Goal: Task Accomplishment & Management: Use online tool/utility

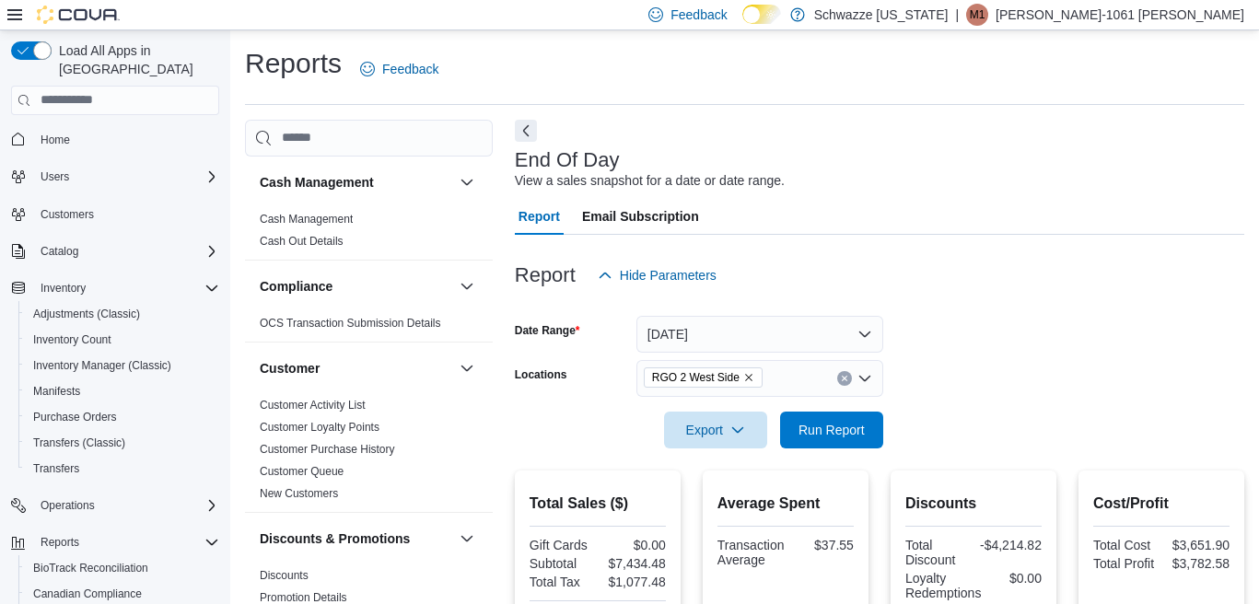
scroll to position [664, 0]
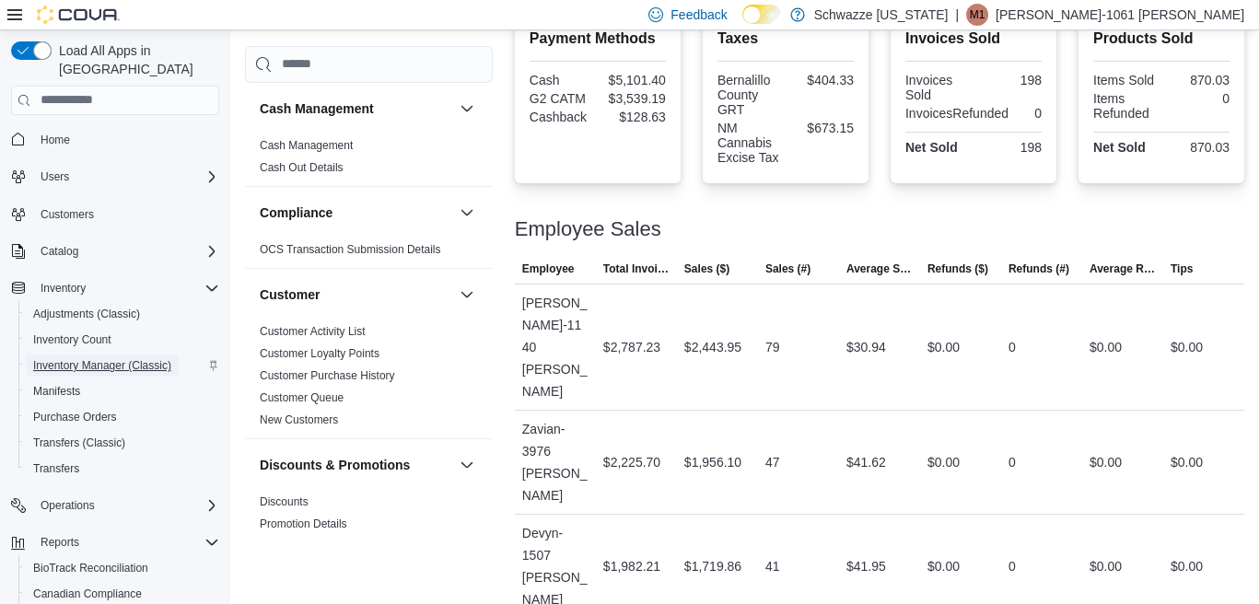
click at [116, 358] on span "Inventory Manager (Classic)" at bounding box center [102, 365] width 138 height 15
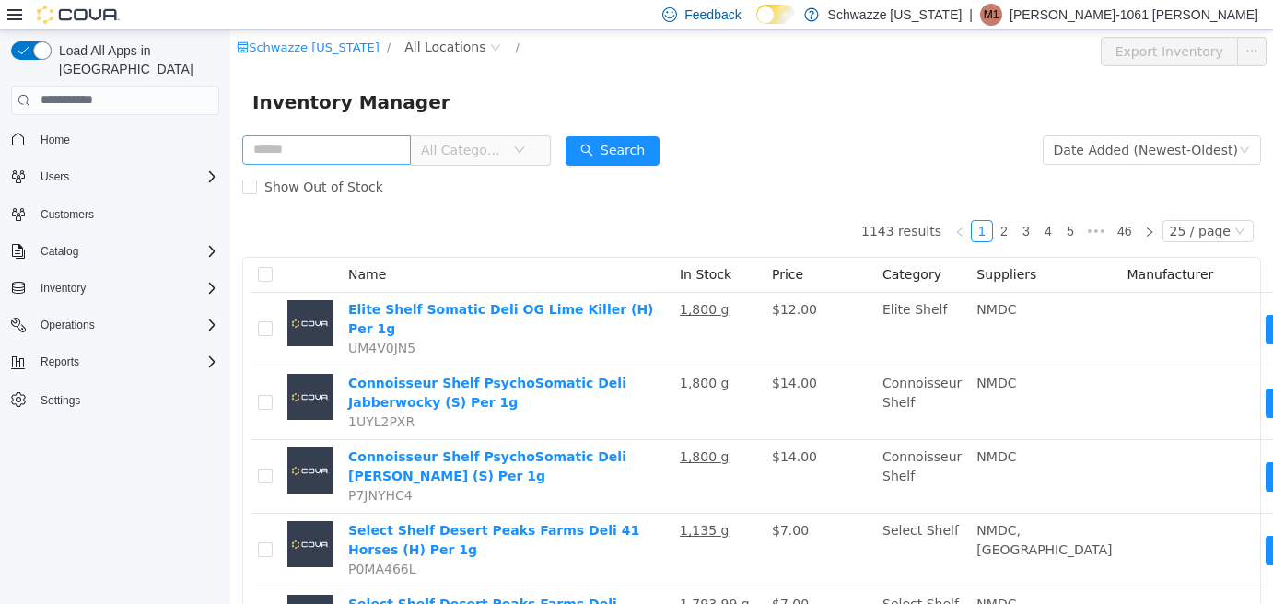
click at [321, 155] on input "text" at bounding box center [326, 149] width 169 height 29
type input "*********"
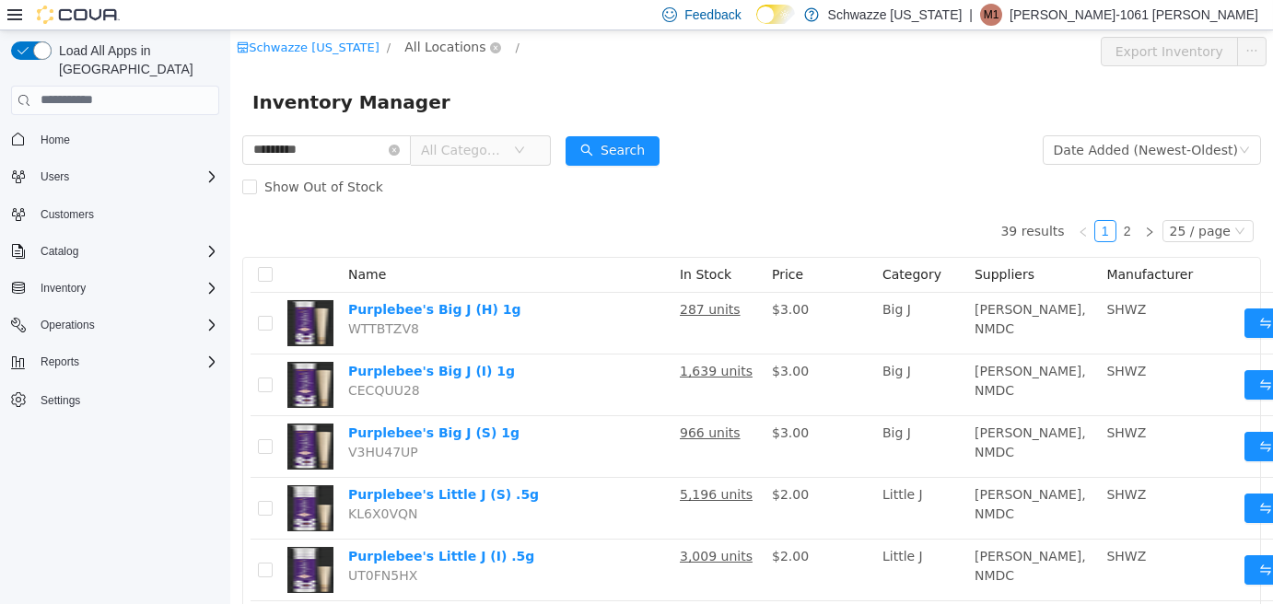
click at [435, 43] on span "All Locations" at bounding box center [444, 46] width 81 height 20
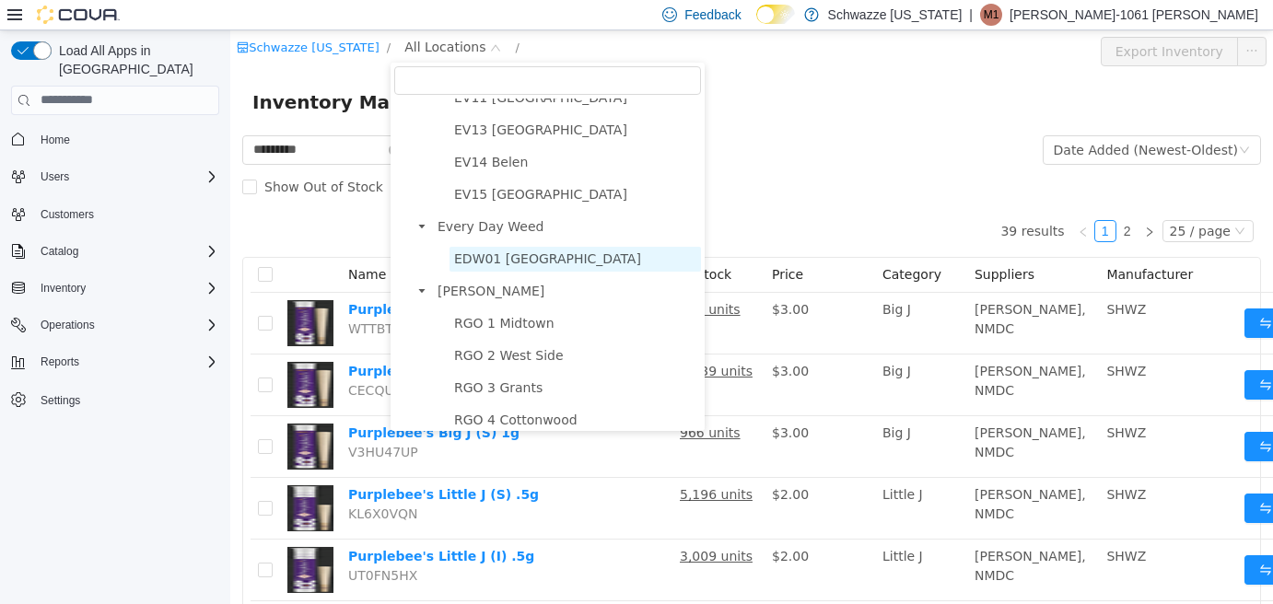
scroll to position [461, 0]
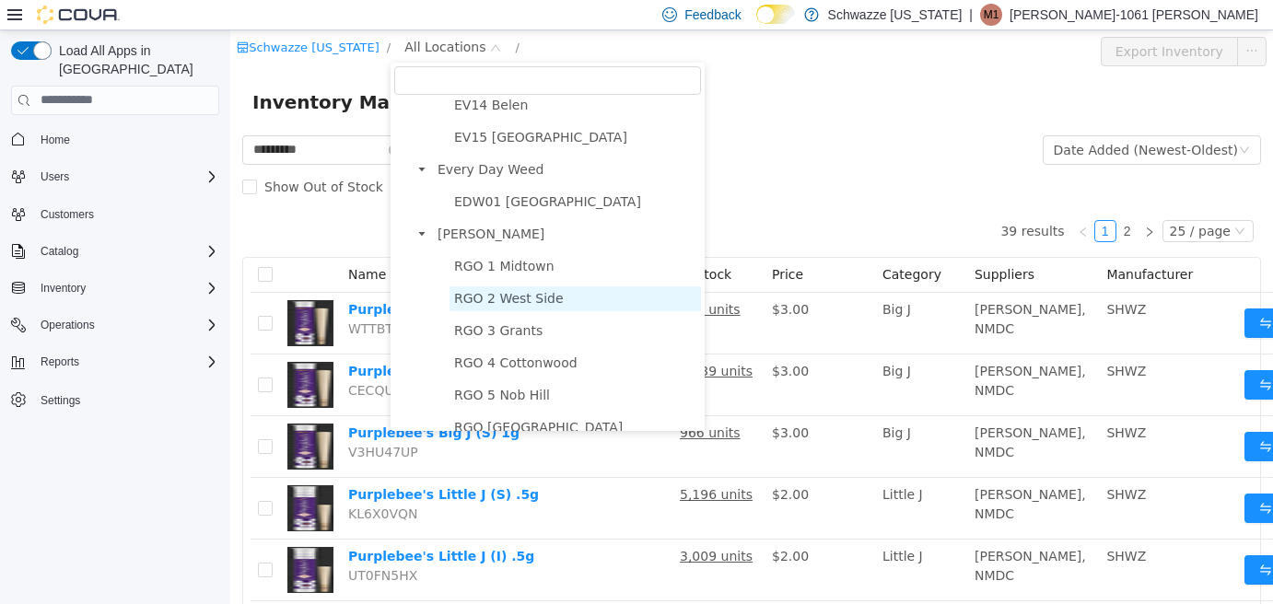
click at [555, 299] on span "RGO 2 West Side" at bounding box center [576, 298] width 252 height 25
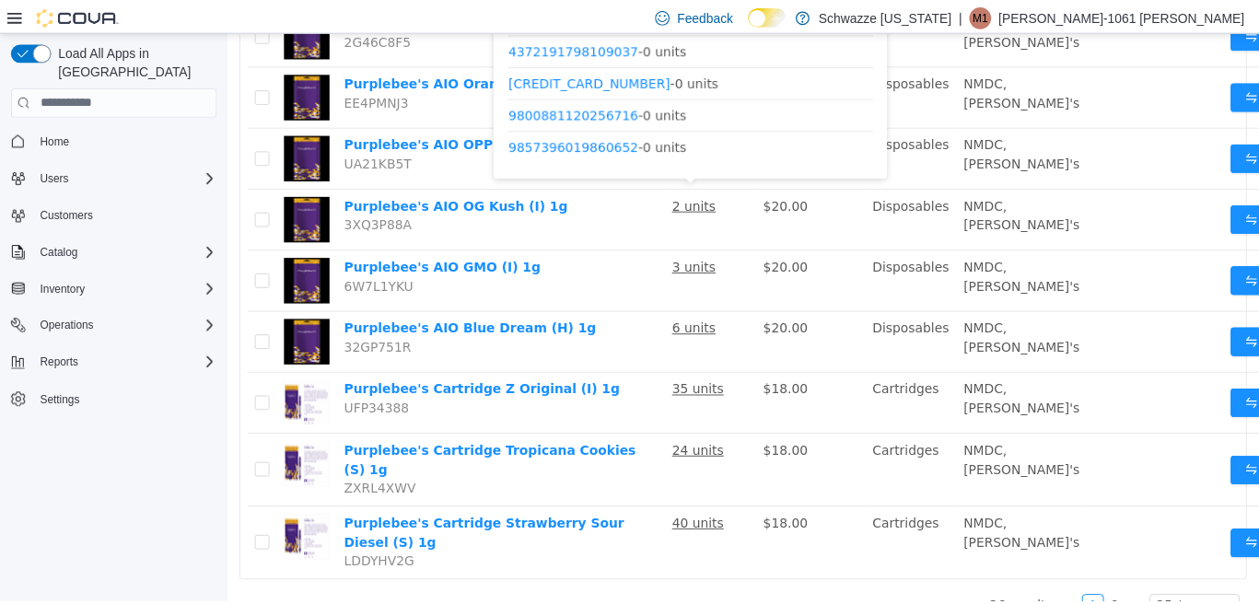
scroll to position [119, 0]
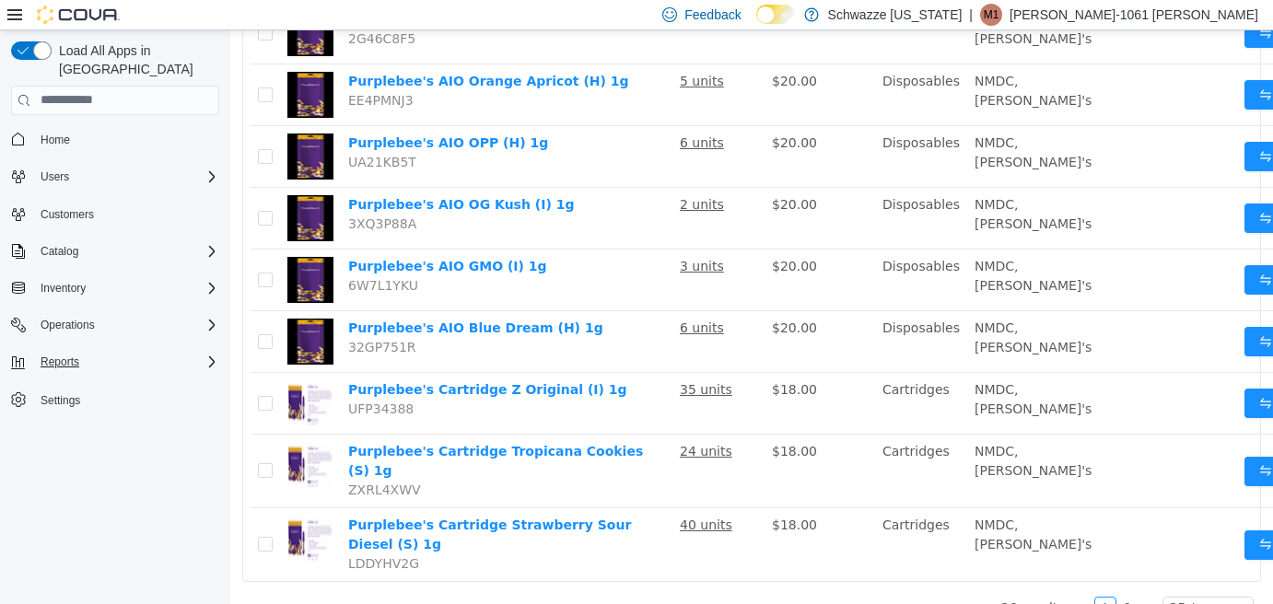
click at [70, 349] on button "Reports" at bounding box center [115, 362] width 223 height 26
click at [212, 355] on icon "Complex example" at bounding box center [212, 362] width 15 height 15
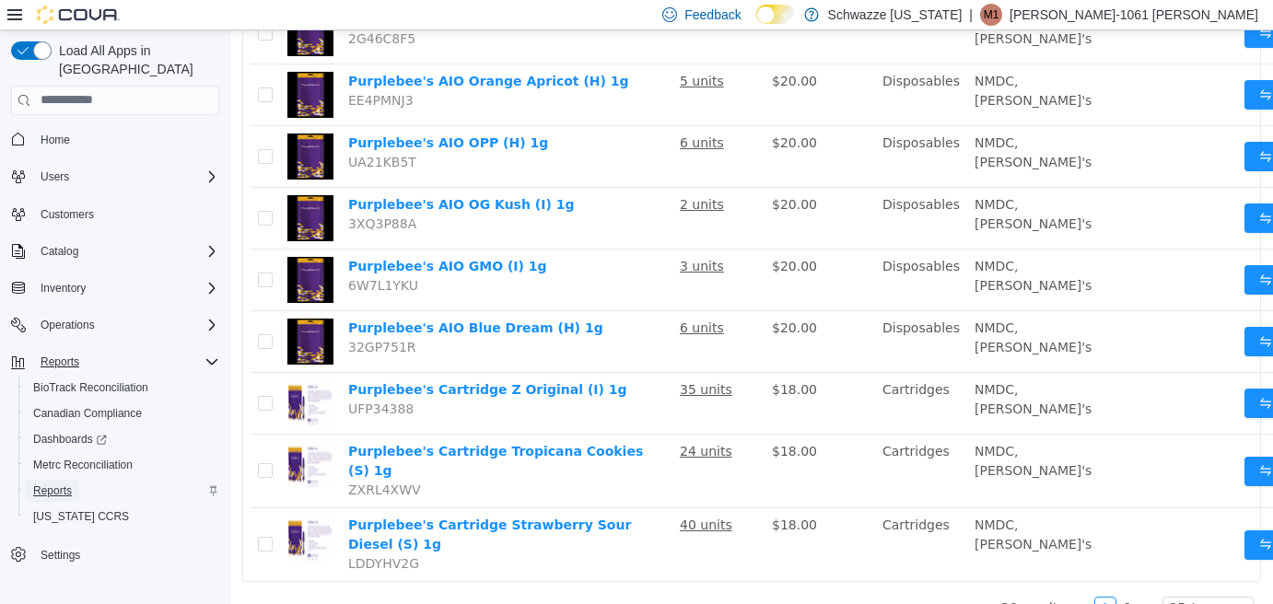
click at [47, 480] on span "Reports" at bounding box center [52, 491] width 39 height 22
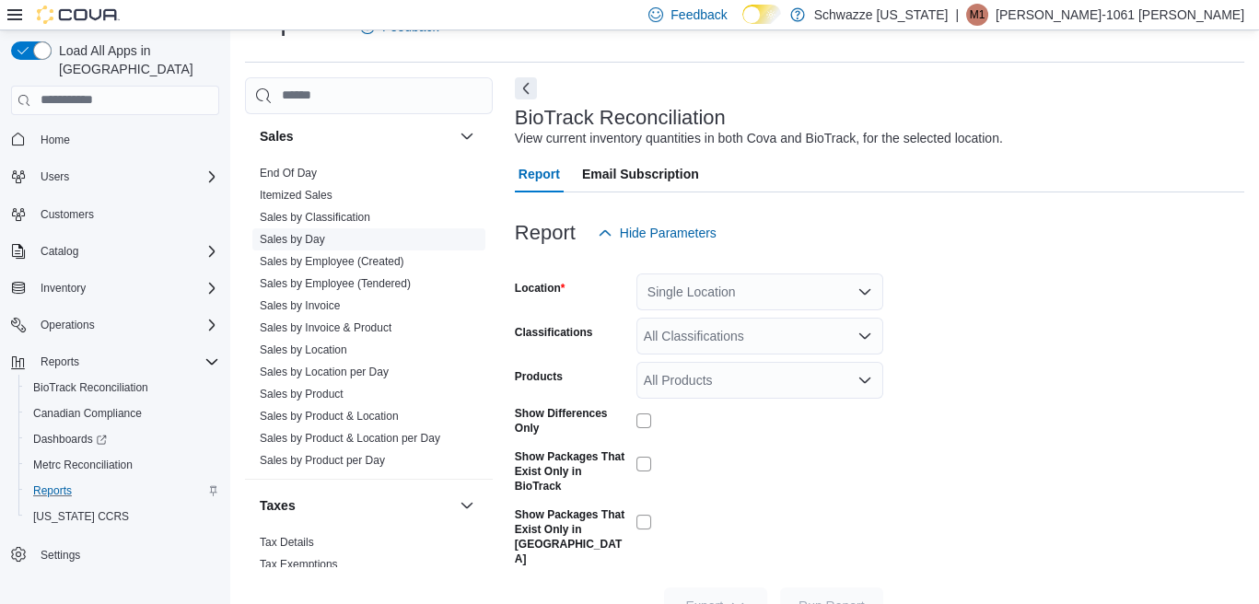
scroll to position [1216, 0]
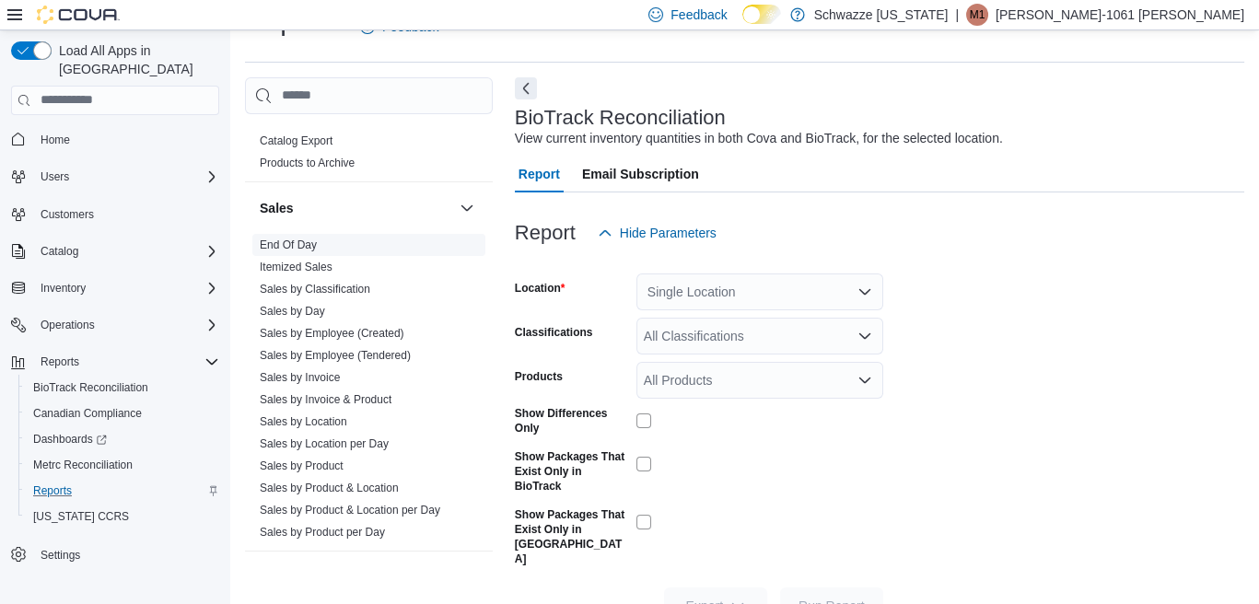
click at [292, 241] on link "End Of Day" at bounding box center [288, 245] width 57 height 13
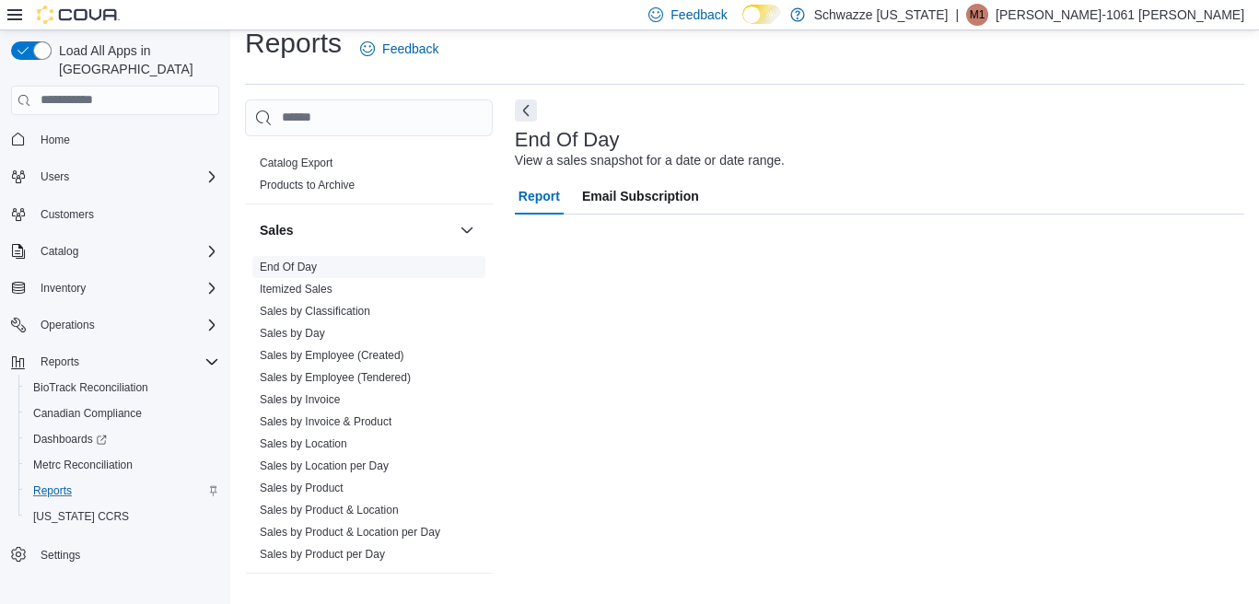
scroll to position [19, 0]
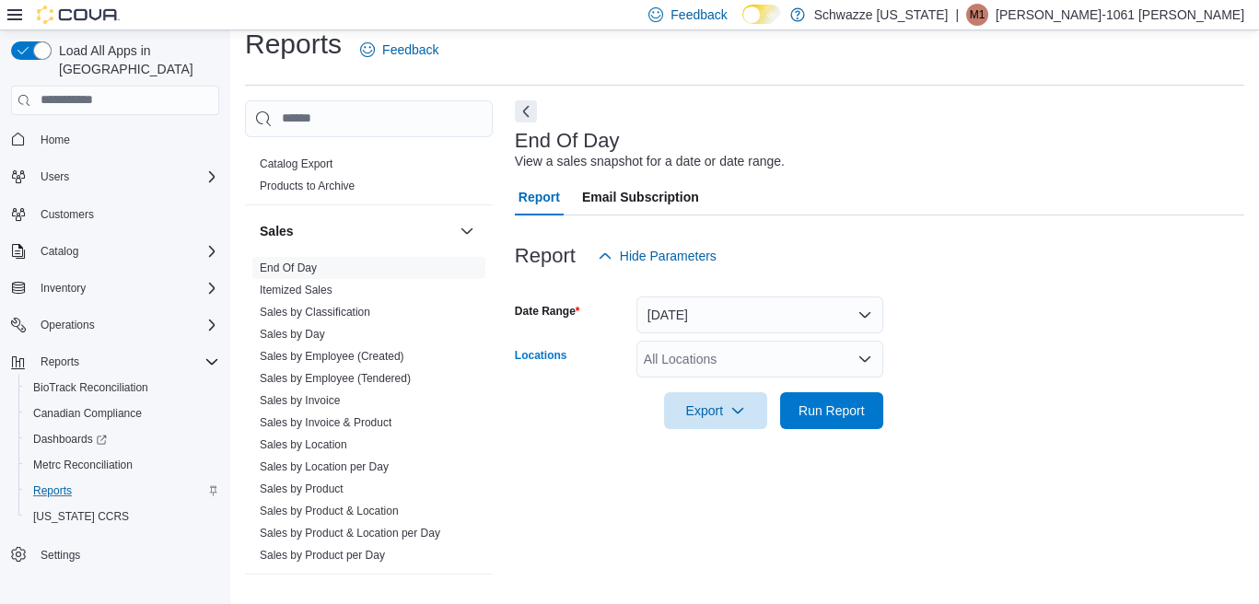
click at [664, 348] on div "All Locations" at bounding box center [760, 359] width 247 height 37
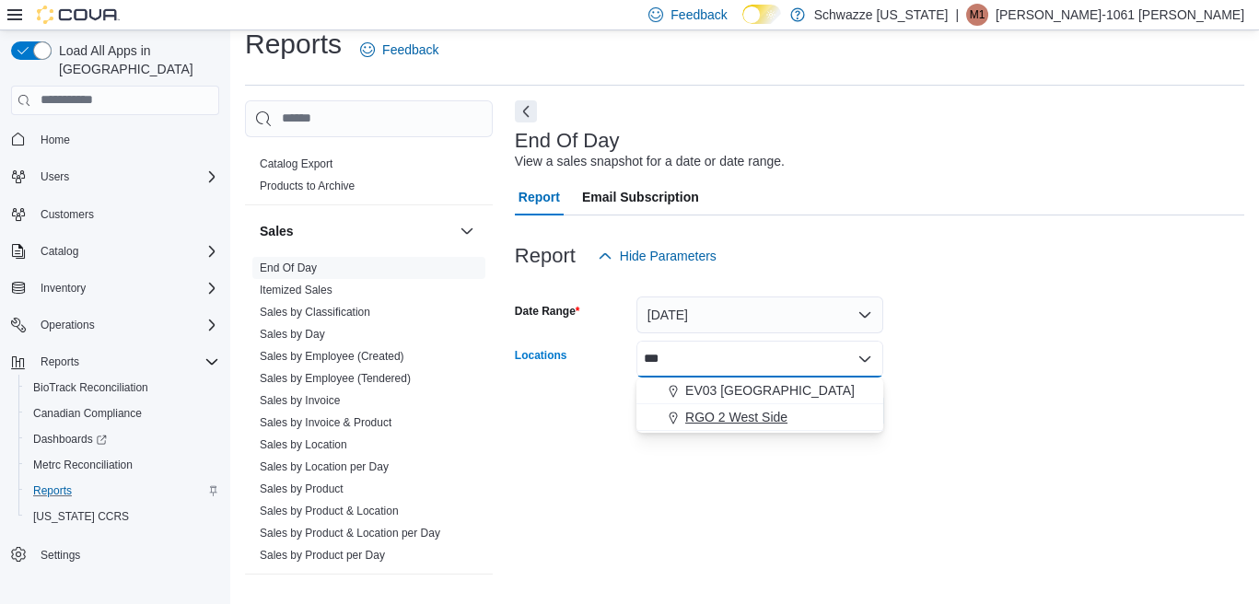
type input "***"
click at [719, 420] on span "RGO 2 West Side" at bounding box center [736, 417] width 102 height 18
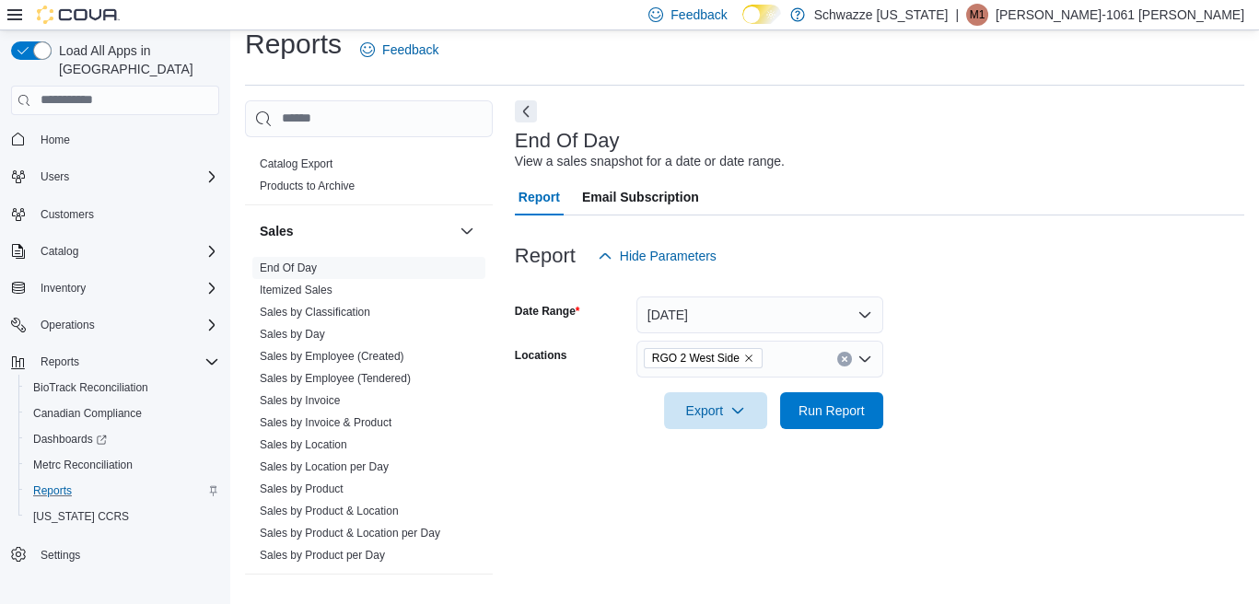
click at [1020, 285] on div at bounding box center [880, 286] width 730 height 22
click at [840, 418] on span "Run Report" at bounding box center [832, 410] width 66 height 18
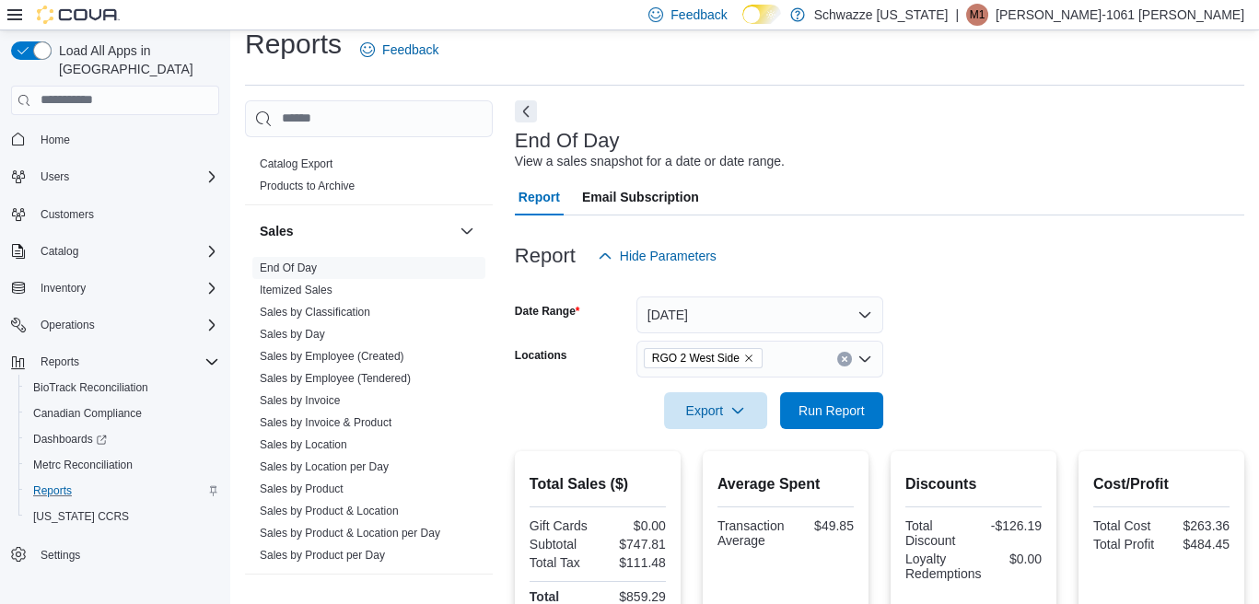
scroll to position [603, 0]
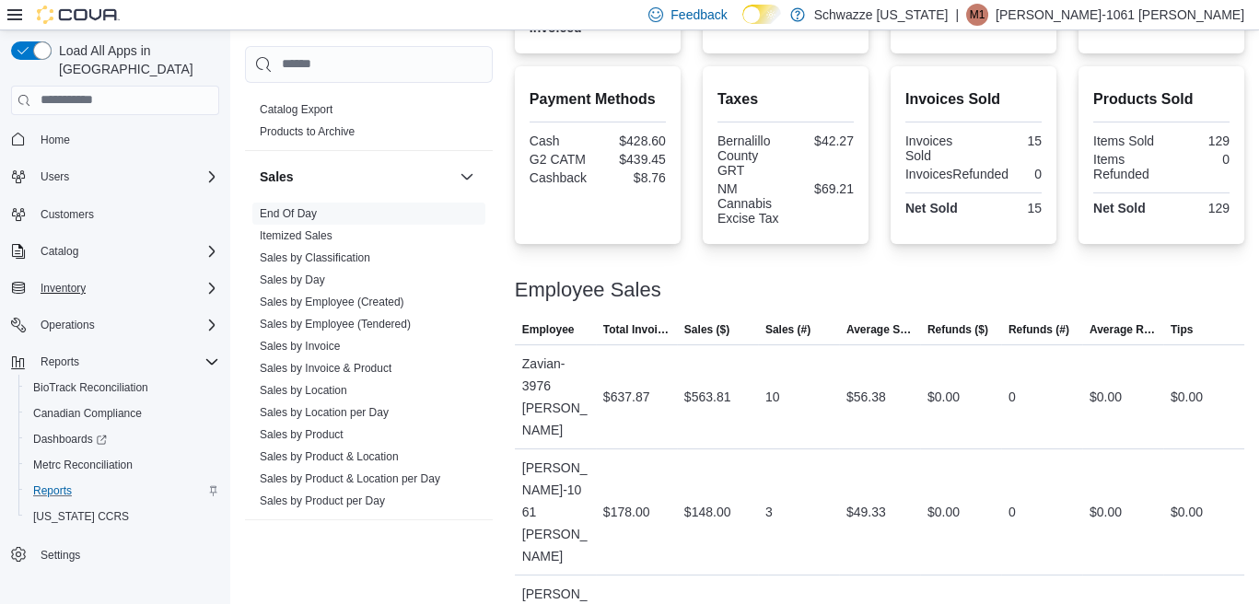
click at [148, 277] on div "Inventory" at bounding box center [126, 288] width 186 height 22
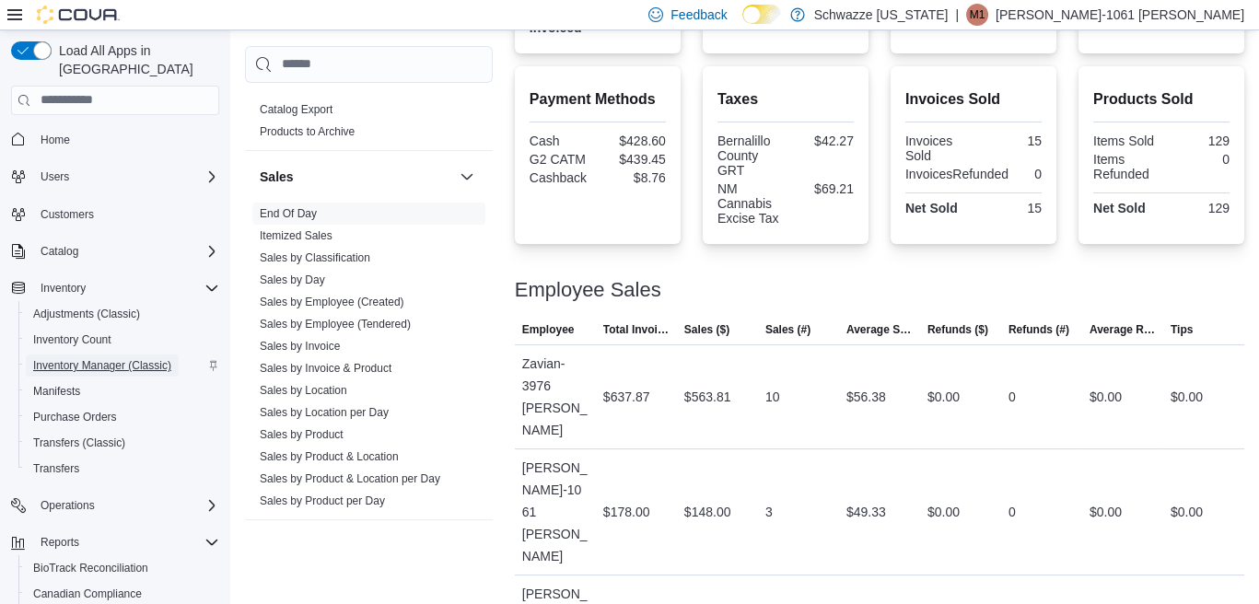
click at [143, 358] on span "Inventory Manager (Classic)" at bounding box center [102, 365] width 138 height 15
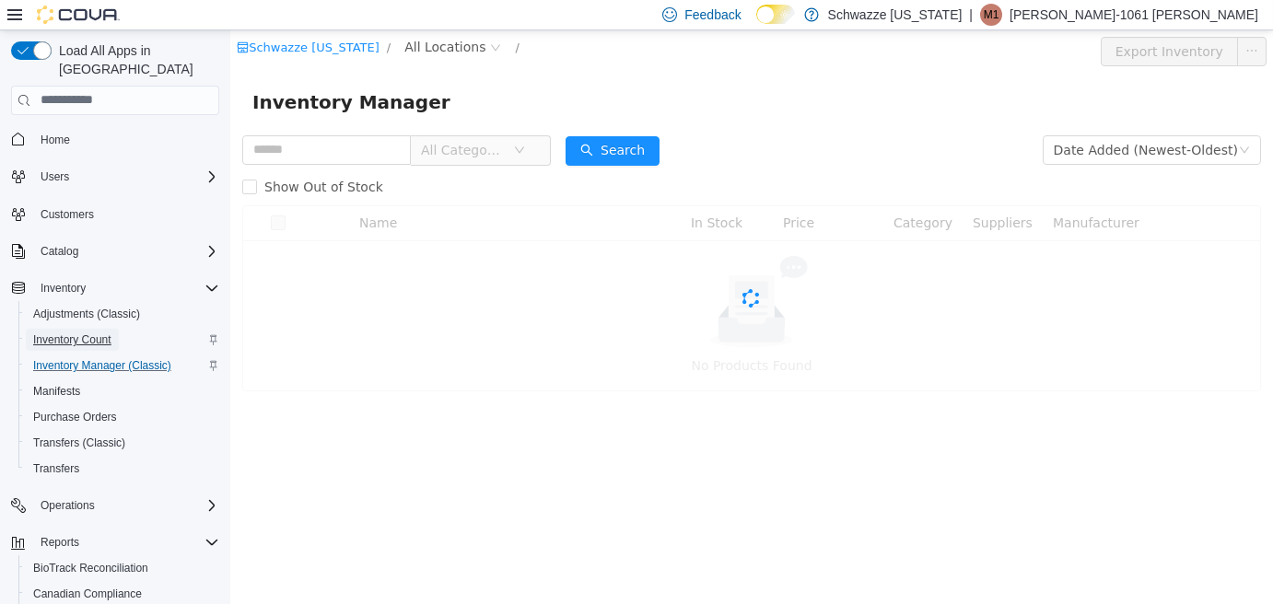
click at [99, 333] on span "Inventory Count" at bounding box center [72, 340] width 78 height 15
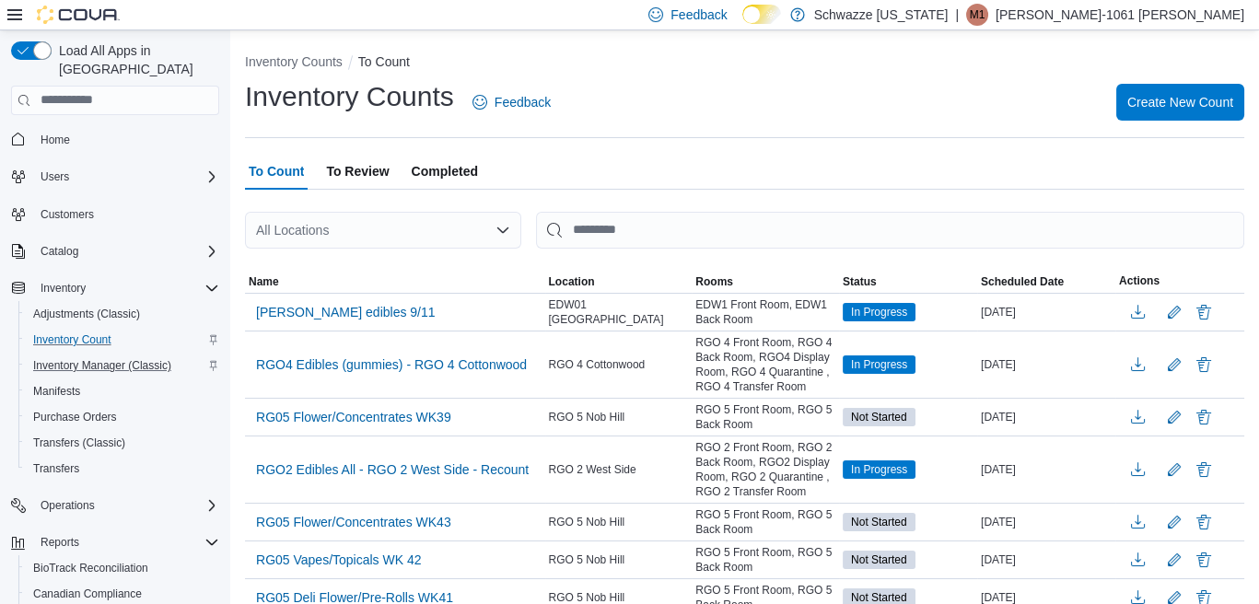
click at [337, 231] on div "All Locations" at bounding box center [383, 230] width 276 height 37
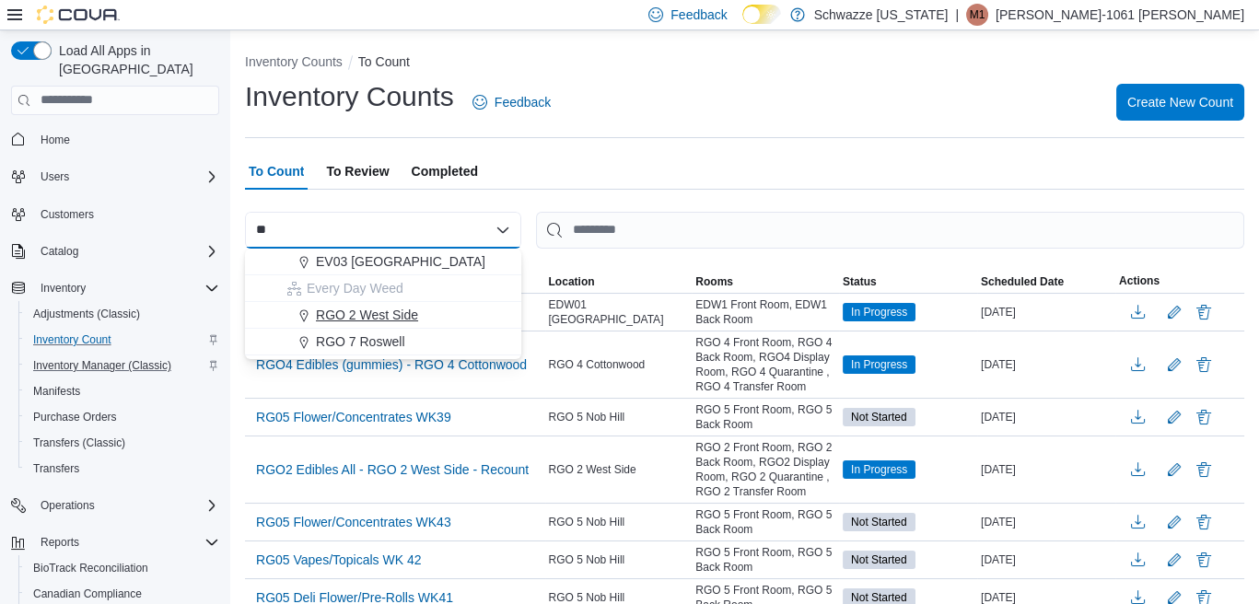
type input "**"
click at [410, 319] on span "RGO 2 West Side" at bounding box center [367, 315] width 102 height 18
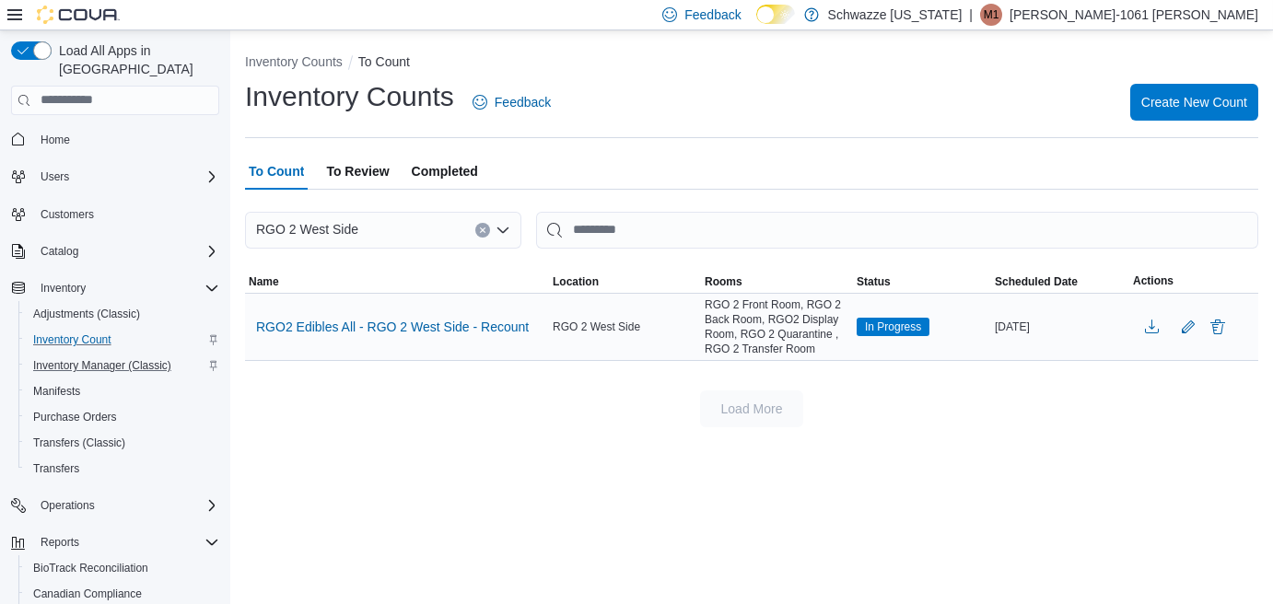
click at [602, 333] on div "RGO 2 West Side" at bounding box center [625, 327] width 152 height 22
click at [507, 322] on span "RGO2 Edibles All - RGO 2 West Side - Recount" at bounding box center [392, 327] width 273 height 18
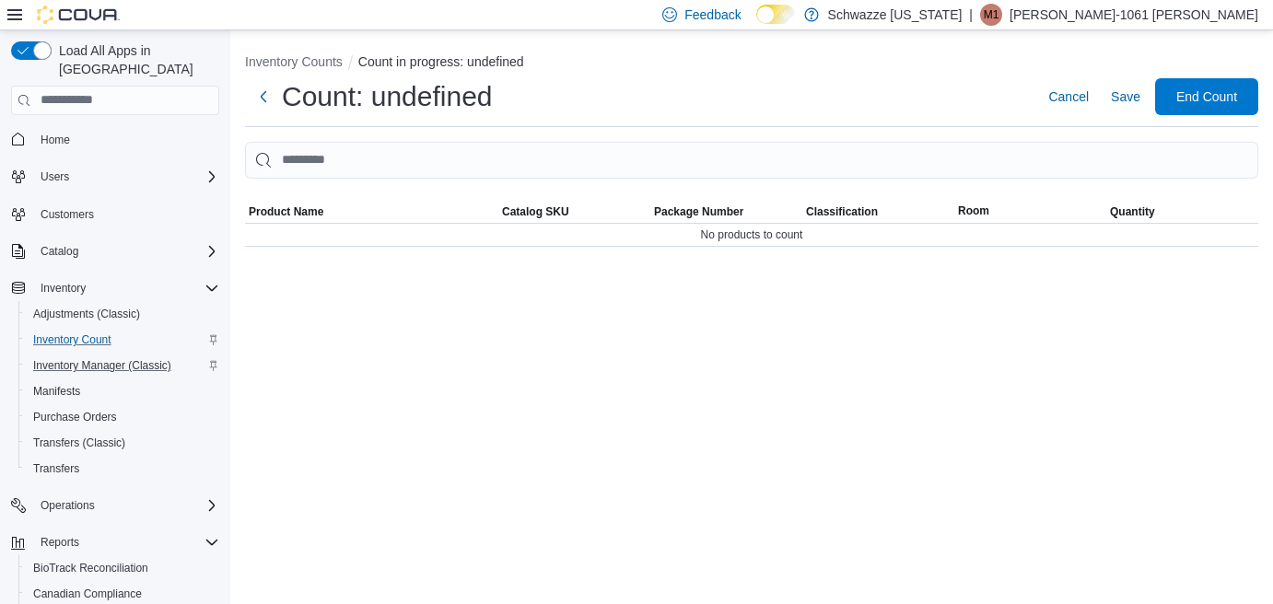
click at [508, 321] on div "Inventory Counts Count in progress: undefined Count: undefined Cancel Save End …" at bounding box center [751, 317] width 1043 height 574
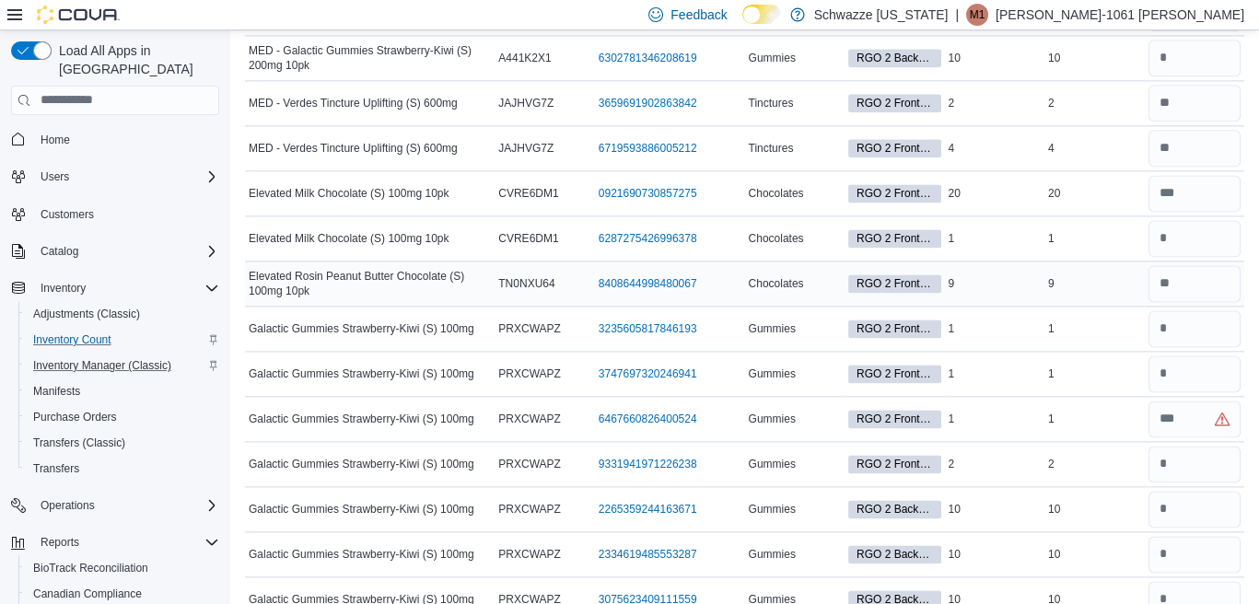
scroll to position [4975, 0]
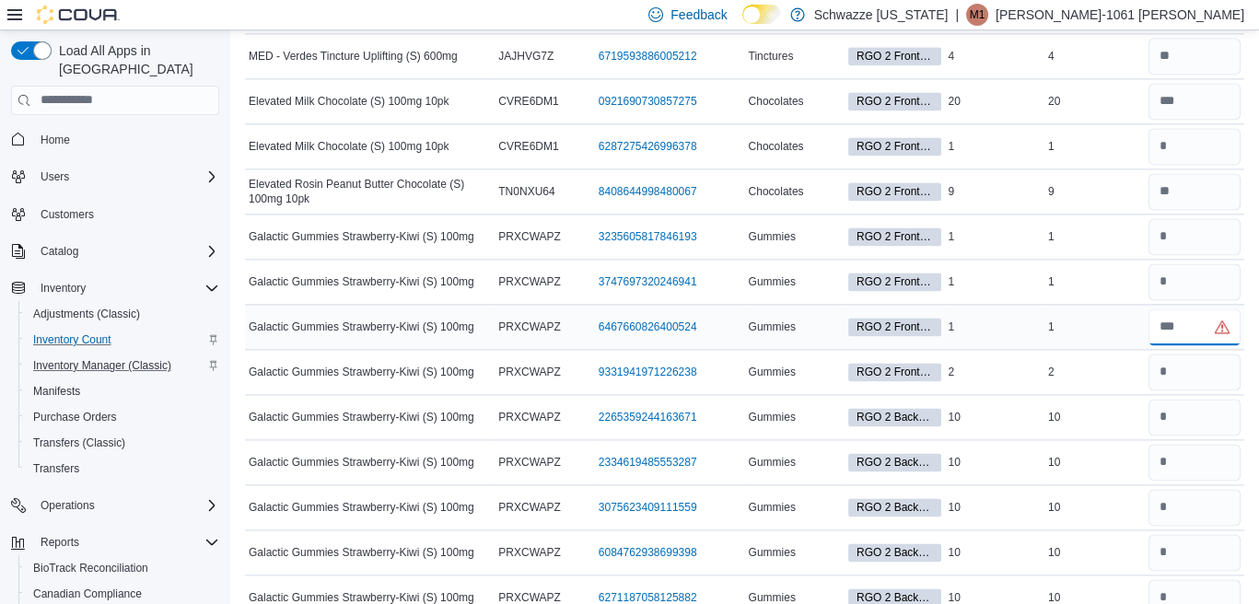
click at [1200, 309] on input "number" at bounding box center [1195, 327] width 93 height 37
type input "*"
click at [1202, 354] on input "number" at bounding box center [1195, 372] width 93 height 37
click at [1200, 399] on input "number" at bounding box center [1195, 417] width 93 height 37
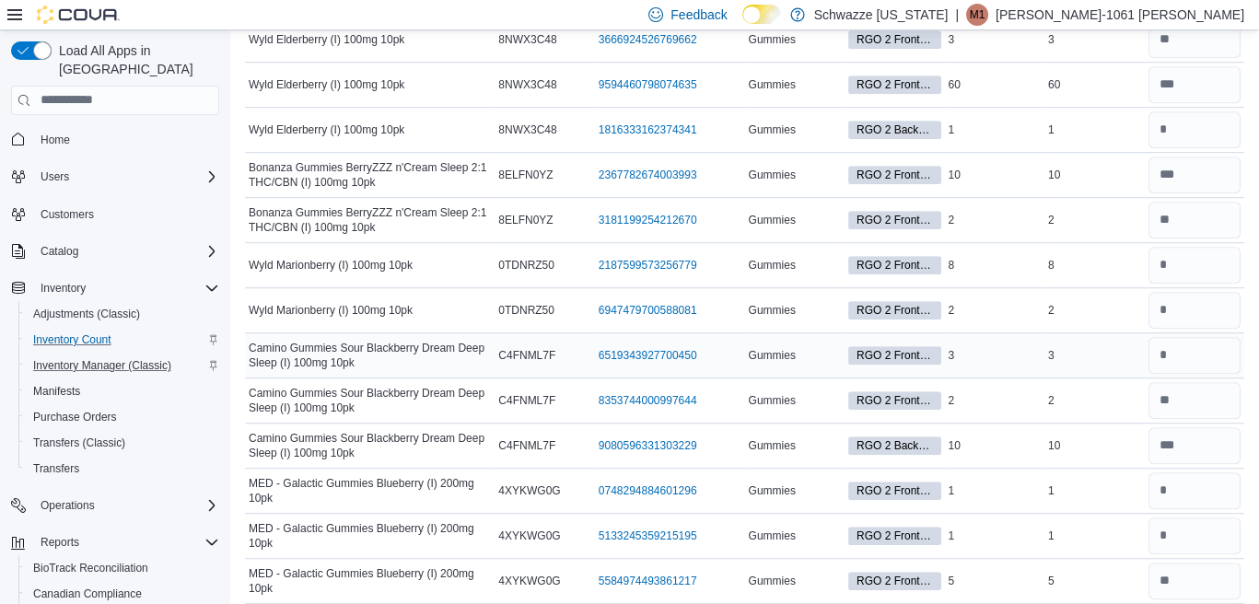
scroll to position [2672, 0]
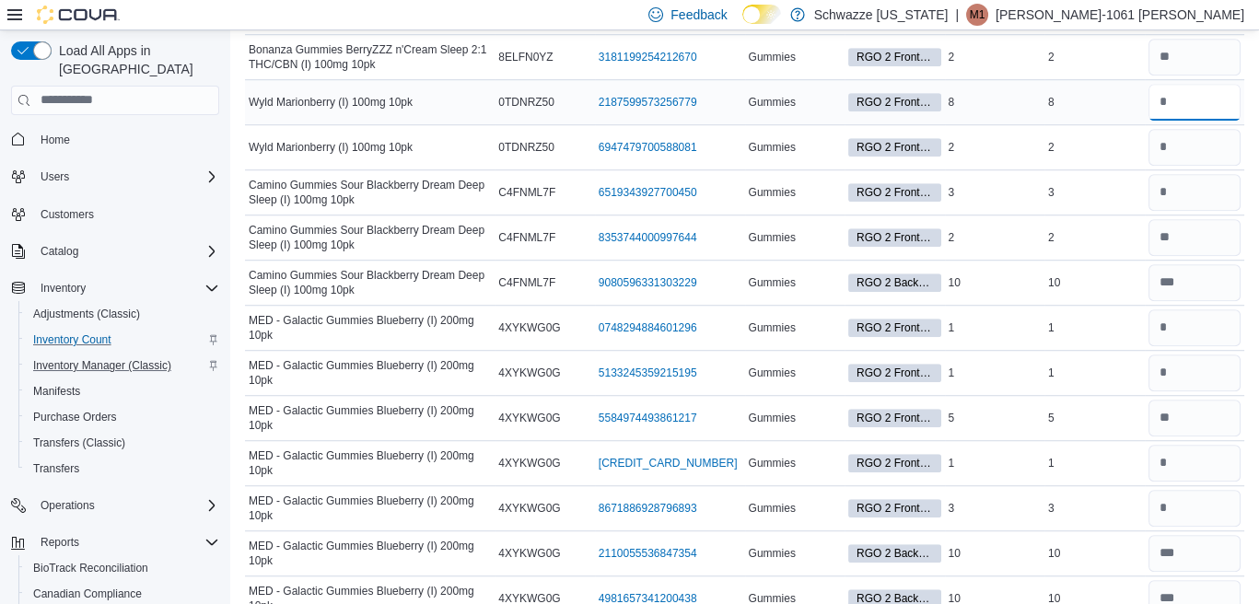
click at [1181, 84] on input "number" at bounding box center [1195, 102] width 93 height 37
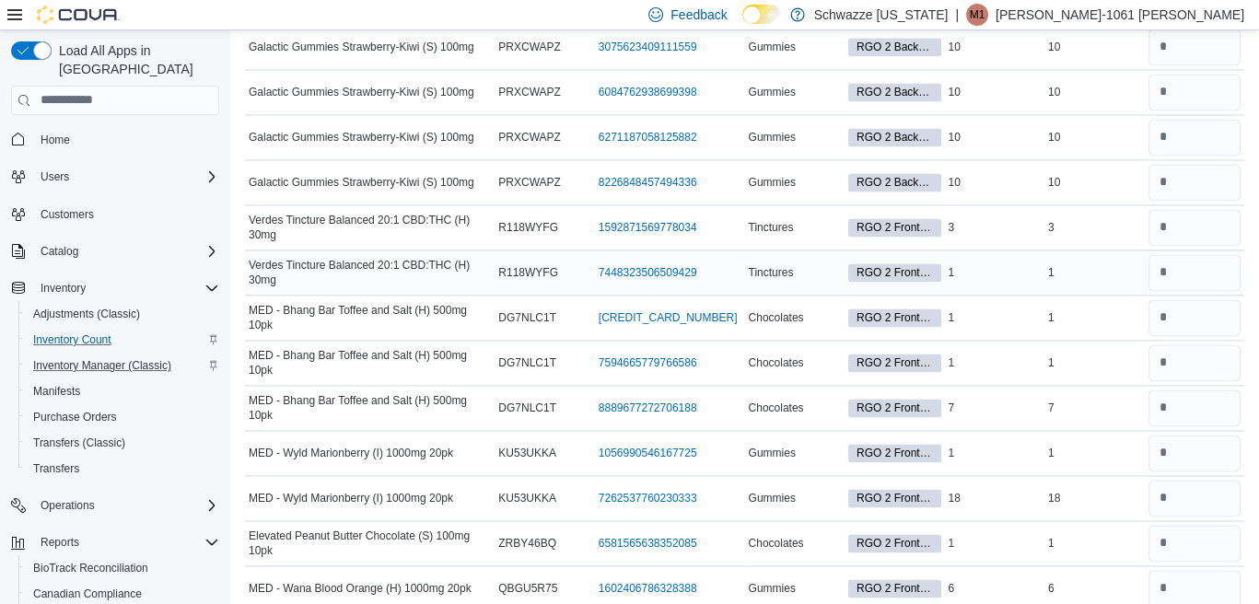
scroll to position [5528, 0]
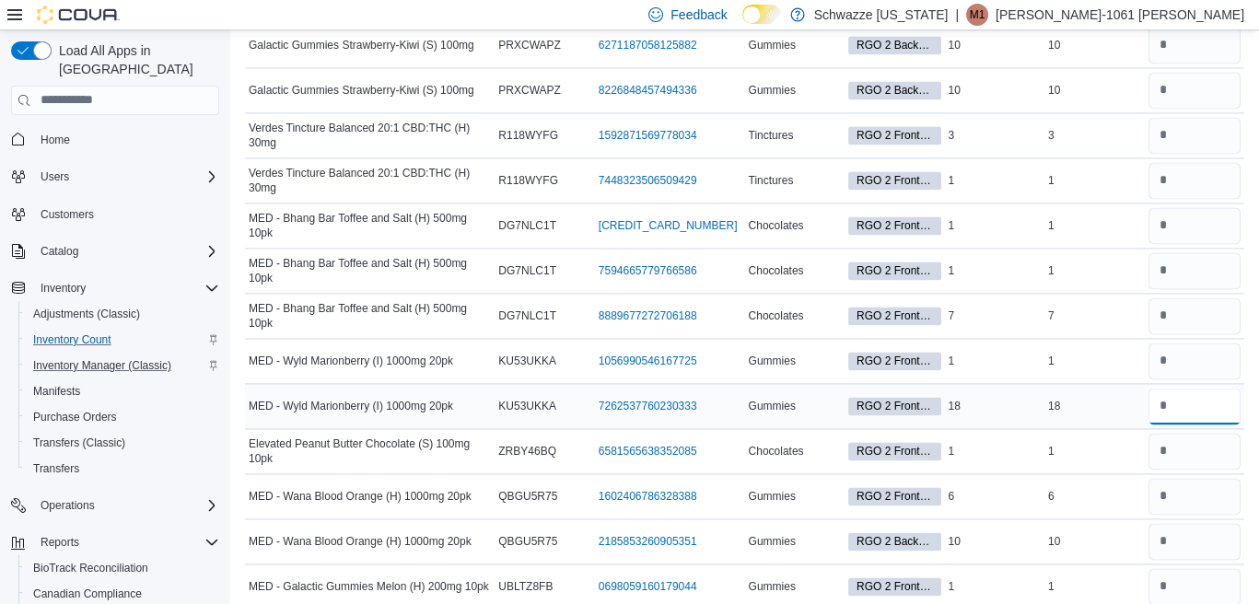
click at [1195, 388] on input "number" at bounding box center [1195, 406] width 93 height 37
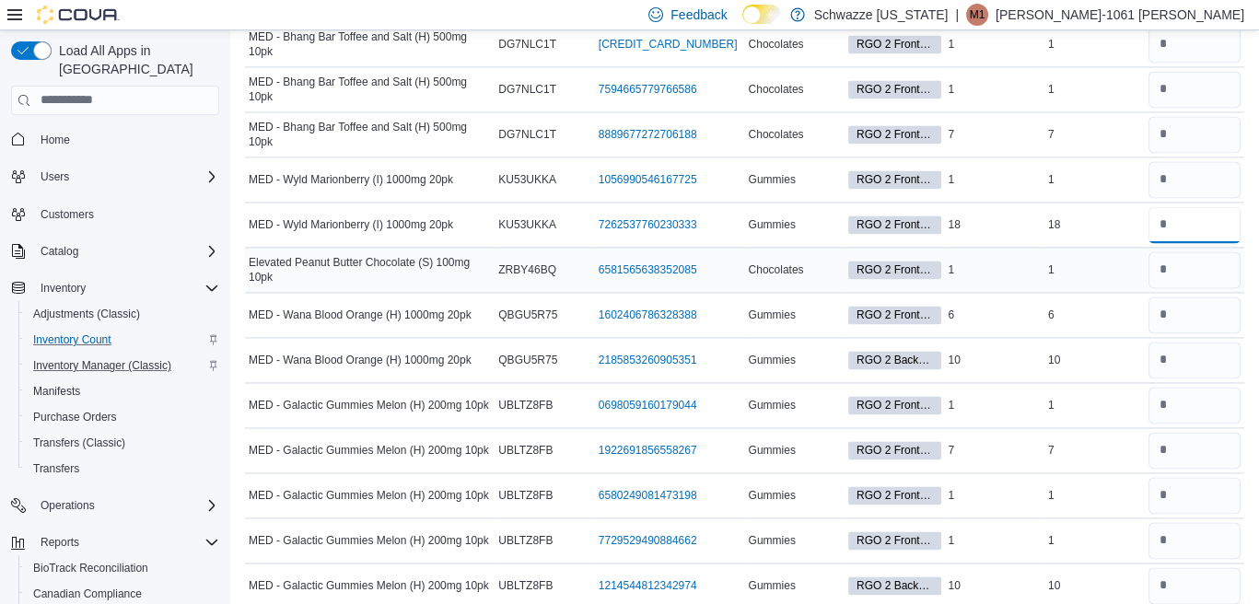
scroll to position [5712, 0]
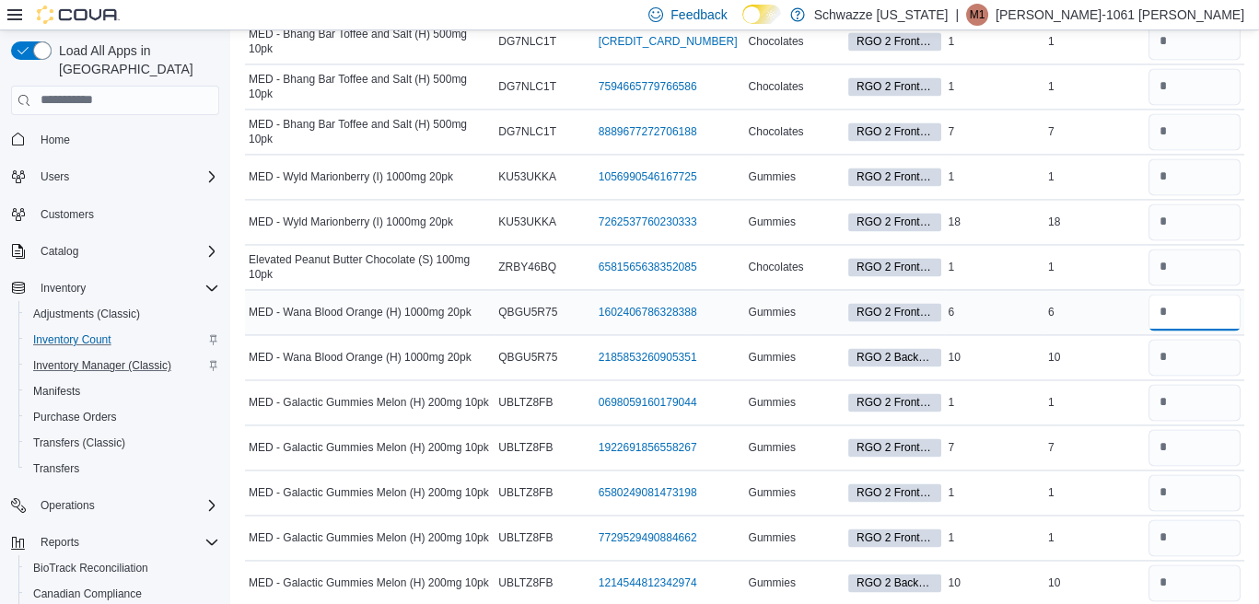
click at [1190, 294] on input "number" at bounding box center [1195, 312] width 93 height 37
type input "*"
click at [1171, 384] on input "number" at bounding box center [1195, 402] width 93 height 37
click at [1202, 429] on input "number" at bounding box center [1195, 447] width 93 height 37
type input "*"
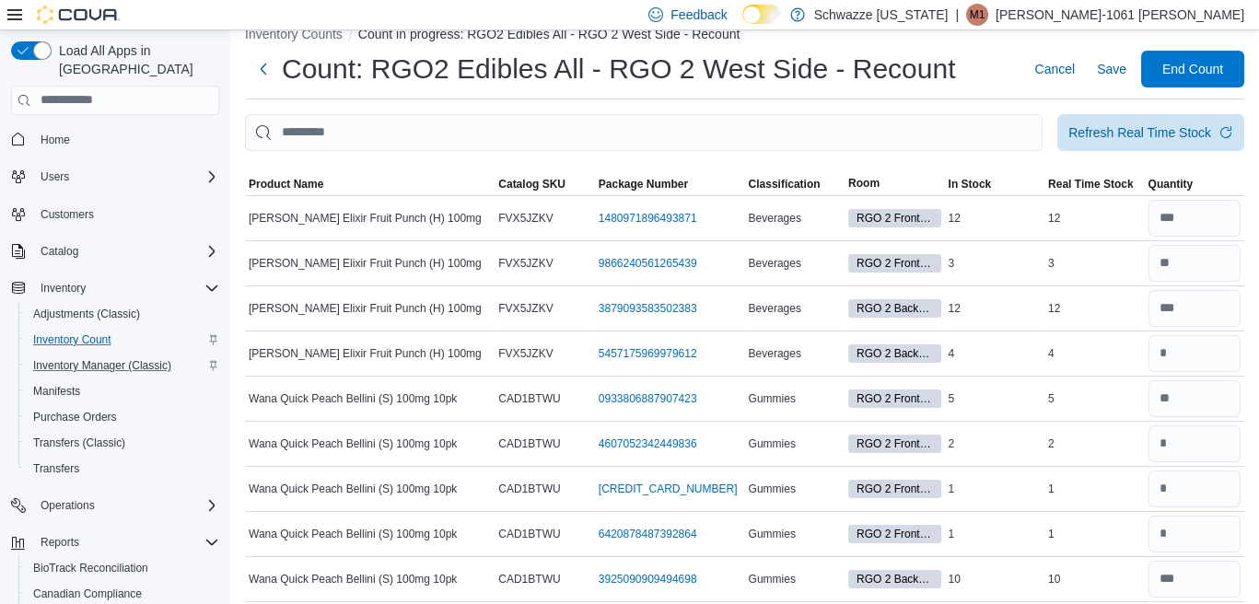
scroll to position [0, 0]
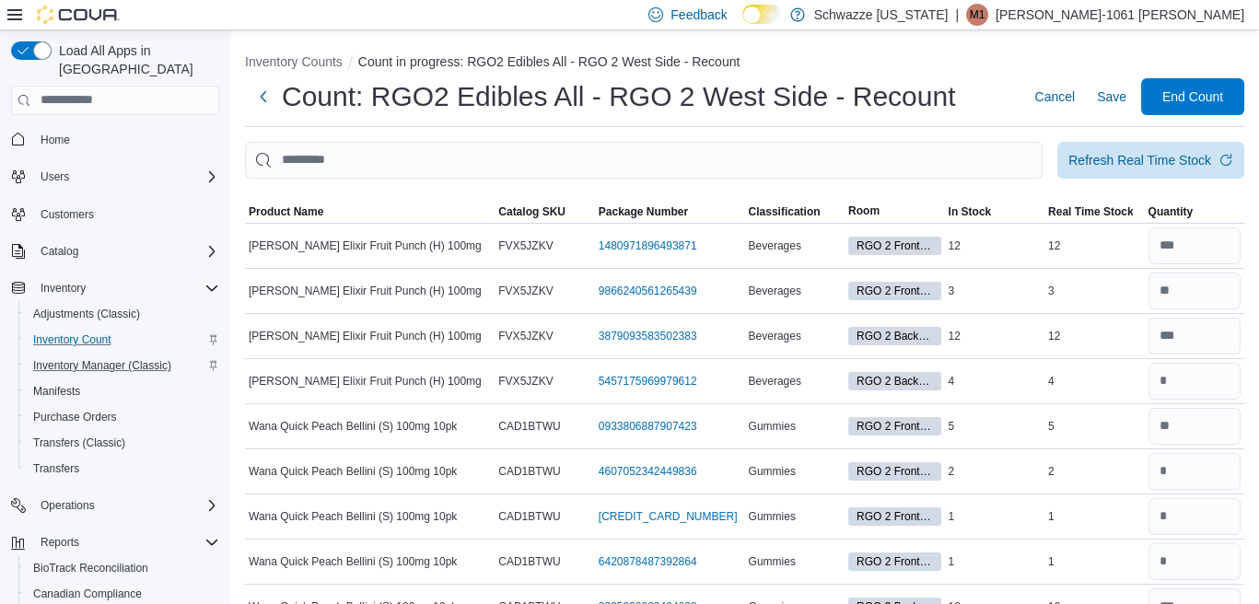
type input "*"
click at [1119, 98] on span "Save" at bounding box center [1111, 97] width 29 height 18
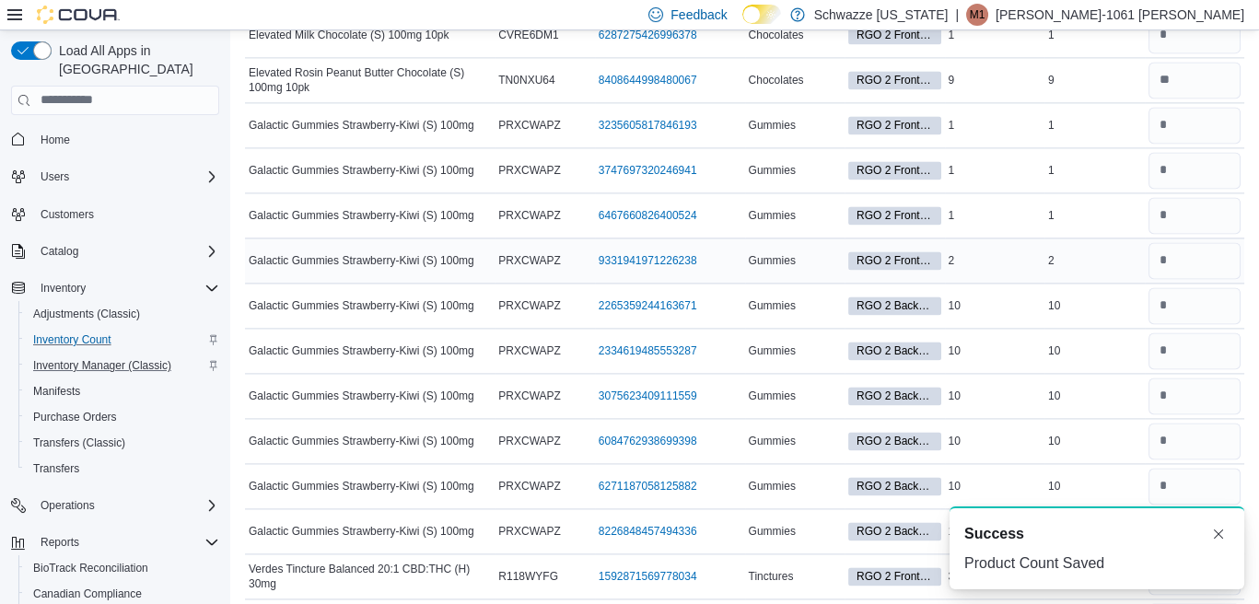
scroll to position [5058, 0]
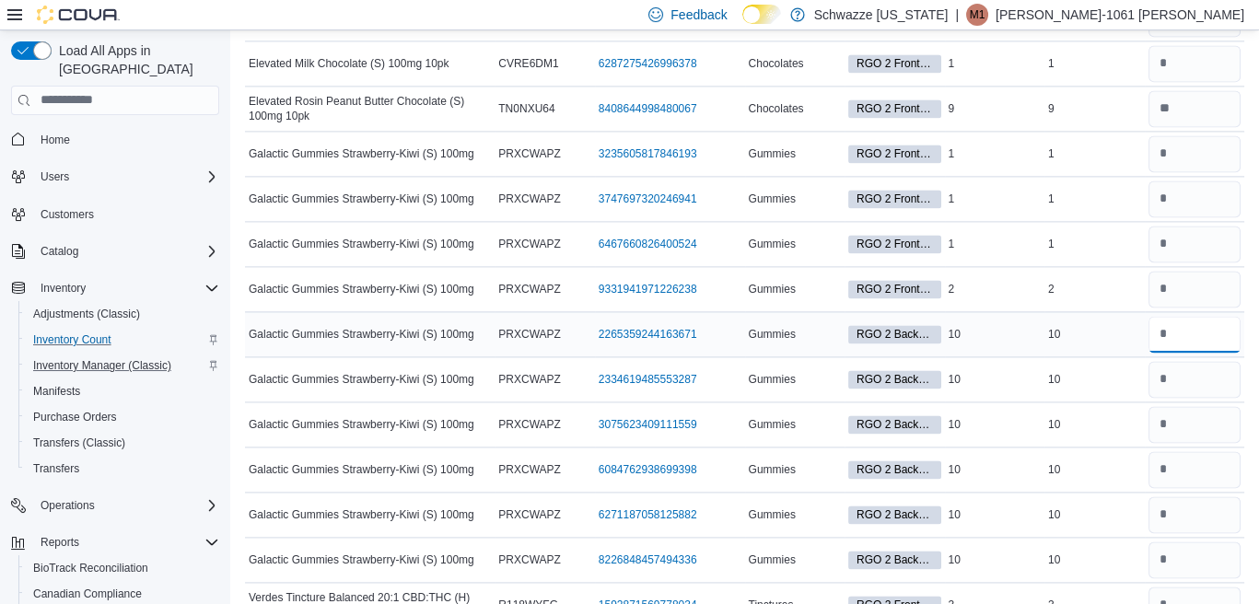
click at [1206, 316] on input "number" at bounding box center [1195, 334] width 93 height 37
type input "**"
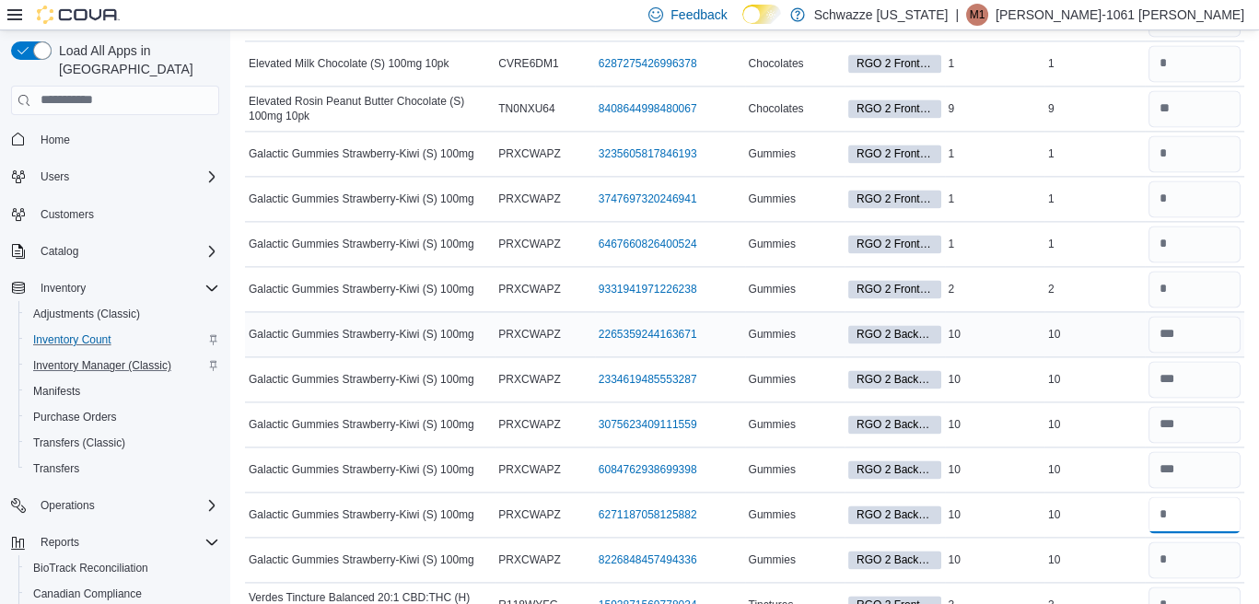
type input "**"
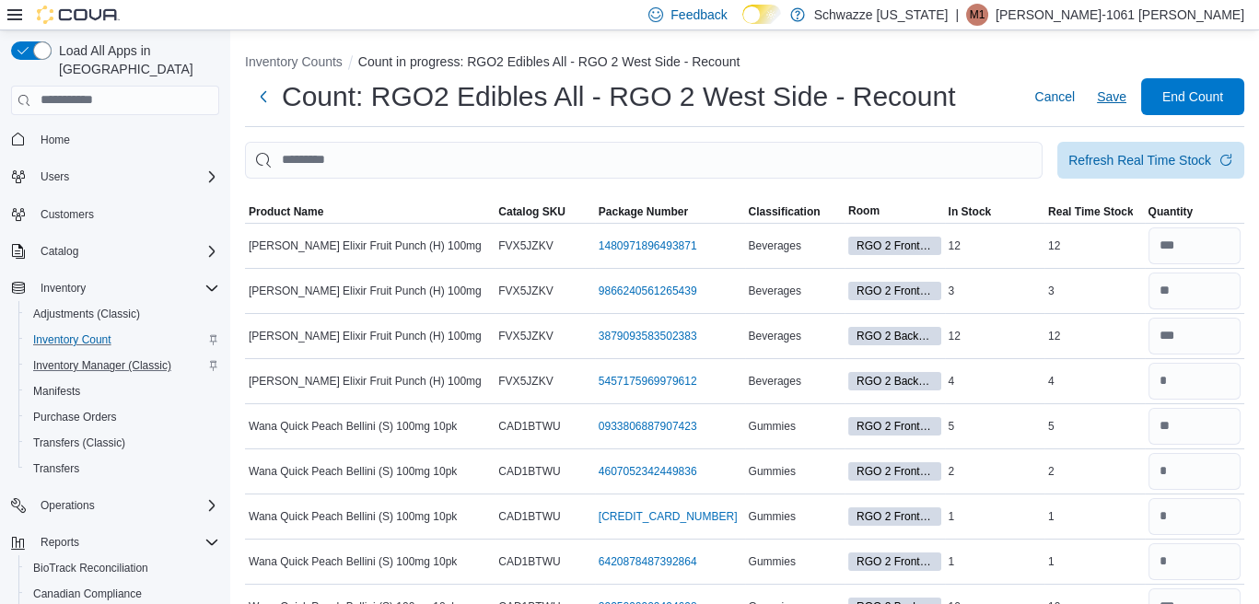
type input "**"
click at [1121, 95] on span "Save" at bounding box center [1111, 97] width 29 height 18
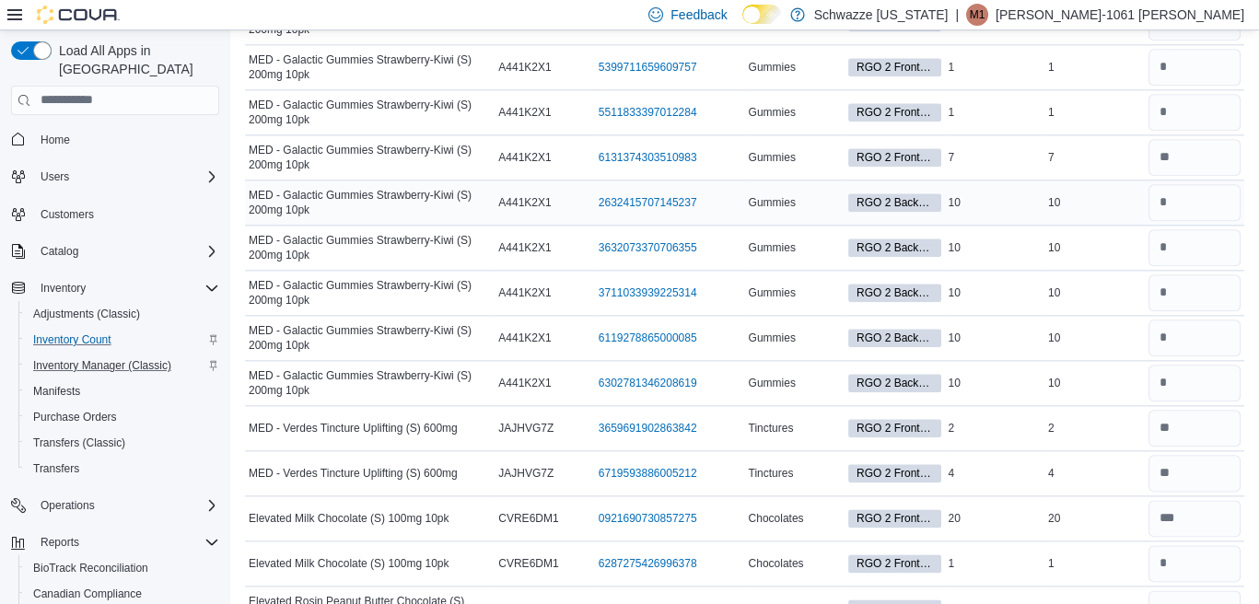
scroll to position [4515, 0]
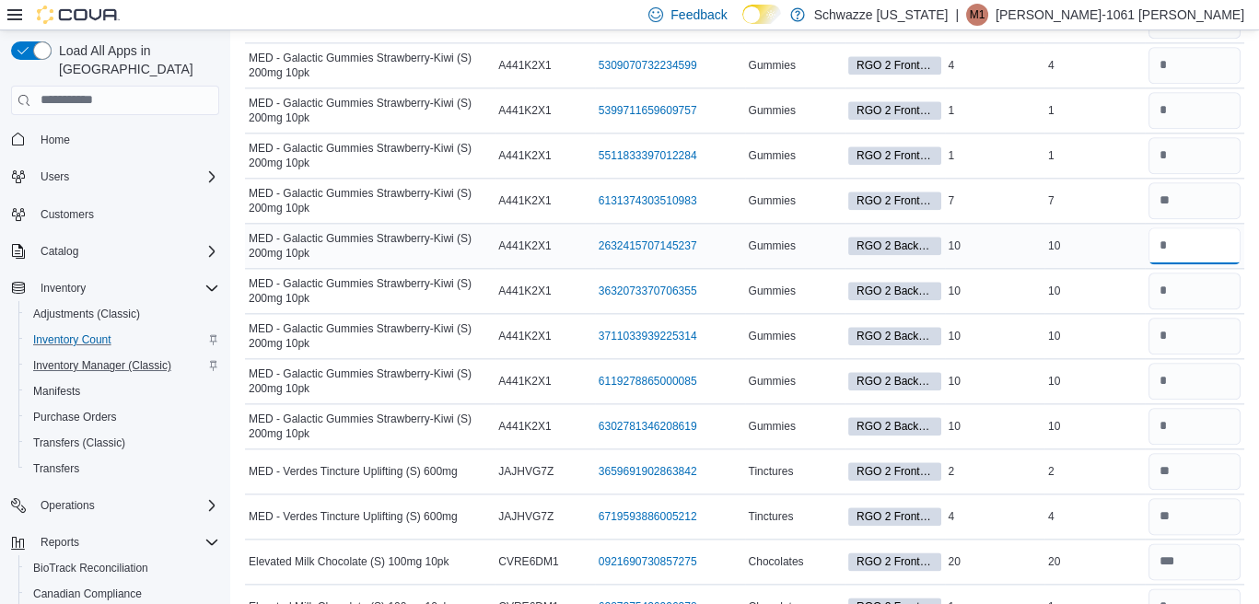
click at [1216, 228] on input "number" at bounding box center [1195, 246] width 93 height 37
type input "**"
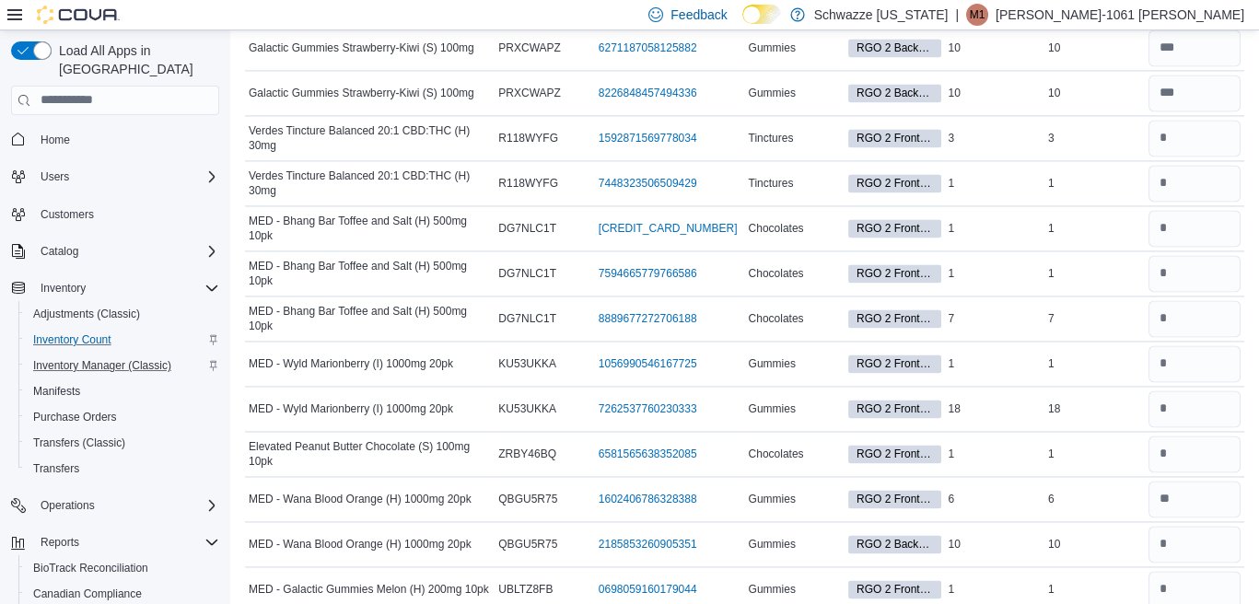
scroll to position [5528, 0]
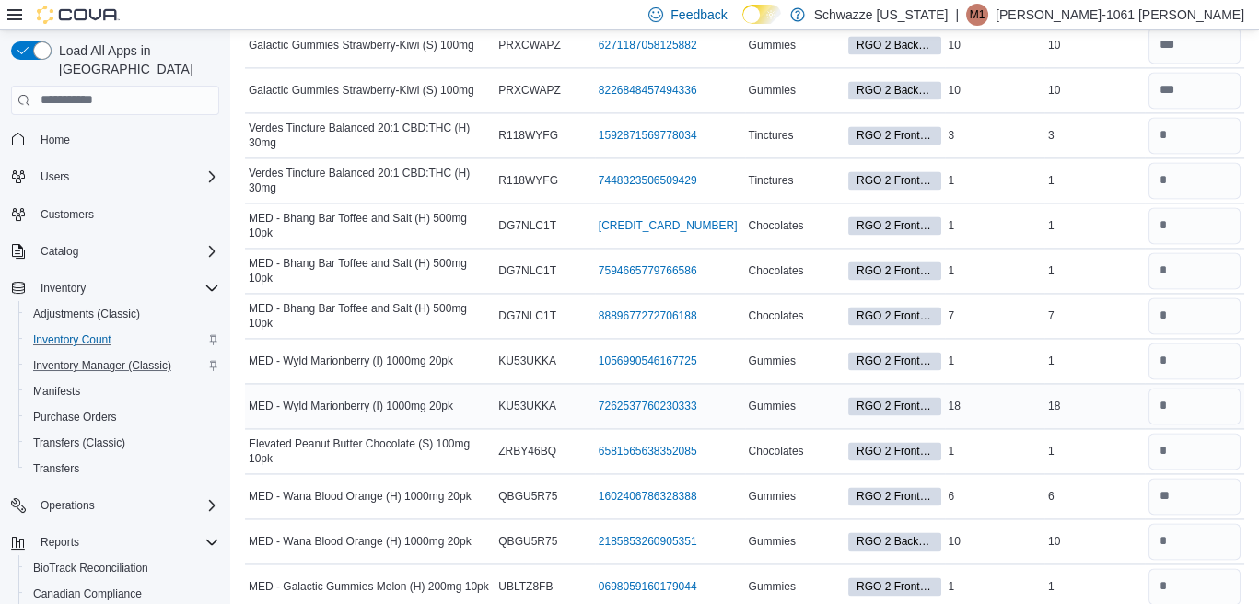
type input "**"
click at [1191, 388] on input "number" at bounding box center [1195, 406] width 93 height 37
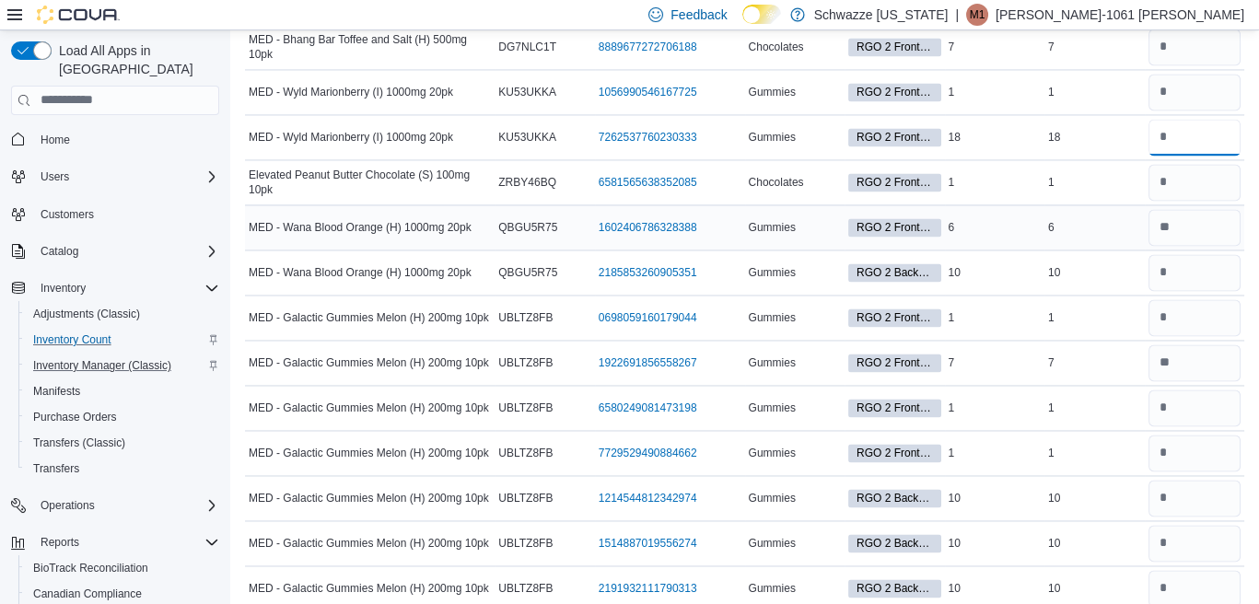
scroll to position [5712, 0]
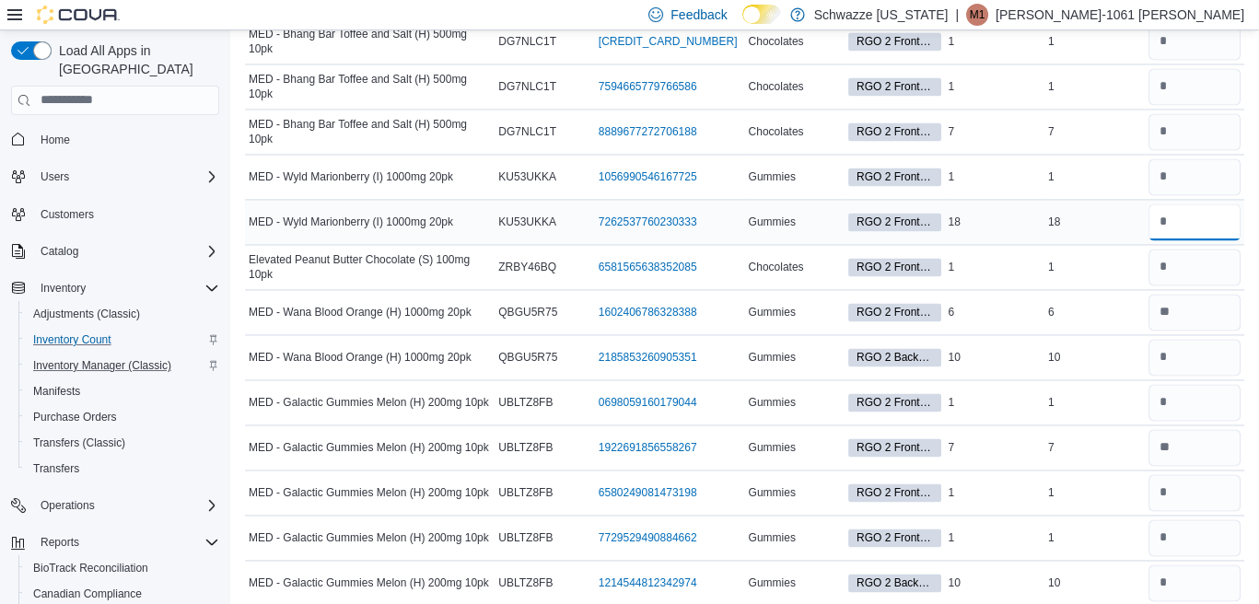
click at [1187, 204] on input "number" at bounding box center [1195, 222] width 93 height 37
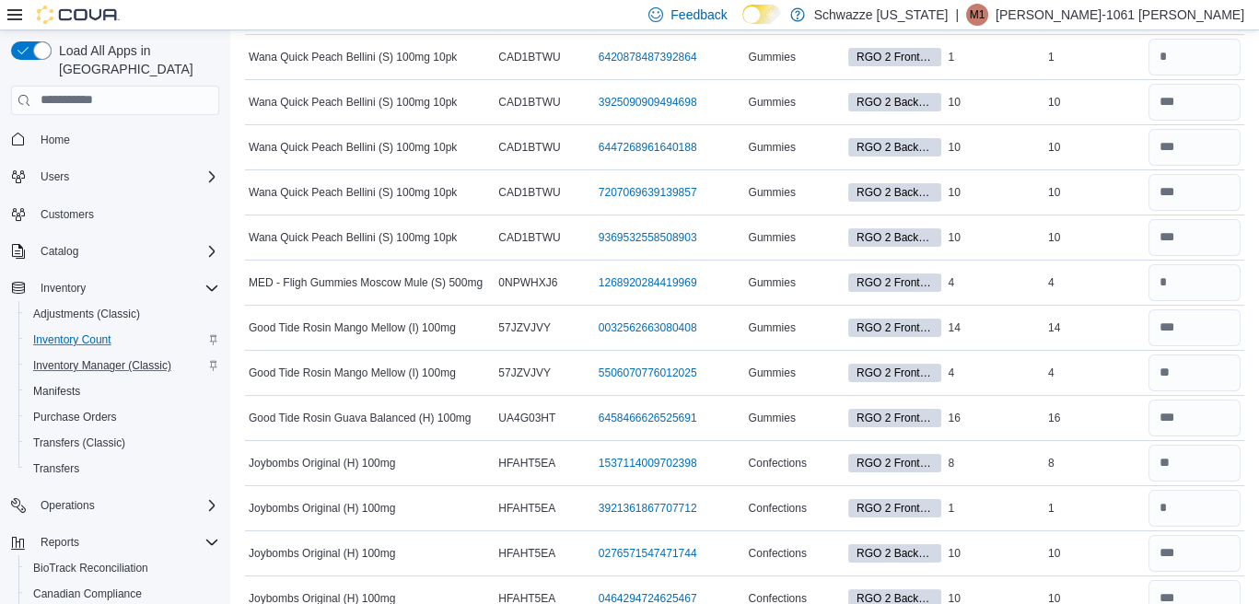
scroll to position [0, 0]
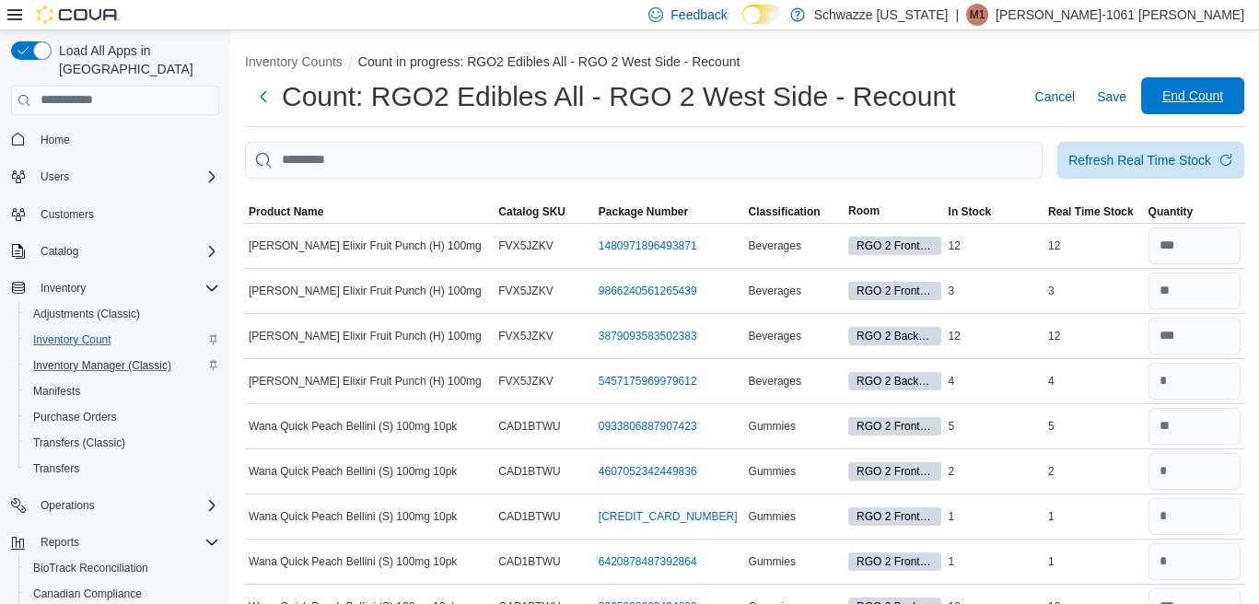
type input "**"
click at [1127, 95] on span "Save" at bounding box center [1111, 97] width 29 height 18
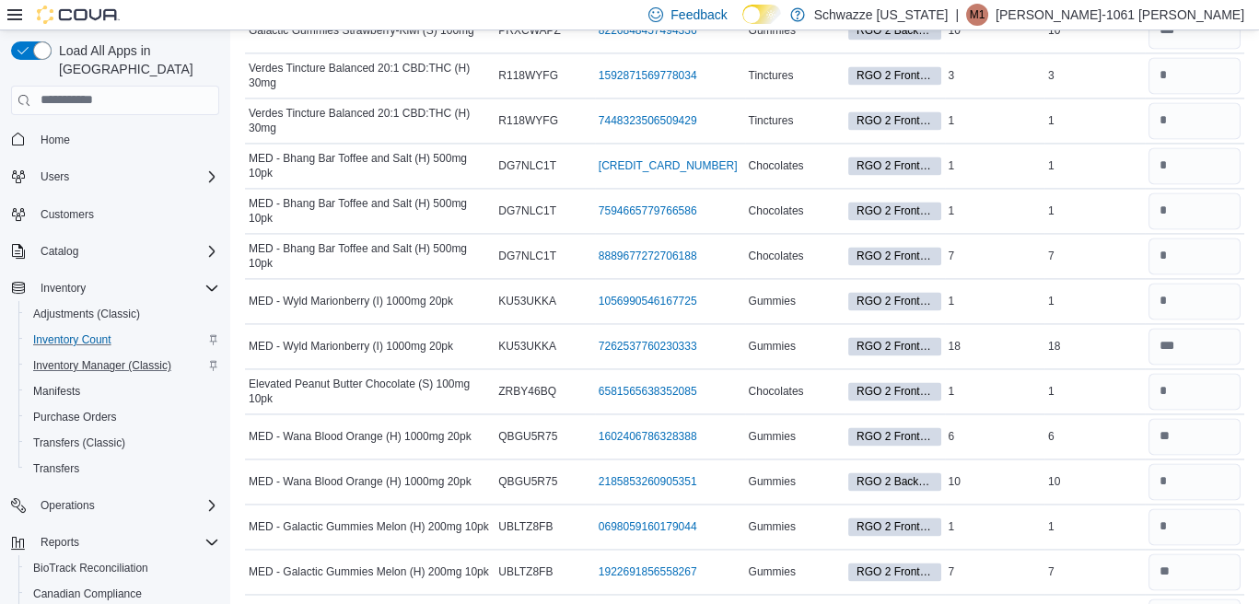
scroll to position [5596, 0]
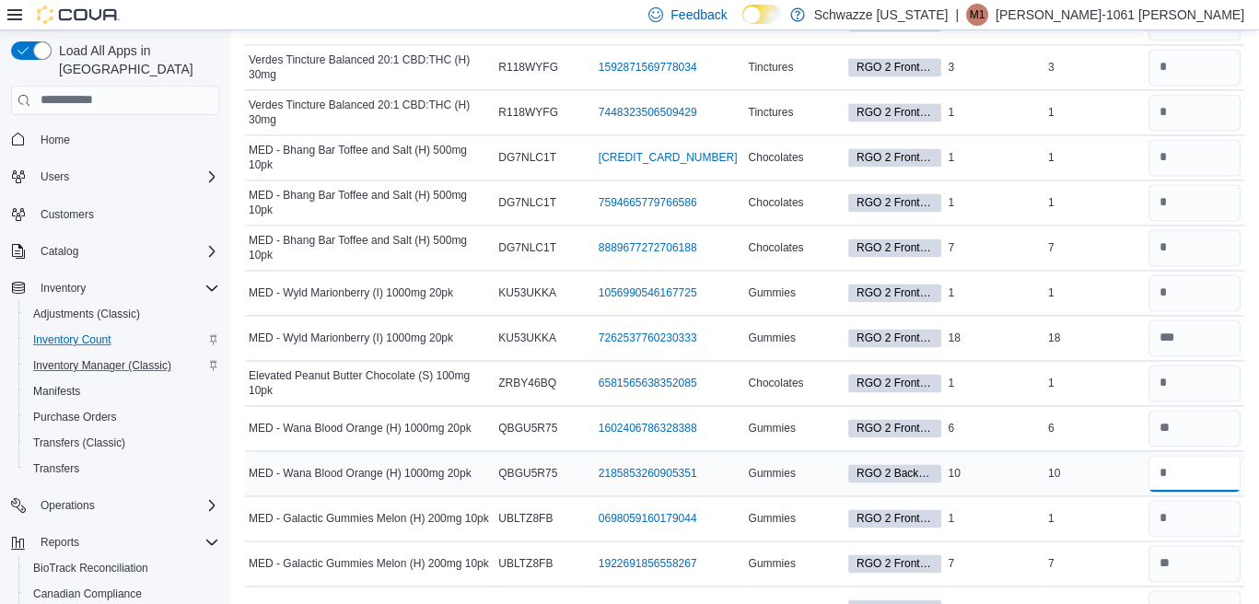
click at [1210, 455] on input "number" at bounding box center [1195, 473] width 93 height 37
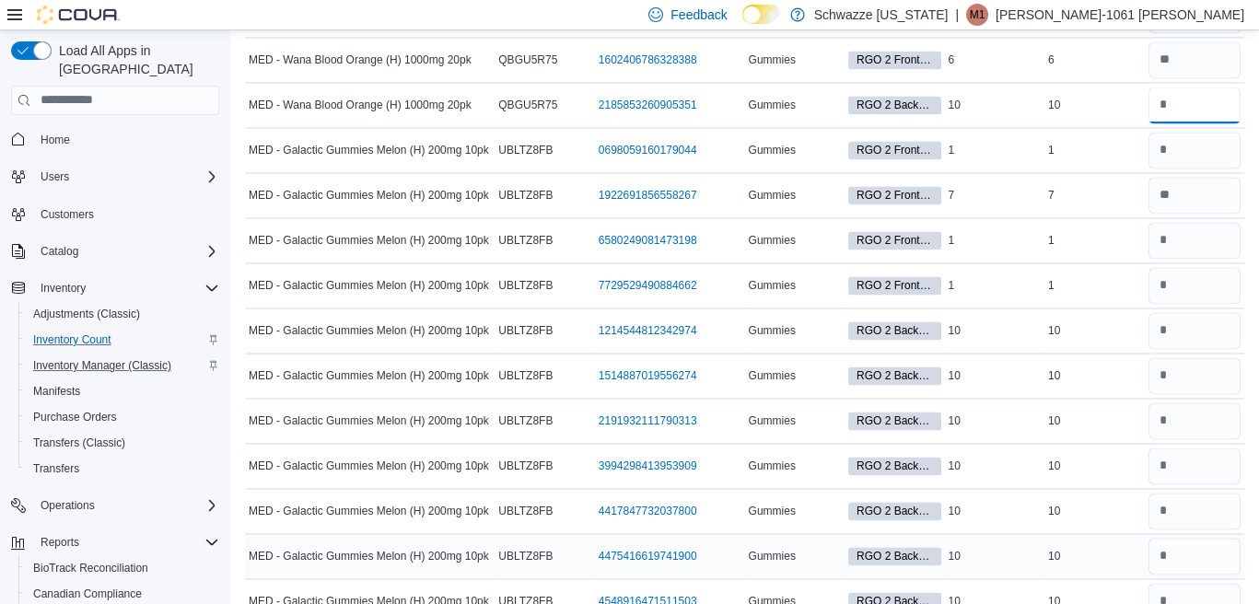
scroll to position [5965, 0]
type input "**"
click at [1187, 312] on input "number" at bounding box center [1195, 330] width 93 height 37
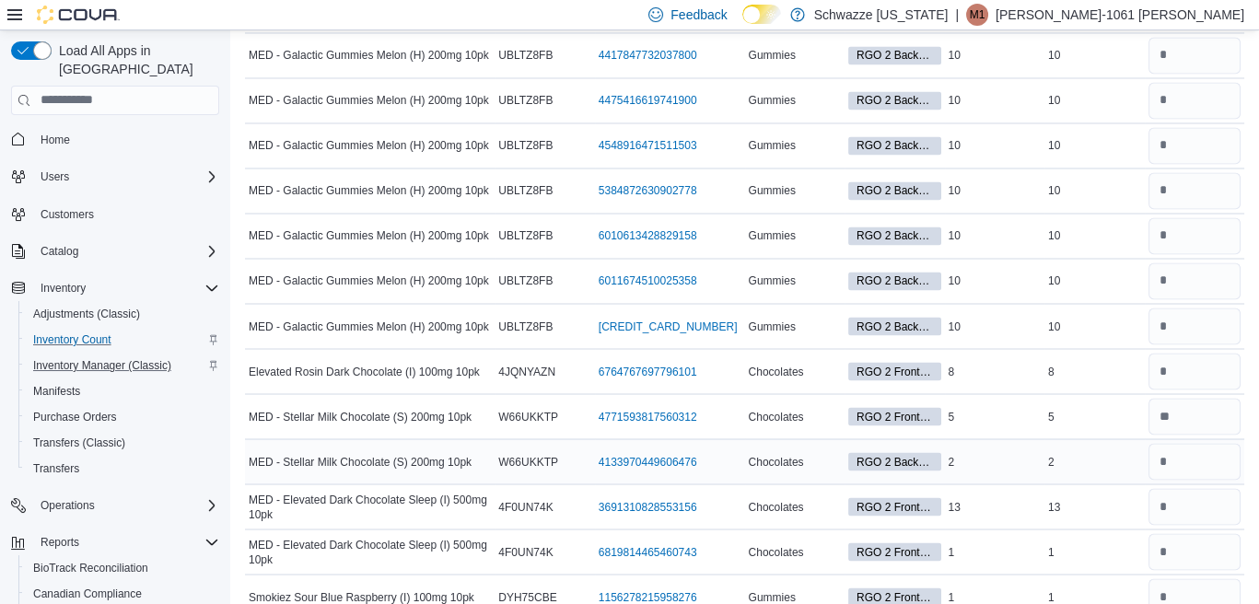
scroll to position [6426, 0]
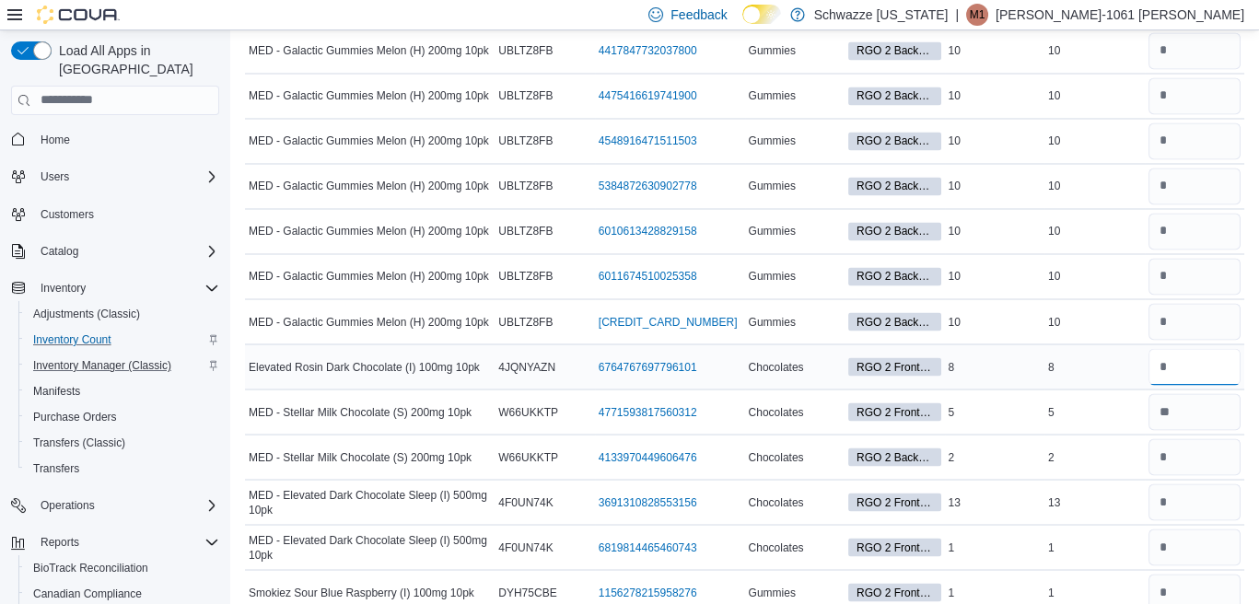
click at [1209, 348] on input "number" at bounding box center [1195, 366] width 93 height 37
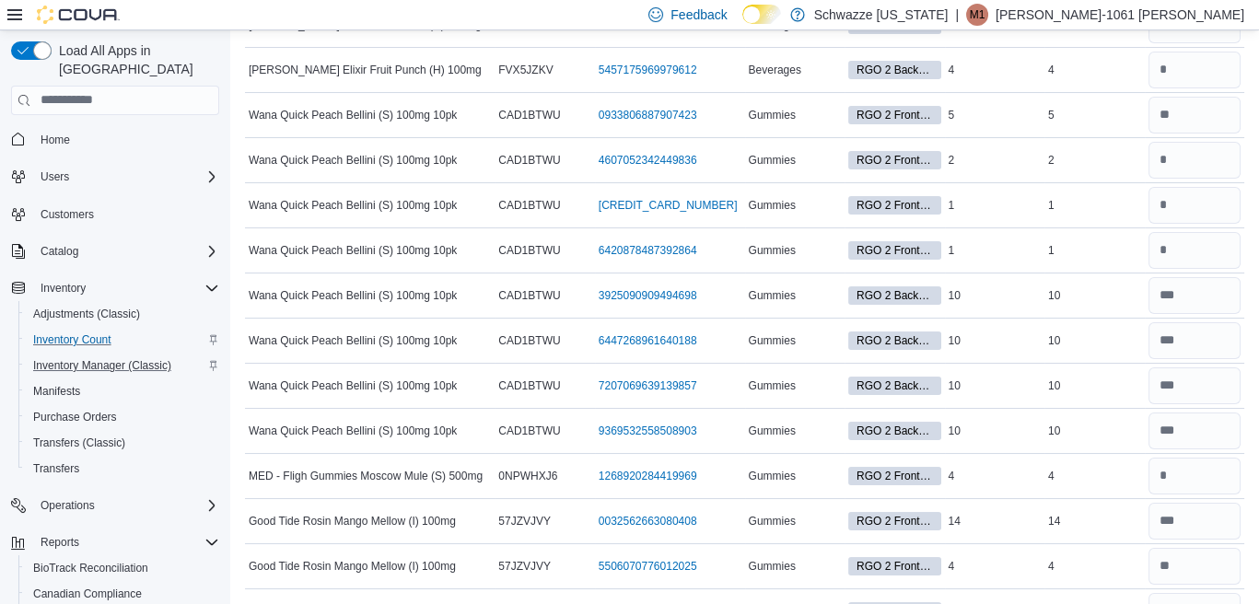
scroll to position [0, 0]
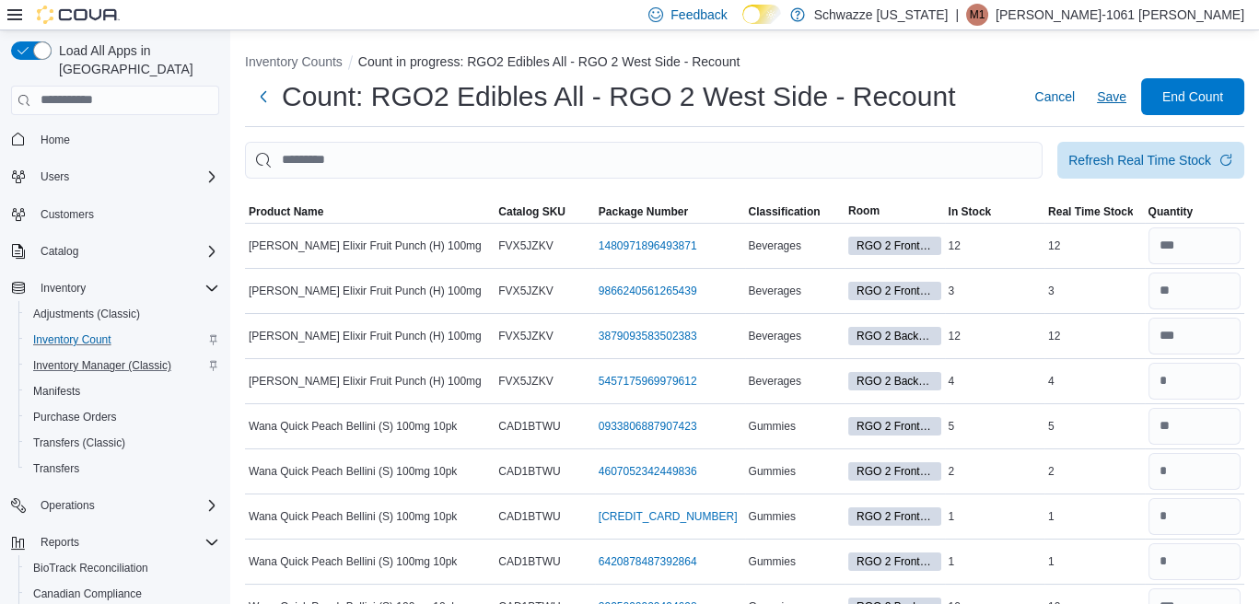
type input "*"
click at [1127, 96] on span "Save" at bounding box center [1111, 97] width 29 height 18
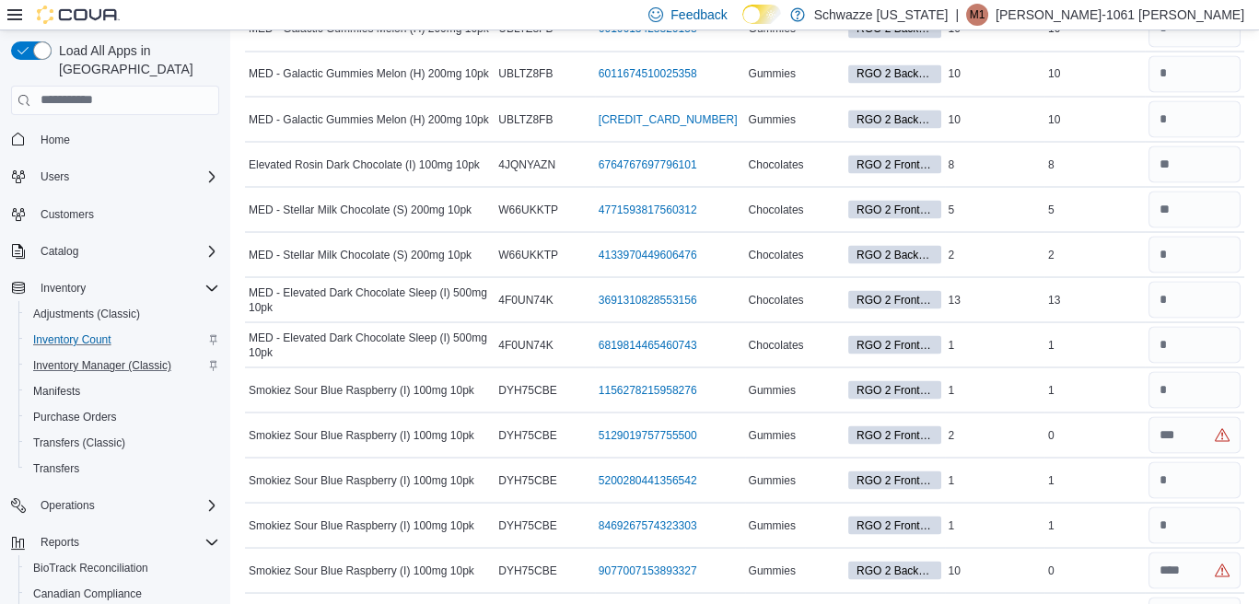
scroll to position [6600, 0]
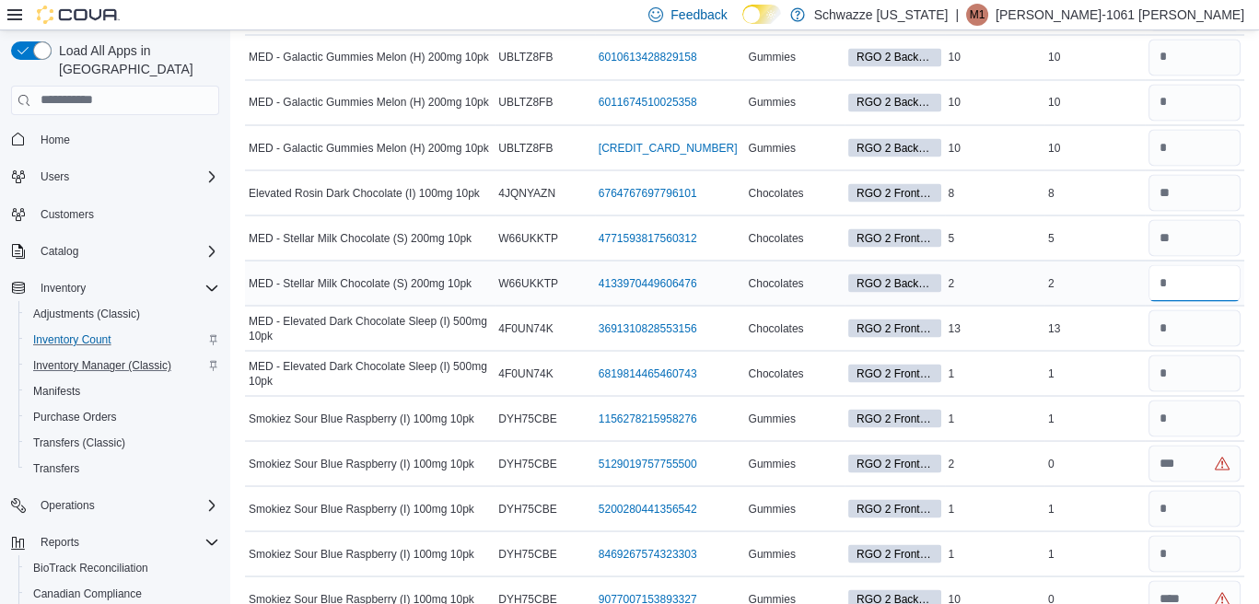
click at [1200, 264] on input "number" at bounding box center [1195, 282] width 93 height 37
click at [1185, 310] on input "number" at bounding box center [1195, 328] width 93 height 37
type input "**"
click at [1187, 445] on input "number" at bounding box center [1195, 463] width 93 height 37
type input "*"
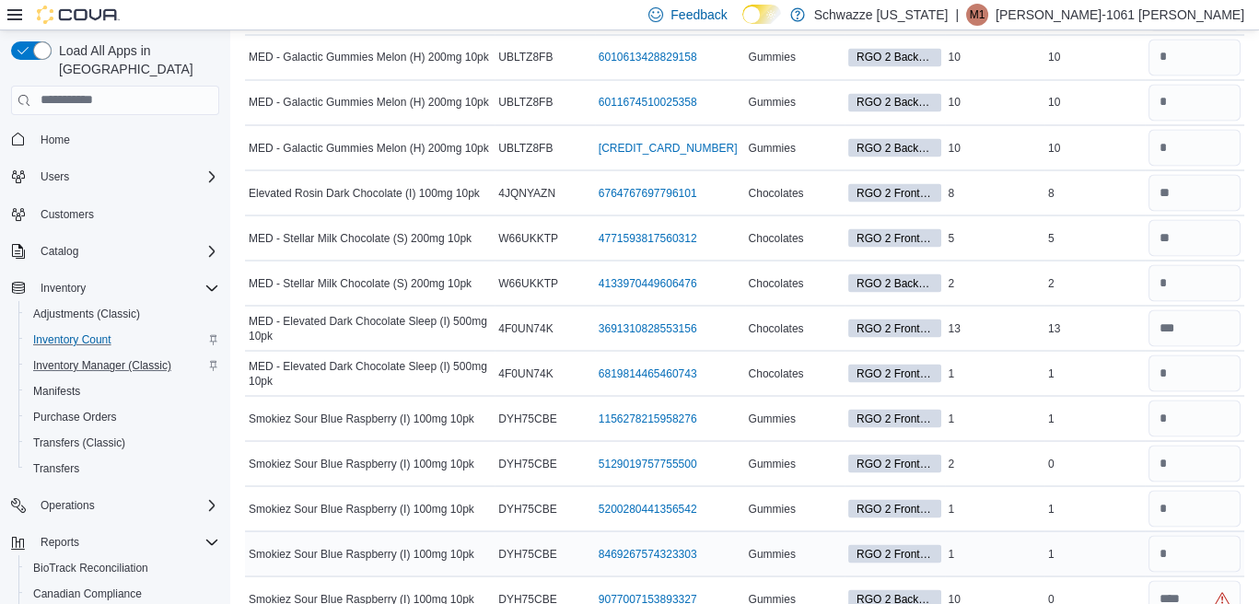
scroll to position [6692, 0]
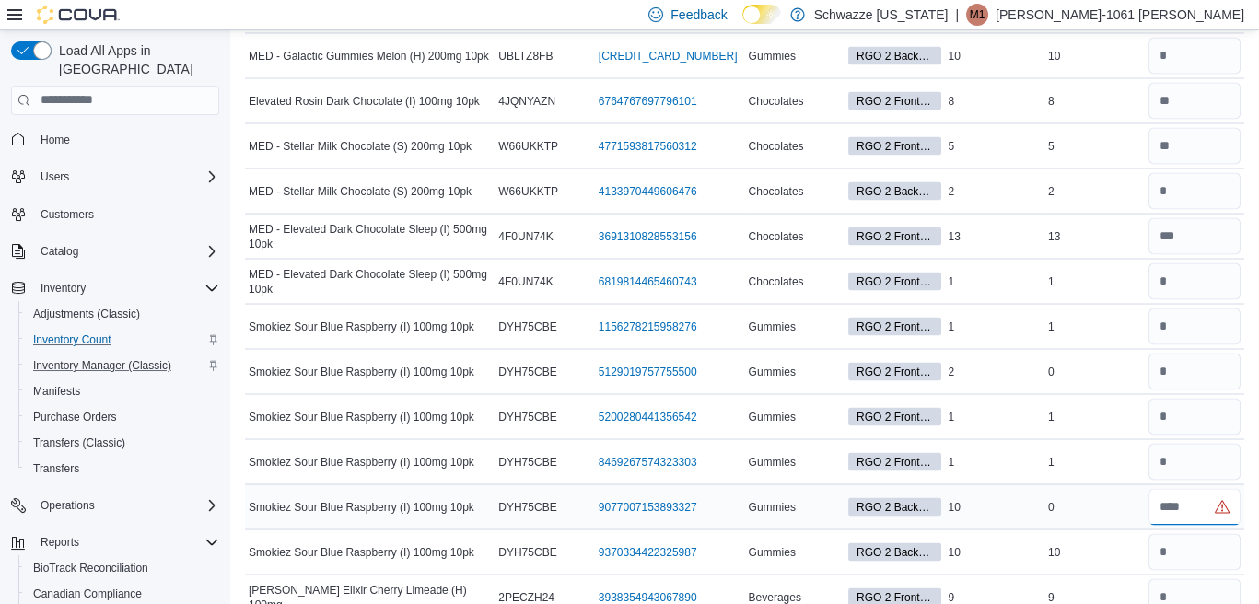
click at [1201, 488] on input "number" at bounding box center [1195, 506] width 93 height 37
type input "*"
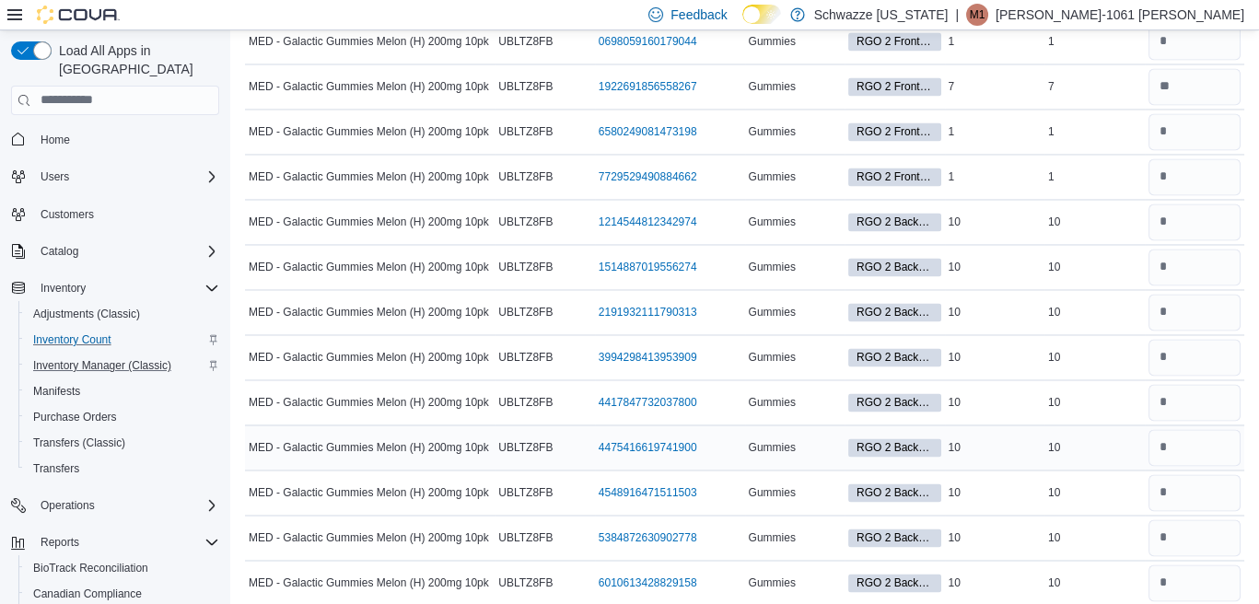
scroll to position [6047, 0]
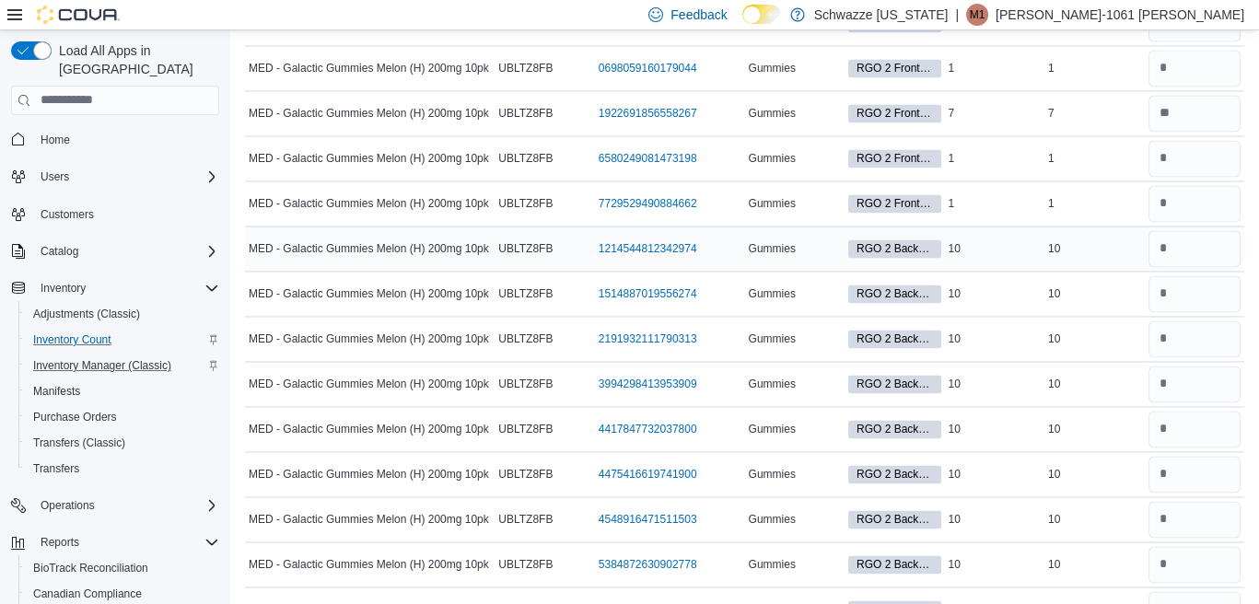
type input "*"
click at [1214, 230] on input "number" at bounding box center [1195, 248] width 93 height 37
type input "**"
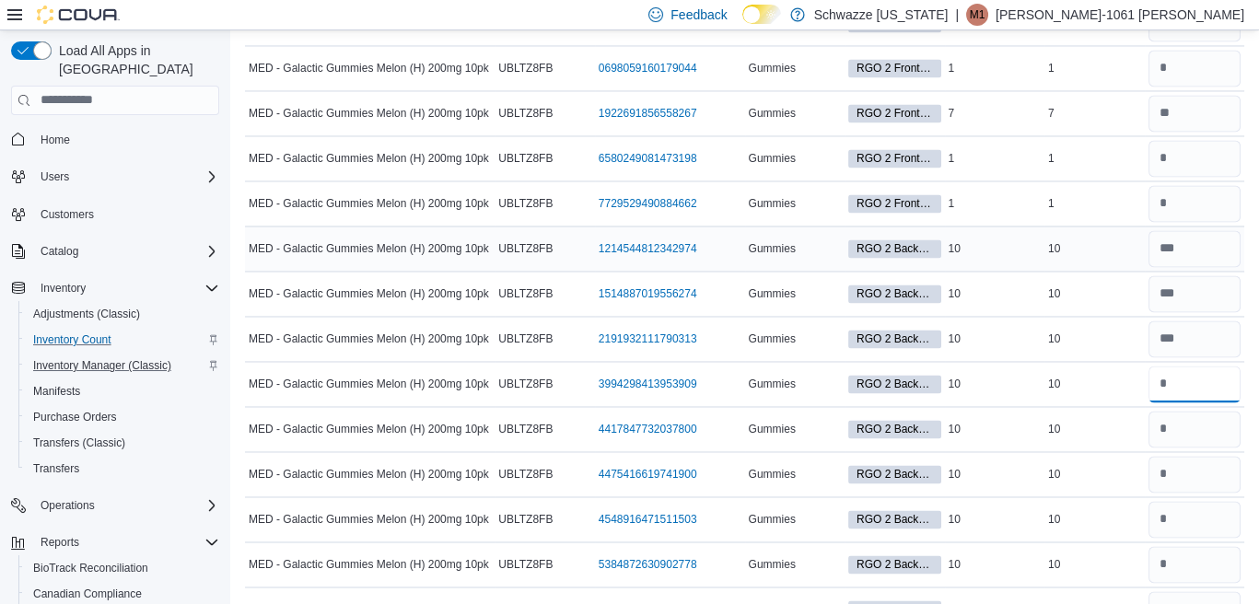
type input "**"
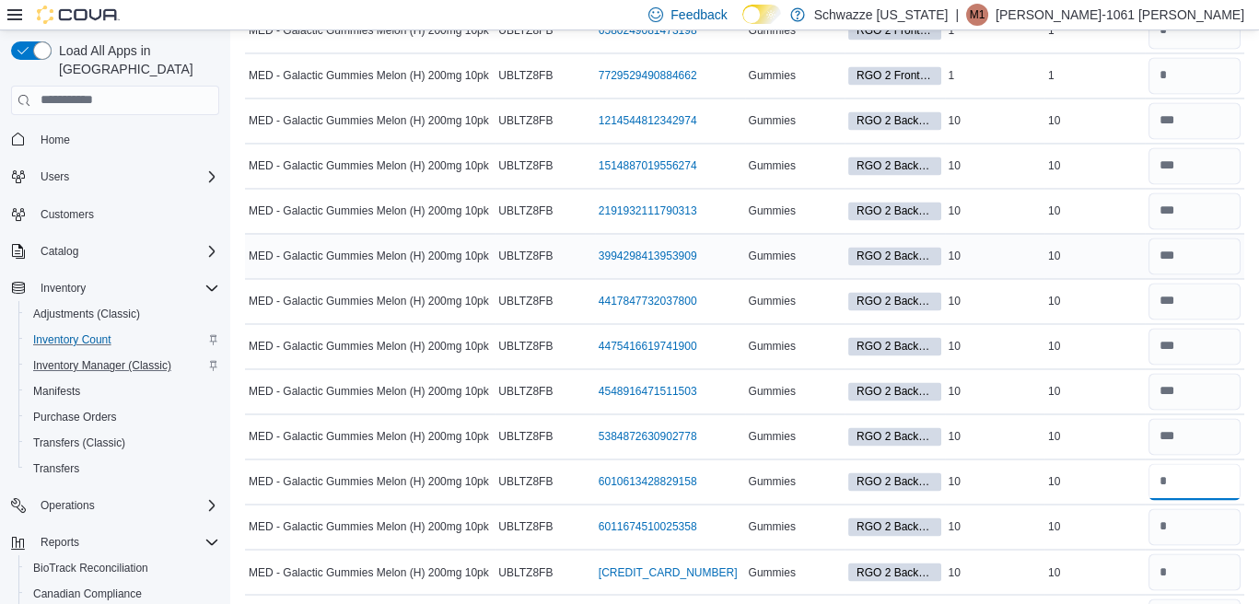
scroll to position [6231, 0]
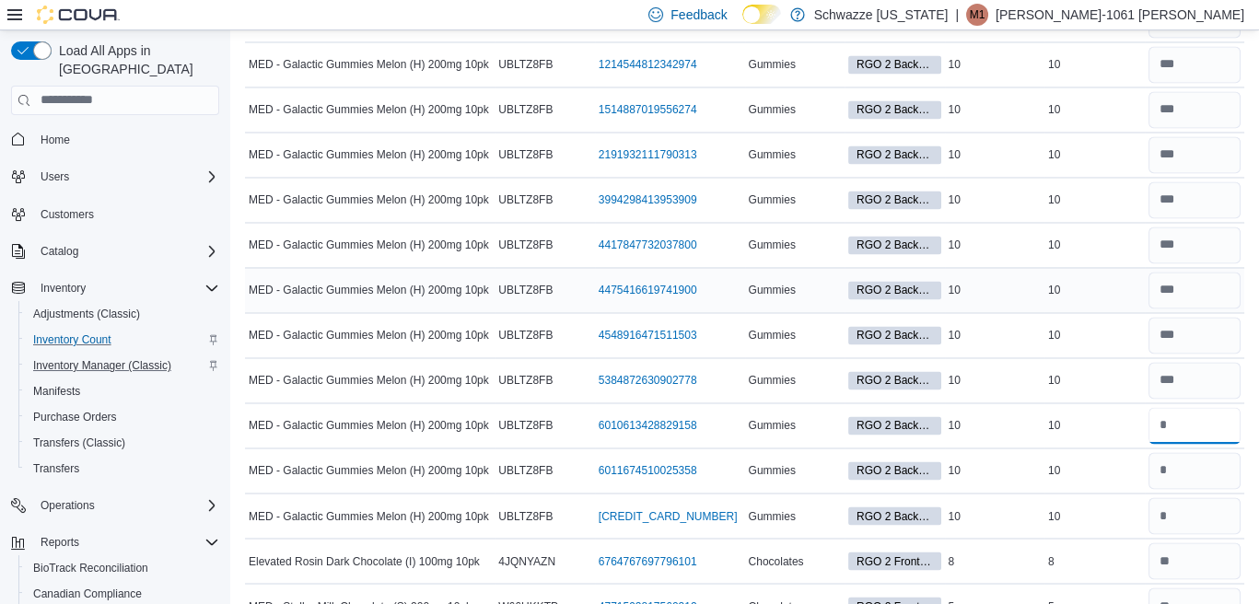
type input "**"
type input "*"
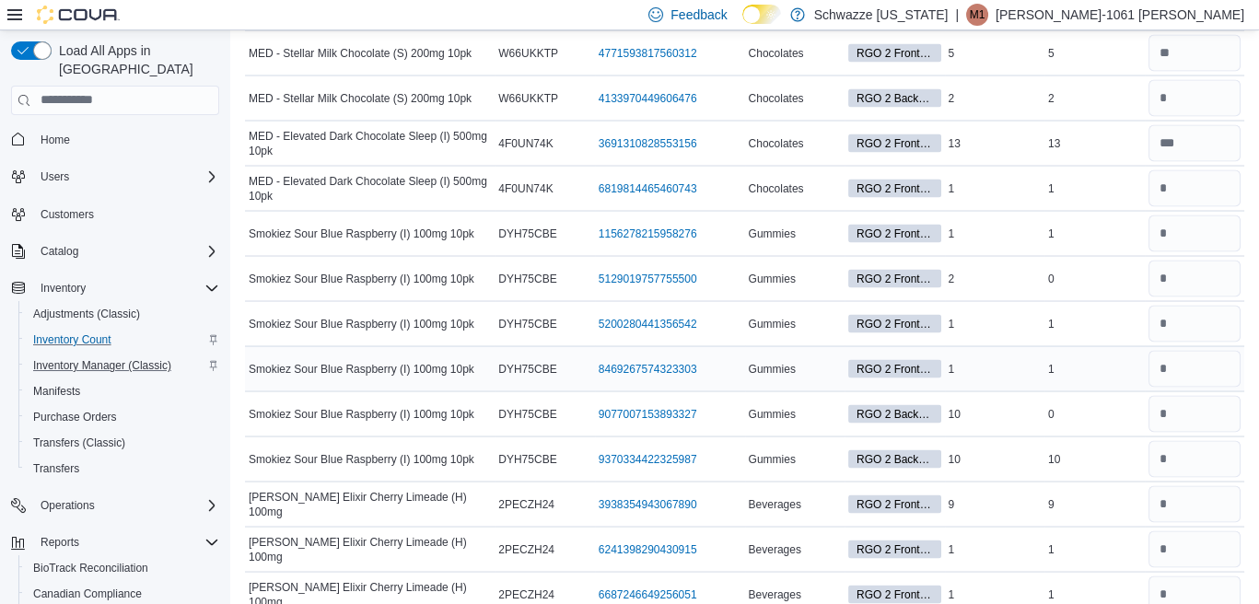
scroll to position [6876, 0]
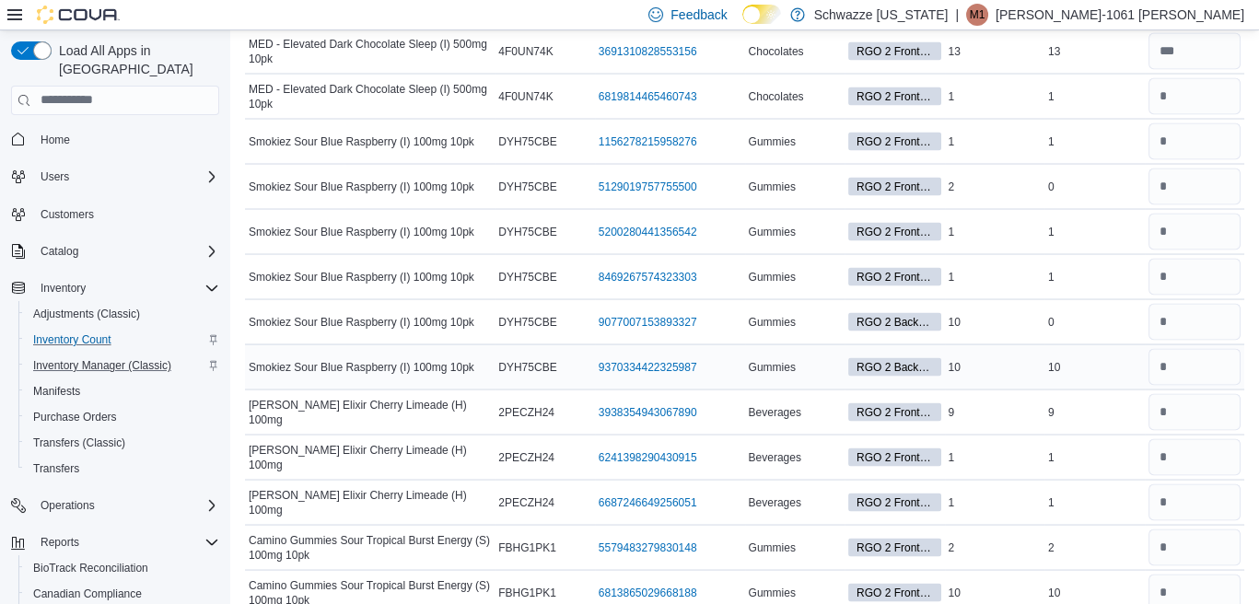
type input "**"
click at [1207, 349] on input "number" at bounding box center [1195, 367] width 93 height 37
type input "*"
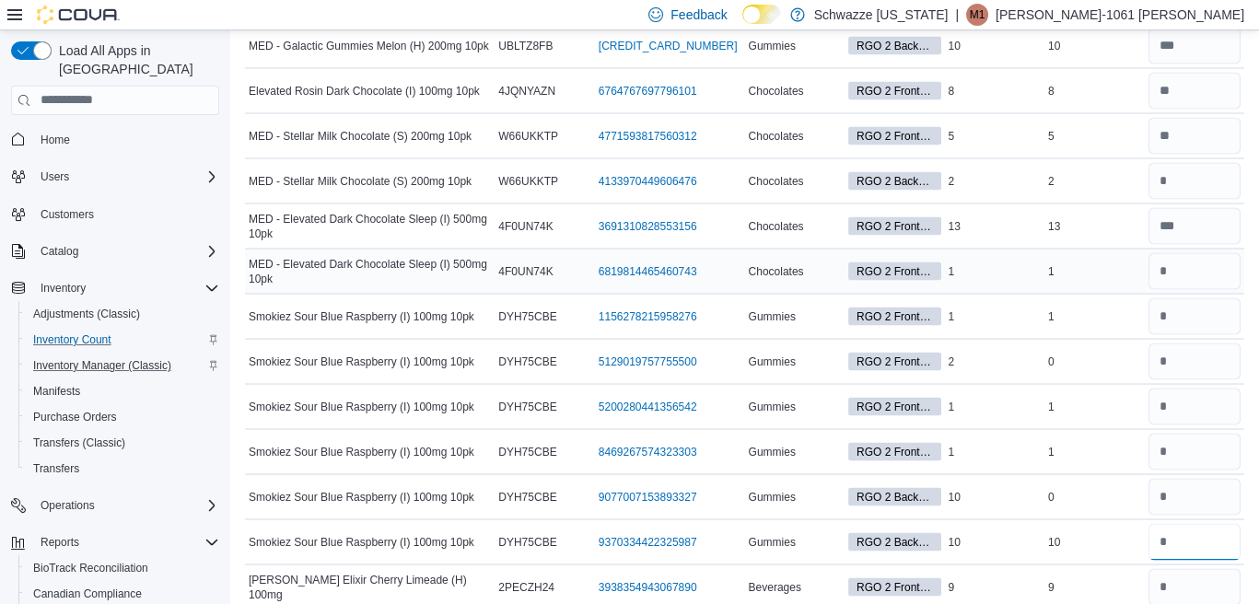
scroll to position [6692, 0]
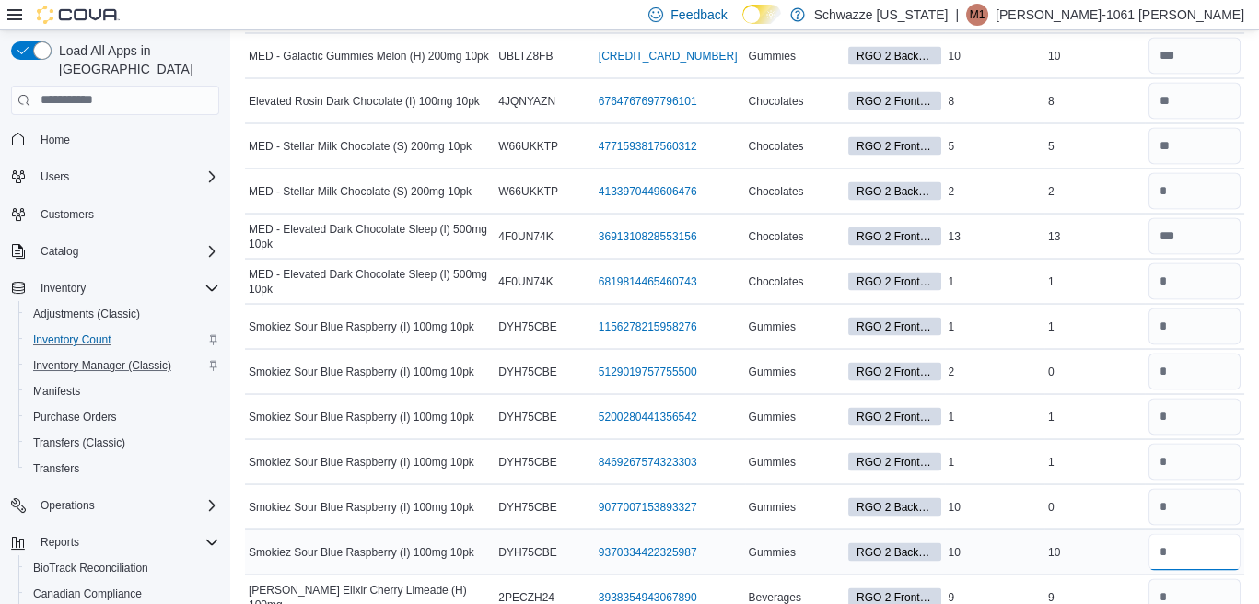
click at [1201, 533] on input "number" at bounding box center [1195, 551] width 93 height 37
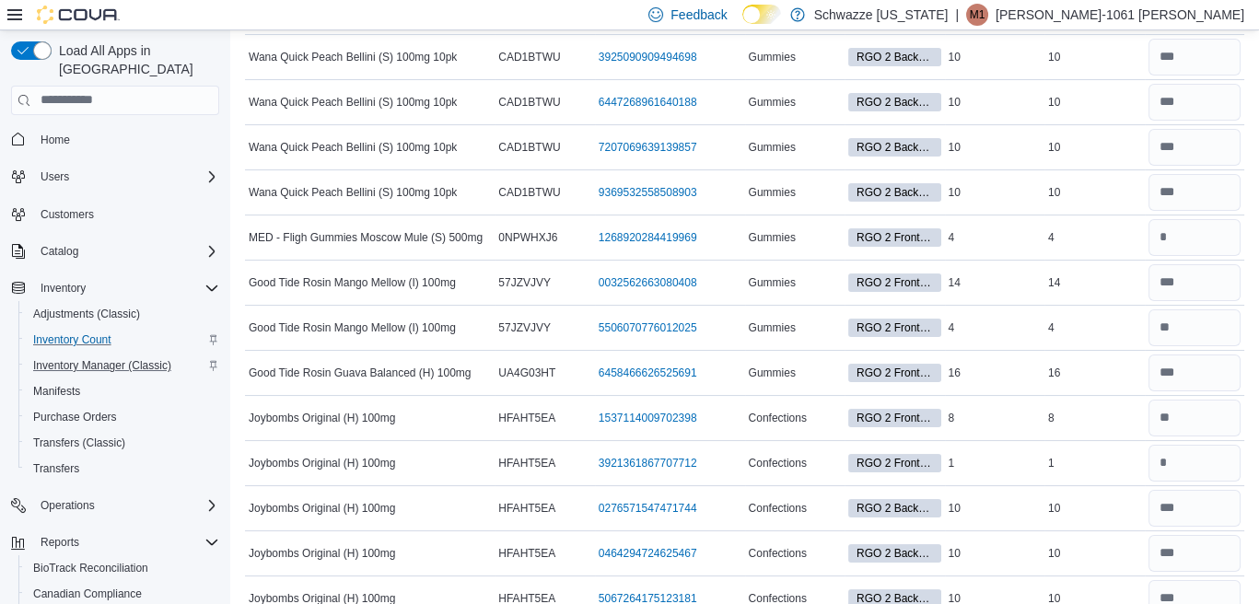
scroll to position [0, 0]
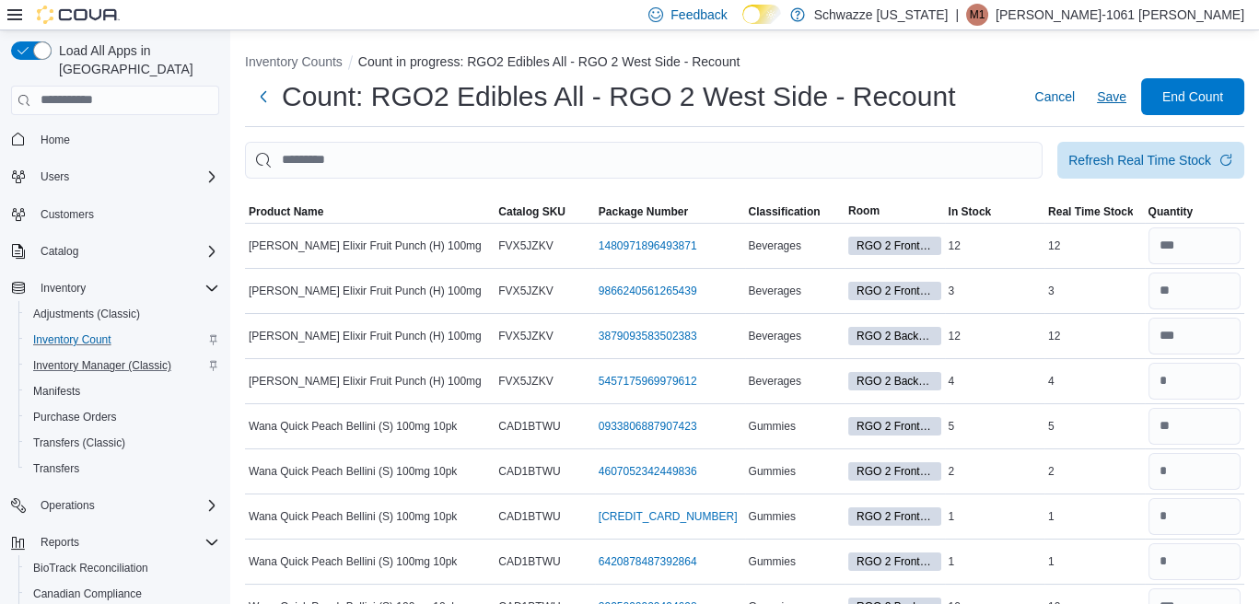
type input "**"
click at [1117, 97] on span "Save" at bounding box center [1111, 97] width 29 height 18
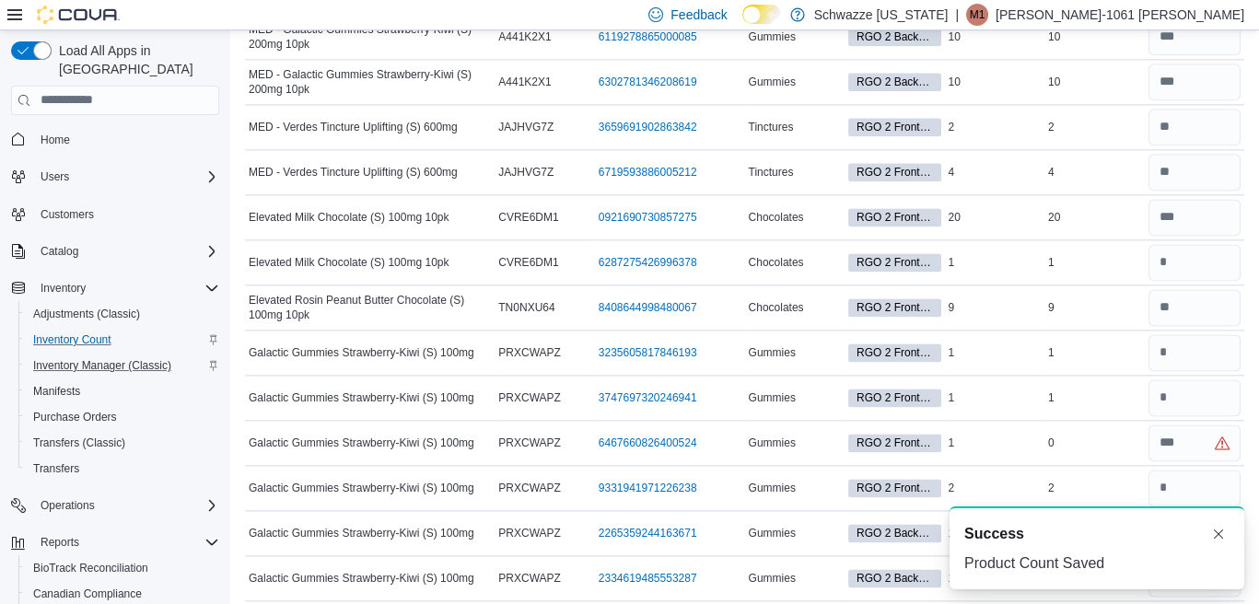
scroll to position [4845, 0]
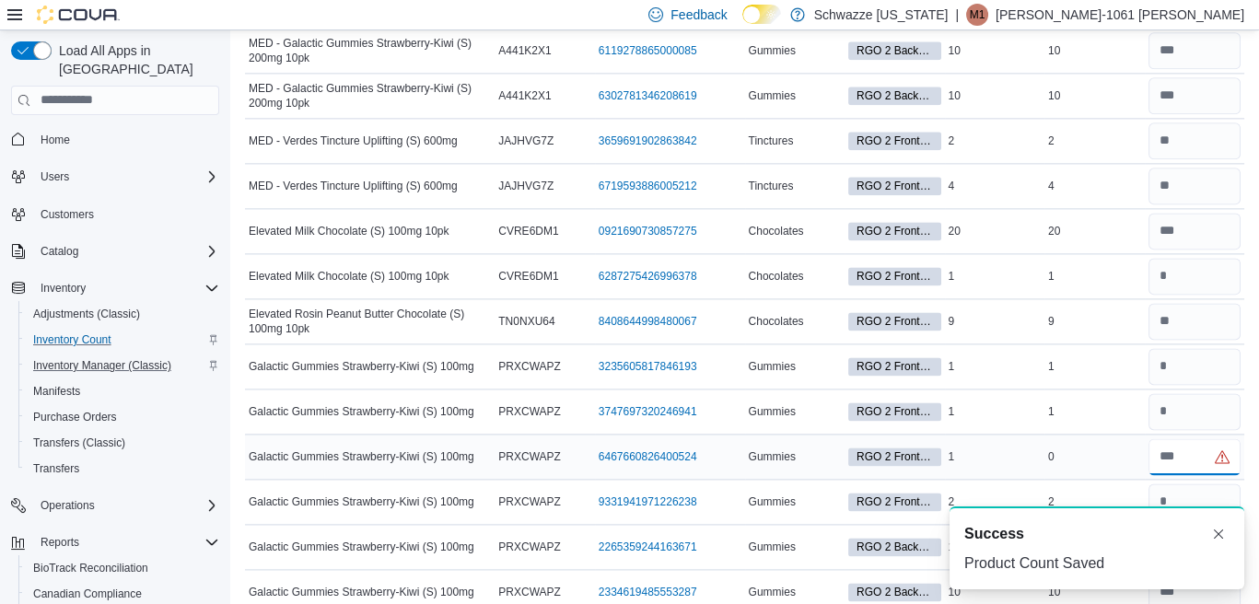
click at [1214, 439] on input "number" at bounding box center [1195, 457] width 93 height 37
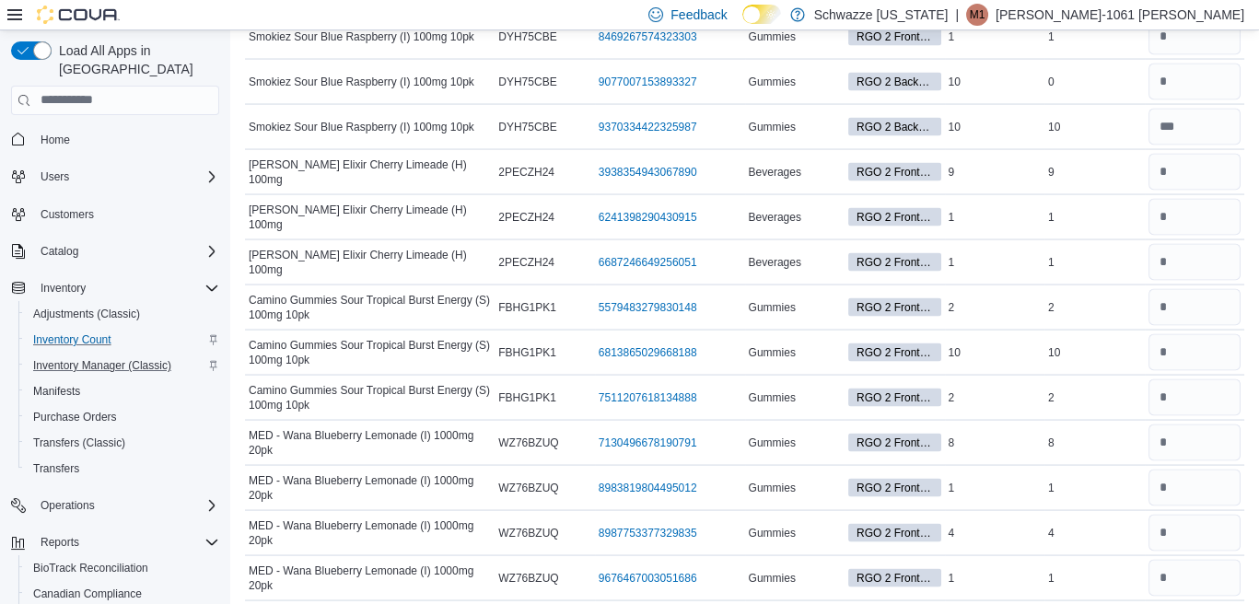
scroll to position [7217, 0]
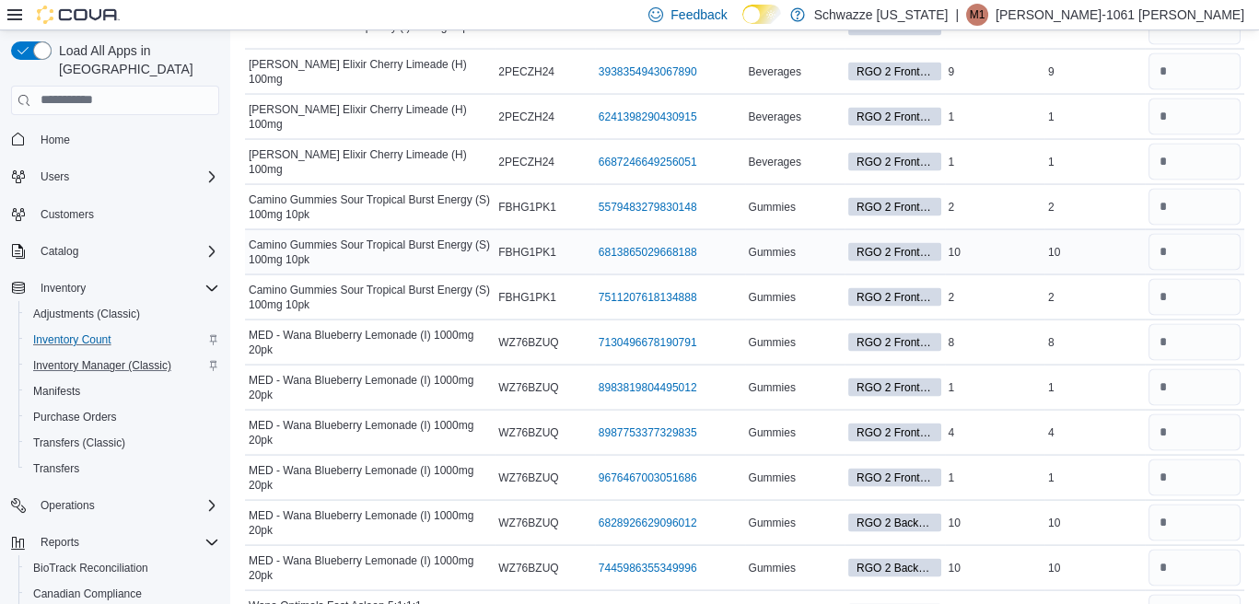
type input "*"
click at [1186, 234] on input "number" at bounding box center [1195, 252] width 93 height 37
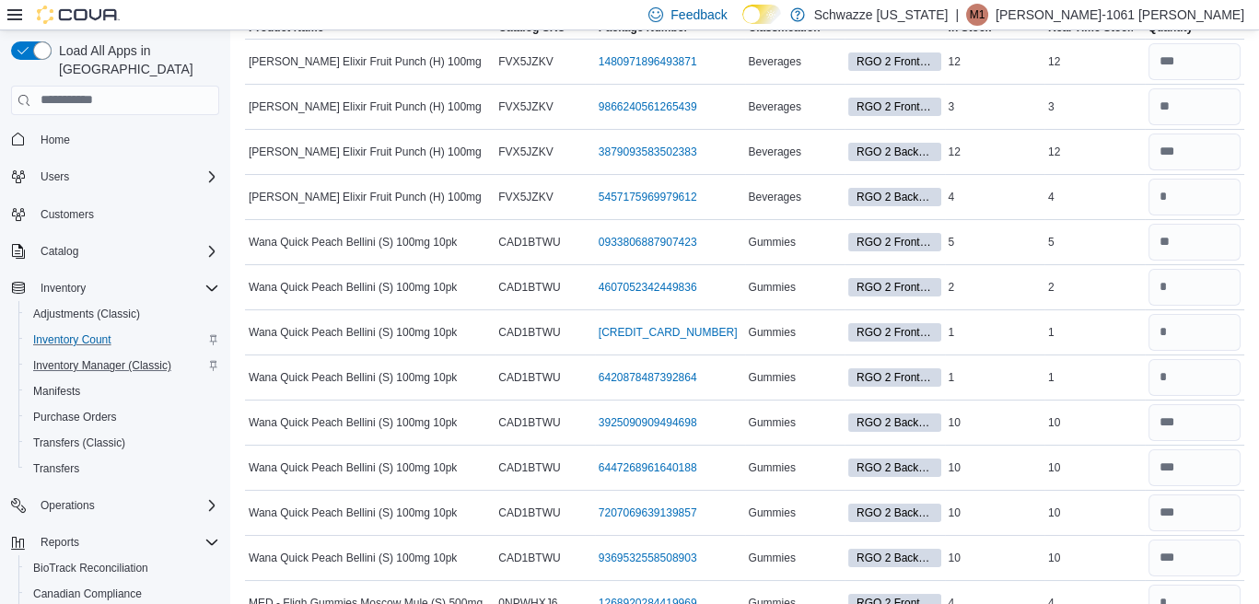
scroll to position [0, 0]
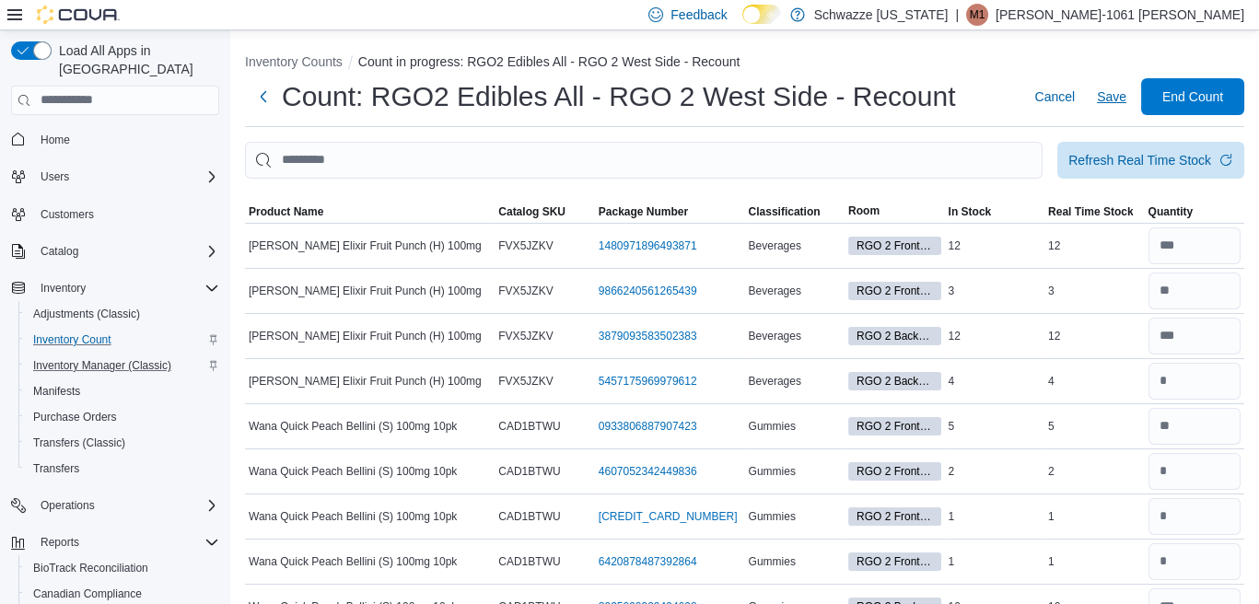
type input "**"
click at [1127, 97] on span "Save" at bounding box center [1111, 97] width 29 height 18
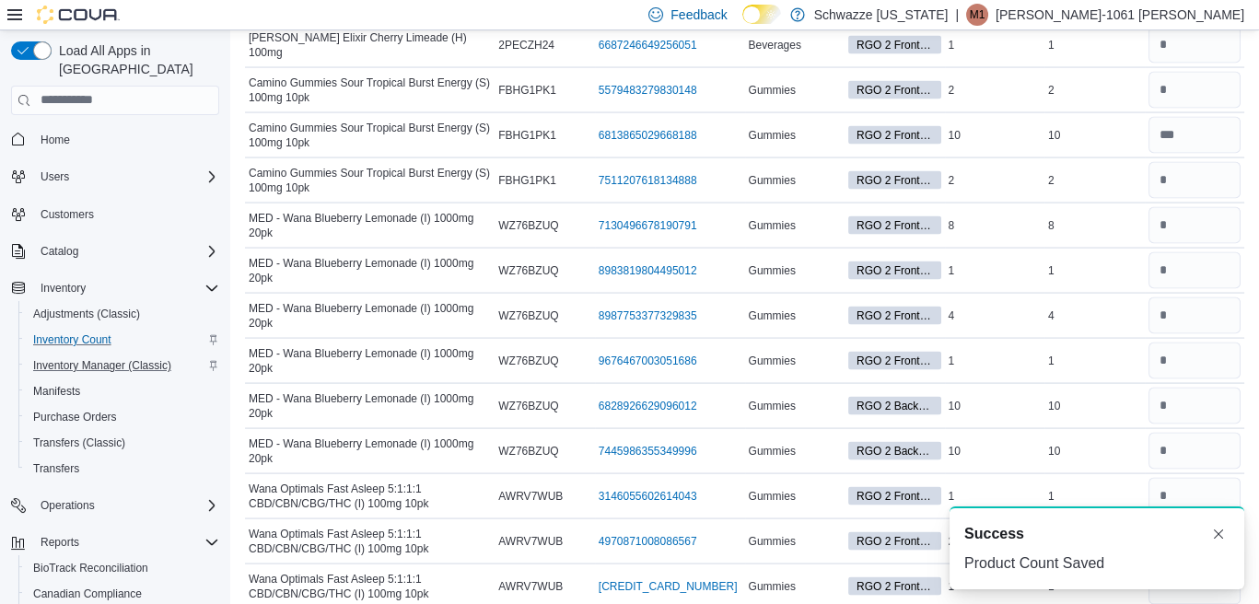
scroll to position [7349, 0]
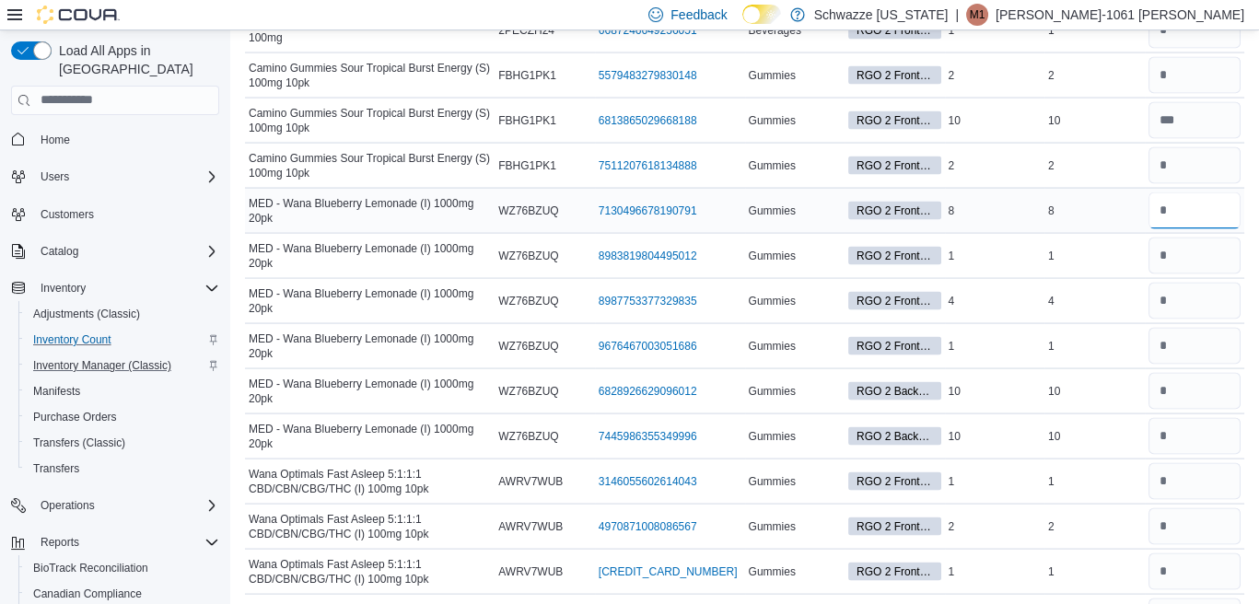
click at [1182, 193] on input "number" at bounding box center [1195, 211] width 93 height 37
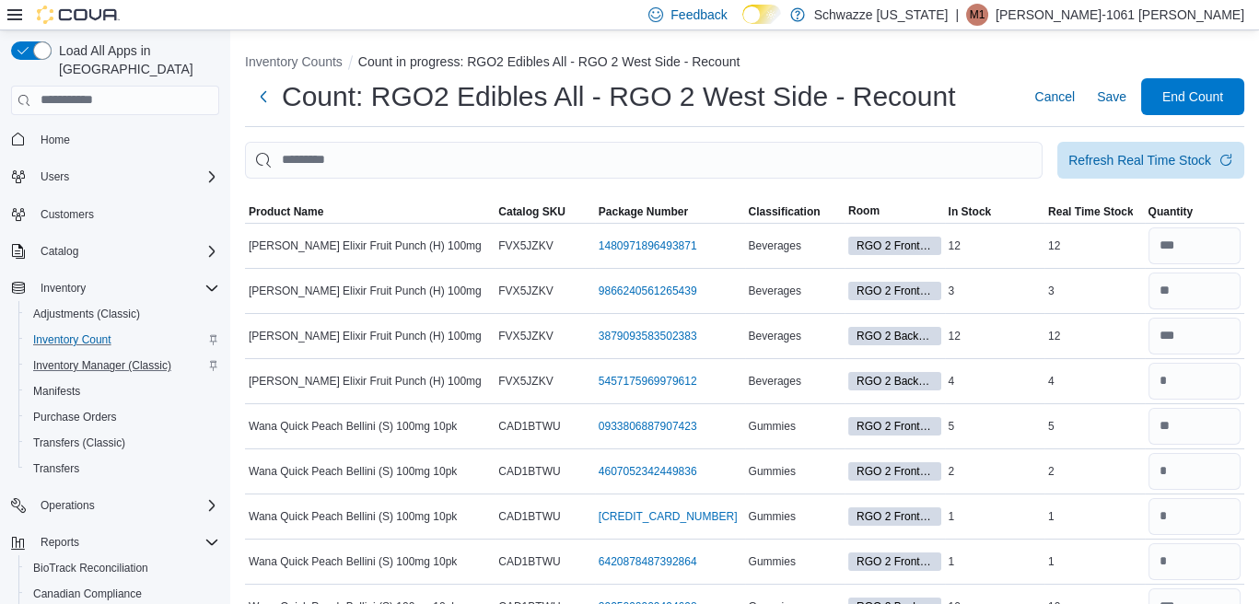
type input "*"
click at [1127, 102] on span "Save" at bounding box center [1111, 97] width 29 height 18
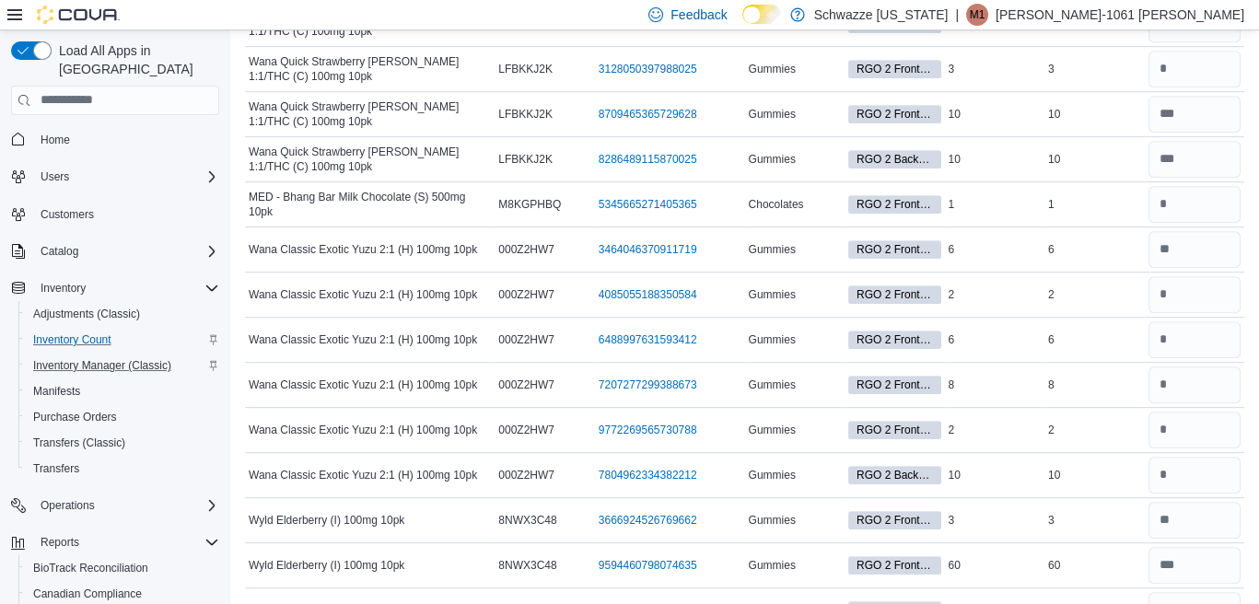
scroll to position [2056, 0]
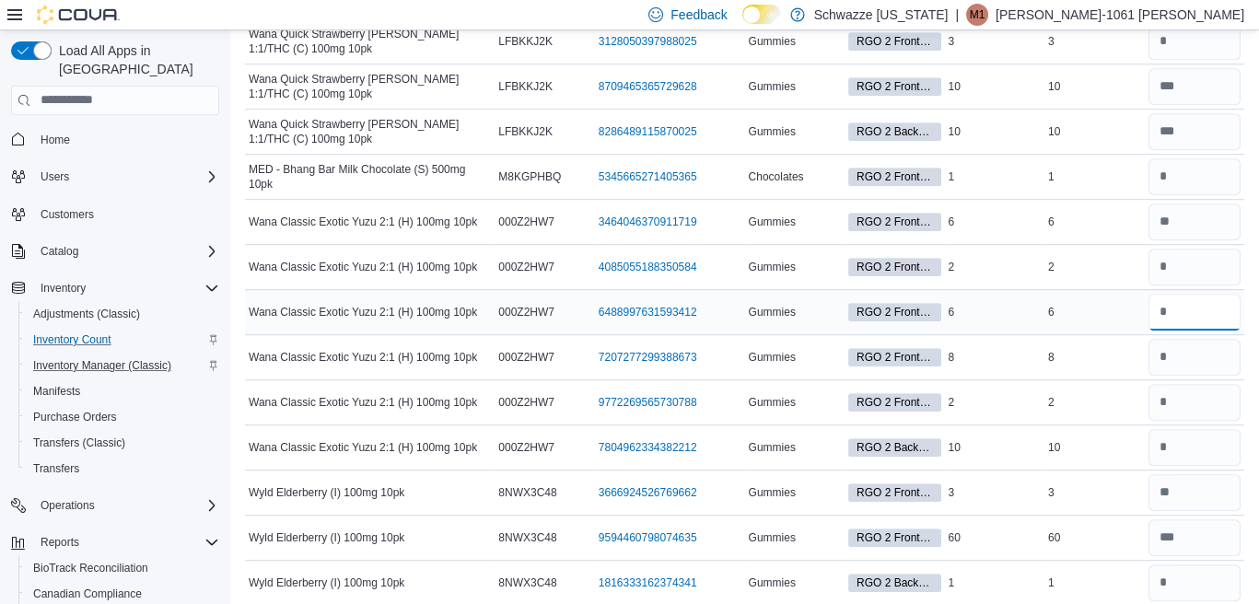
click at [1181, 295] on input "number" at bounding box center [1195, 312] width 93 height 37
click at [1202, 340] on input "number" at bounding box center [1195, 357] width 93 height 37
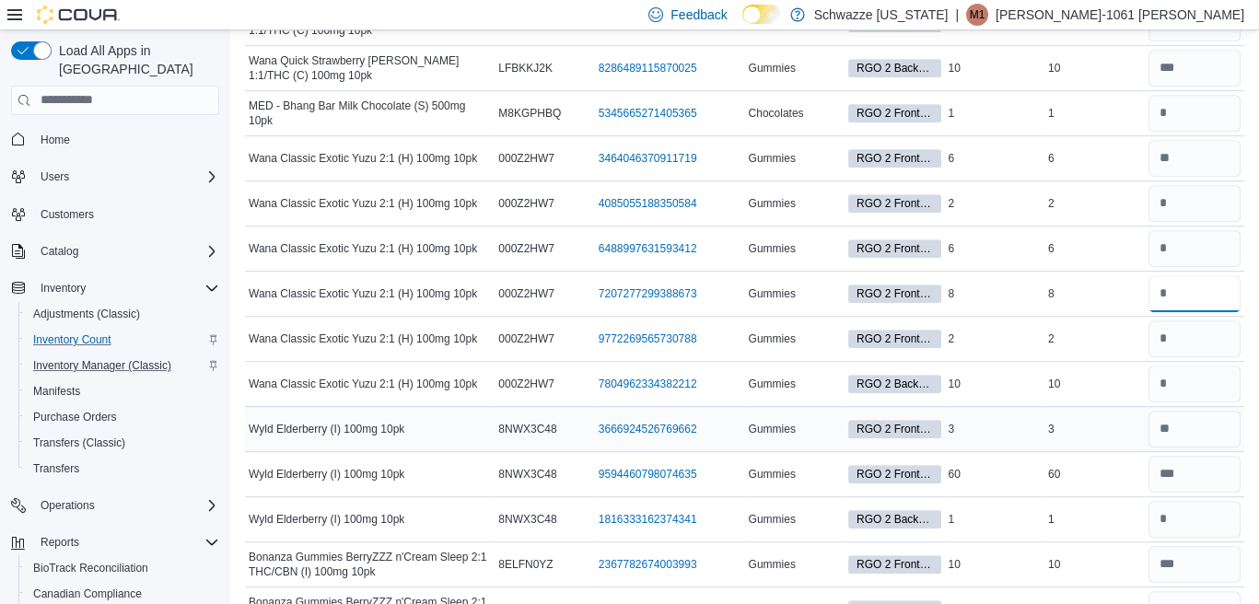
scroll to position [2148, 0]
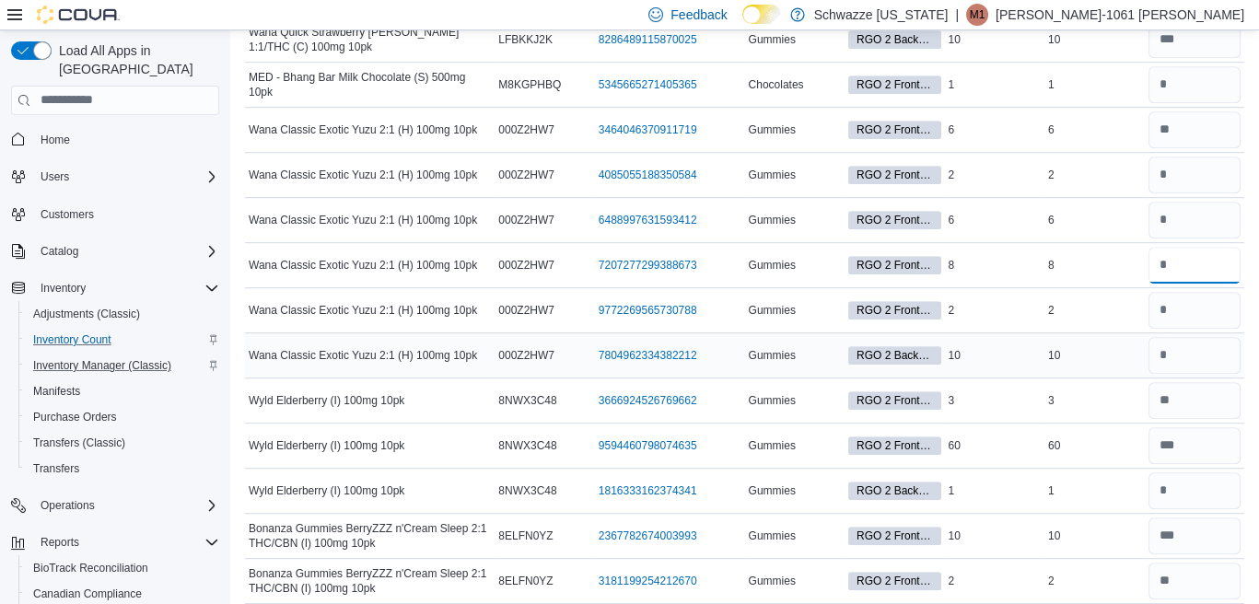
type input "*"
click at [1192, 347] on input "number" at bounding box center [1195, 355] width 93 height 37
type input "**"
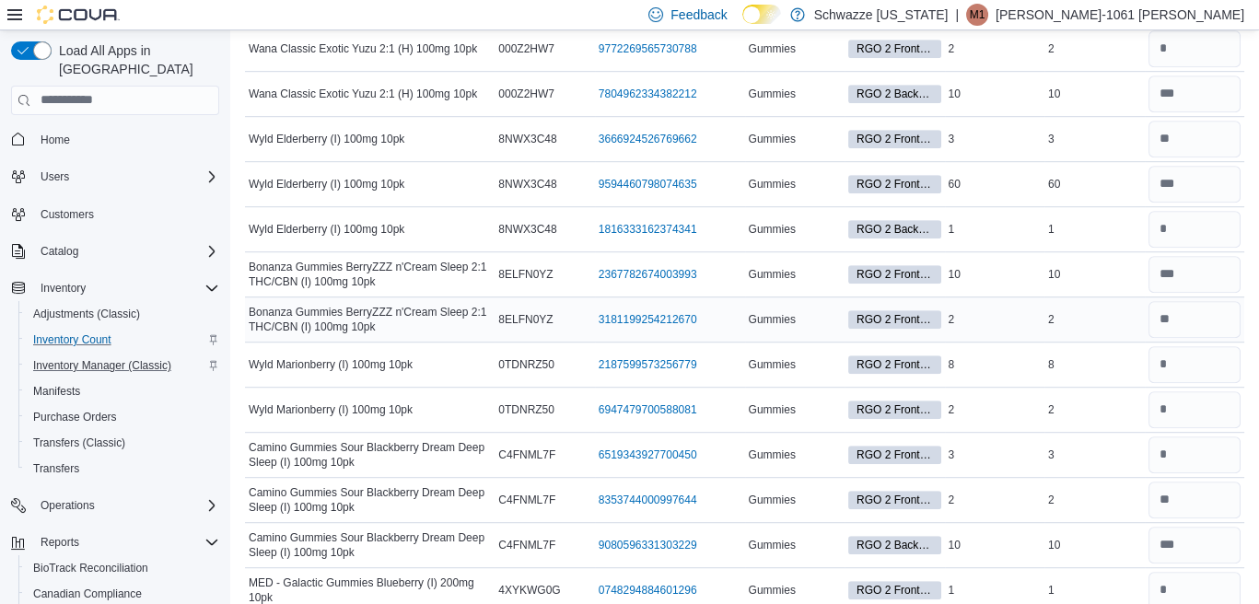
scroll to position [2516, 0]
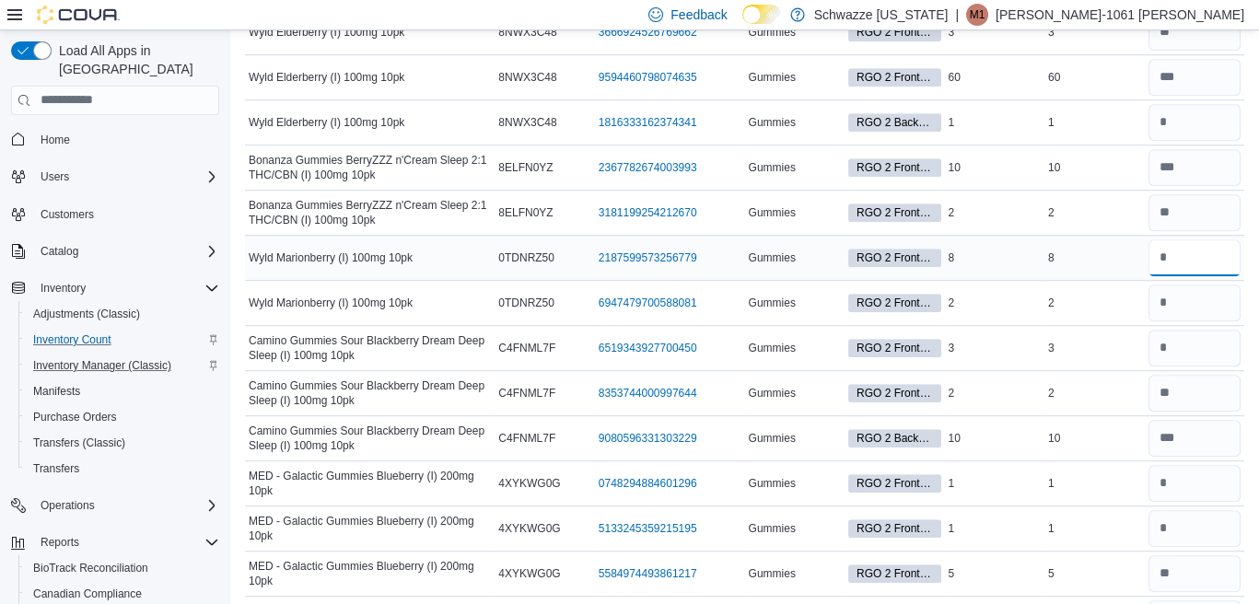
click at [1206, 257] on input "number" at bounding box center [1195, 258] width 93 height 37
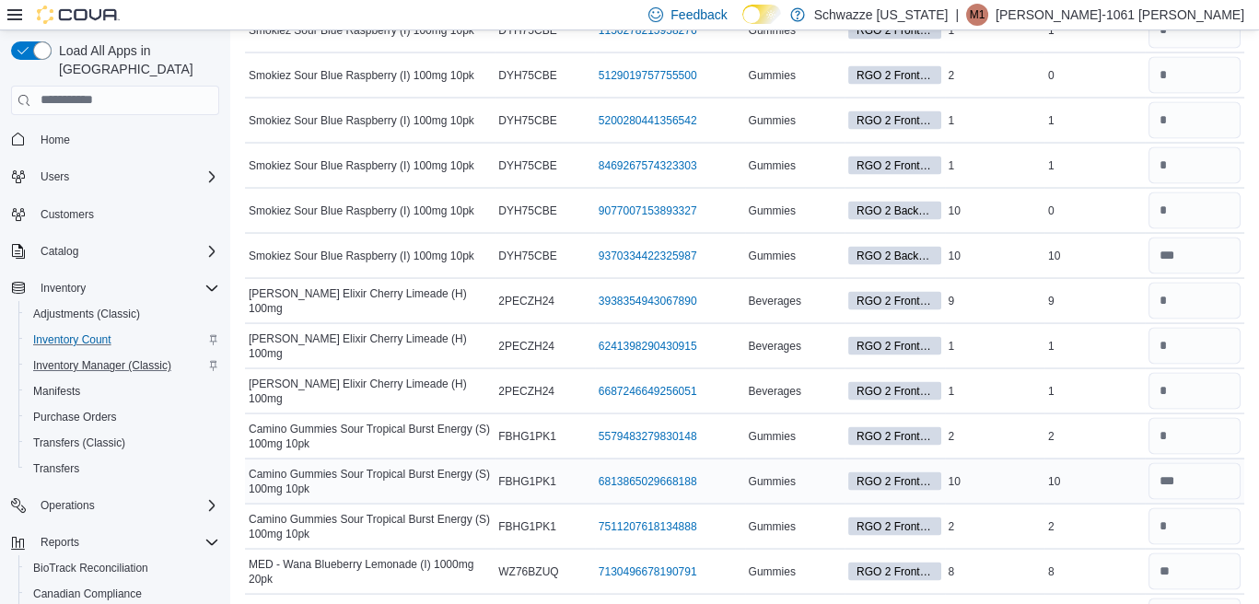
scroll to position [7031, 0]
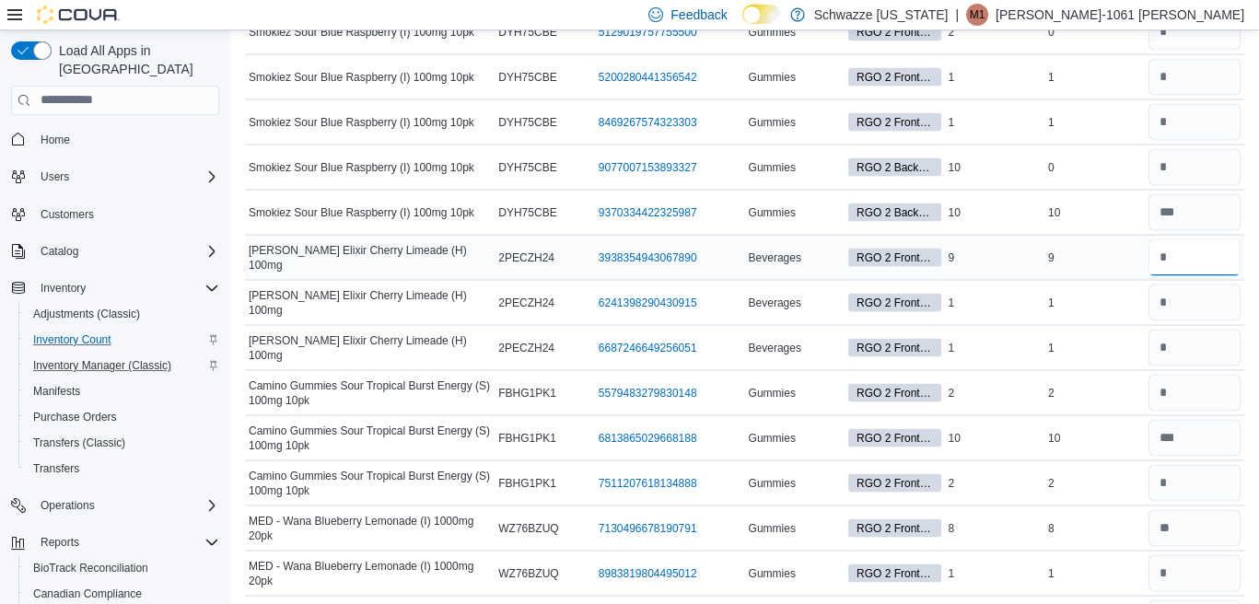
click at [1192, 240] on input "number" at bounding box center [1195, 258] width 93 height 37
drag, startPoint x: 1212, startPoint y: 257, endPoint x: 1224, endPoint y: 248, distance: 15.1
click at [1224, 285] on input "number" at bounding box center [1195, 303] width 93 height 37
type input "*"
click at [1192, 240] on input "number" at bounding box center [1195, 258] width 93 height 37
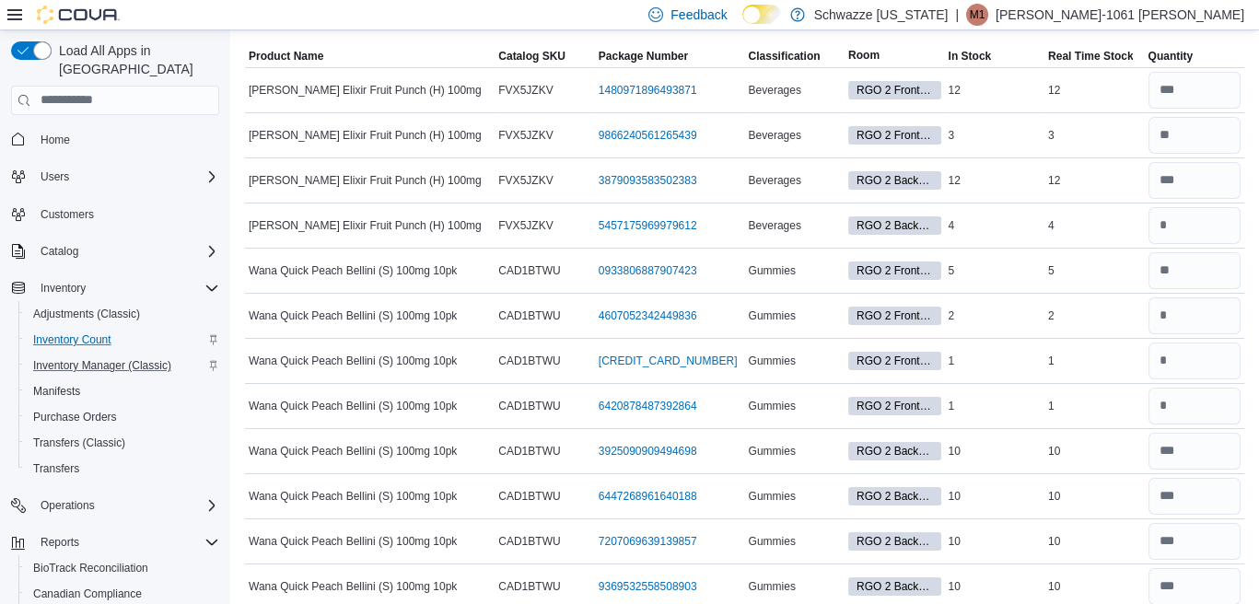
scroll to position [0, 0]
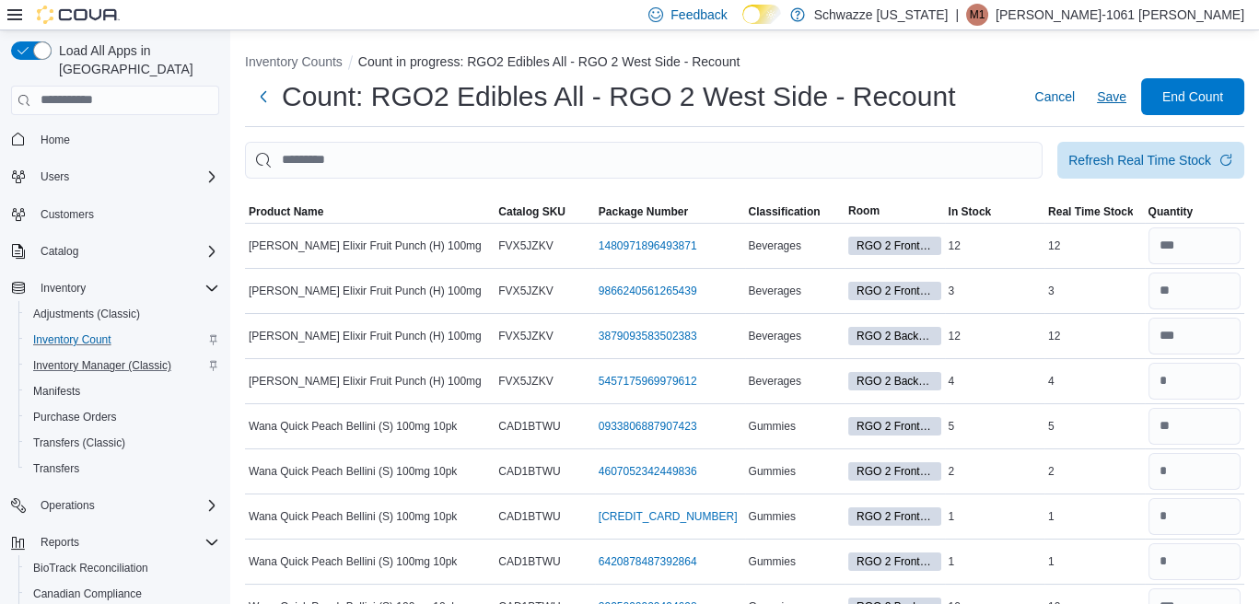
type input "*"
click at [1127, 102] on span "Save" at bounding box center [1111, 97] width 29 height 18
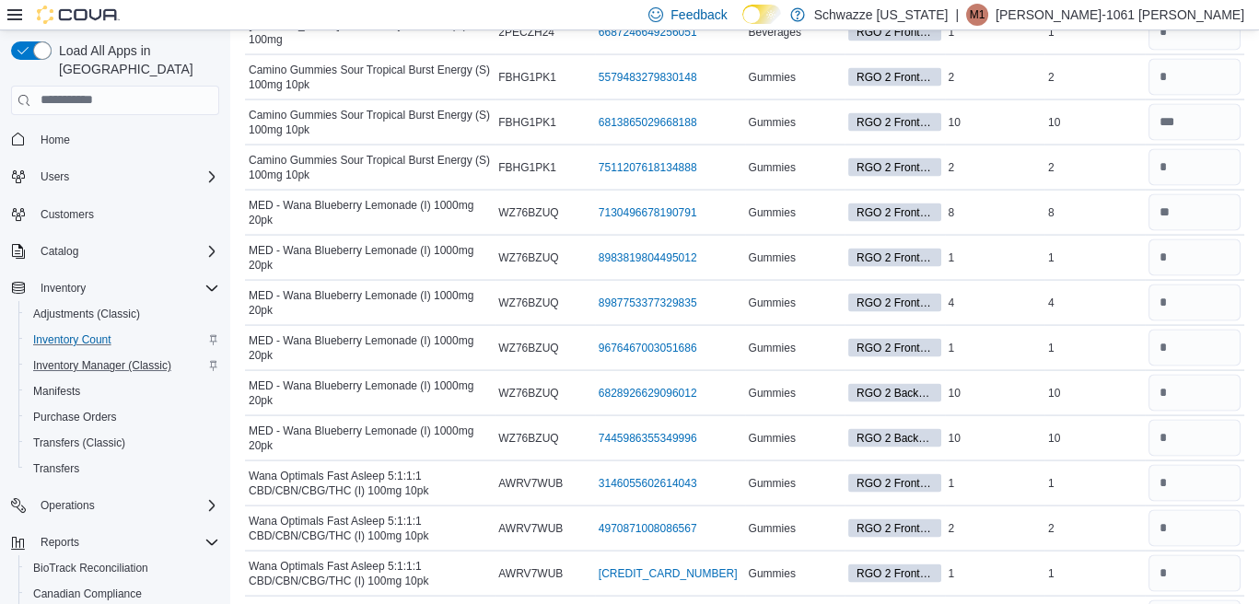
scroll to position [7131, 0]
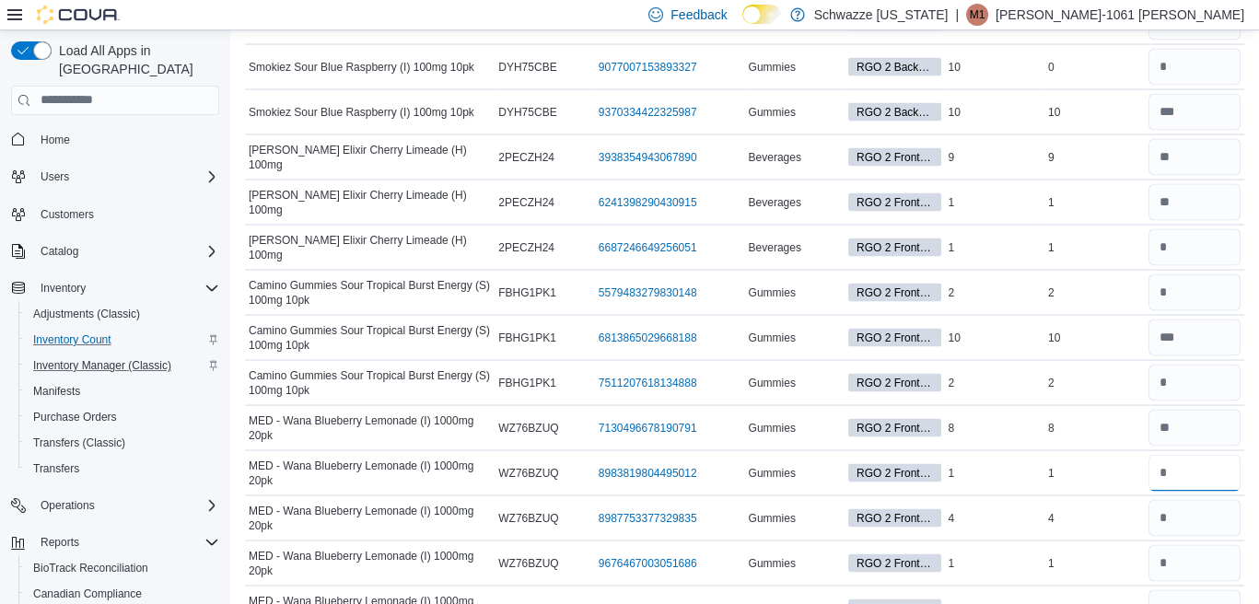
drag, startPoint x: 1262, startPoint y: 170, endPoint x: 1217, endPoint y: 411, distance: 244.7
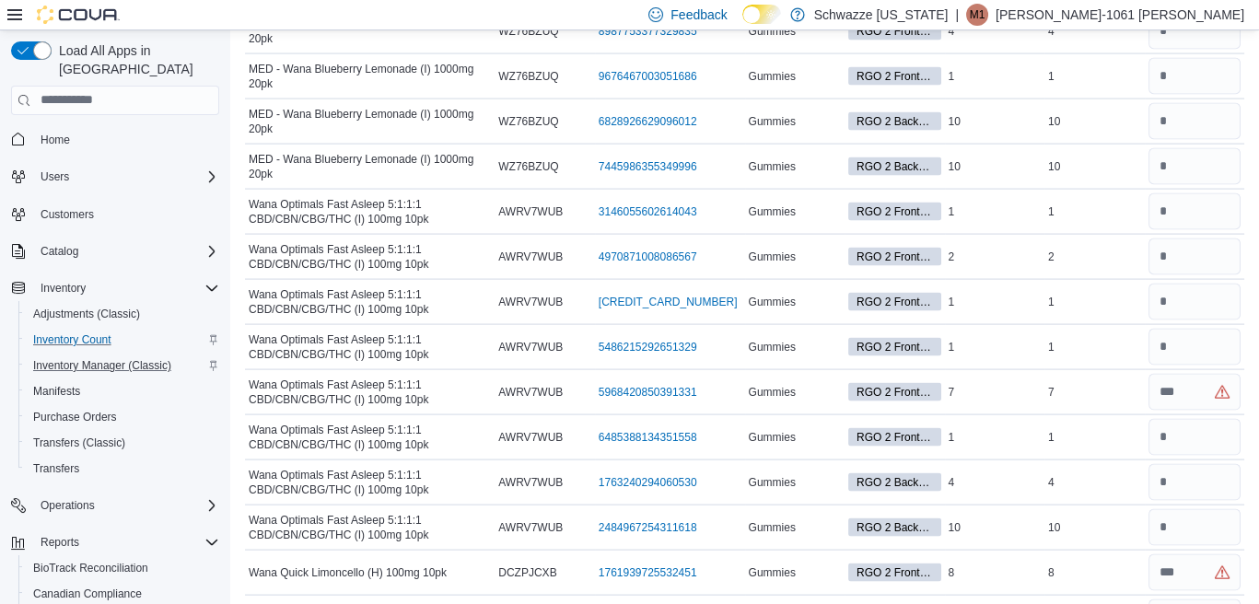
scroll to position [7490, 0]
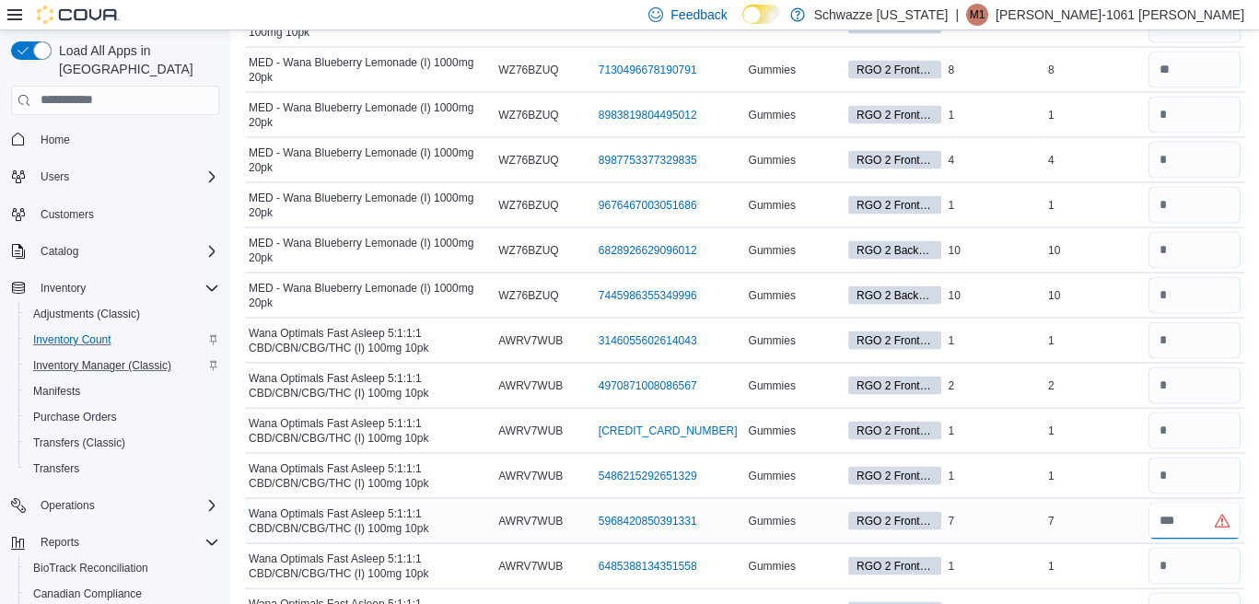
click at [1203, 503] on input "number" at bounding box center [1195, 521] width 93 height 37
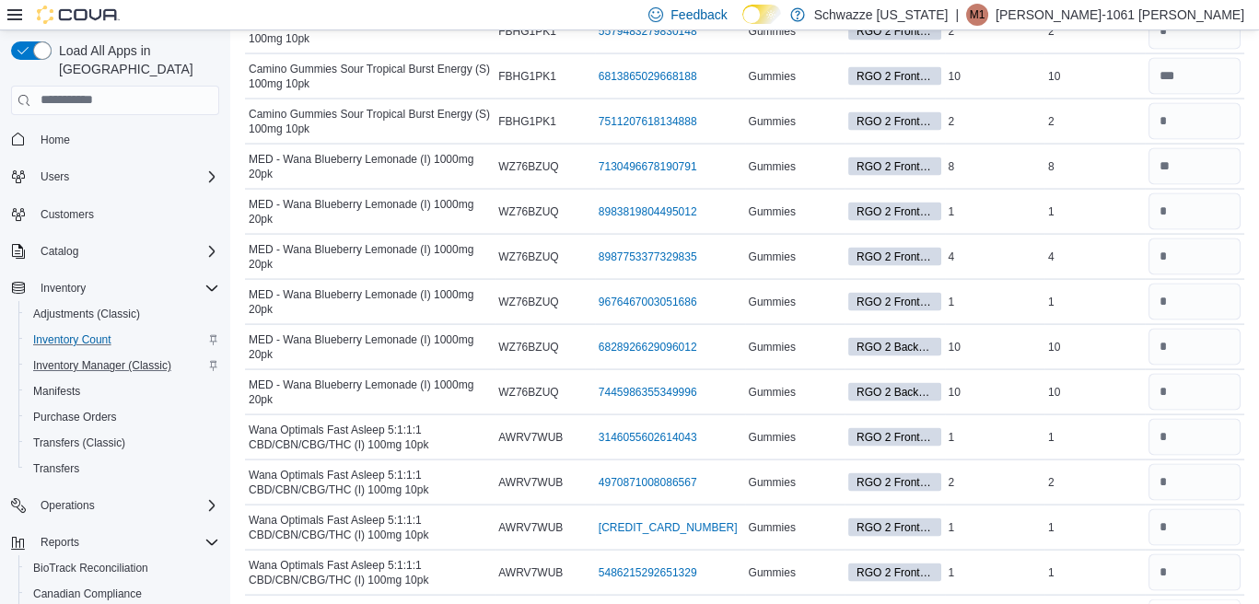
scroll to position [7375, 0]
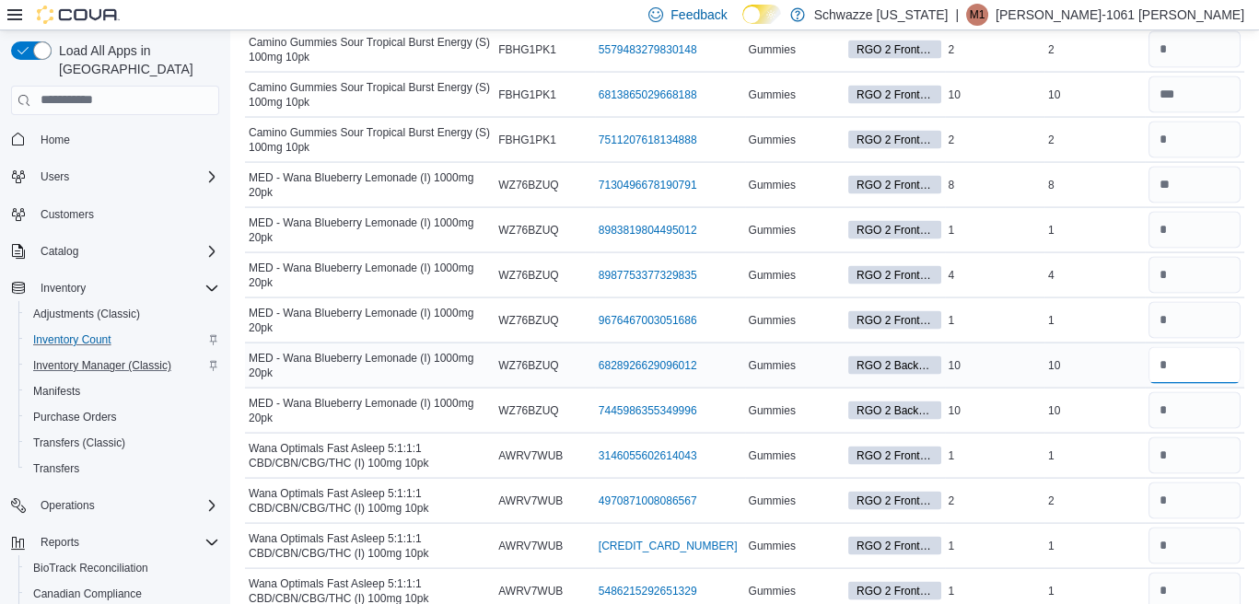
click at [1188, 347] on input "number" at bounding box center [1195, 365] width 93 height 37
type input "**"
type input "*"
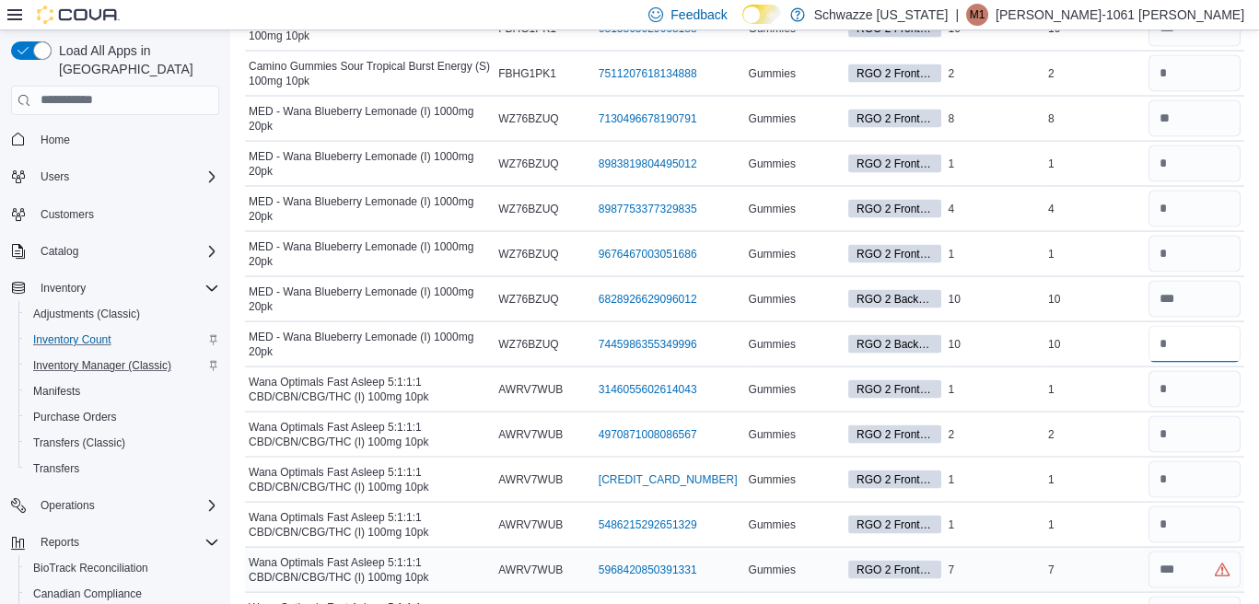
scroll to position [7467, 0]
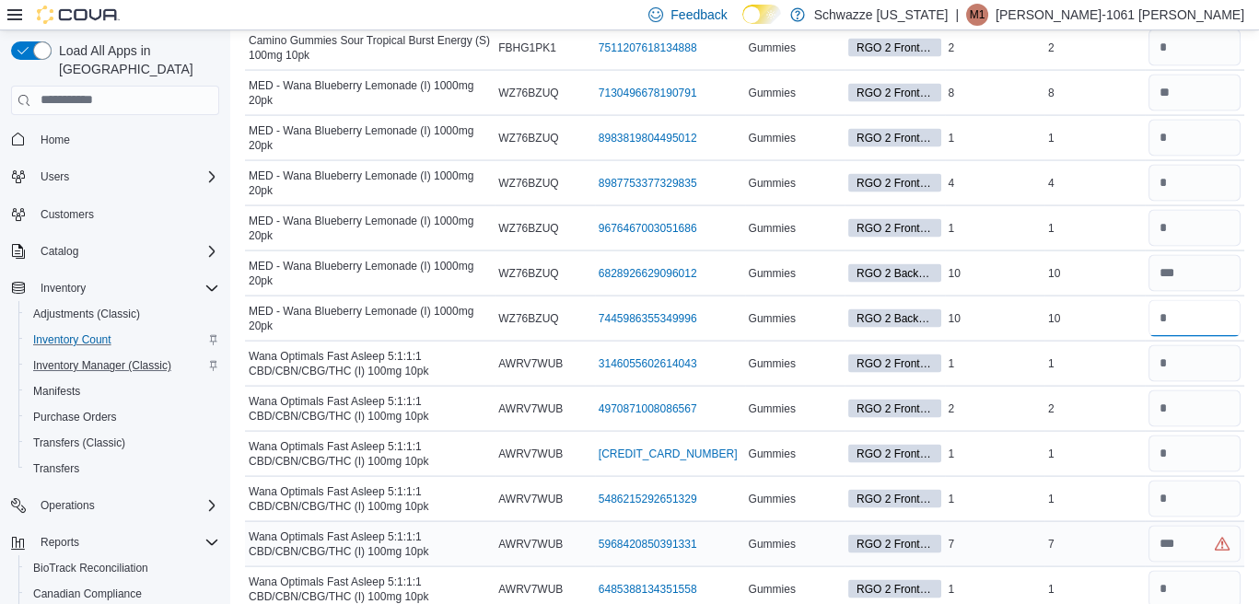
type input "**"
click at [1184, 526] on input "number" at bounding box center [1195, 544] width 93 height 37
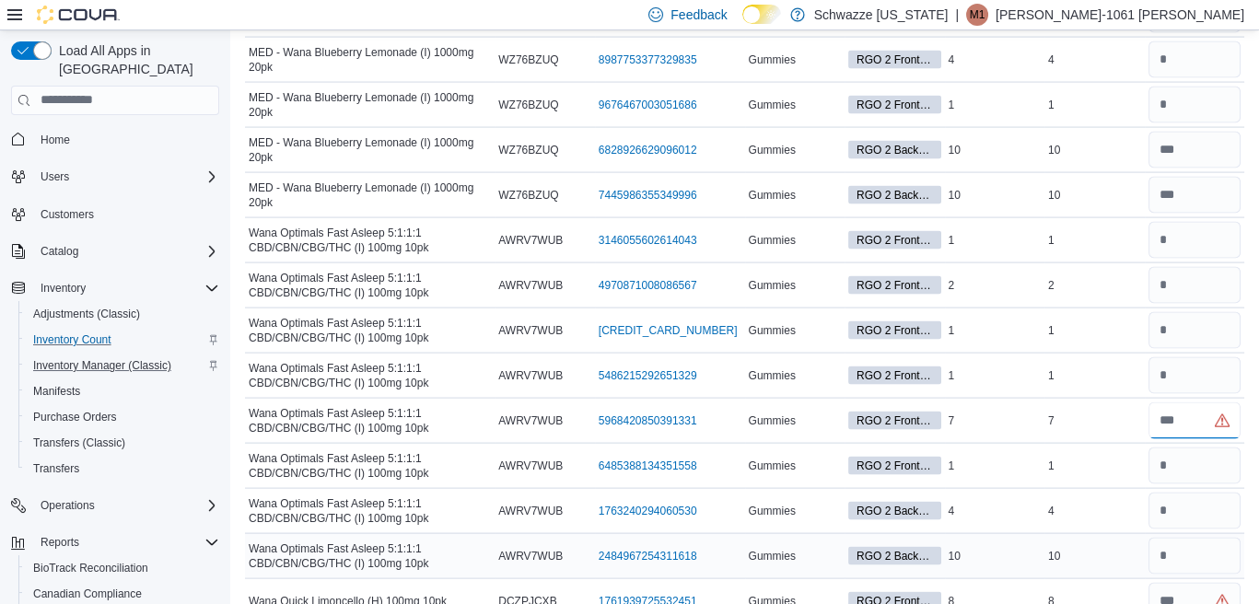
scroll to position [7651, 0]
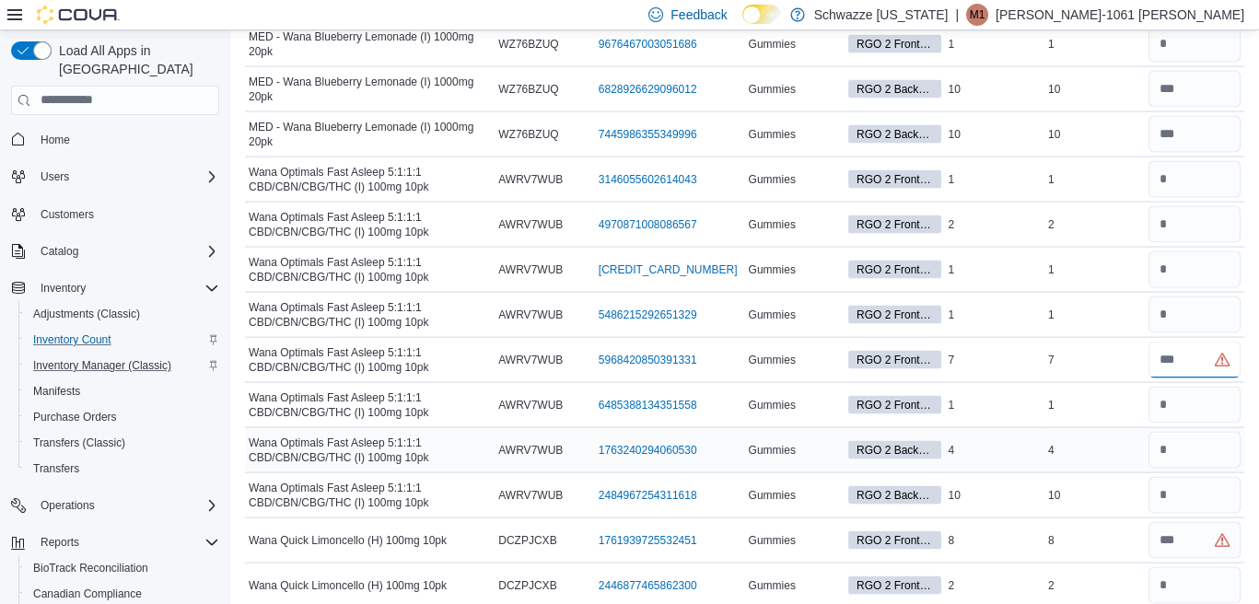
type input "*"
click at [1195, 432] on input "number" at bounding box center [1195, 450] width 93 height 37
click at [1190, 477] on input "number" at bounding box center [1195, 495] width 93 height 37
type input "**"
click at [1186, 522] on input "number" at bounding box center [1195, 540] width 93 height 37
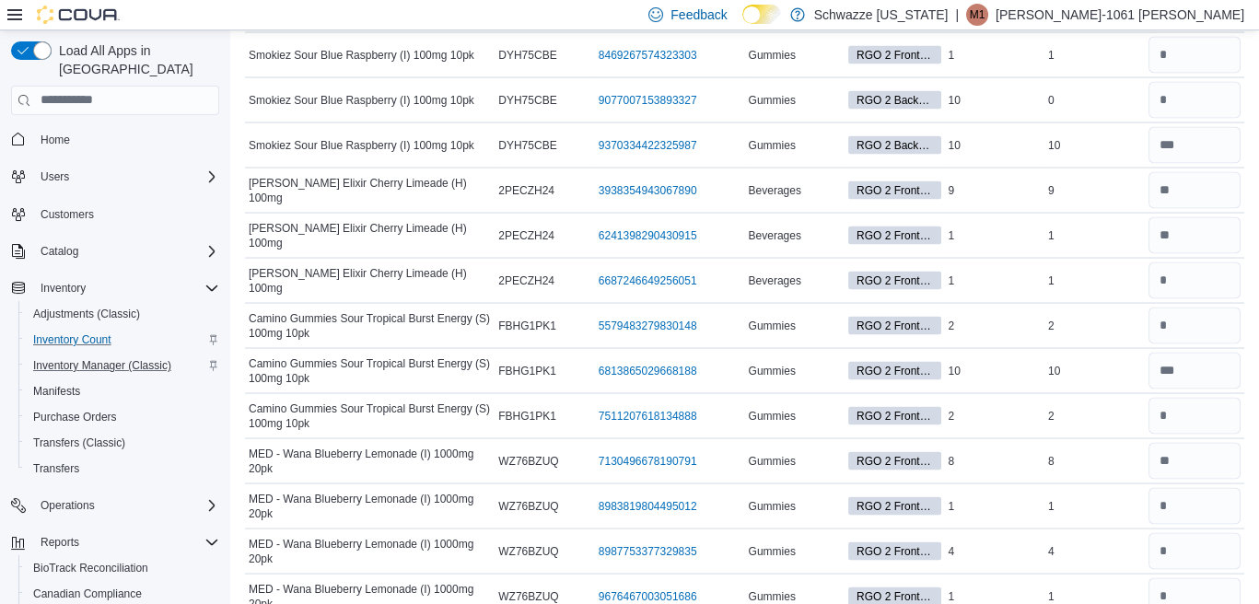
scroll to position [0, 0]
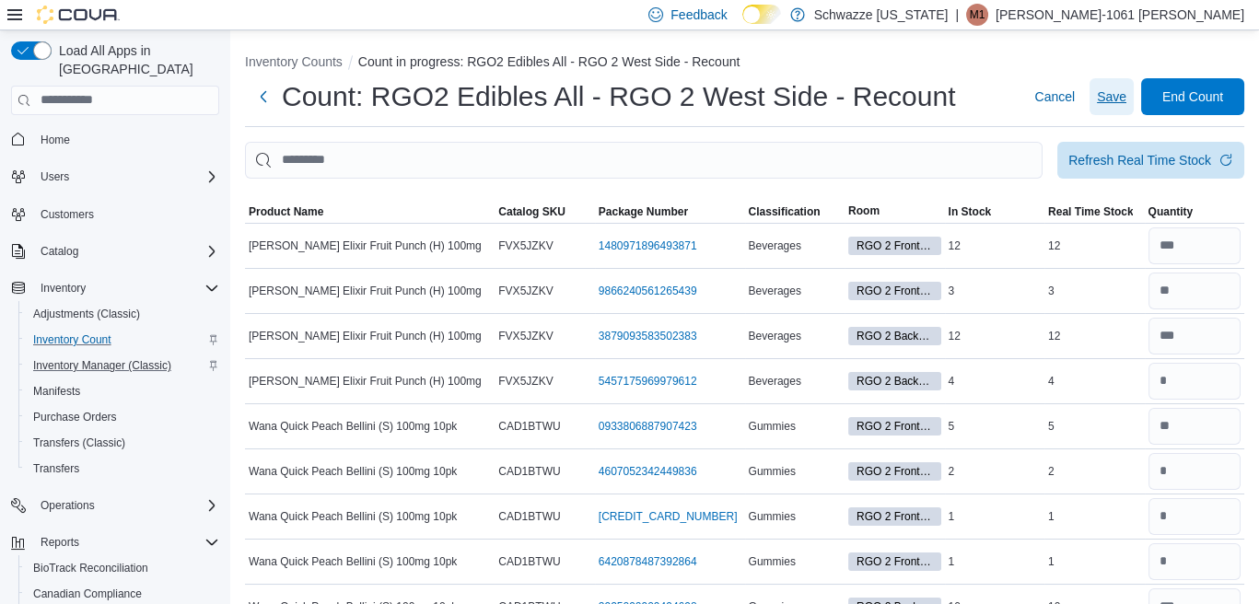
click at [1127, 98] on span "Save" at bounding box center [1111, 97] width 29 height 18
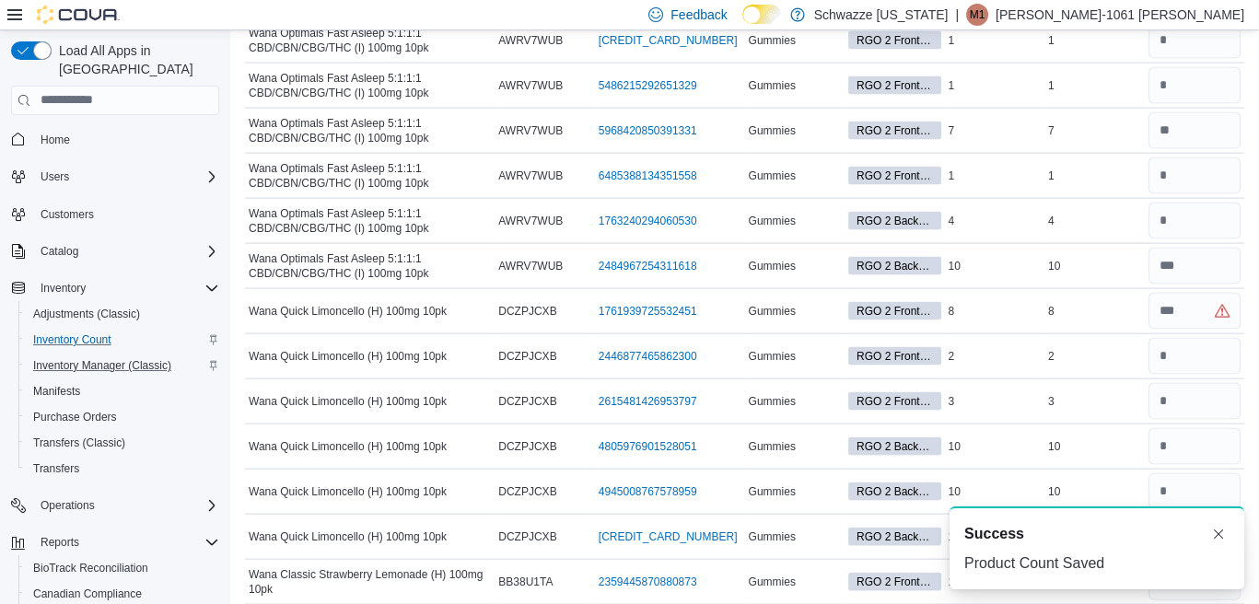
scroll to position [7909, 0]
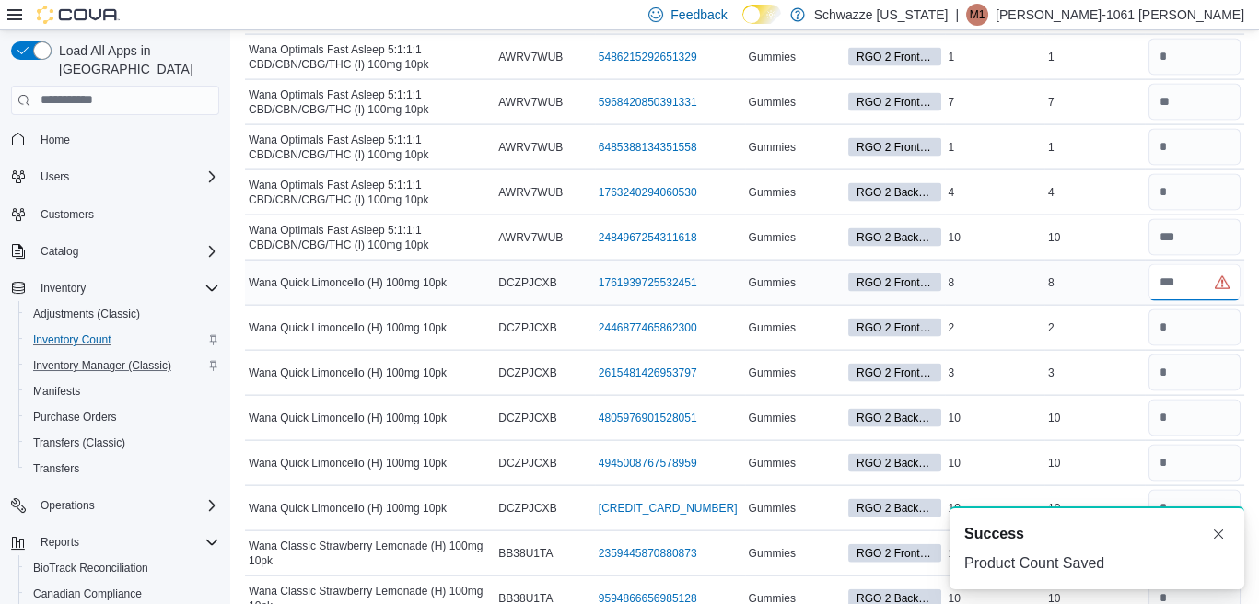
click at [1221, 264] on input "number" at bounding box center [1195, 282] width 93 height 37
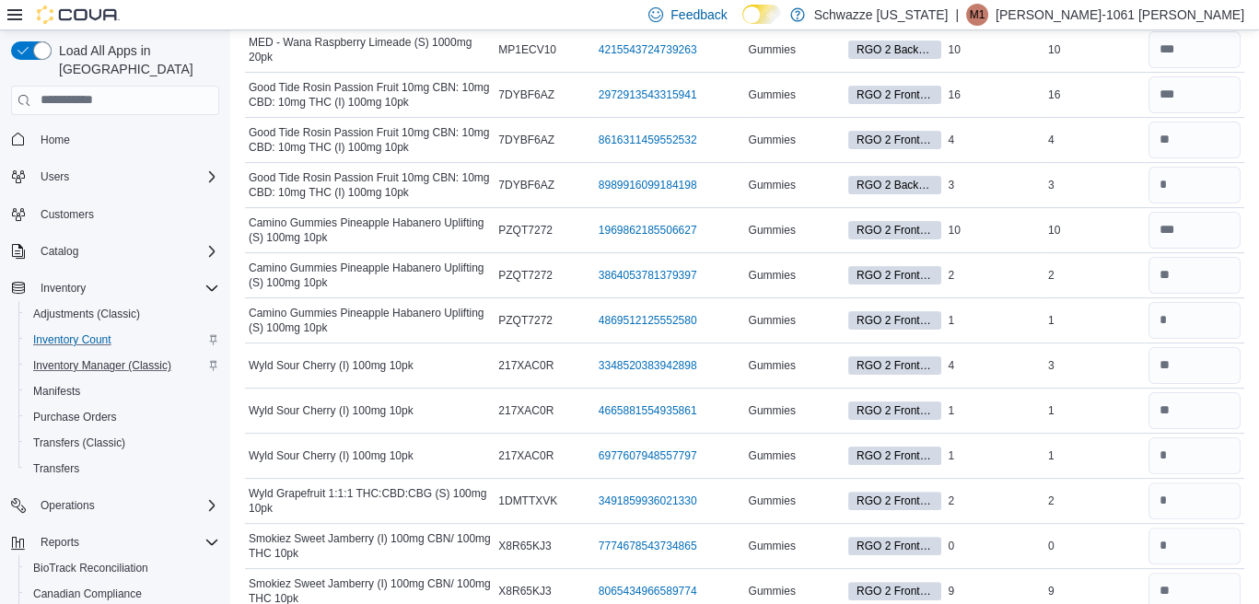
scroll to position [0, 0]
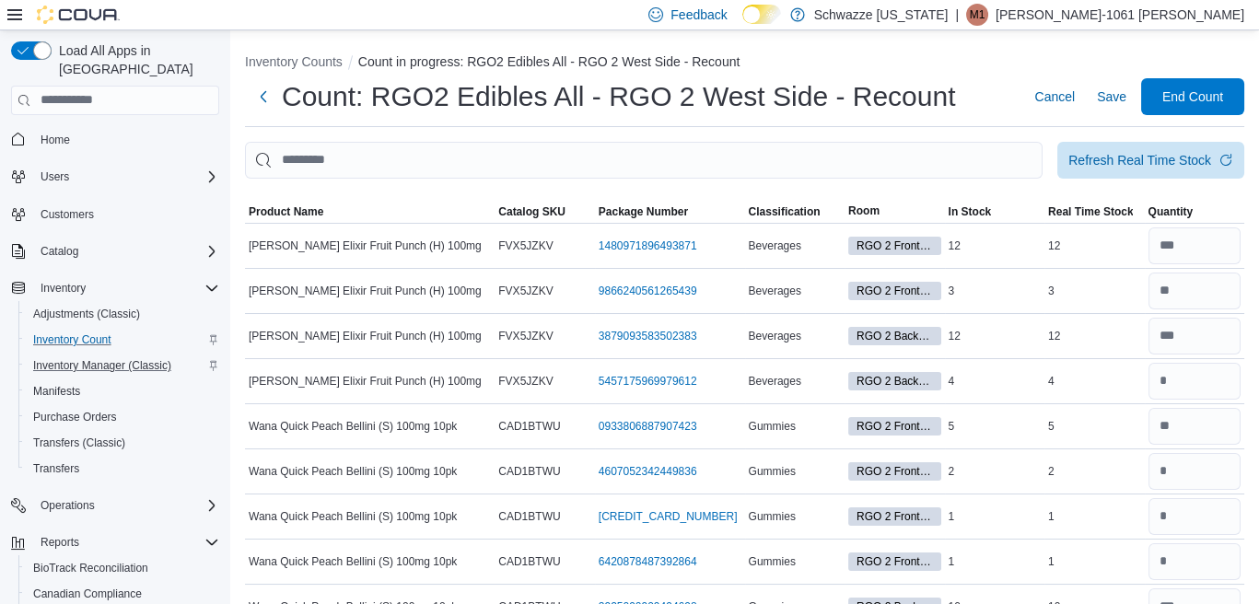
type input "*"
click at [1122, 100] on span "Save" at bounding box center [1111, 97] width 29 height 18
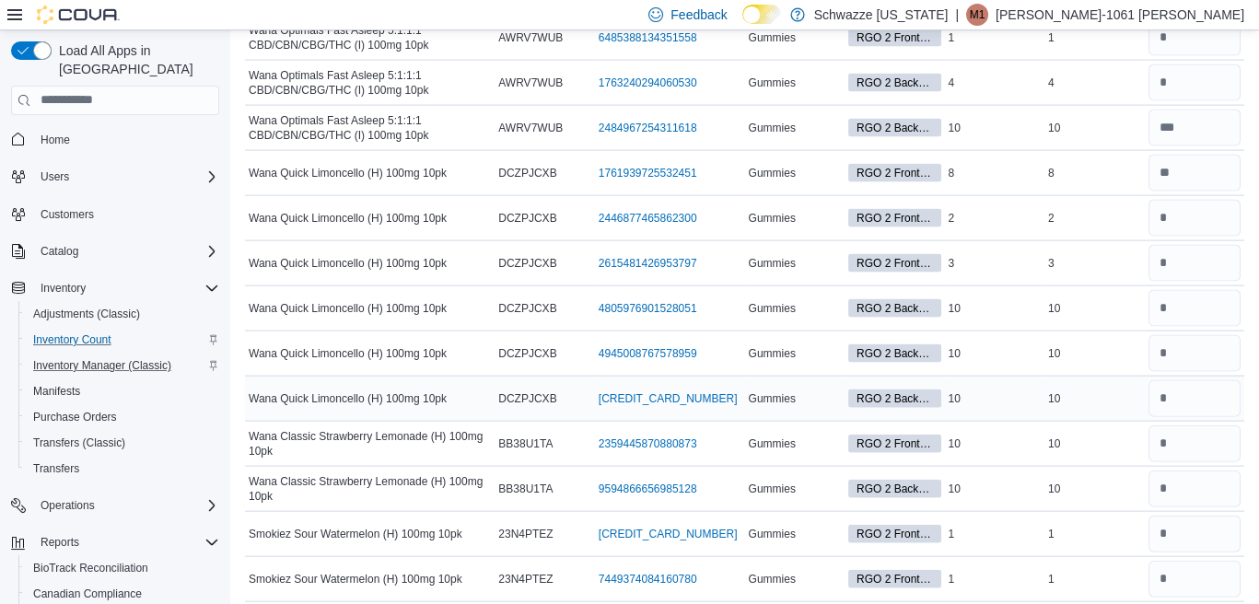
scroll to position [7989, 0]
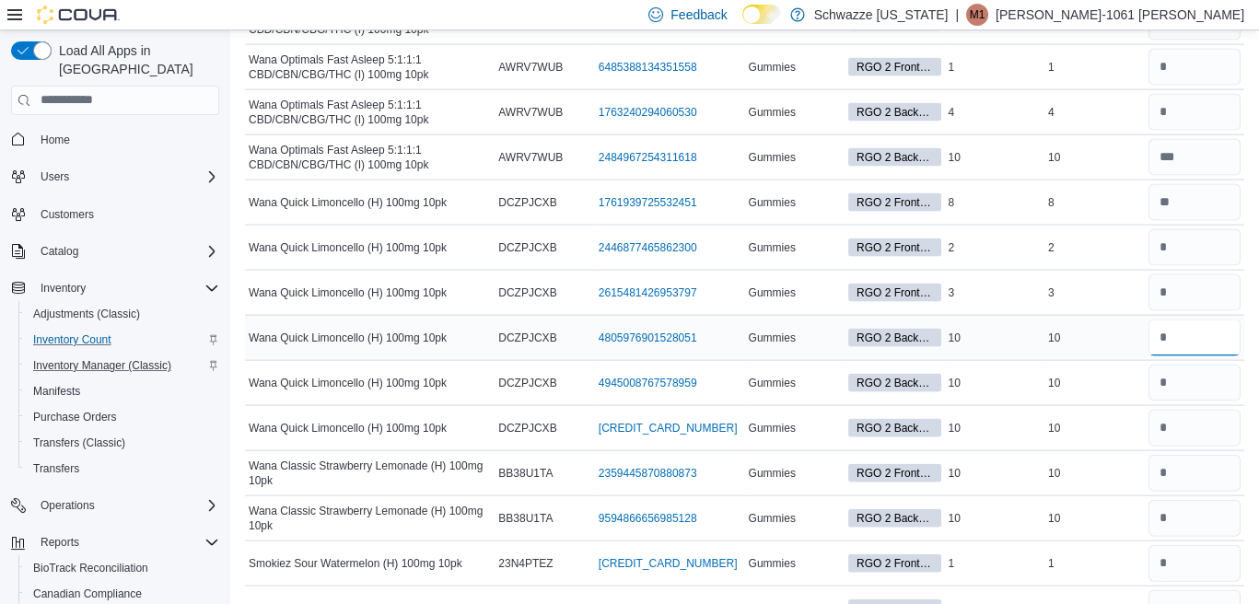
click at [1181, 320] on input "number" at bounding box center [1195, 338] width 93 height 37
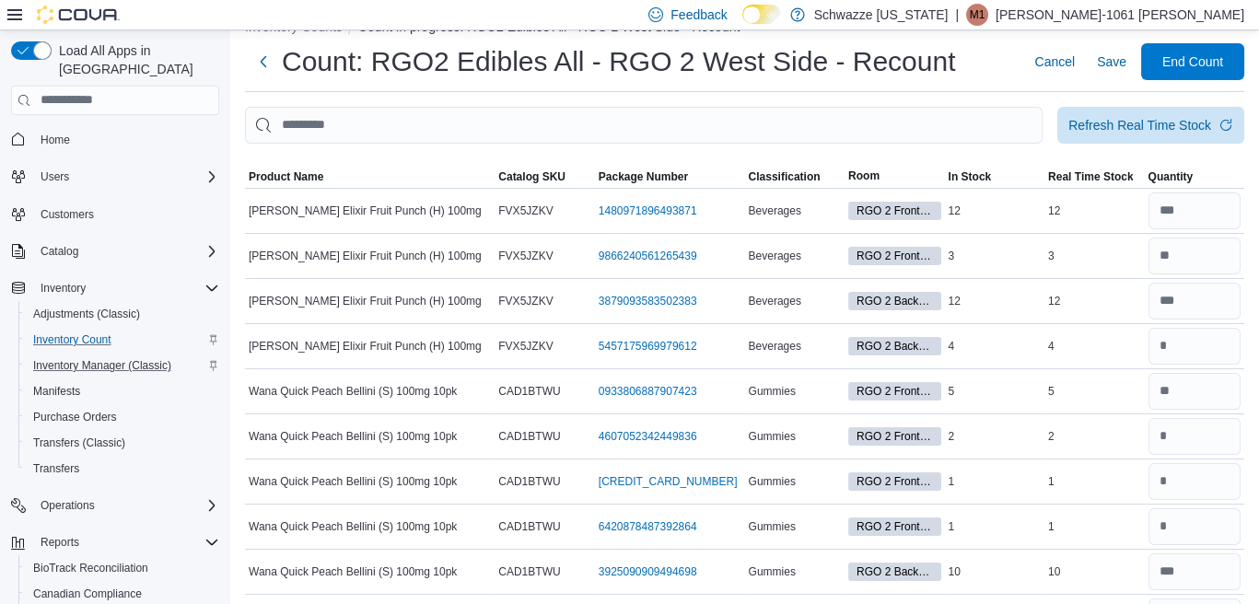
scroll to position [0, 0]
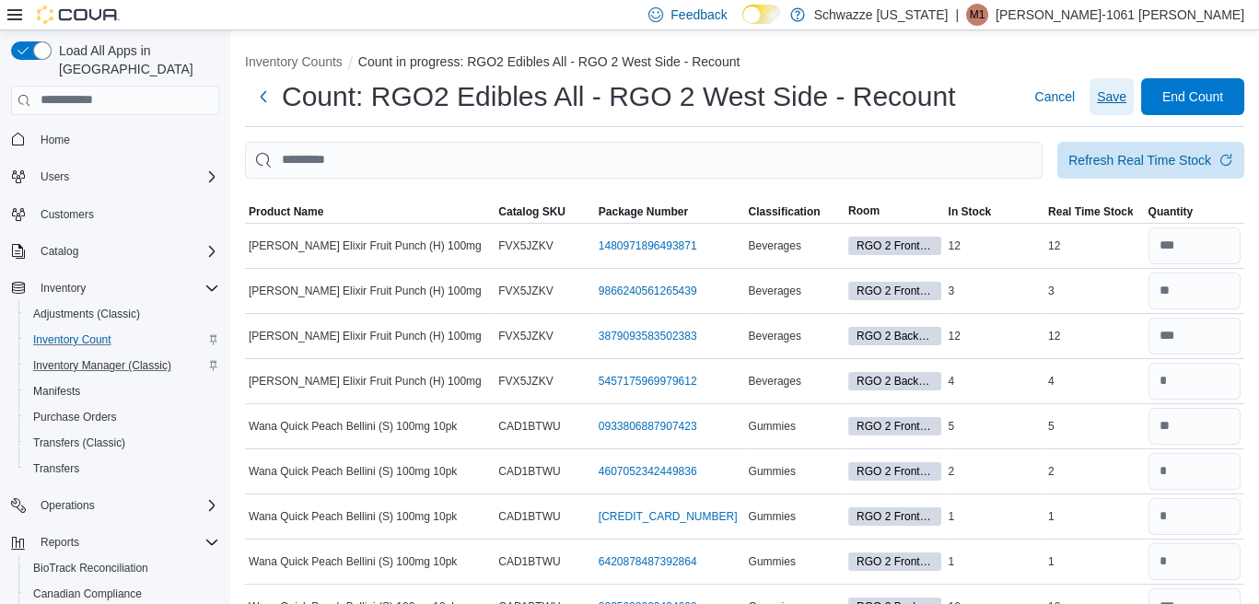
click at [1127, 101] on span "Save" at bounding box center [1111, 97] width 29 height 18
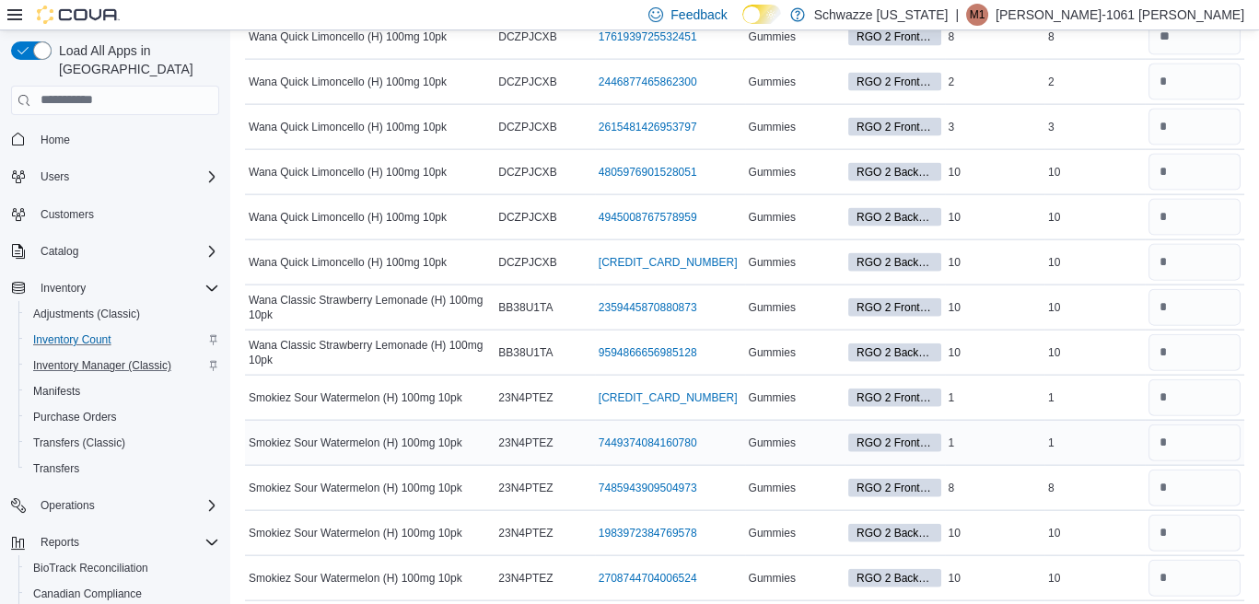
scroll to position [8184, 0]
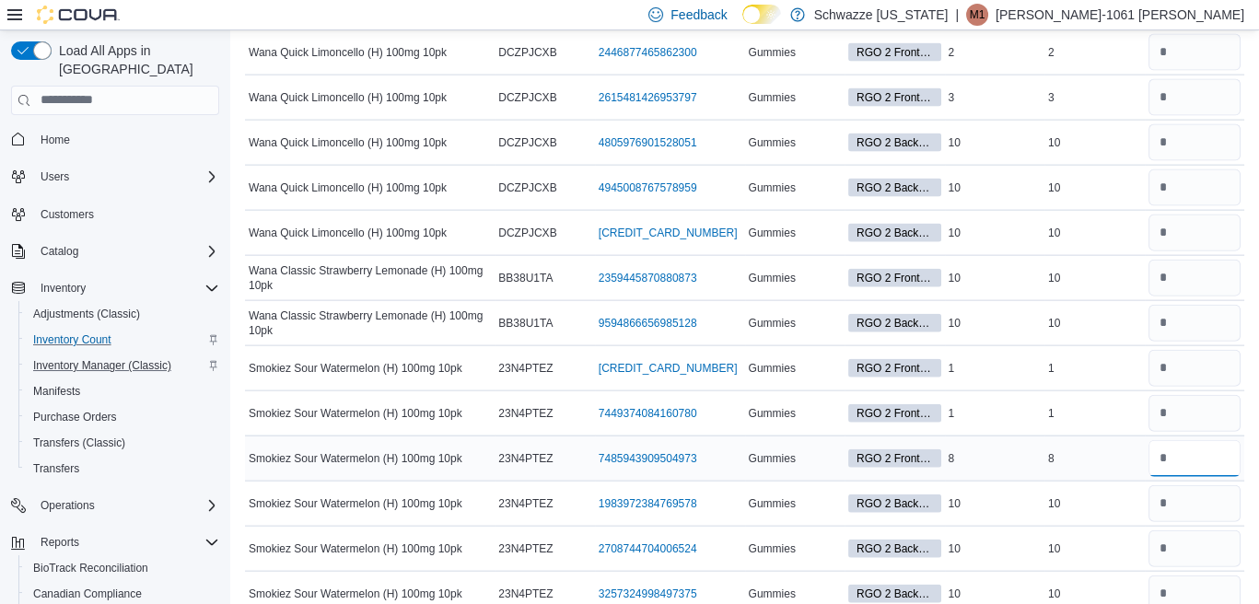
click at [1178, 440] on input "number" at bounding box center [1195, 458] width 93 height 37
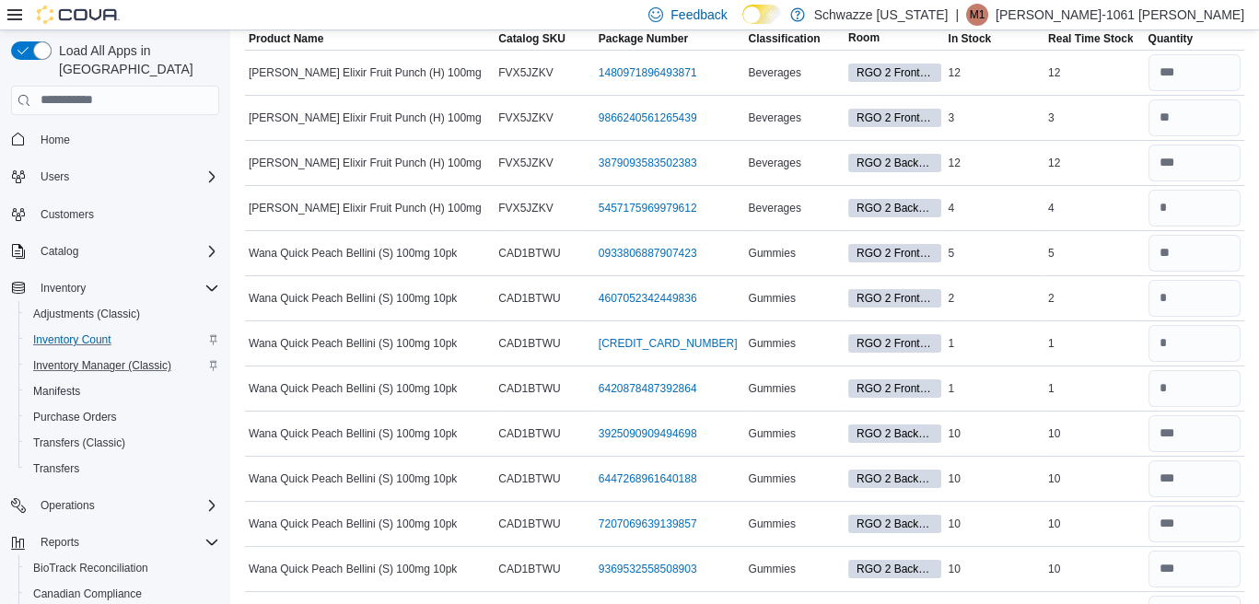
scroll to position [0, 0]
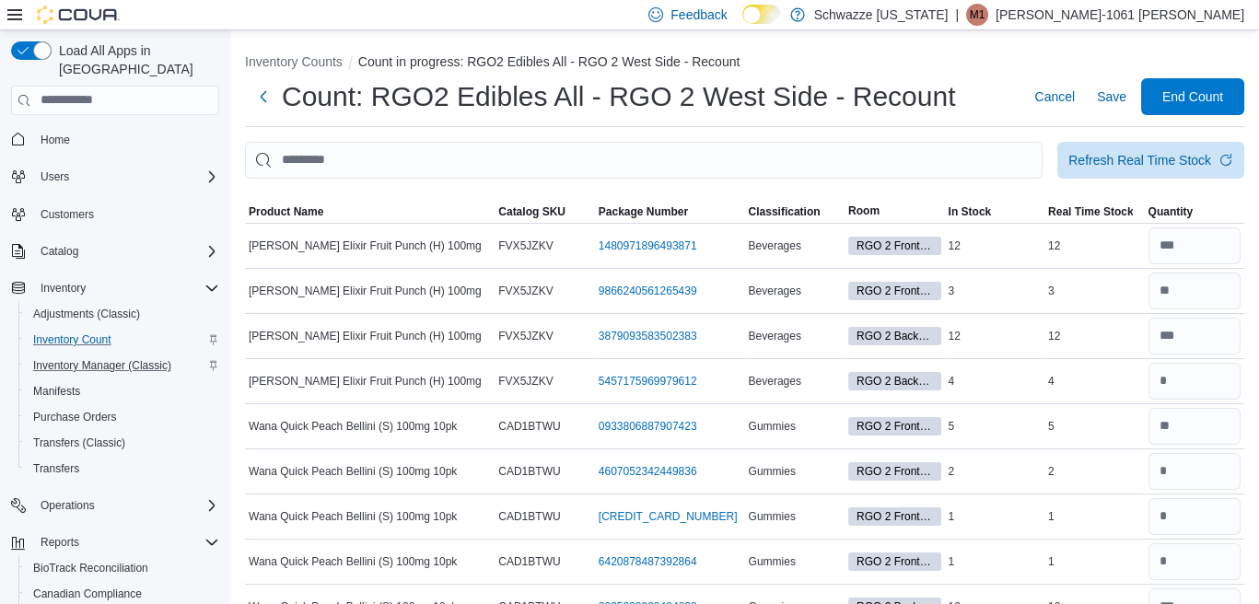
type input "*"
click at [1119, 92] on span "Save" at bounding box center [1111, 97] width 29 height 18
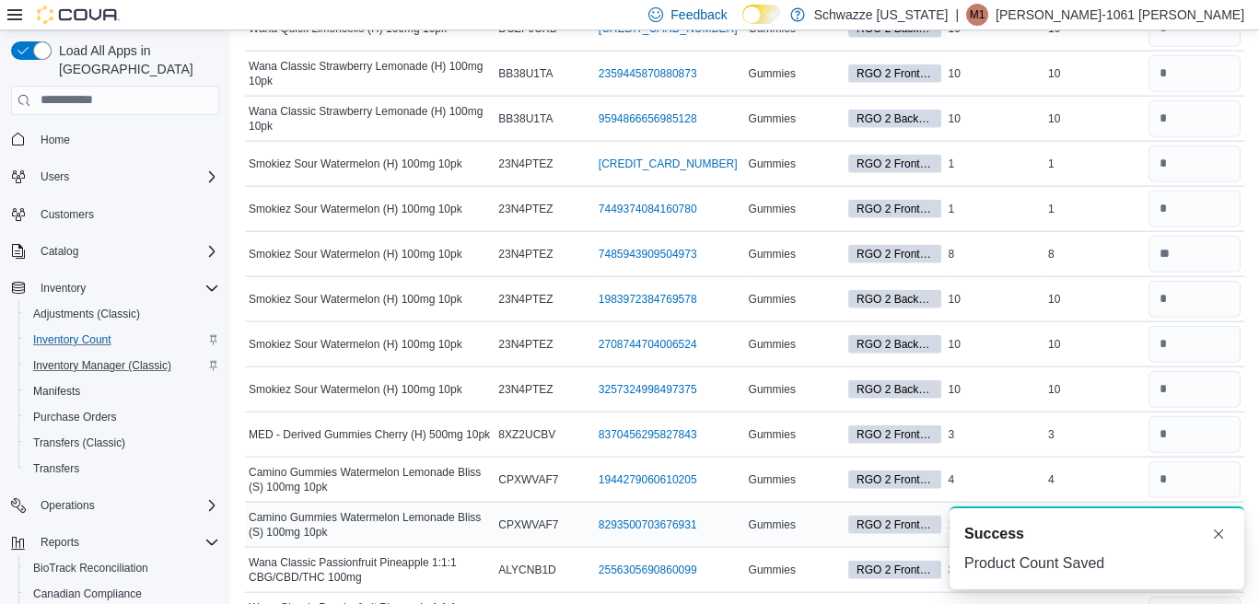
scroll to position [8294, 0]
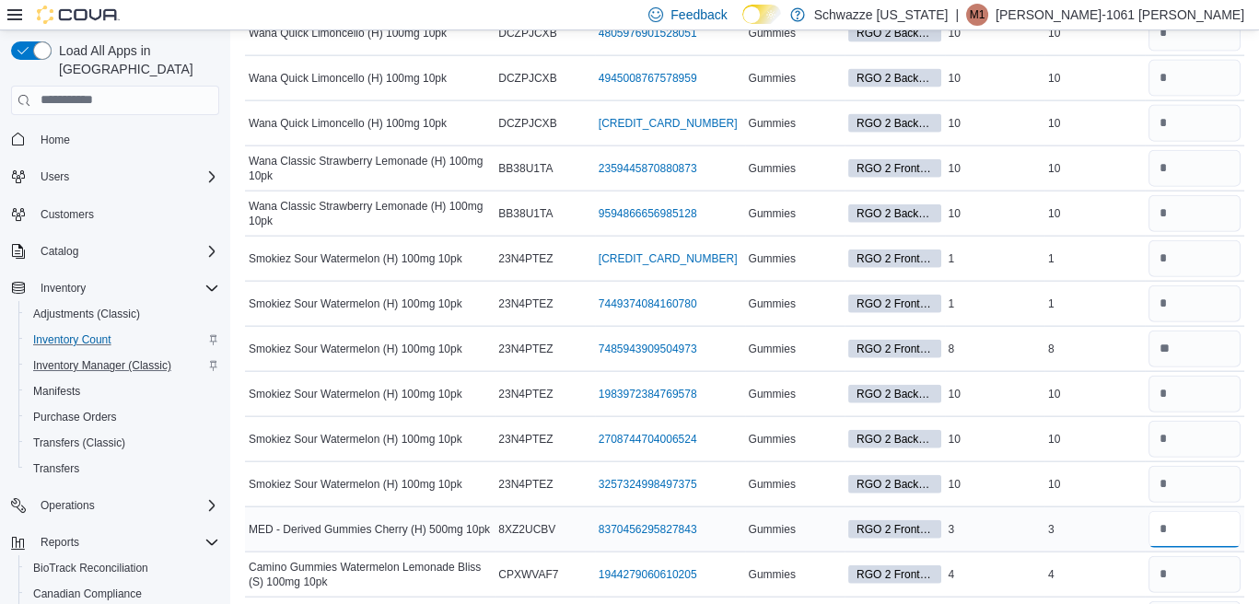
click at [1183, 511] on input "number" at bounding box center [1195, 529] width 93 height 37
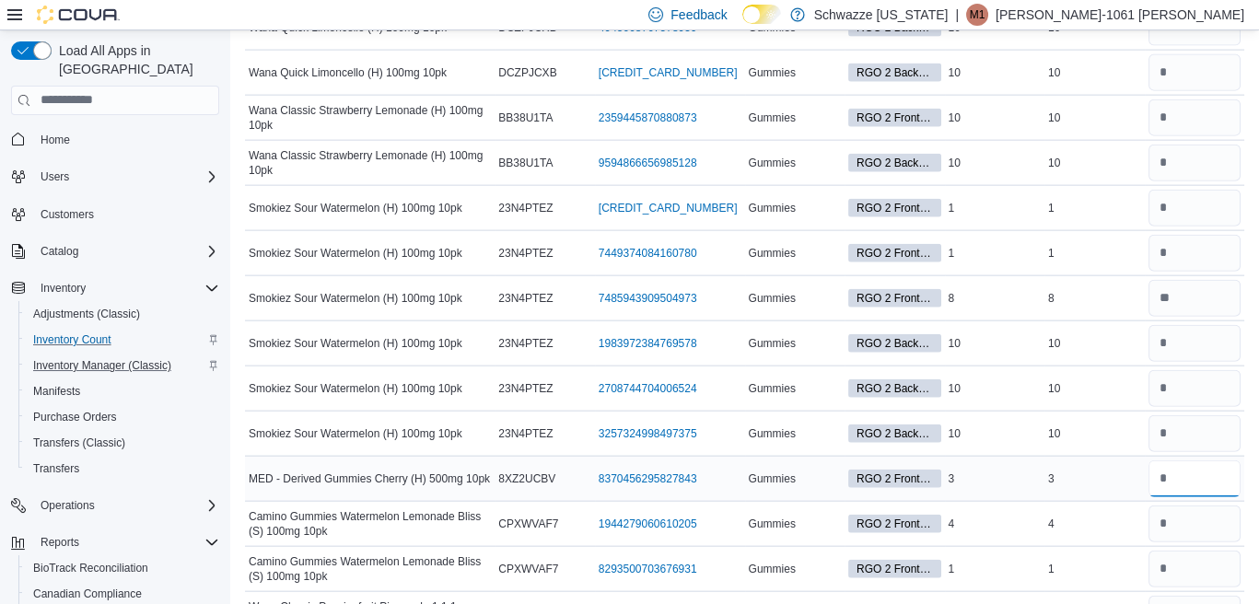
scroll to position [8386, 0]
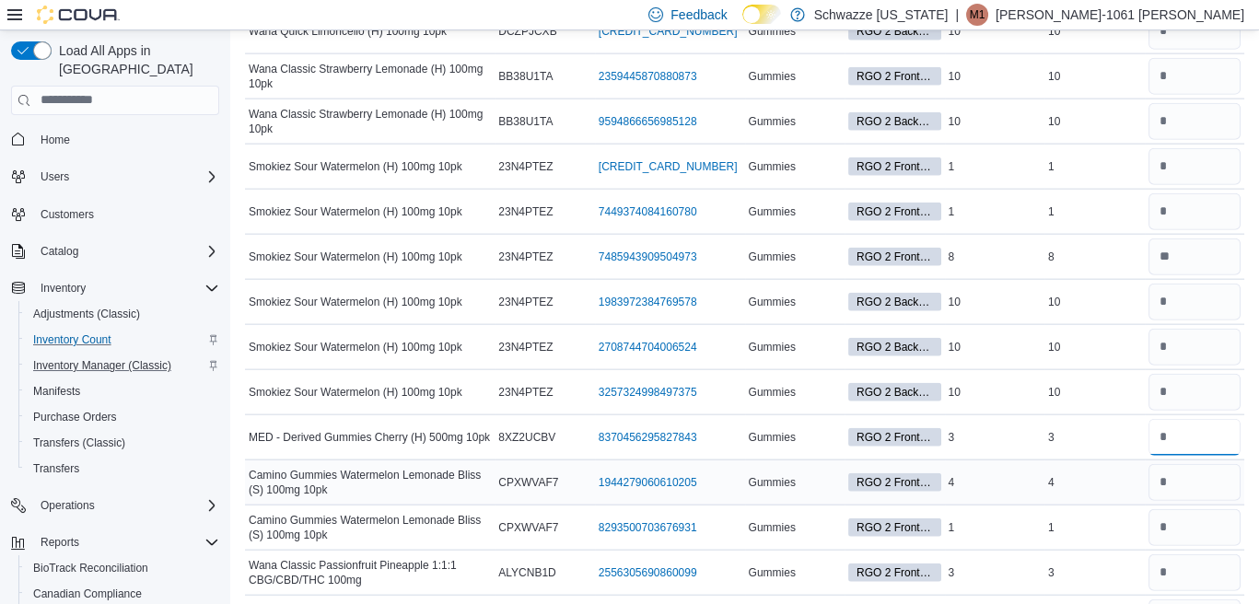
type input "*"
click at [1192, 464] on input "number" at bounding box center [1195, 482] width 93 height 37
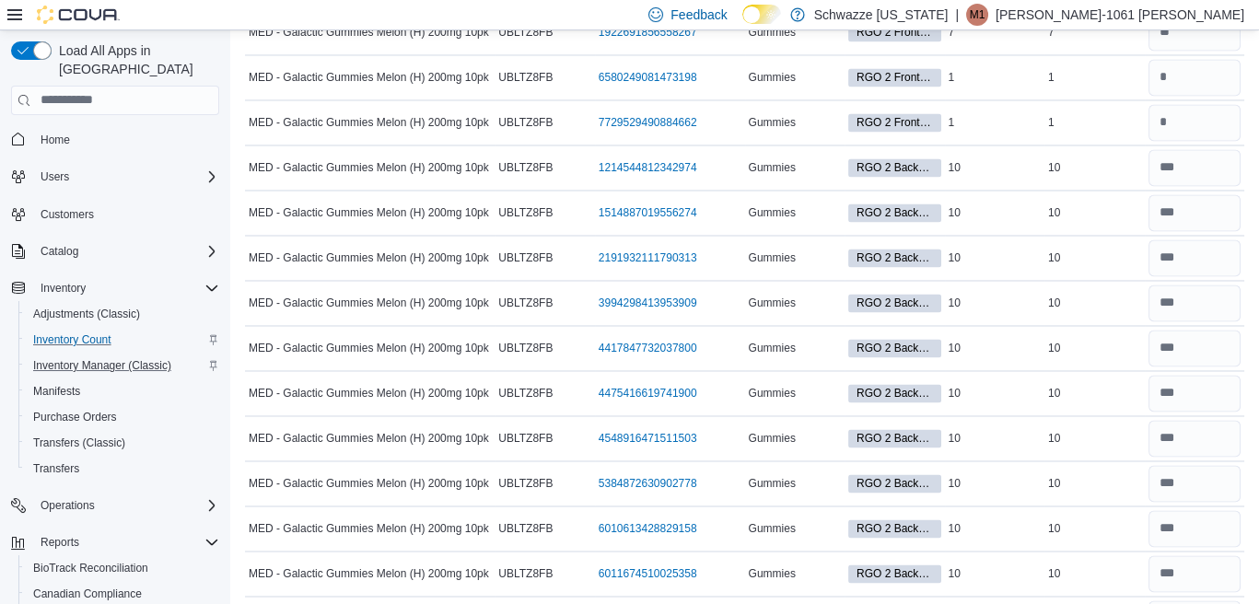
scroll to position [0, 0]
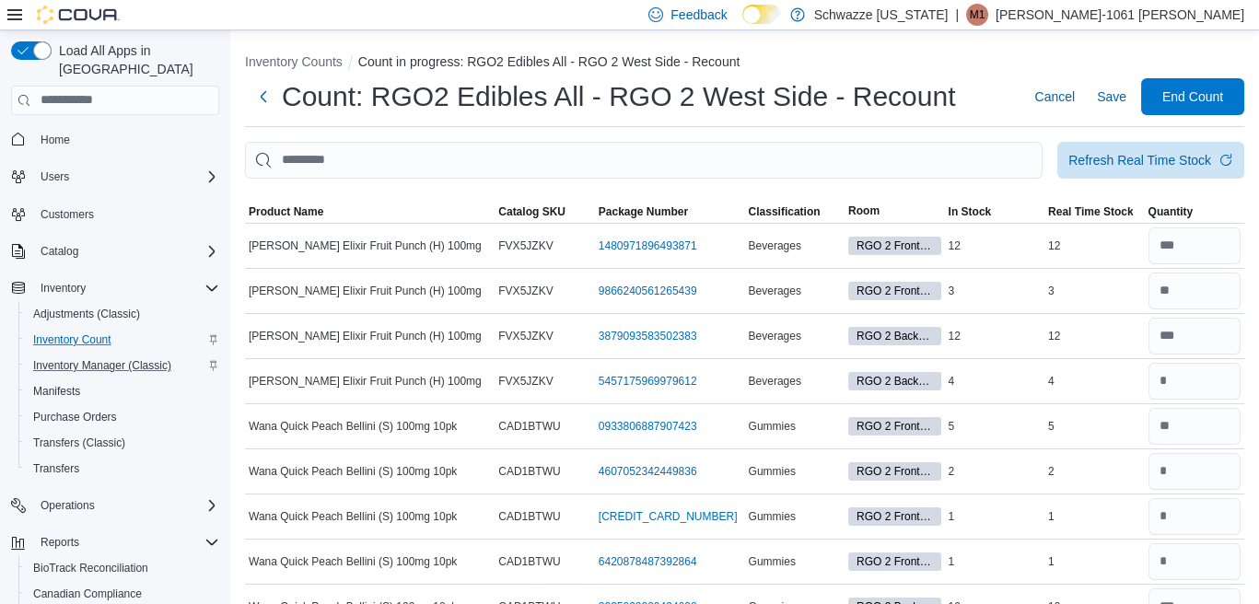
type input "*"
click at [1127, 97] on span "Save" at bounding box center [1111, 97] width 29 height 18
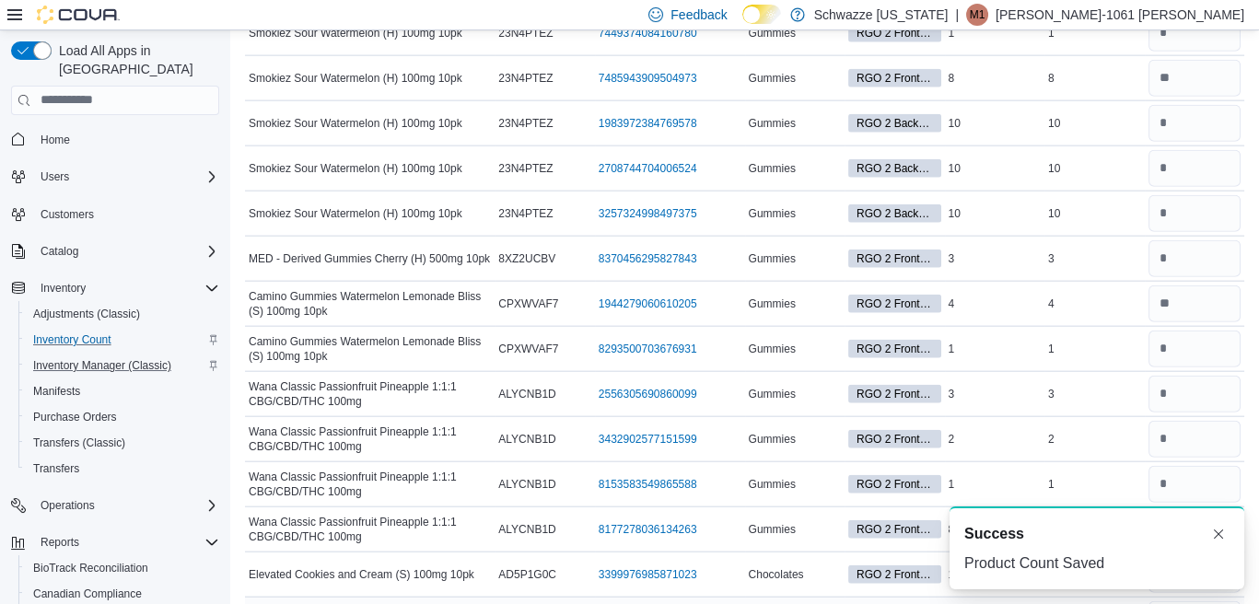
scroll to position [8473, 0]
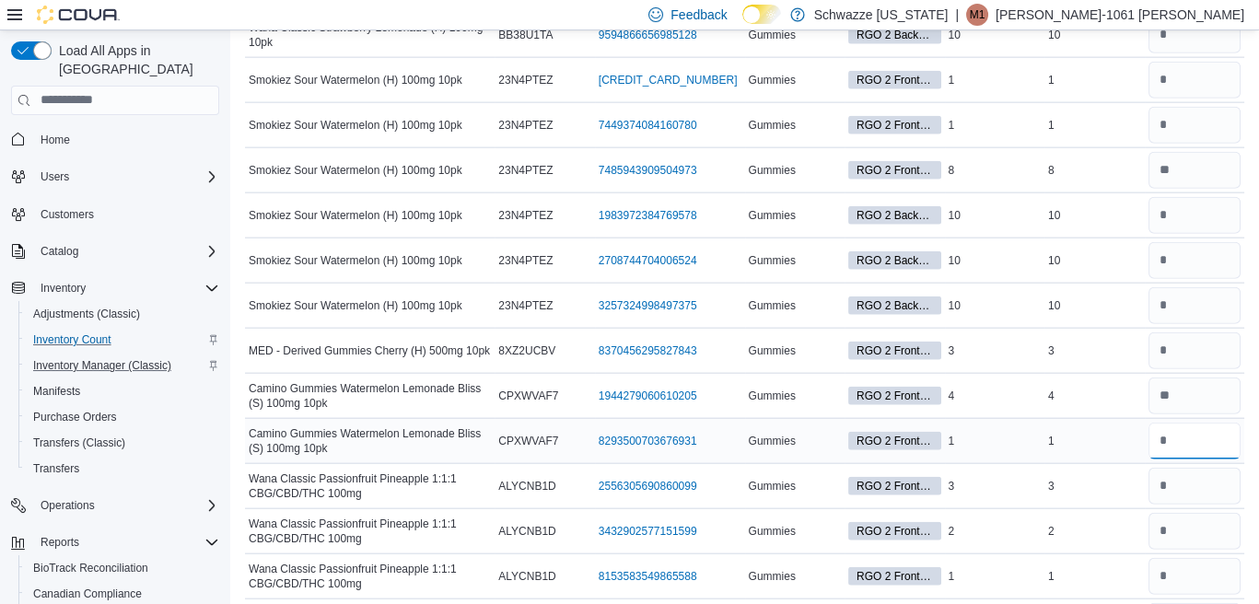
click at [1181, 423] on input "number" at bounding box center [1195, 441] width 93 height 37
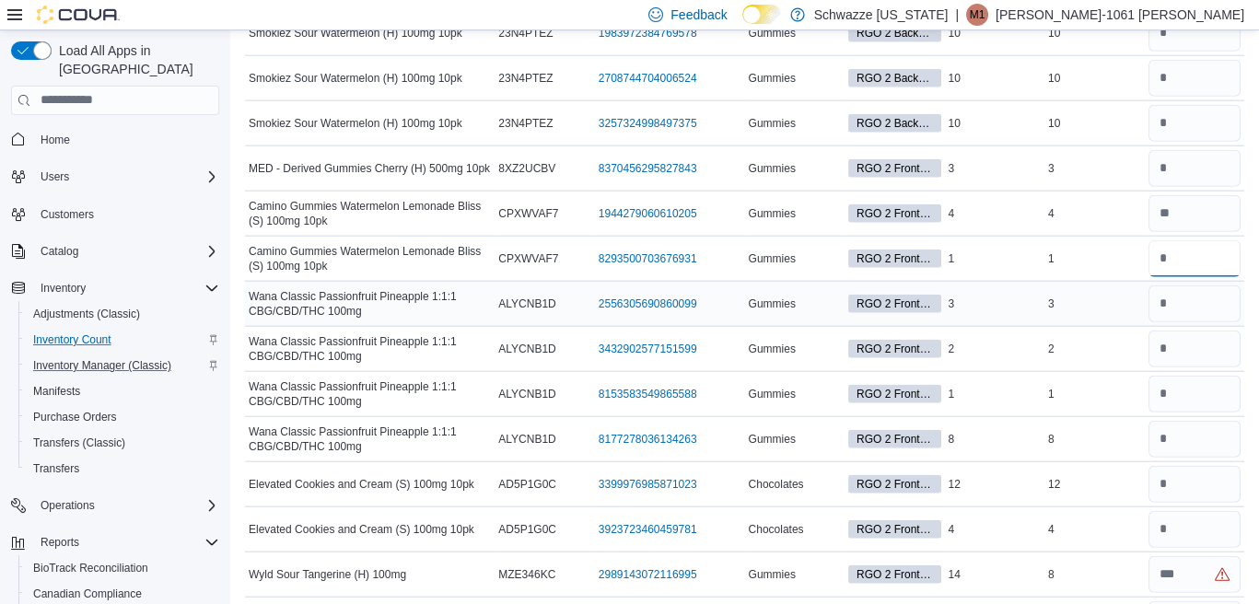
scroll to position [8657, 0]
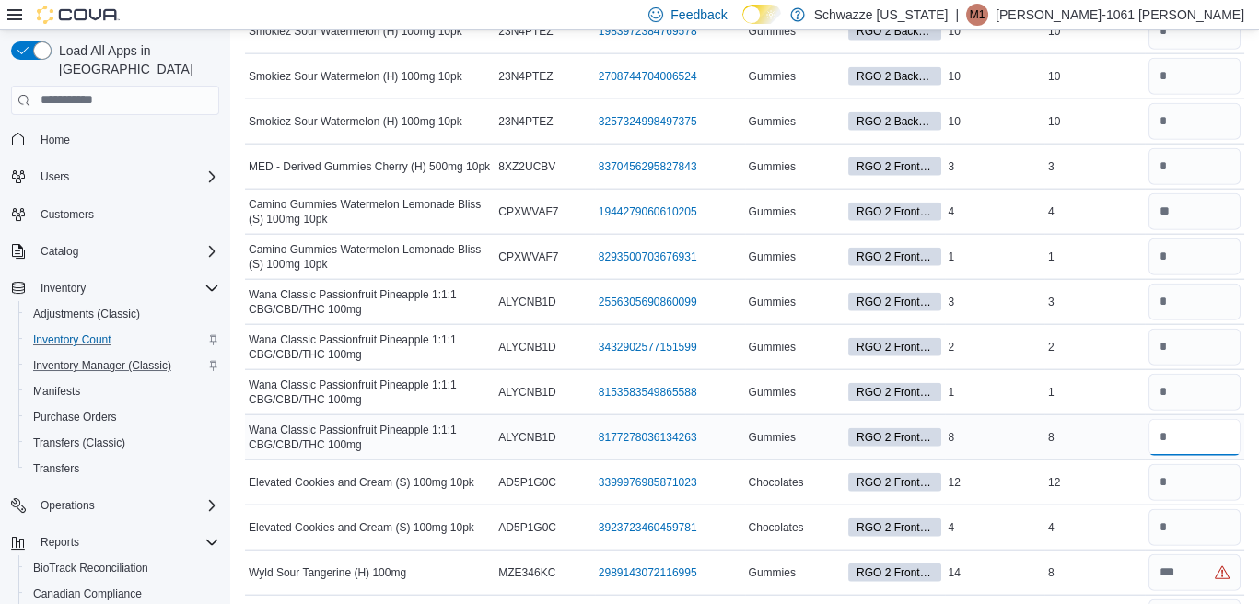
click at [1175, 419] on input "number" at bounding box center [1195, 437] width 93 height 37
click at [1207, 419] on input "number" at bounding box center [1195, 437] width 93 height 37
click at [1199, 464] on input "number" at bounding box center [1195, 482] width 93 height 37
click at [1093, 472] on div "12" at bounding box center [1095, 483] width 100 height 22
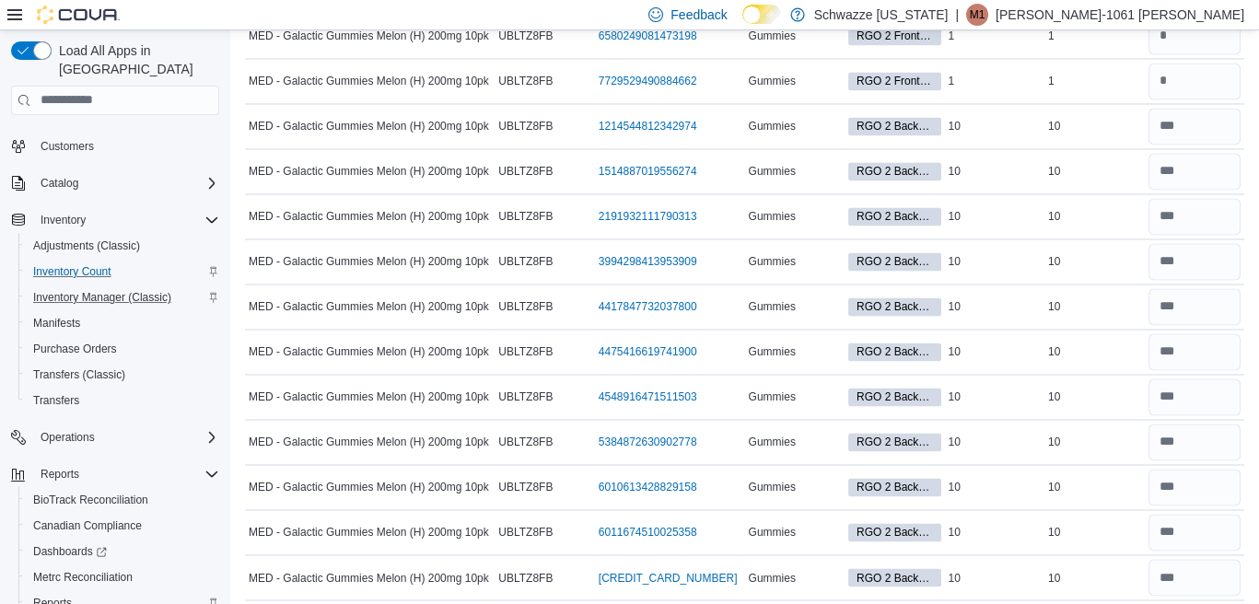
scroll to position [137, 0]
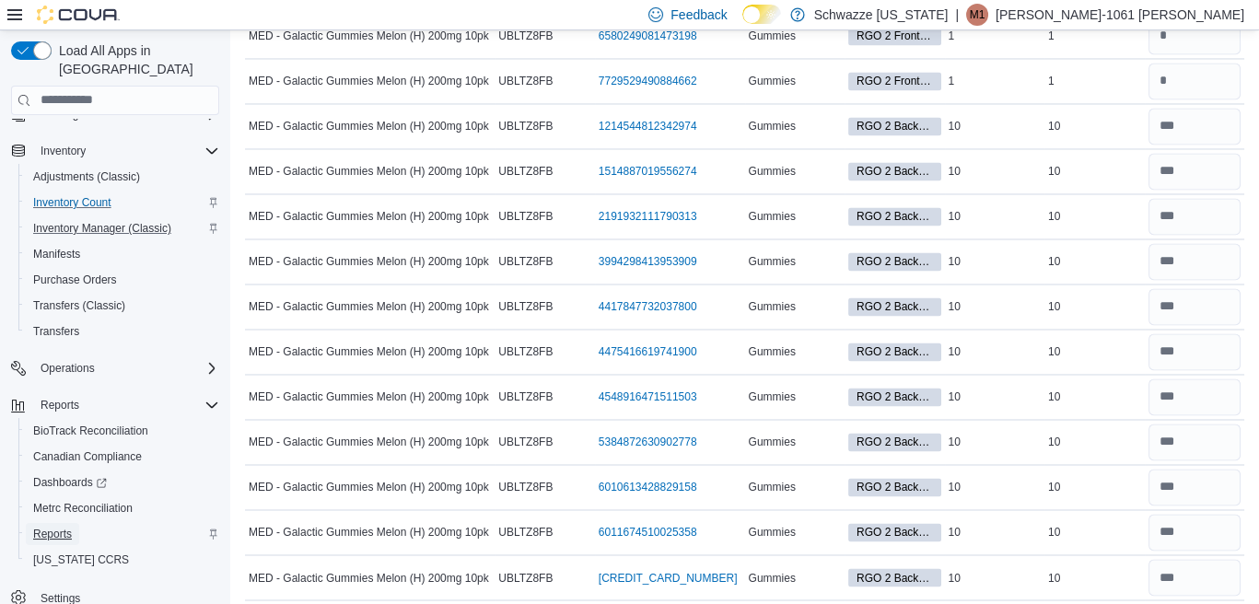
click at [70, 527] on span "Reports" at bounding box center [52, 534] width 39 height 15
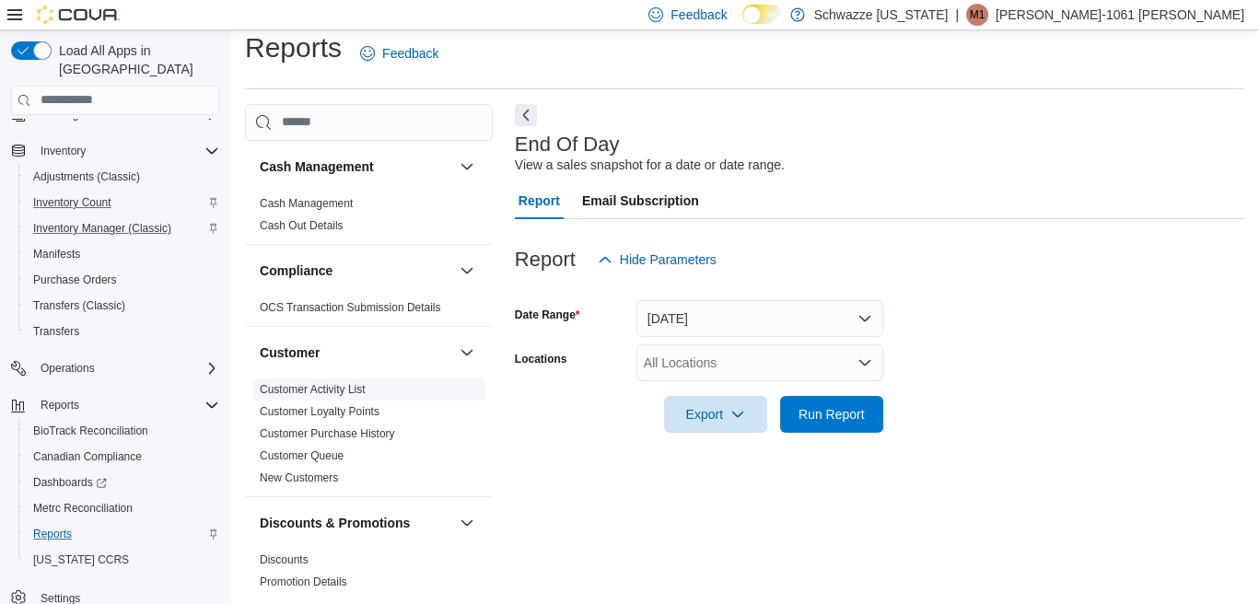
scroll to position [19, 0]
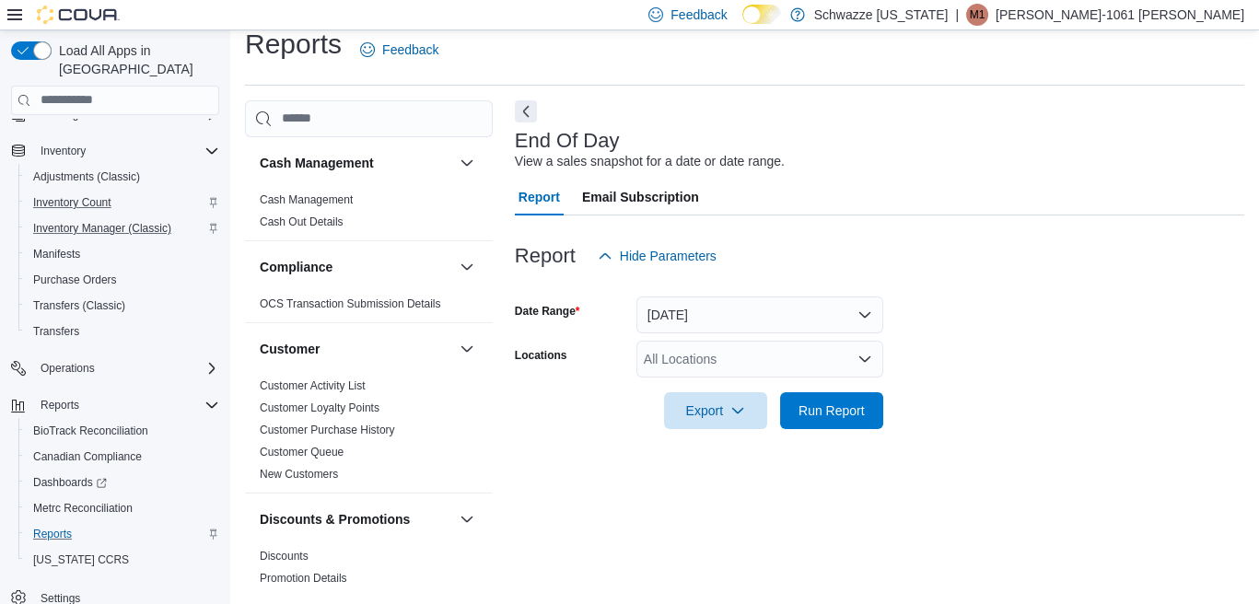
click at [718, 364] on div "All Locations" at bounding box center [760, 359] width 247 height 37
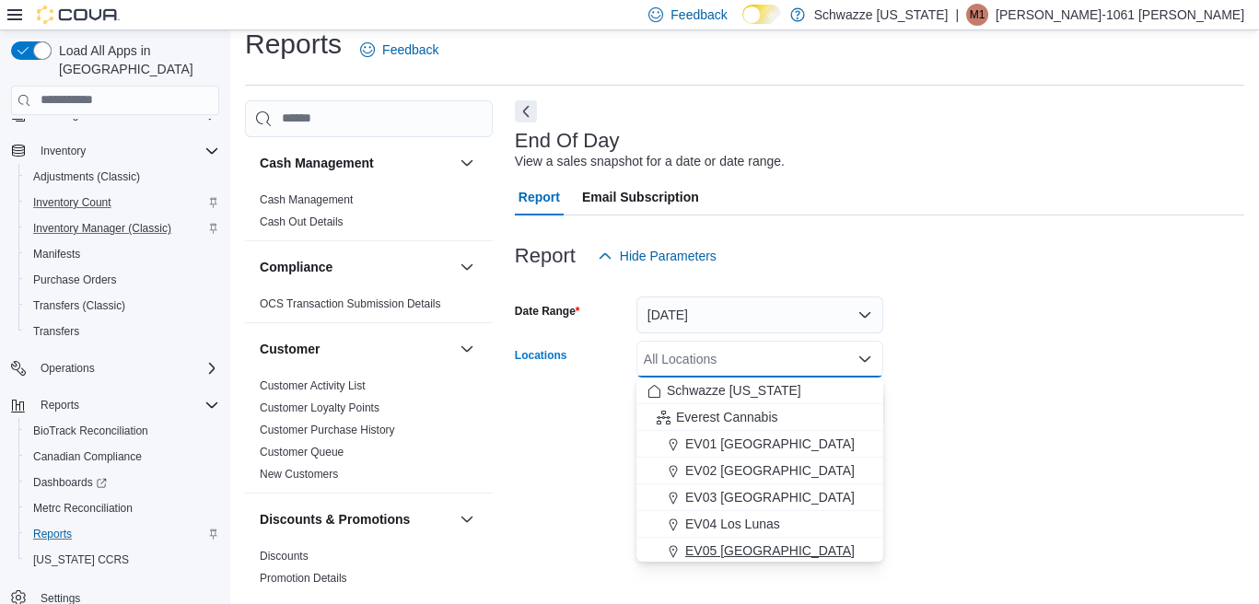
click at [722, 555] on span "EV05 [GEOGRAPHIC_DATA]" at bounding box center [770, 551] width 170 height 18
click at [1124, 475] on div "End Of Day View a sales snapshot for a date or date range. Report Email Subscri…" at bounding box center [880, 345] width 730 height 490
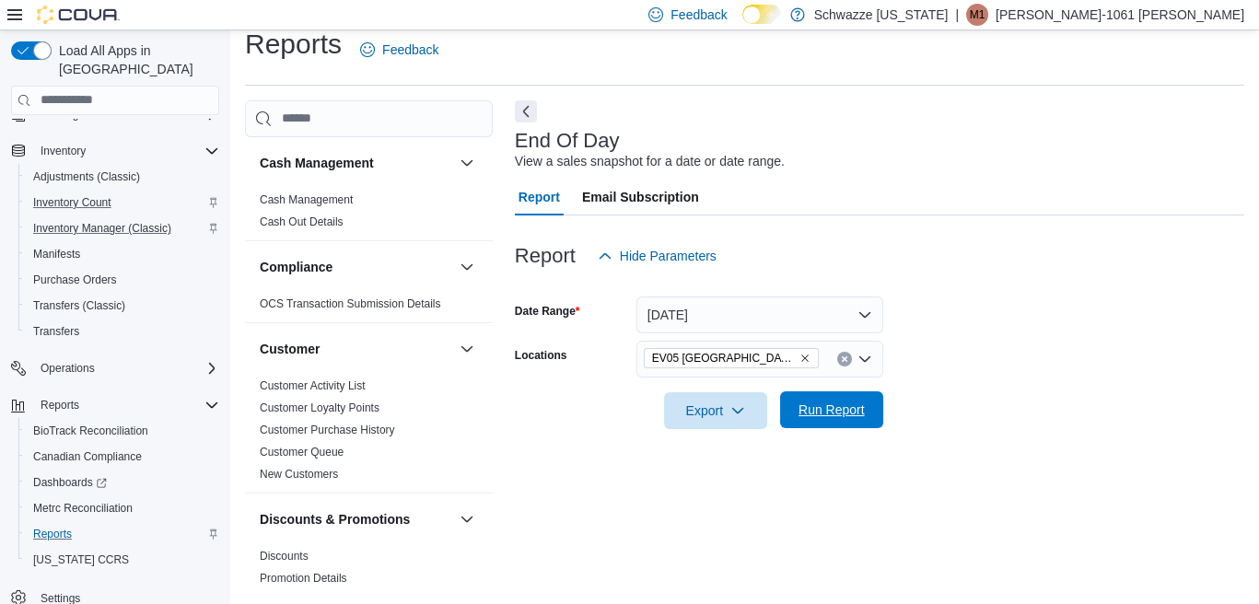
click at [859, 405] on span "Run Report" at bounding box center [832, 410] width 66 height 18
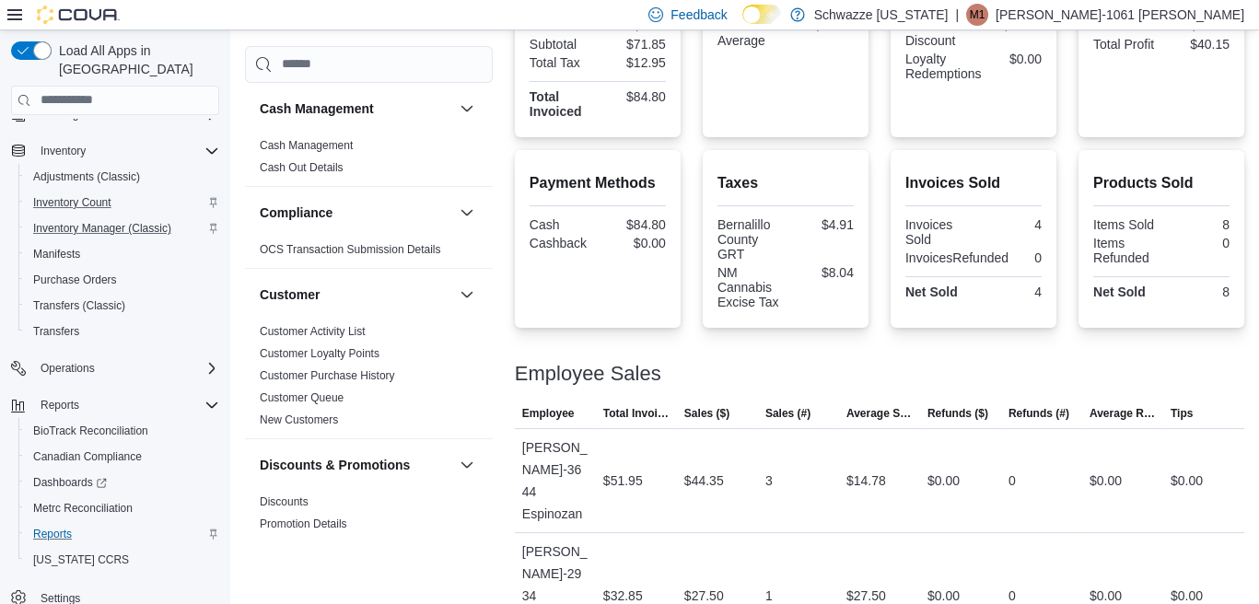
scroll to position [521, 0]
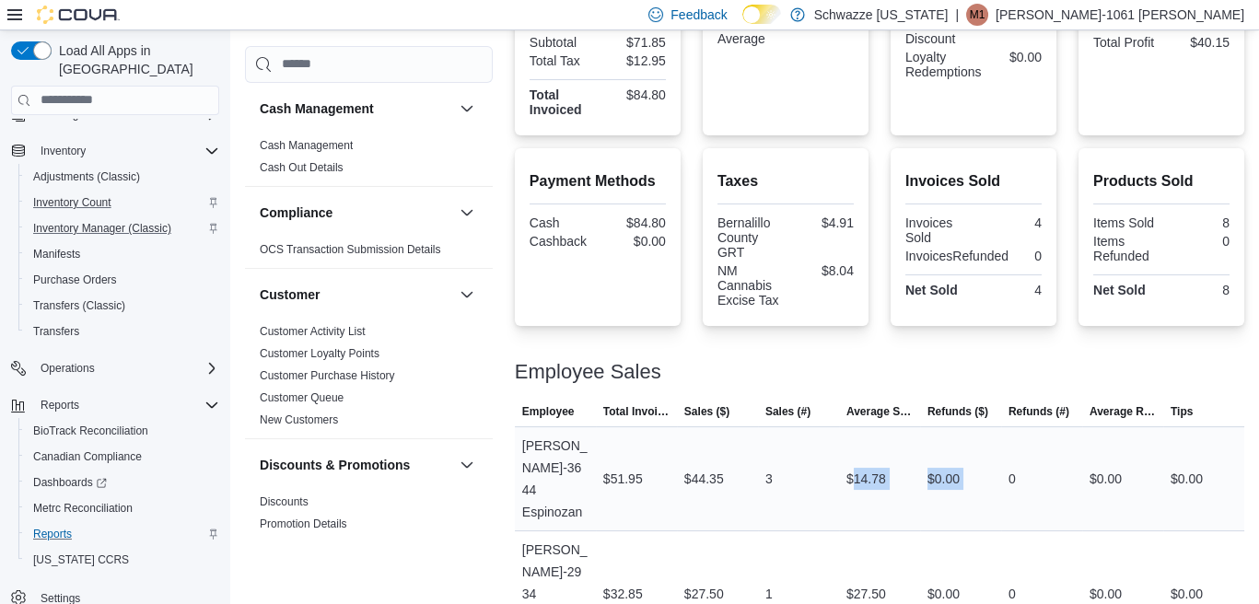
drag, startPoint x: 860, startPoint y: 468, endPoint x: 1018, endPoint y: 491, distance: 160.1
click at [1018, 491] on tr "Employee Estevan-3644 Espinozan Total Invoiced $51.95 Sales ($) $44.35 Sales (#…" at bounding box center [880, 479] width 730 height 104
click at [990, 495] on td "Refunds ($) $0.00" at bounding box center [960, 479] width 81 height 104
click at [861, 531] on td "Average Sale $27.50" at bounding box center [879, 594] width 81 height 126
drag, startPoint x: 752, startPoint y: 540, endPoint x: 878, endPoint y: 553, distance: 126.9
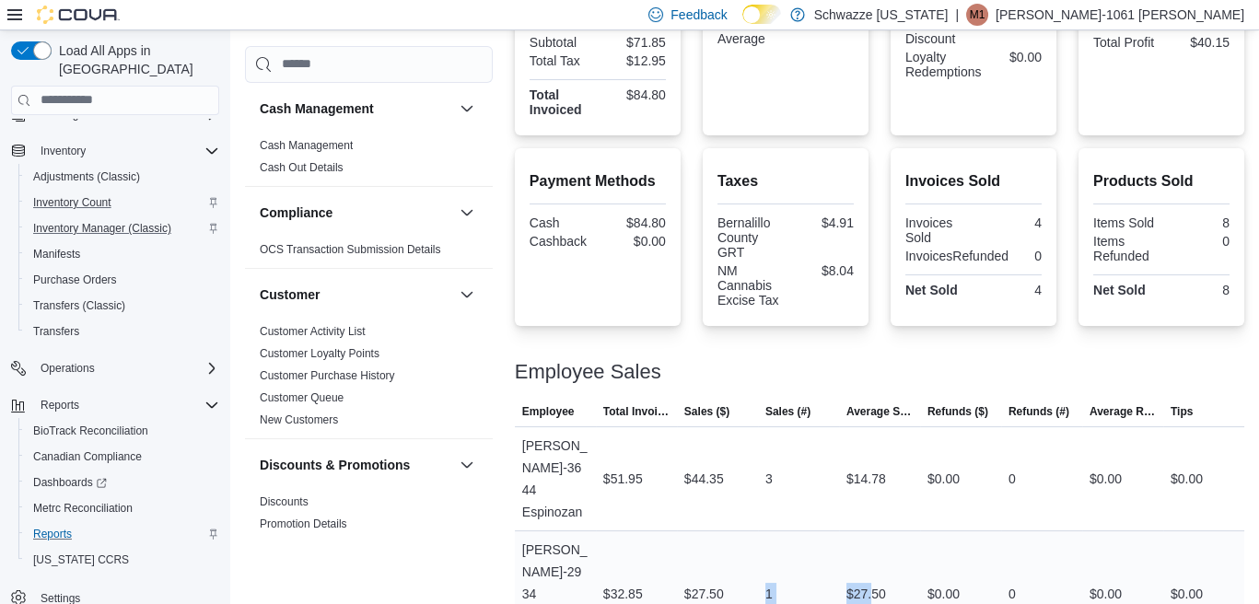
click at [878, 553] on tr "Employee Steven-2934 Fuentes Total Invoiced $32.85 Sales ($) $27.50 Sales (#) 1…" at bounding box center [880, 594] width 730 height 126
click at [860, 434] on td "Average Sale $14.78" at bounding box center [879, 479] width 81 height 104
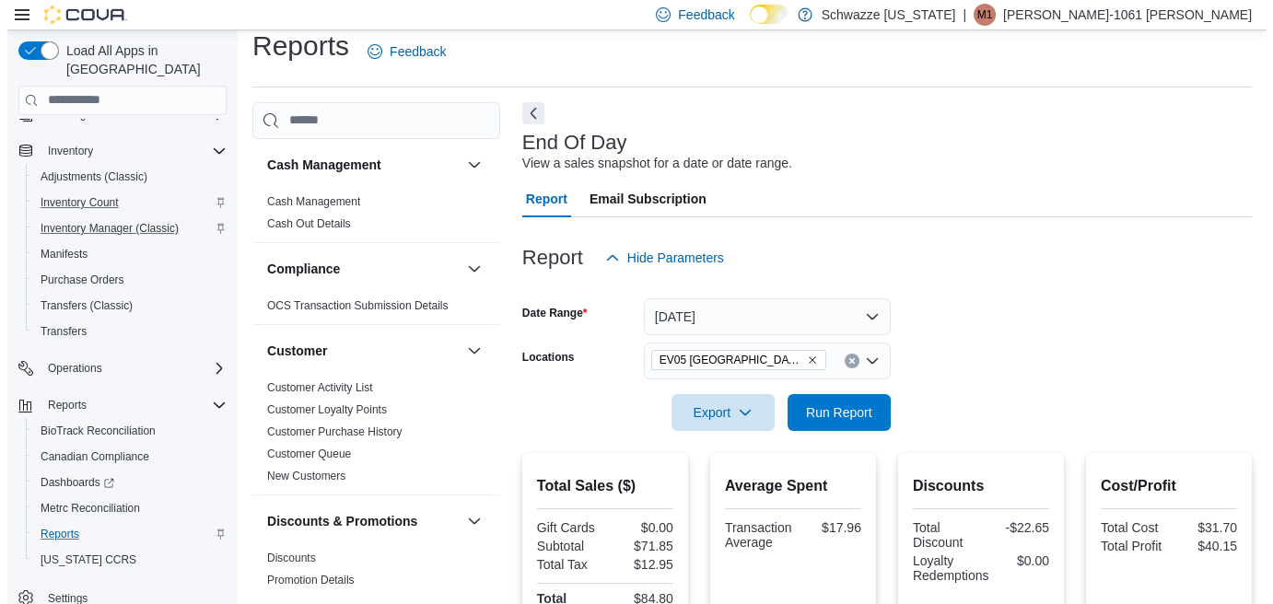
scroll to position [0, 0]
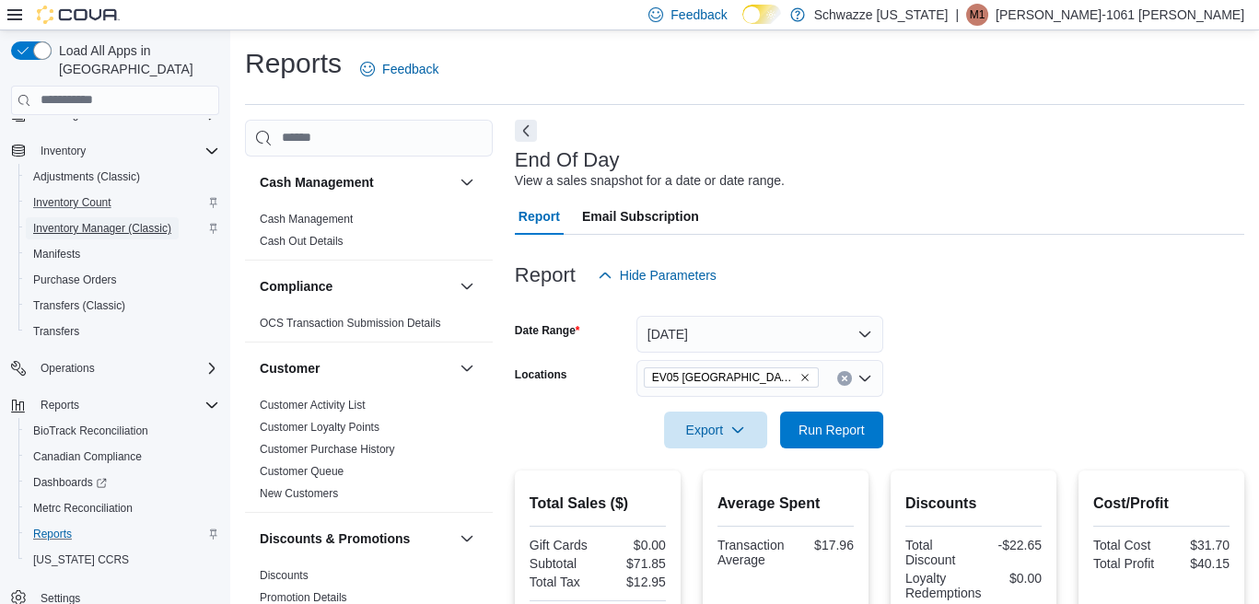
click at [97, 221] on span "Inventory Manager (Classic)" at bounding box center [102, 228] width 138 height 15
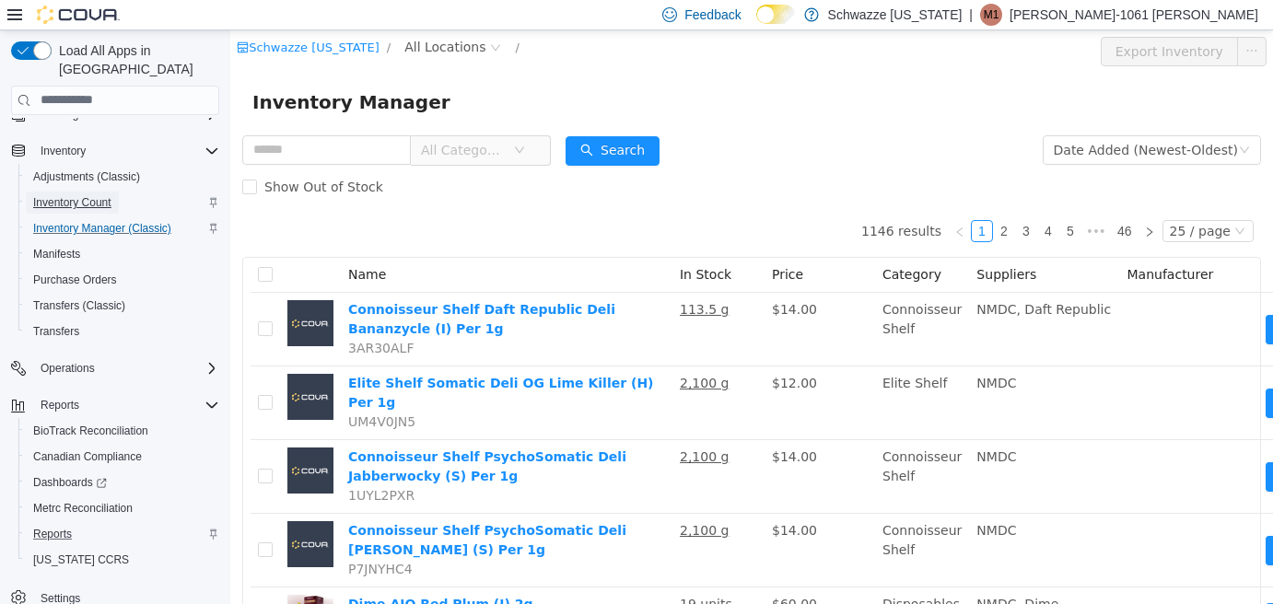
click at [93, 195] on span "Inventory Count" at bounding box center [72, 202] width 78 height 15
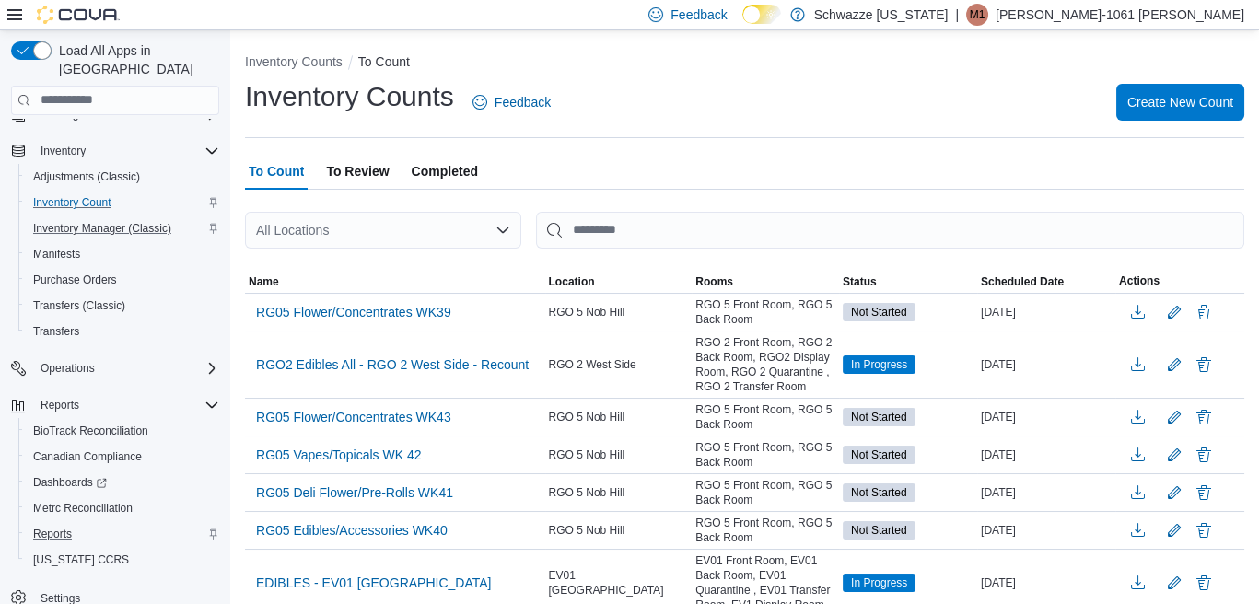
click at [367, 243] on div "All Locations" at bounding box center [383, 230] width 276 height 37
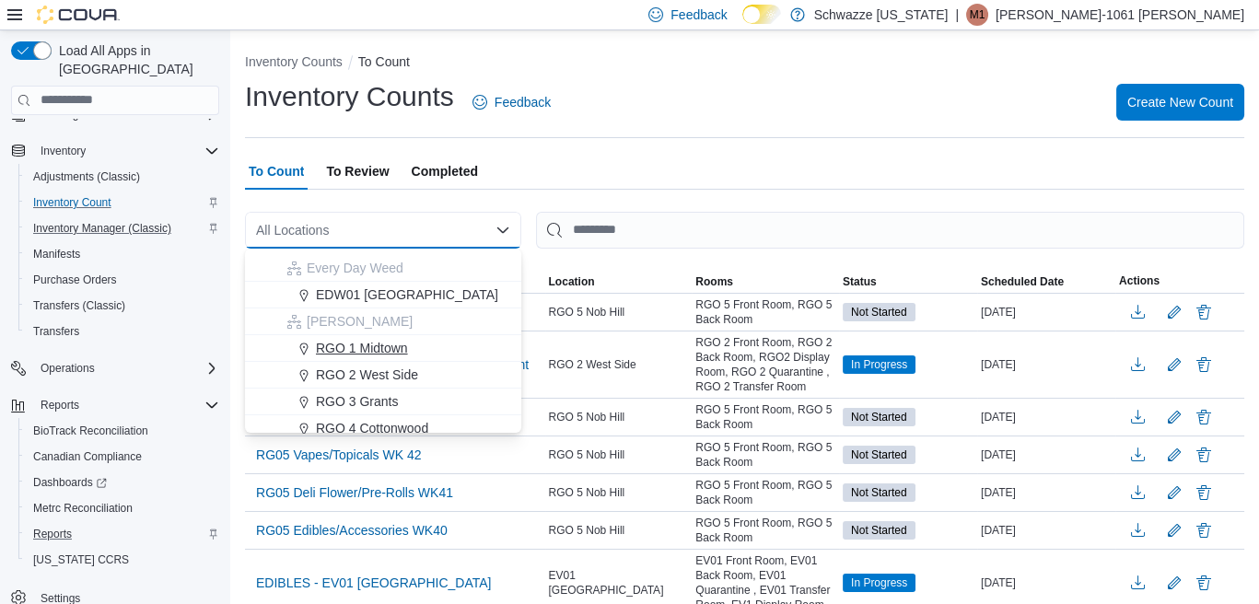
scroll to position [461, 0]
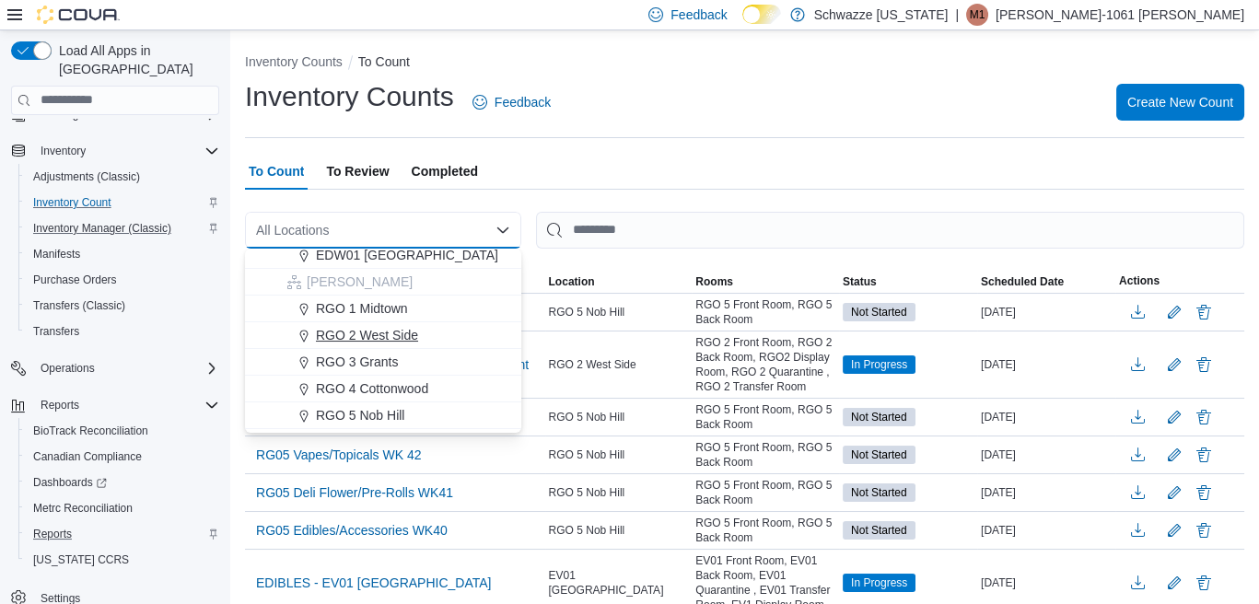
click at [401, 333] on span "RGO 2 West Side" at bounding box center [367, 335] width 102 height 18
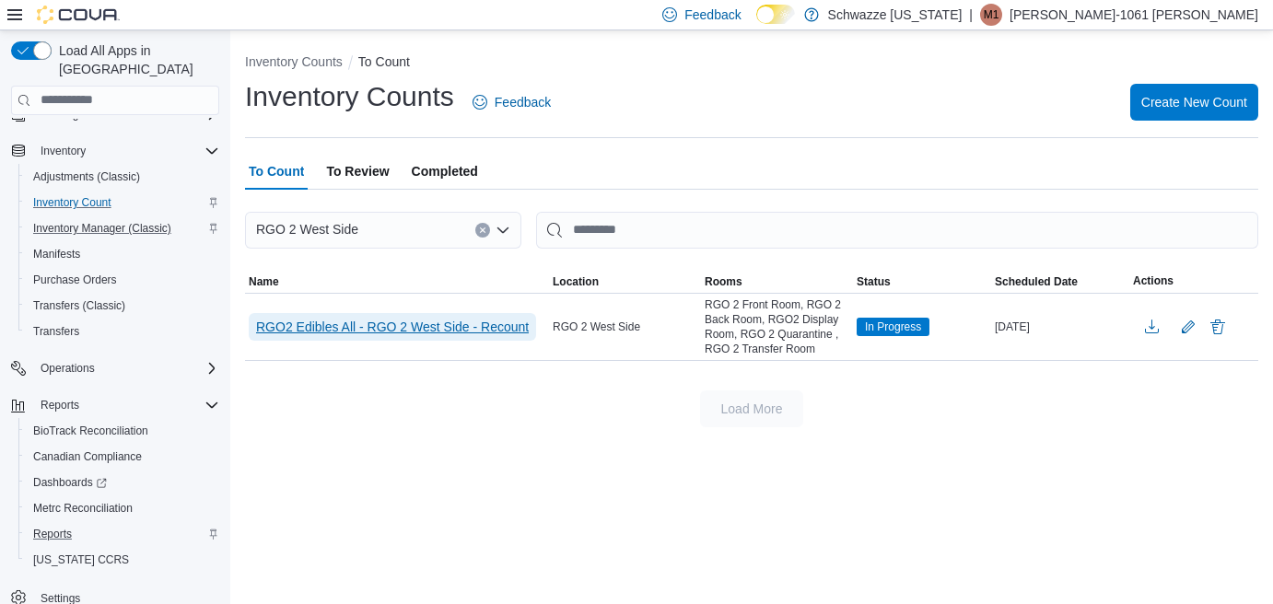
click at [512, 334] on span "RGO2 Edibles All - RGO 2 West Side - Recount" at bounding box center [392, 327] width 273 height 18
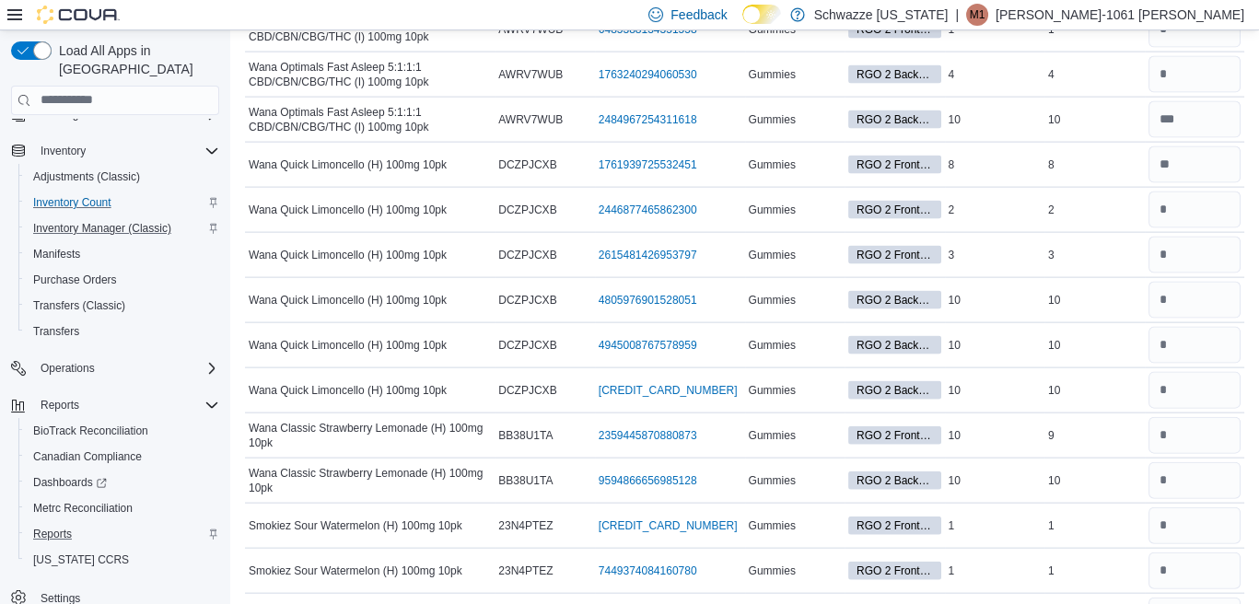
scroll to position [8113, 0]
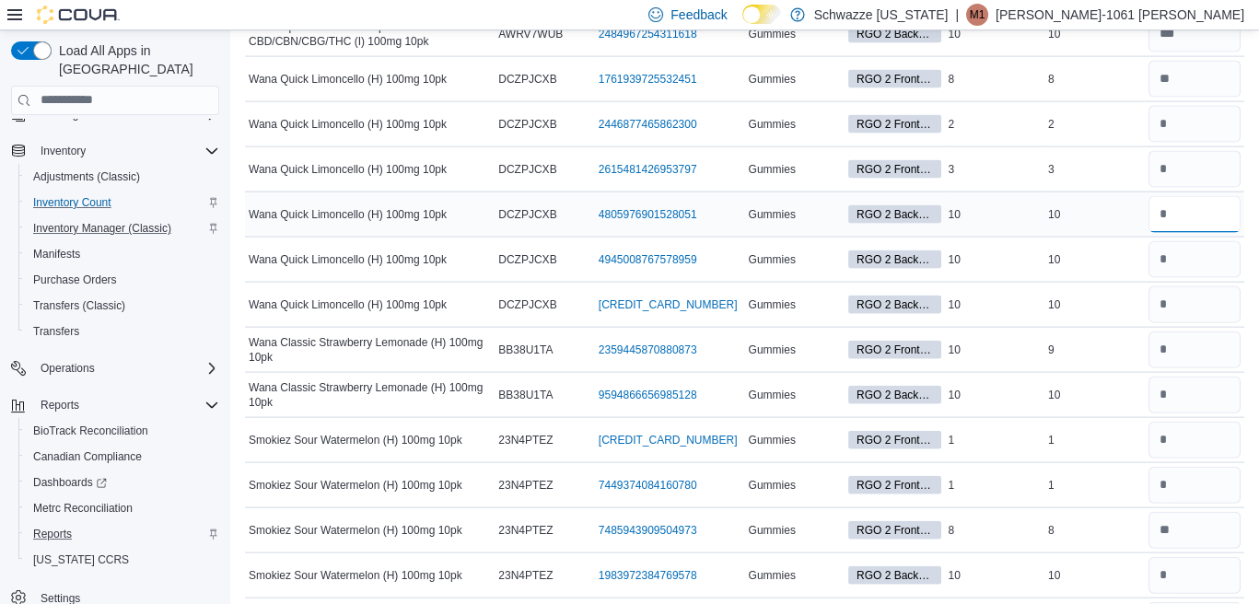
click at [1183, 196] on input "number" at bounding box center [1195, 214] width 93 height 37
click at [1173, 196] on input "number" at bounding box center [1195, 214] width 93 height 37
click at [1221, 332] on input "number" at bounding box center [1195, 350] width 93 height 37
click at [1179, 332] on input "number" at bounding box center [1195, 350] width 93 height 37
click at [1224, 332] on input "number" at bounding box center [1195, 350] width 93 height 37
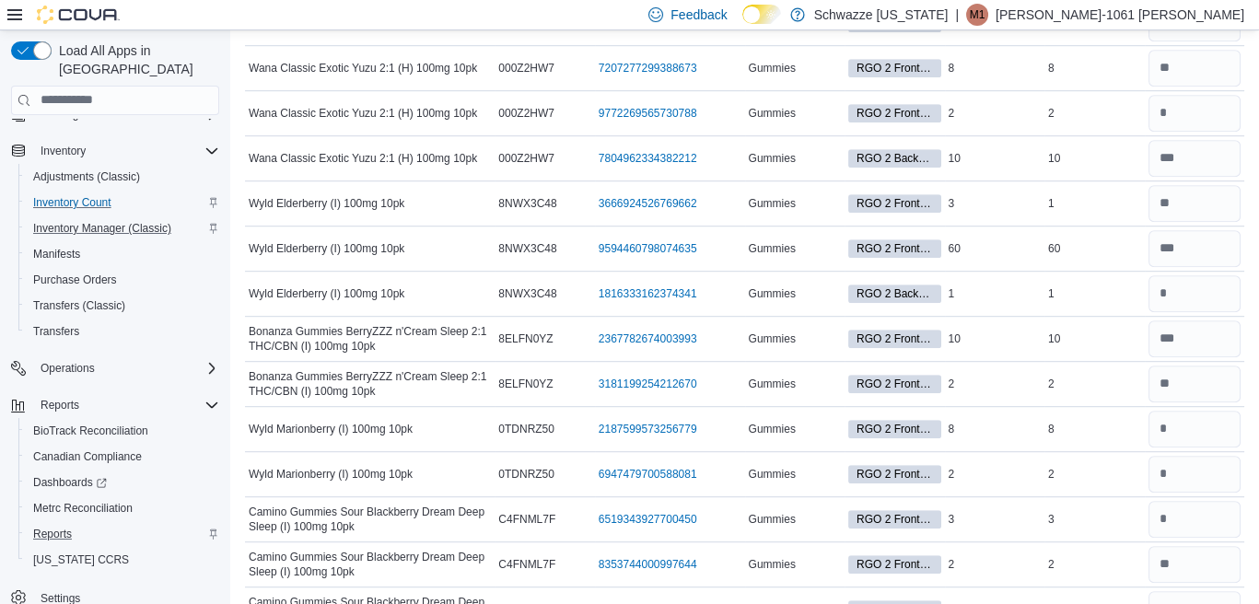
scroll to position [0, 0]
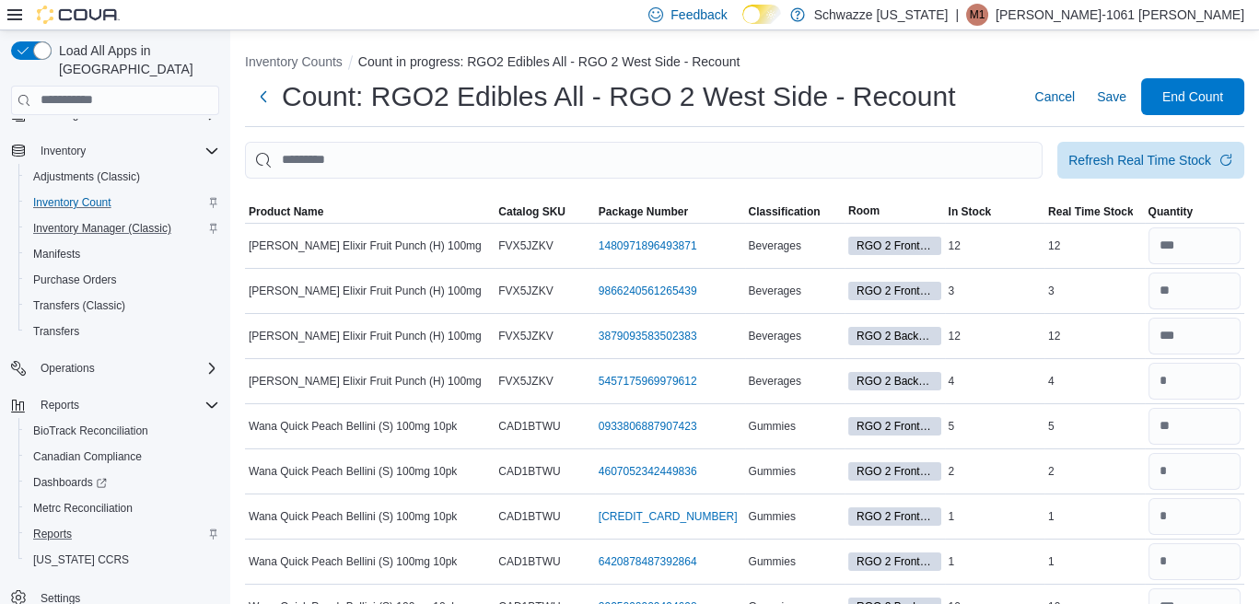
type input "*"
click at [1127, 101] on span "Save" at bounding box center [1111, 97] width 29 height 18
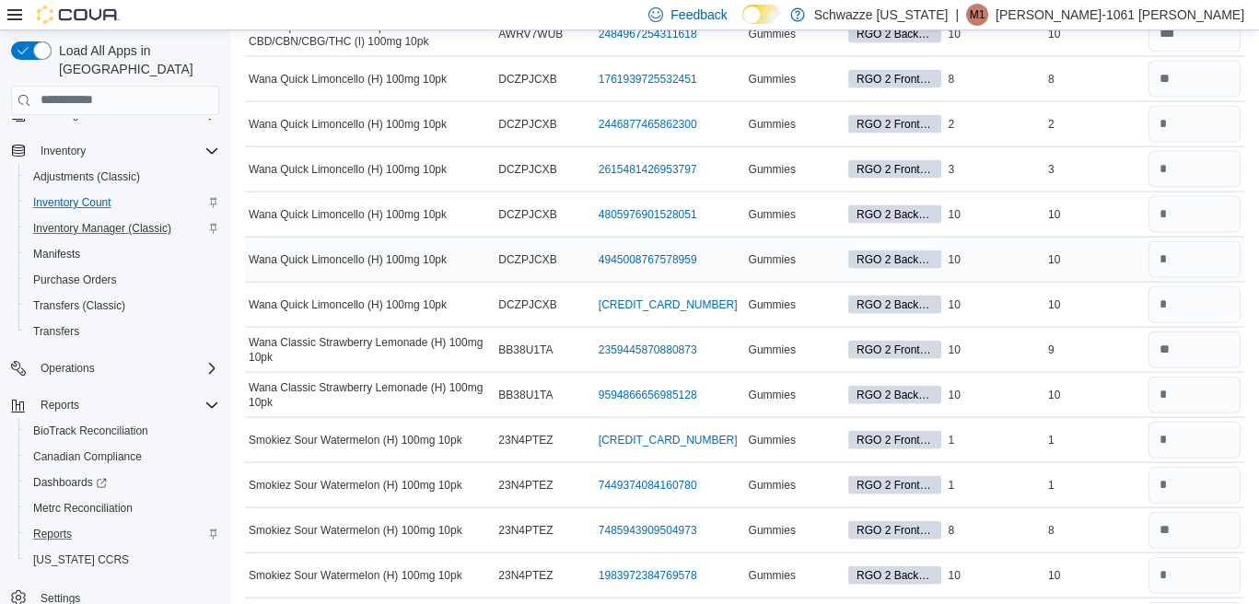
scroll to position [8220, 0]
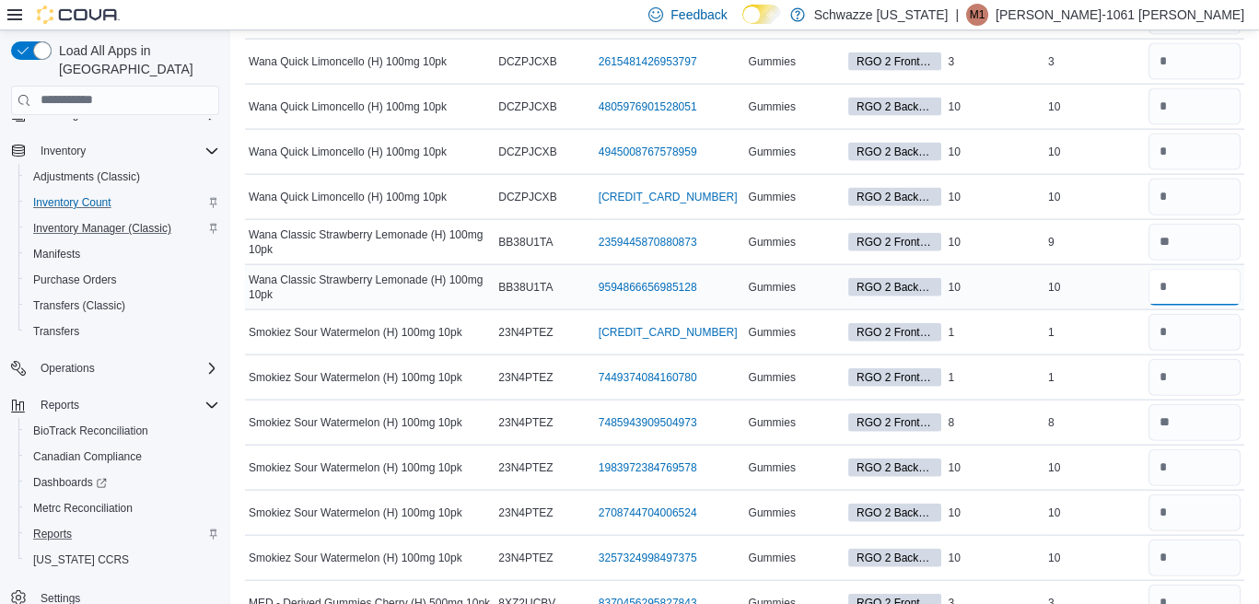
click at [1188, 269] on input "number" at bounding box center [1195, 287] width 93 height 37
click at [1198, 314] on input "number" at bounding box center [1195, 332] width 93 height 37
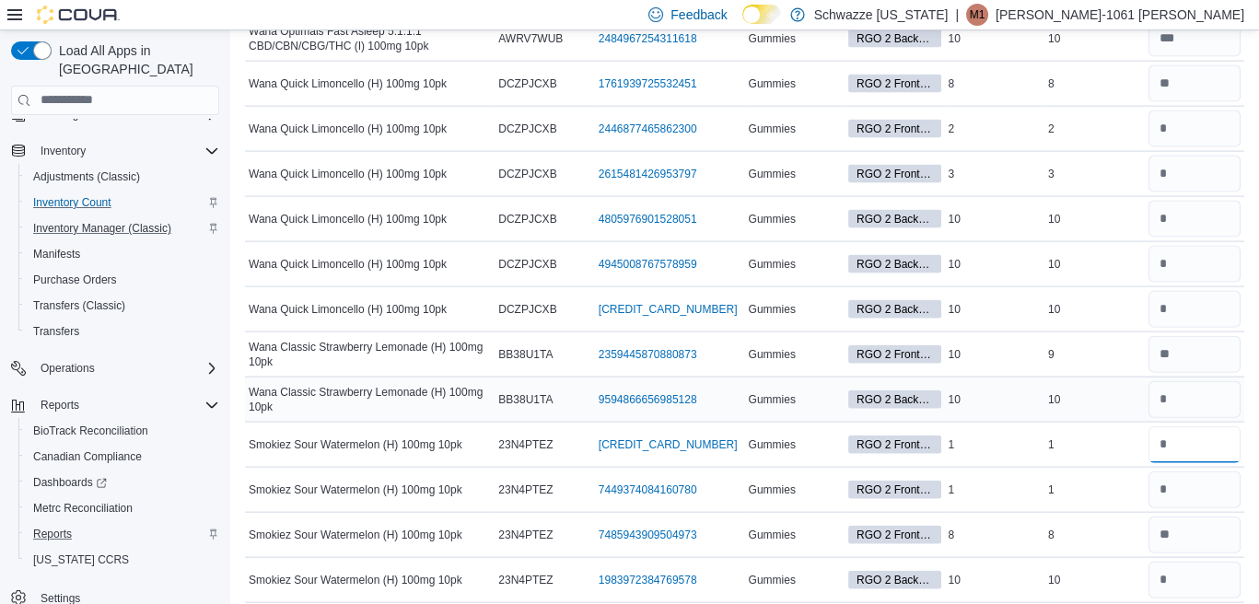
scroll to position [8036, 0]
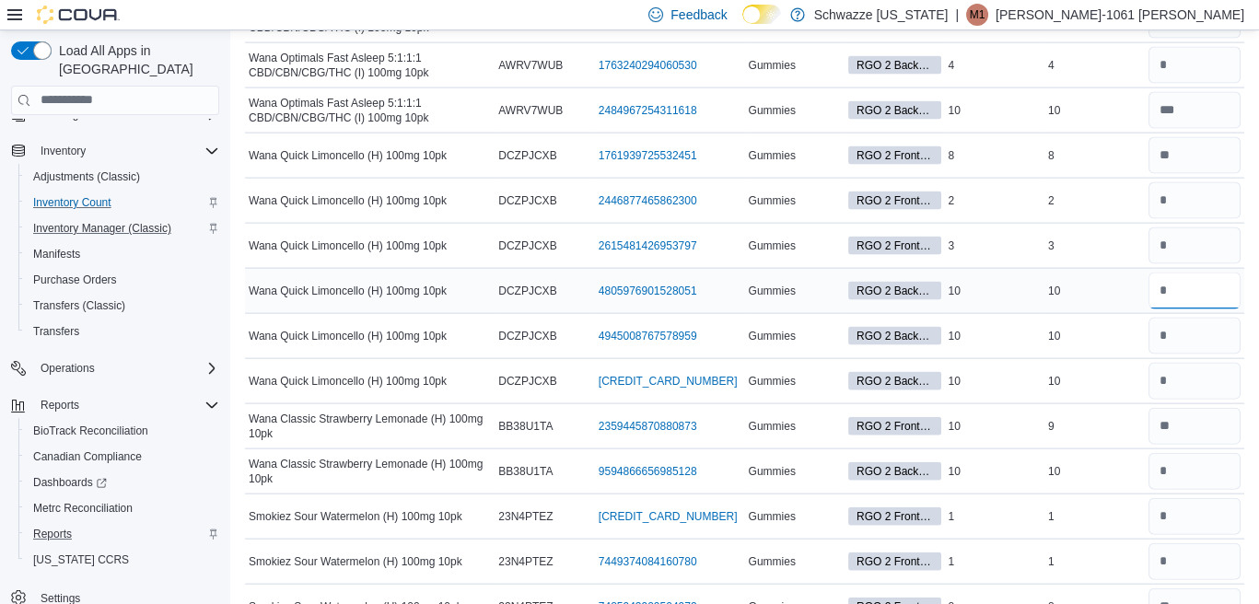
click at [1200, 273] on input "number" at bounding box center [1195, 291] width 93 height 37
type input "**"
type input "*"
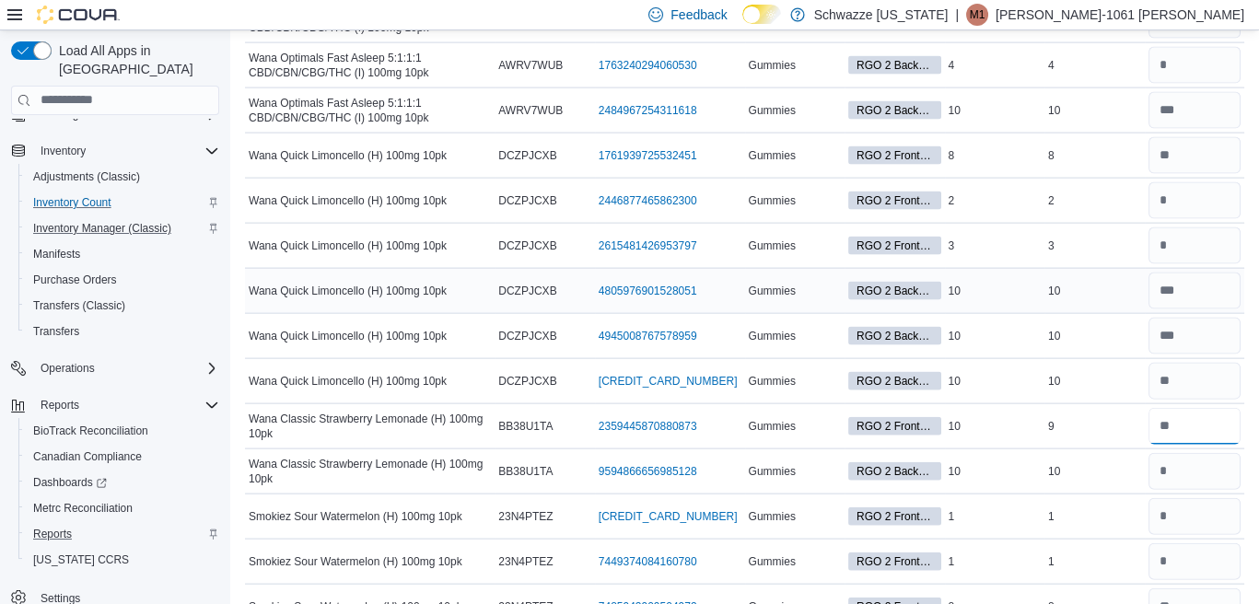
type input "**"
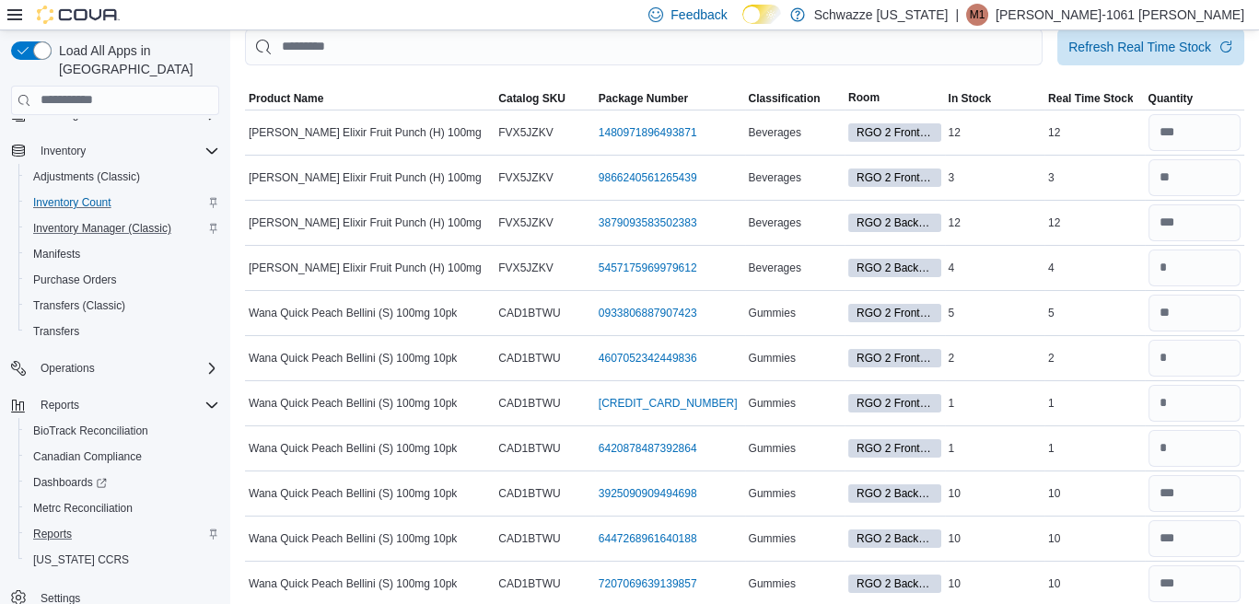
scroll to position [0, 0]
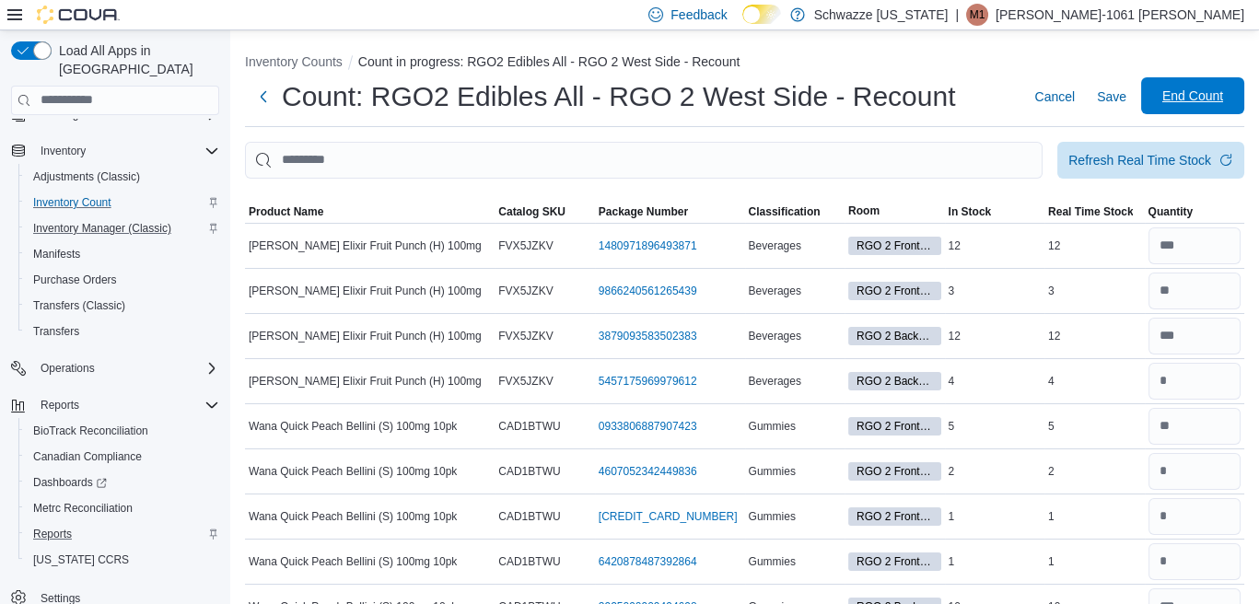
type input "**"
click at [1118, 95] on span "Save" at bounding box center [1111, 97] width 29 height 18
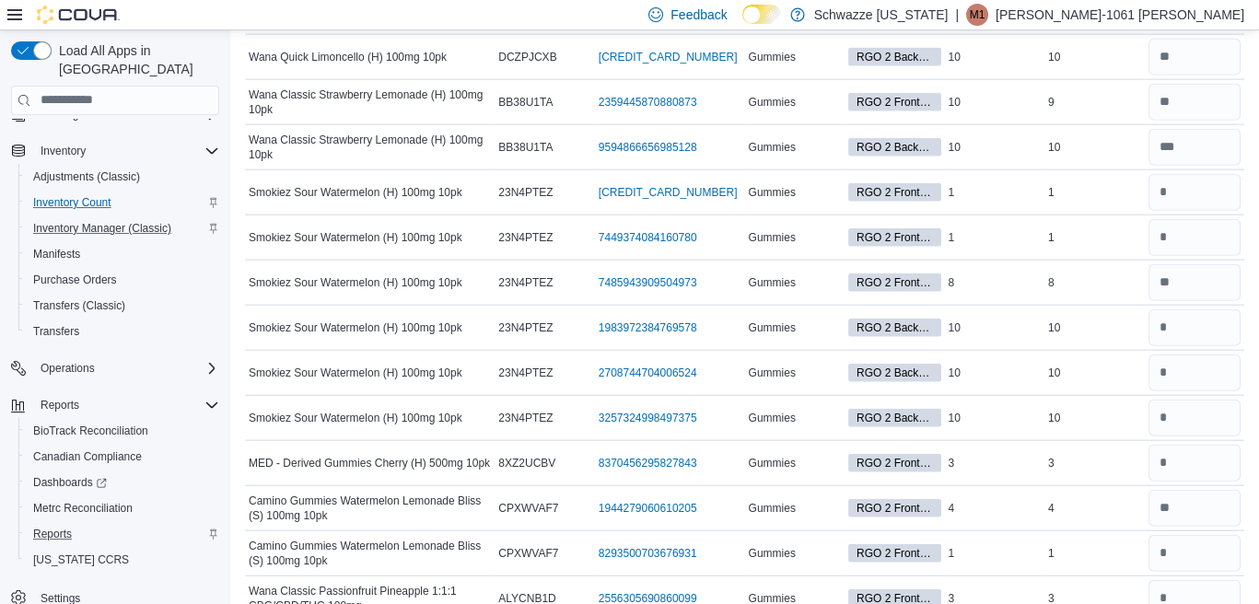
scroll to position [8452, 0]
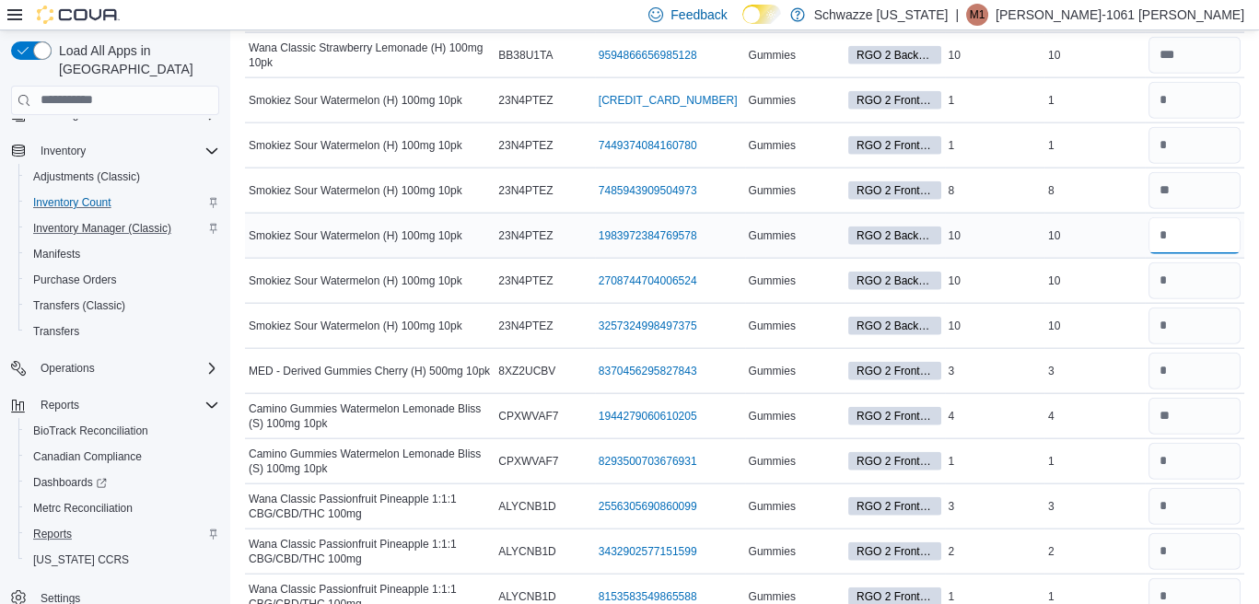
click at [1182, 217] on input "number" at bounding box center [1195, 235] width 93 height 37
type input "**"
type input "*"
type input "**"
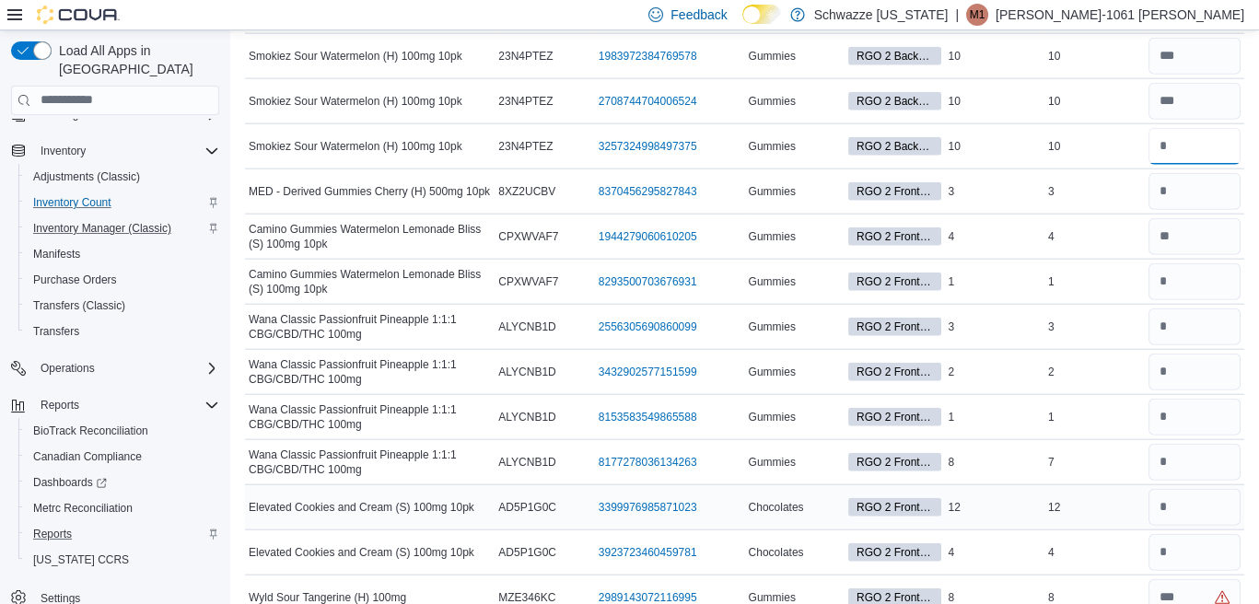
scroll to position [8729, 0]
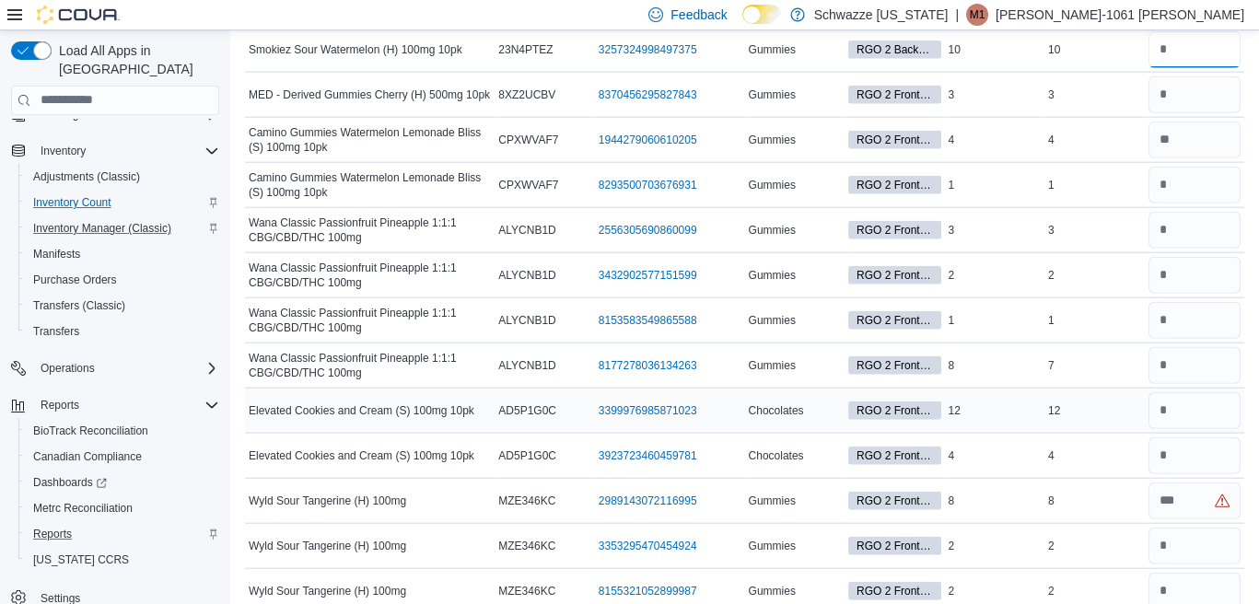
type input "**"
click at [1227, 392] on input "number" at bounding box center [1195, 410] width 93 height 37
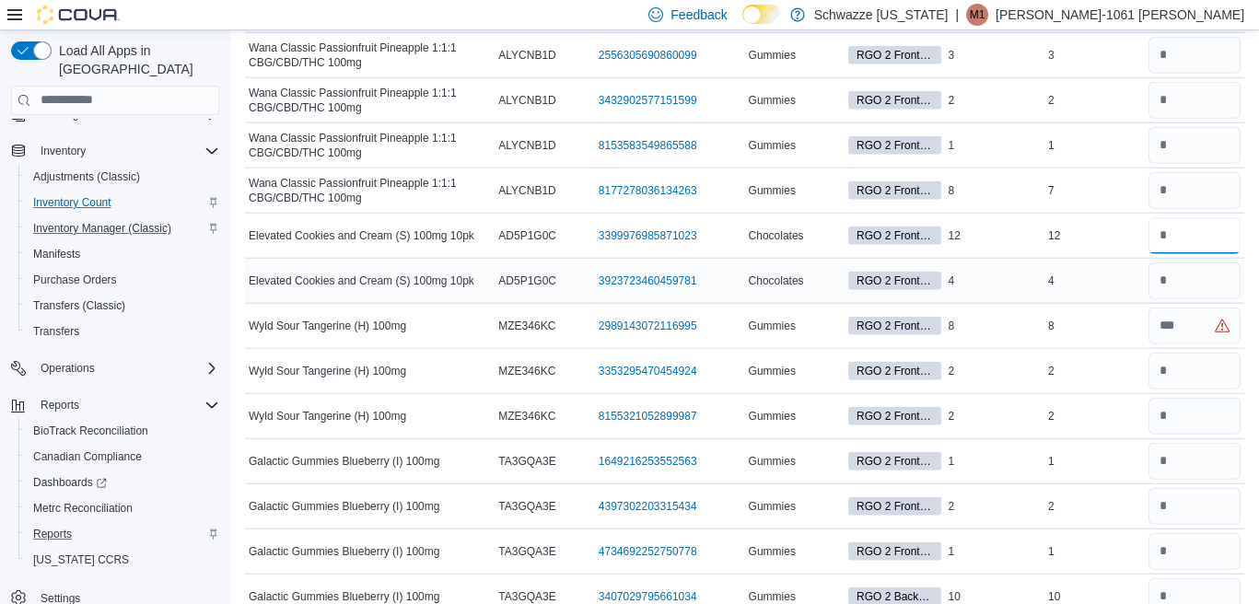
scroll to position [8913, 0]
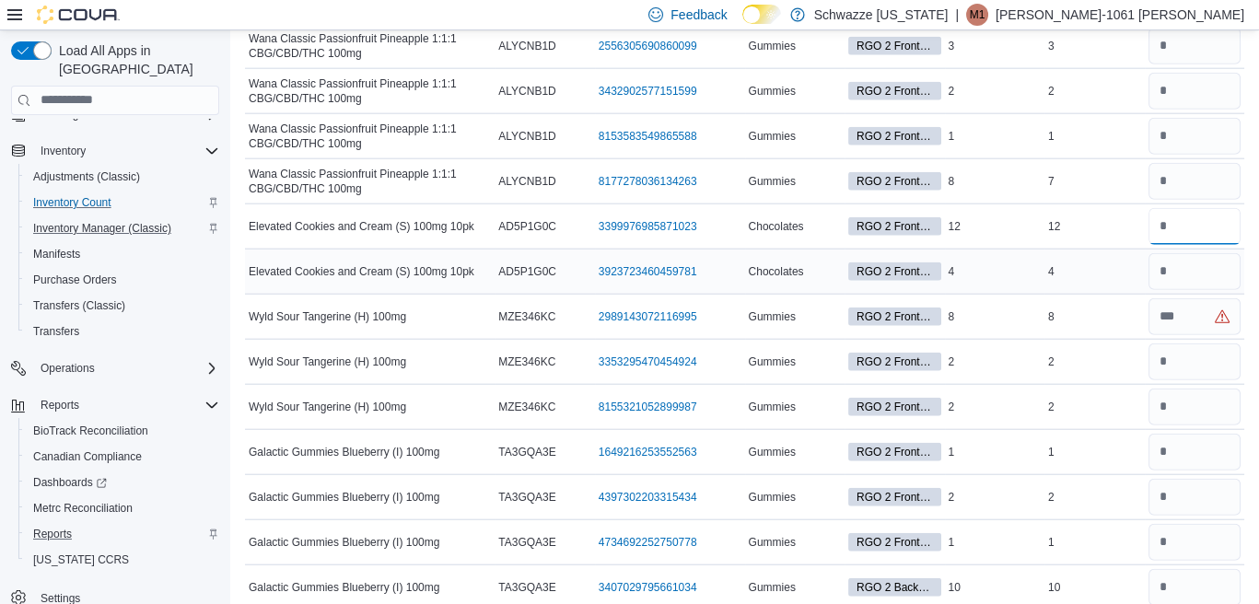
type input "**"
click at [1189, 253] on input "number" at bounding box center [1195, 271] width 93 height 37
click at [1195, 299] on input "number" at bounding box center [1195, 317] width 93 height 37
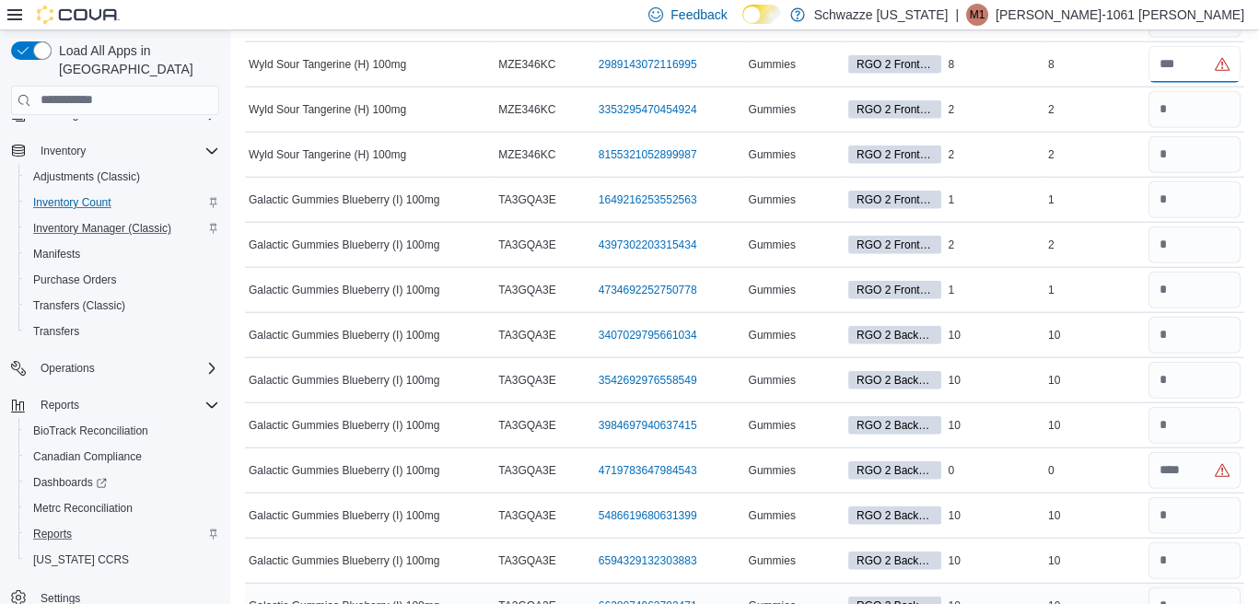
scroll to position [9190, 0]
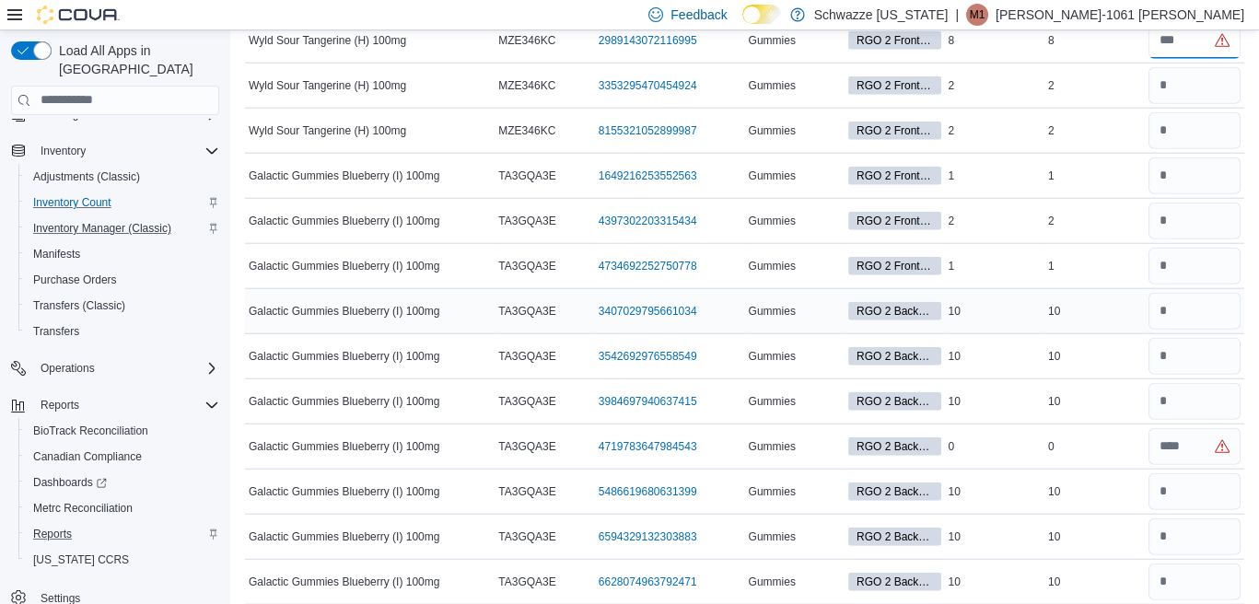
type input "**"
click at [1181, 293] on input "number" at bounding box center [1195, 311] width 93 height 37
click at [1217, 428] on input "number" at bounding box center [1195, 446] width 93 height 37
type input "*"
click at [1193, 293] on input "number" at bounding box center [1195, 311] width 93 height 37
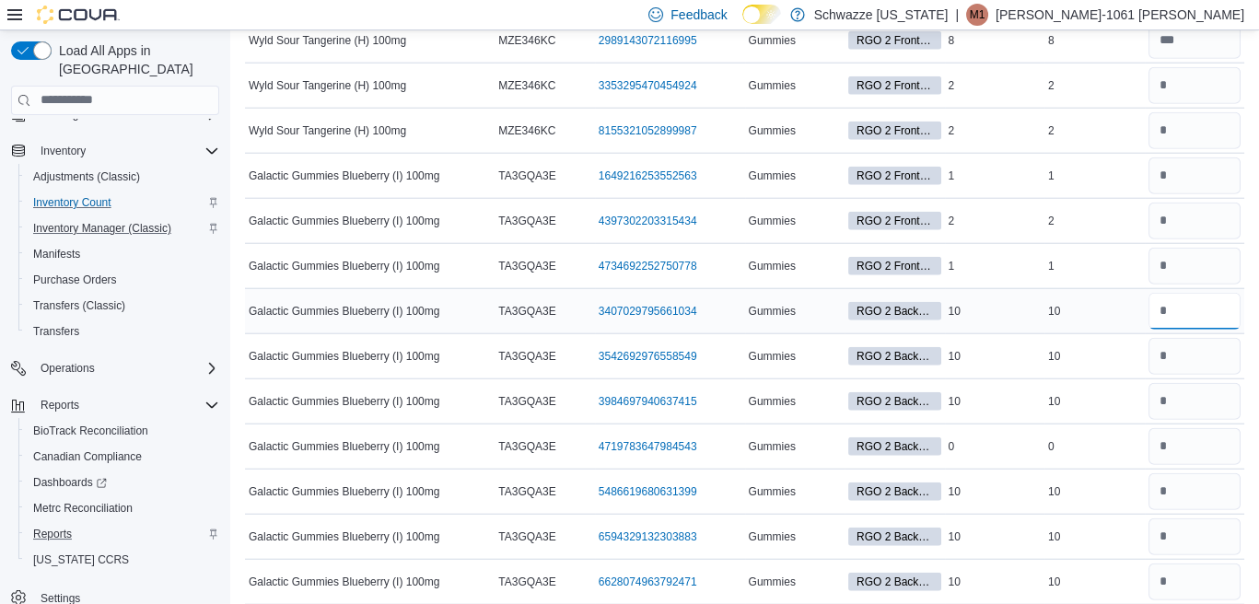
click at [1191, 293] on input "number" at bounding box center [1195, 311] width 93 height 37
type input "**"
type input "*"
type input "**"
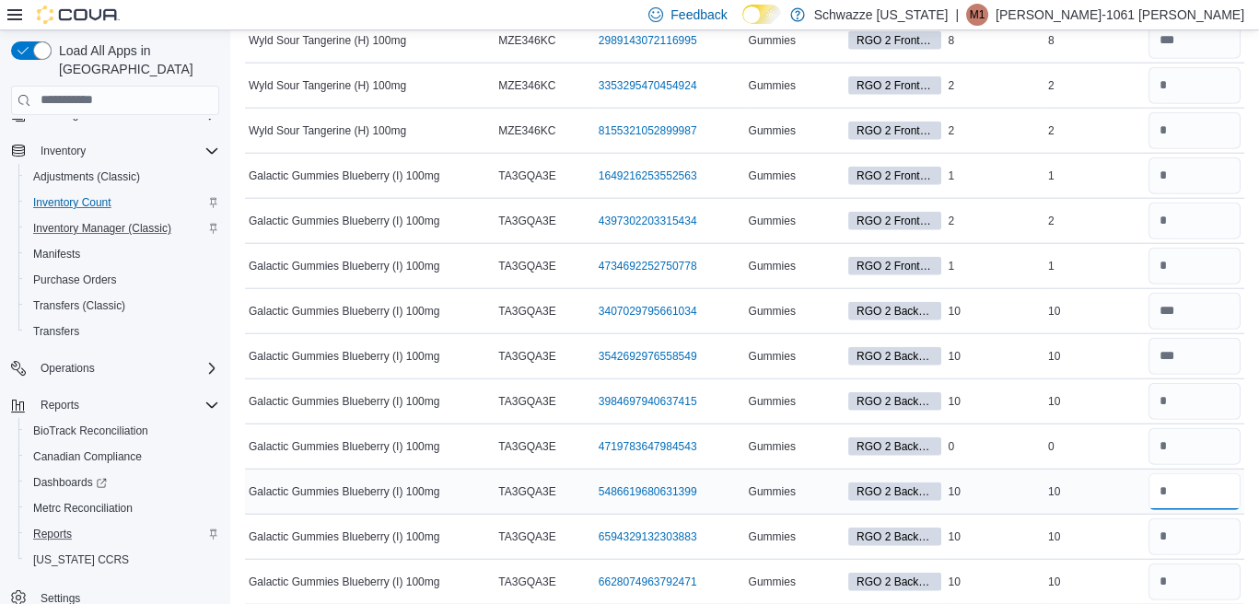
click at [1212, 474] on input "number" at bounding box center [1195, 492] width 93 height 37
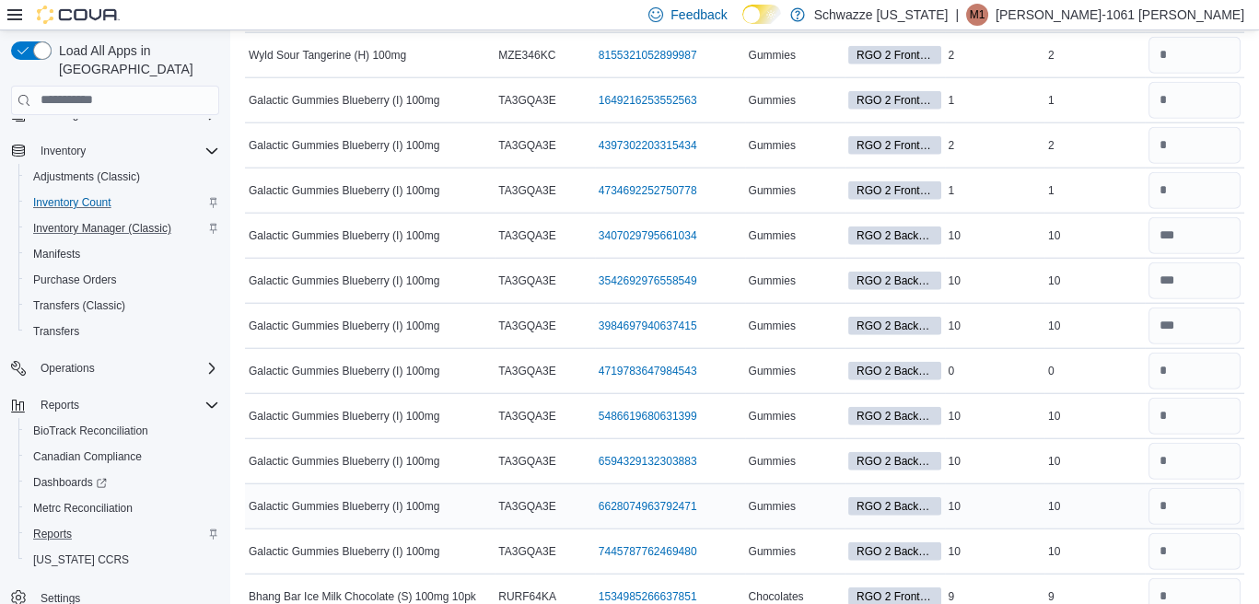
scroll to position [9282, 0]
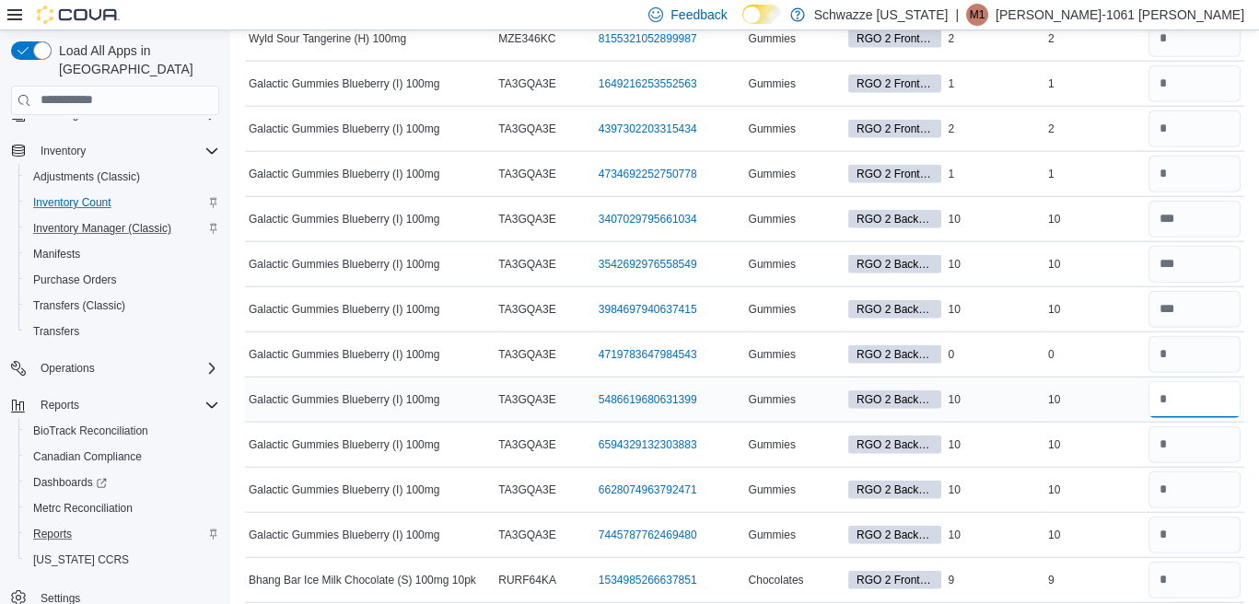
click at [1209, 381] on input "number" at bounding box center [1195, 399] width 93 height 37
type input "**"
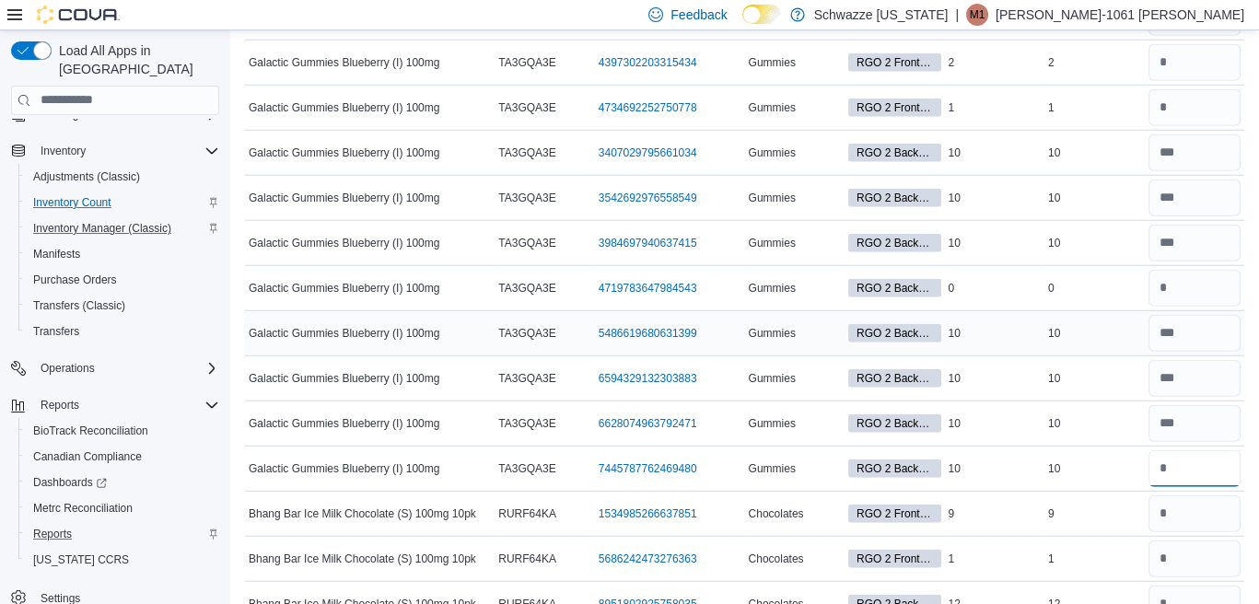
scroll to position [9374, 0]
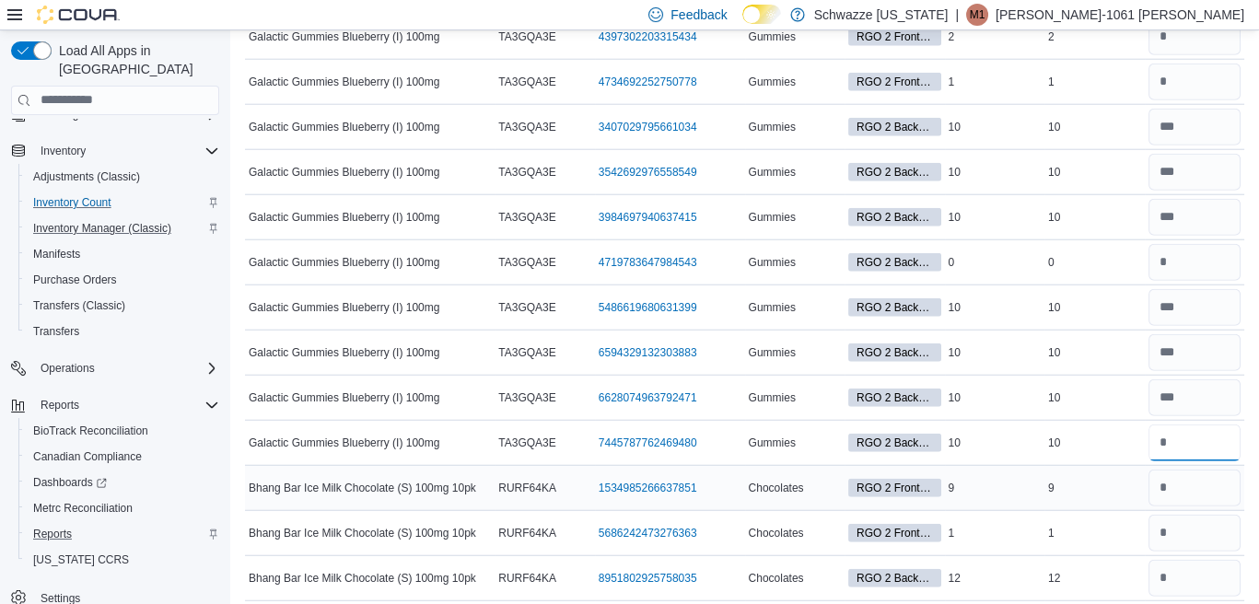
type input "**"
click at [1214, 470] on input "number" at bounding box center [1195, 488] width 93 height 37
click at [1216, 470] on input "number" at bounding box center [1195, 488] width 93 height 37
click at [1100, 477] on div "9" at bounding box center [1095, 488] width 100 height 22
click at [1178, 470] on input "number" at bounding box center [1195, 488] width 93 height 37
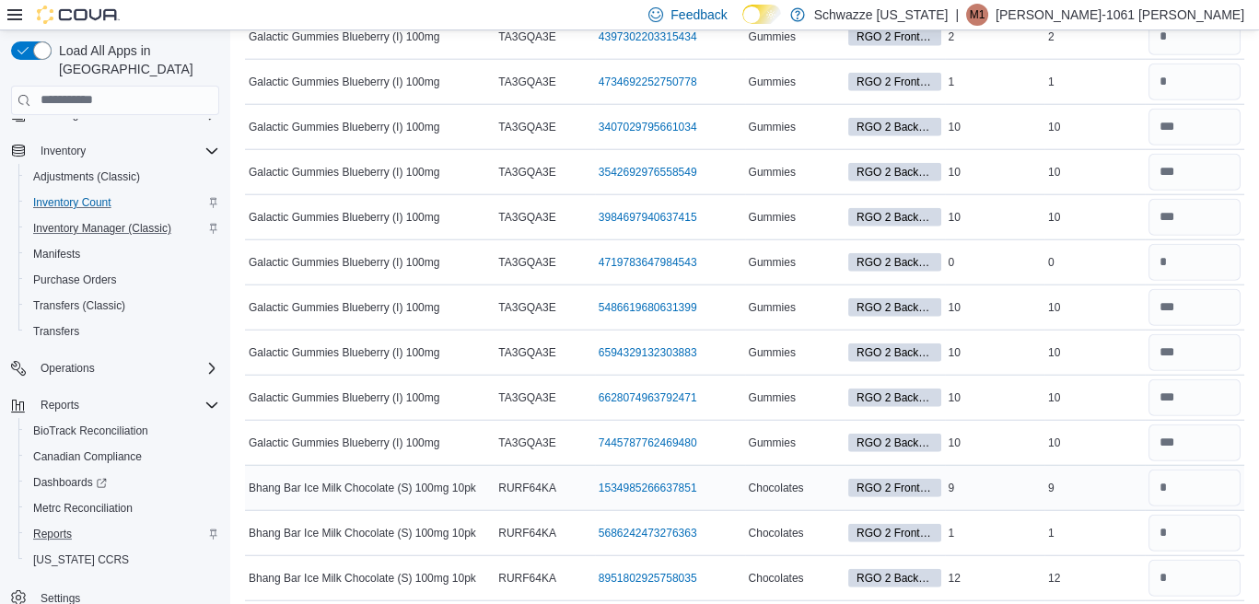
click at [1115, 477] on div "9" at bounding box center [1095, 488] width 100 height 22
click at [1198, 470] on input "number" at bounding box center [1195, 488] width 93 height 37
click at [1187, 470] on input "number" at bounding box center [1195, 488] width 93 height 37
type input "*"
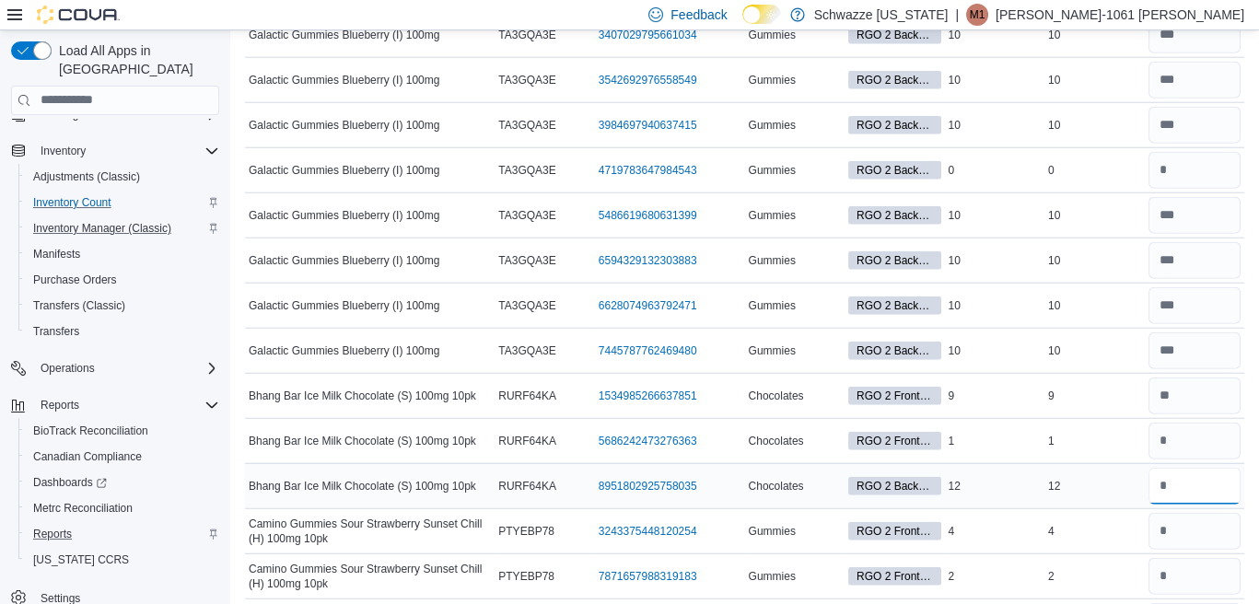
click at [1204, 468] on input "number" at bounding box center [1195, 486] width 93 height 37
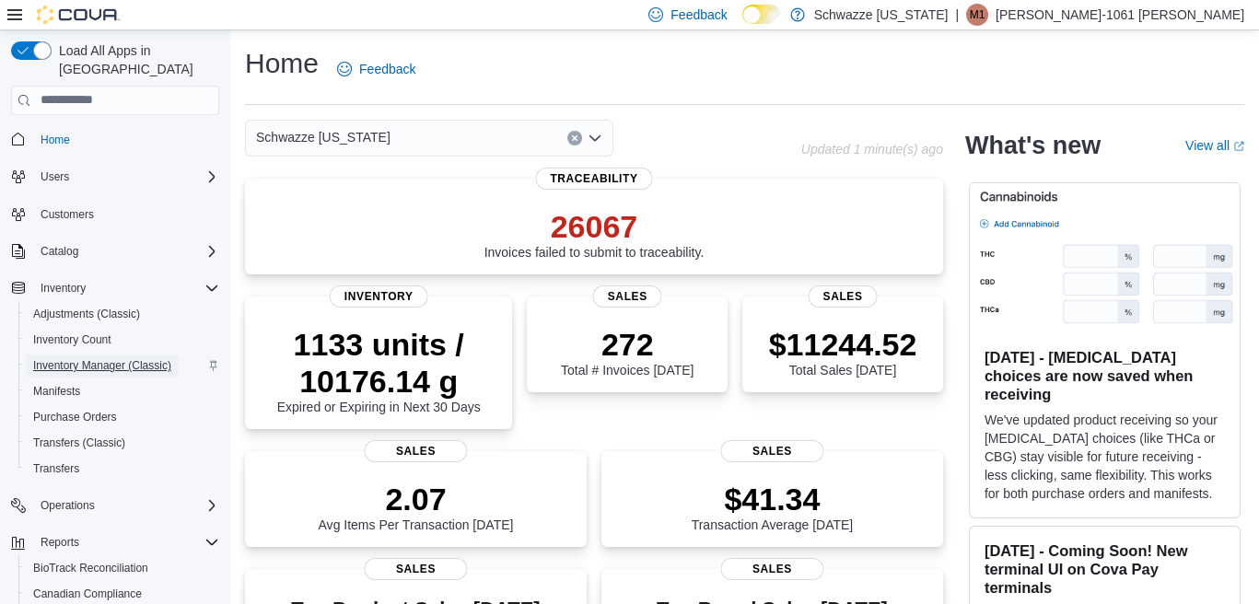
click at [150, 358] on span "Inventory Manager (Classic)" at bounding box center [102, 365] width 138 height 15
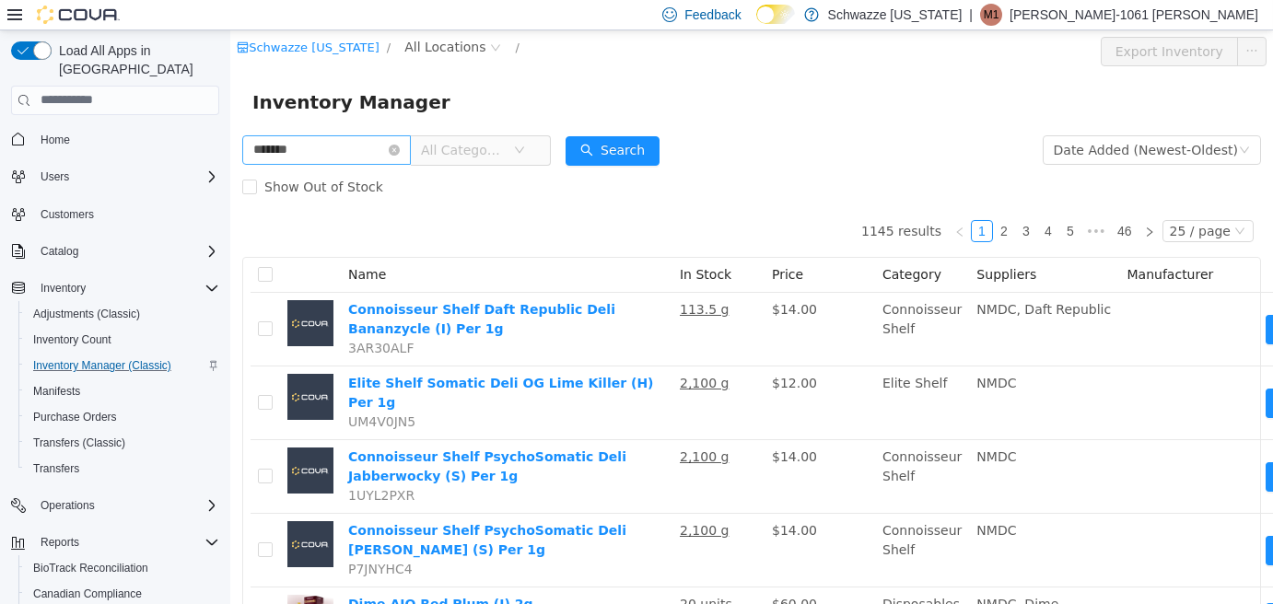
type input "*******"
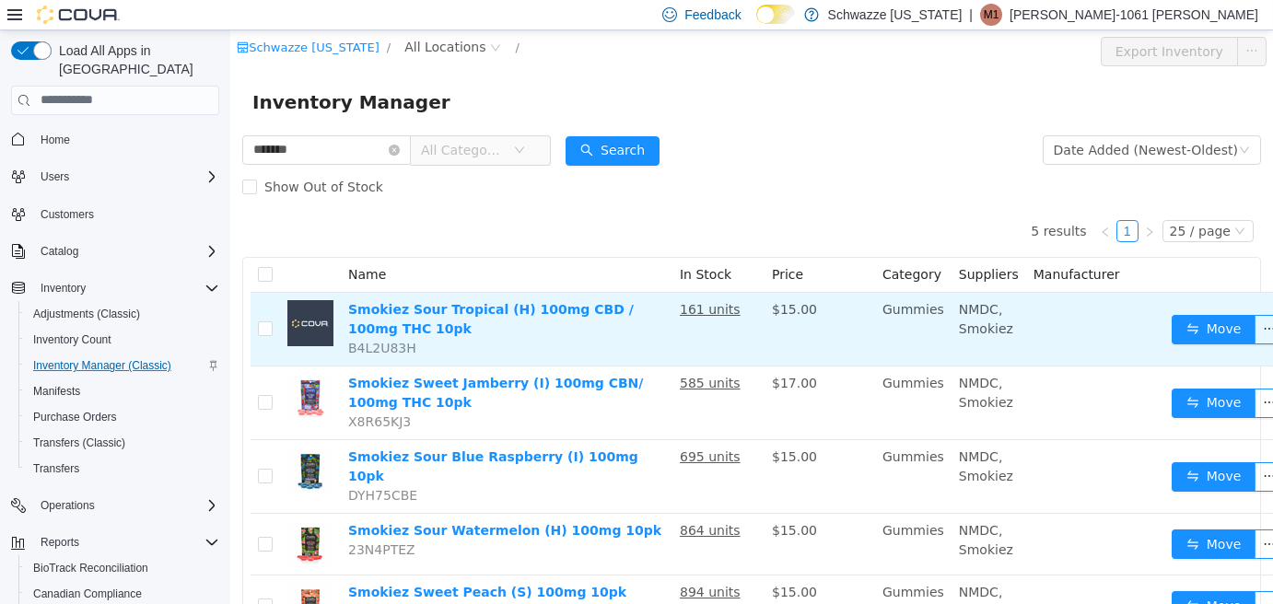
scroll to position [85, 0]
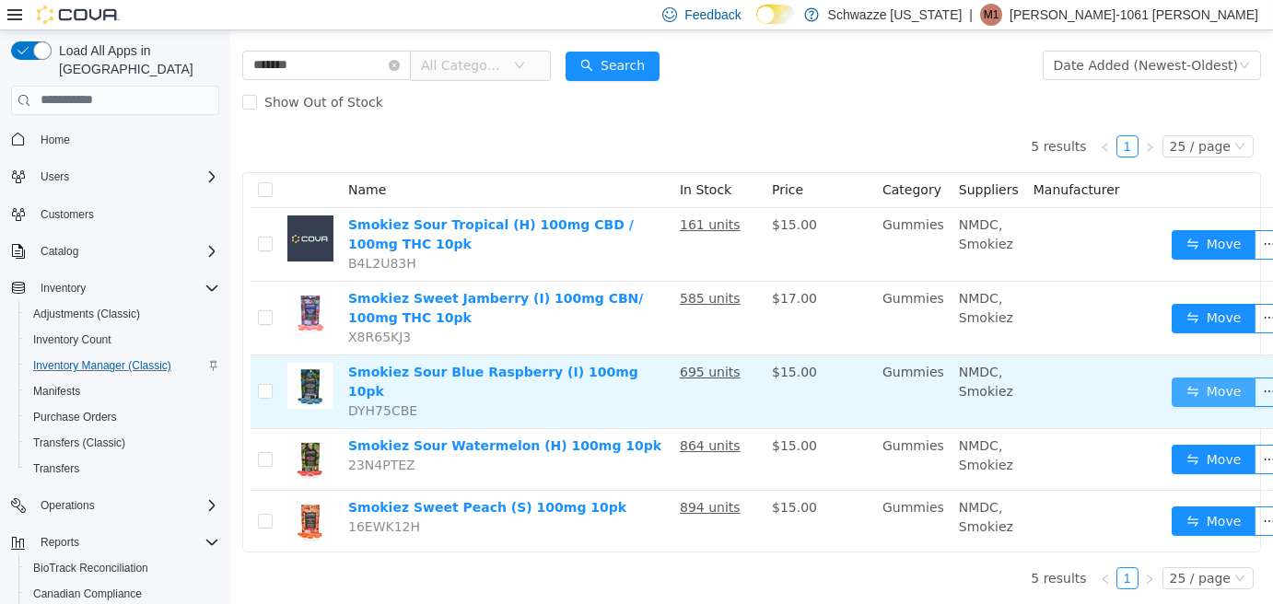
click at [1210, 388] on button "Move" at bounding box center [1214, 391] width 85 height 29
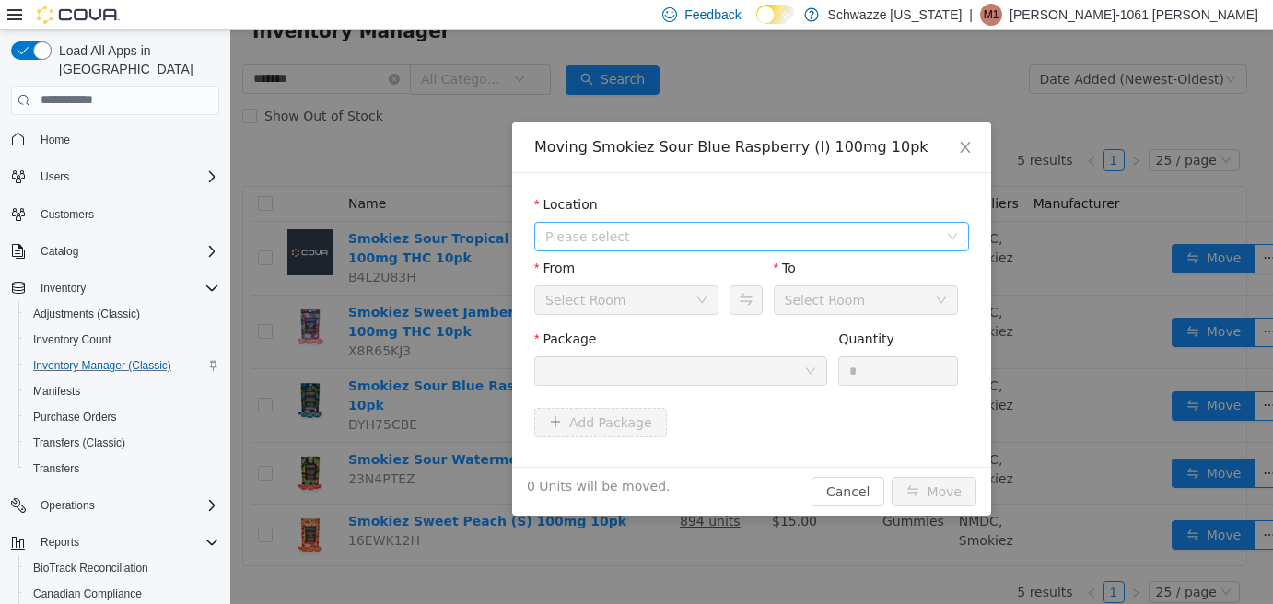
click at [750, 237] on span "Please select" at bounding box center [741, 236] width 392 height 18
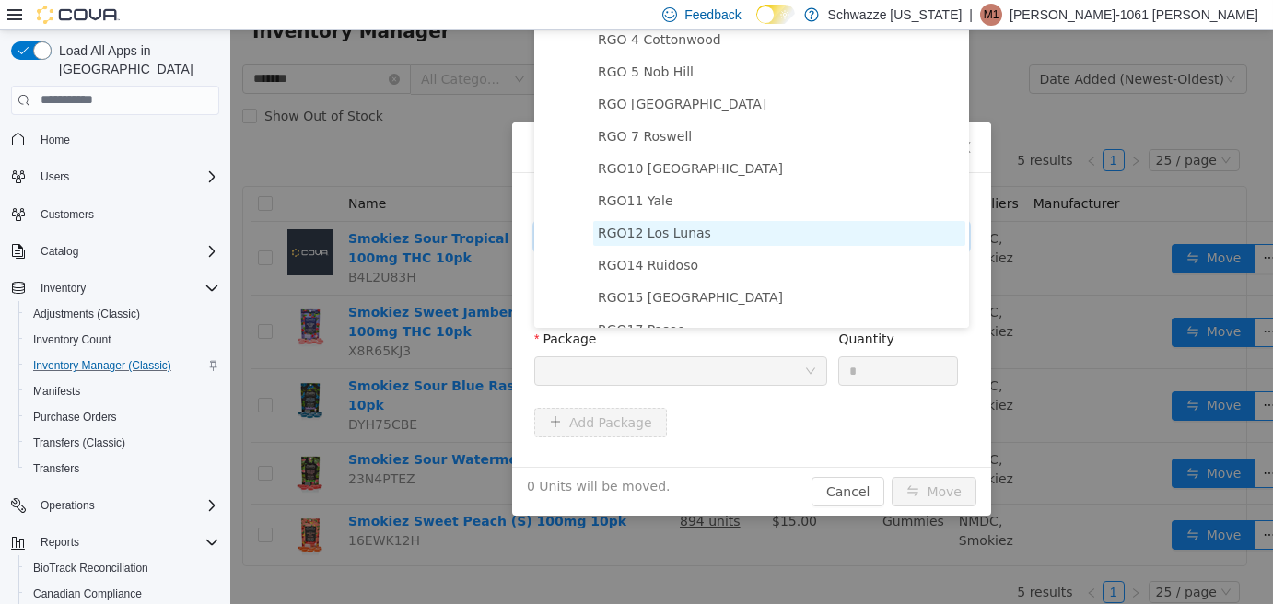
scroll to position [461, 0]
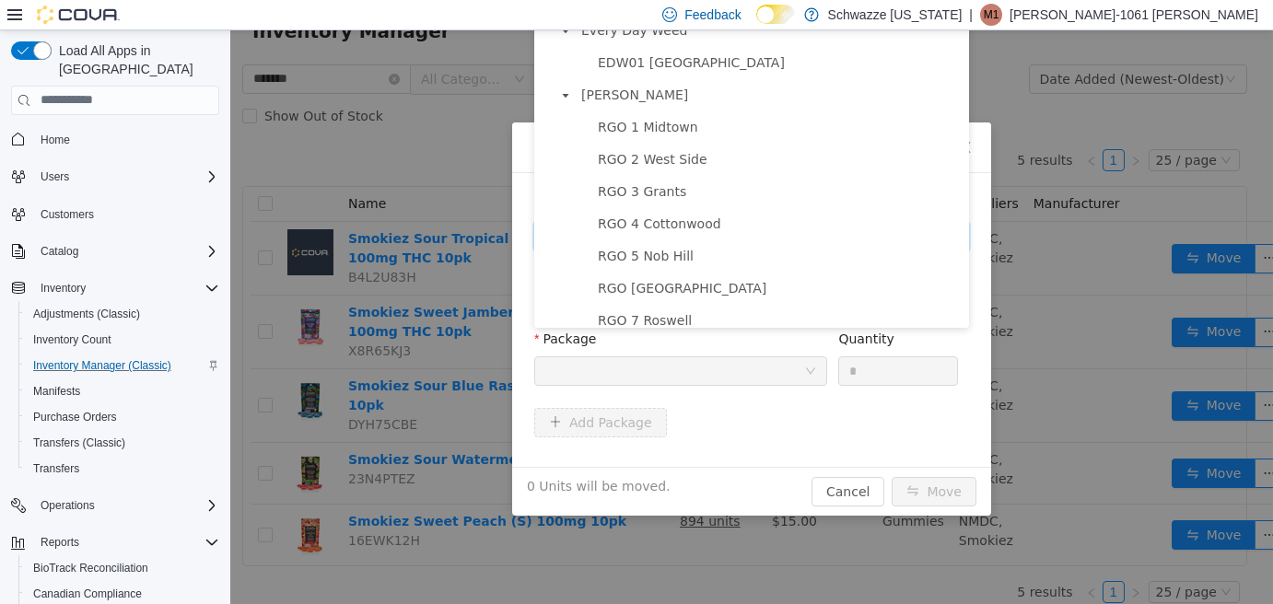
click at [693, 166] on span "RGO 2 West Side" at bounding box center [653, 158] width 110 height 15
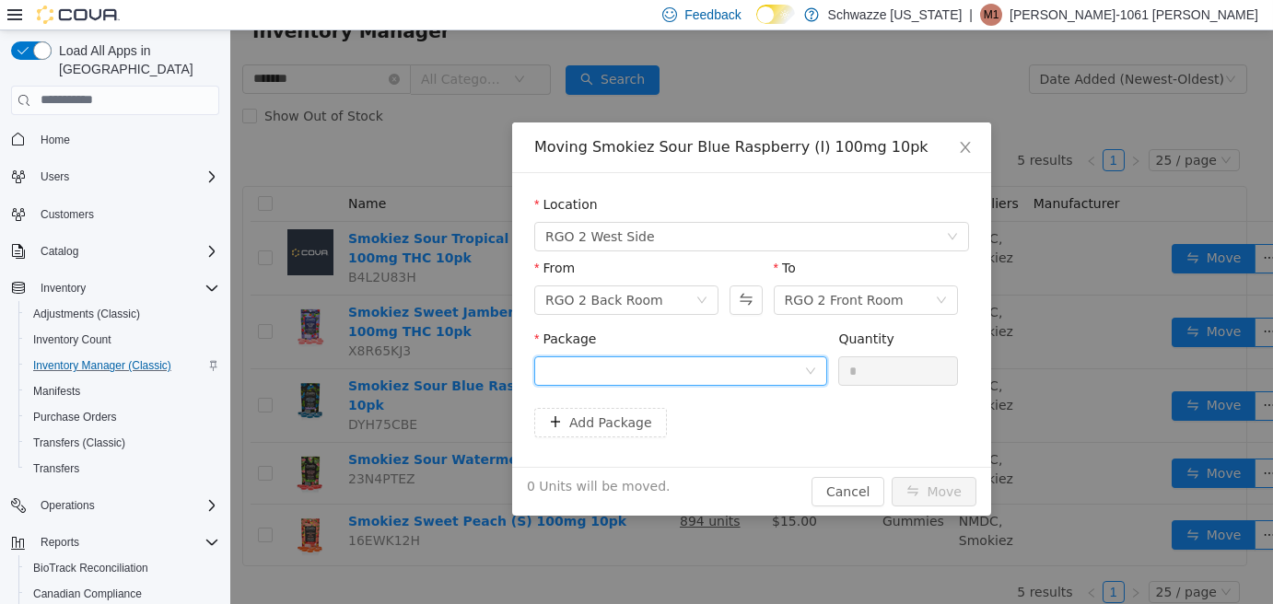
click at [698, 370] on div at bounding box center [674, 371] width 259 height 28
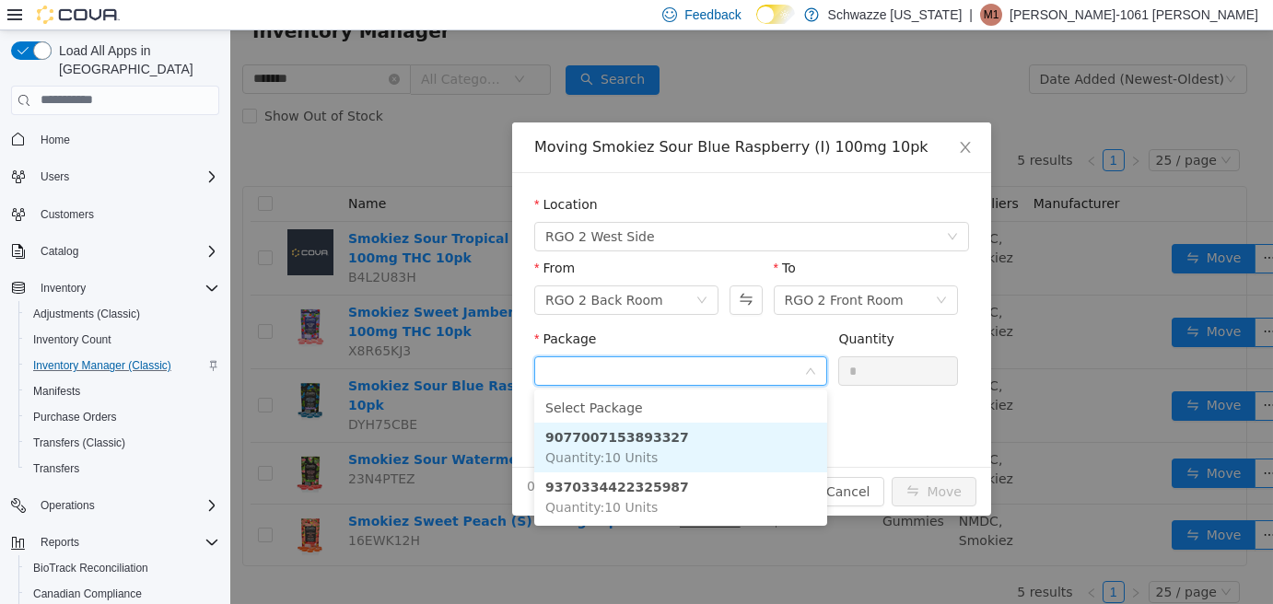
click at [724, 449] on li "9077007153893327 Quantity : 10 Units" at bounding box center [680, 447] width 293 height 50
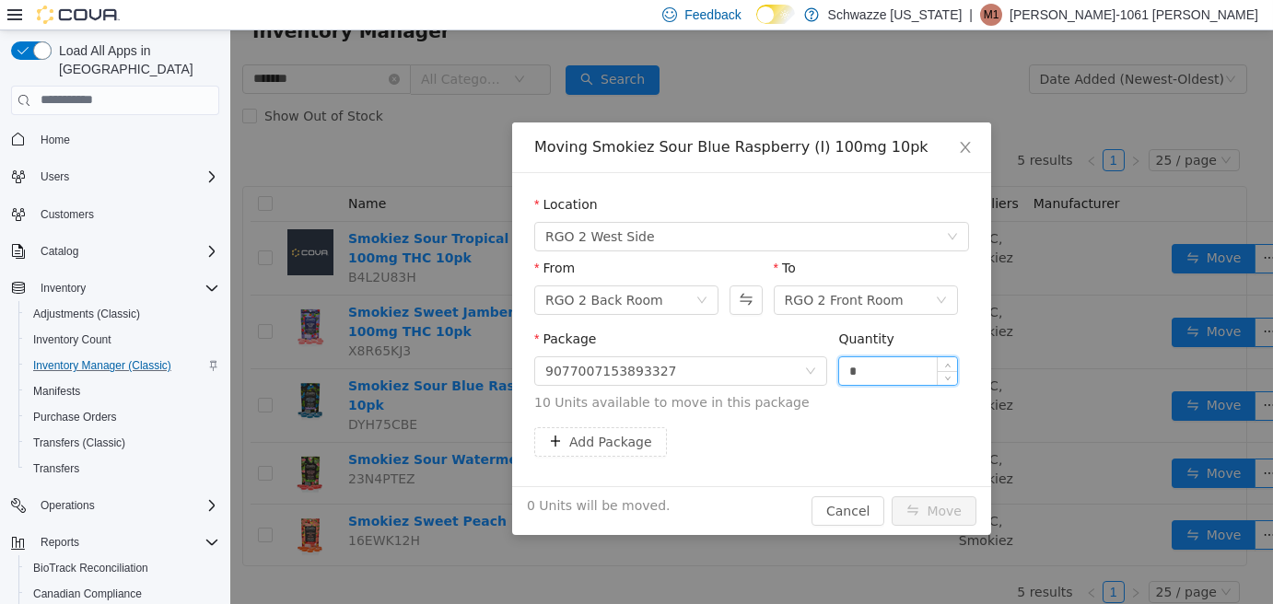
click at [908, 360] on input "*" at bounding box center [898, 371] width 118 height 28
type input "***"
click at [892, 496] on button "Move" at bounding box center [934, 510] width 85 height 29
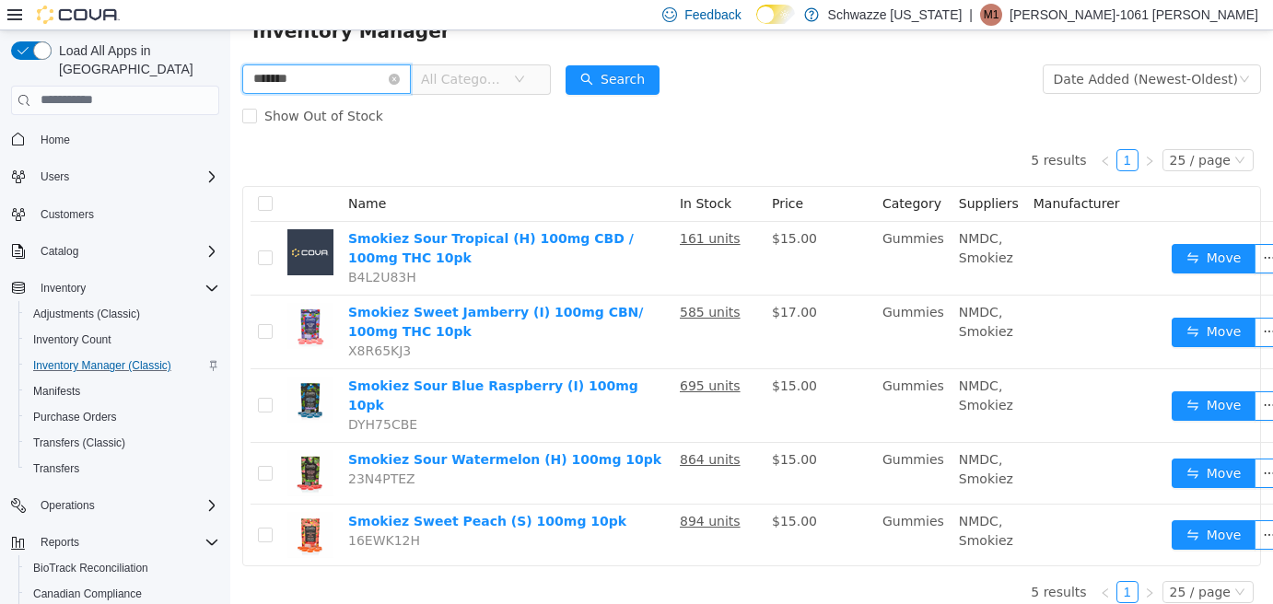
drag, startPoint x: 366, startPoint y: 73, endPoint x: 187, endPoint y: 68, distance: 178.8
click at [230, 68] on html "Schwazze [US_STATE] / All Locations / Export Inventory Inventory Manager ******…" at bounding box center [751, 246] width 1043 height 574
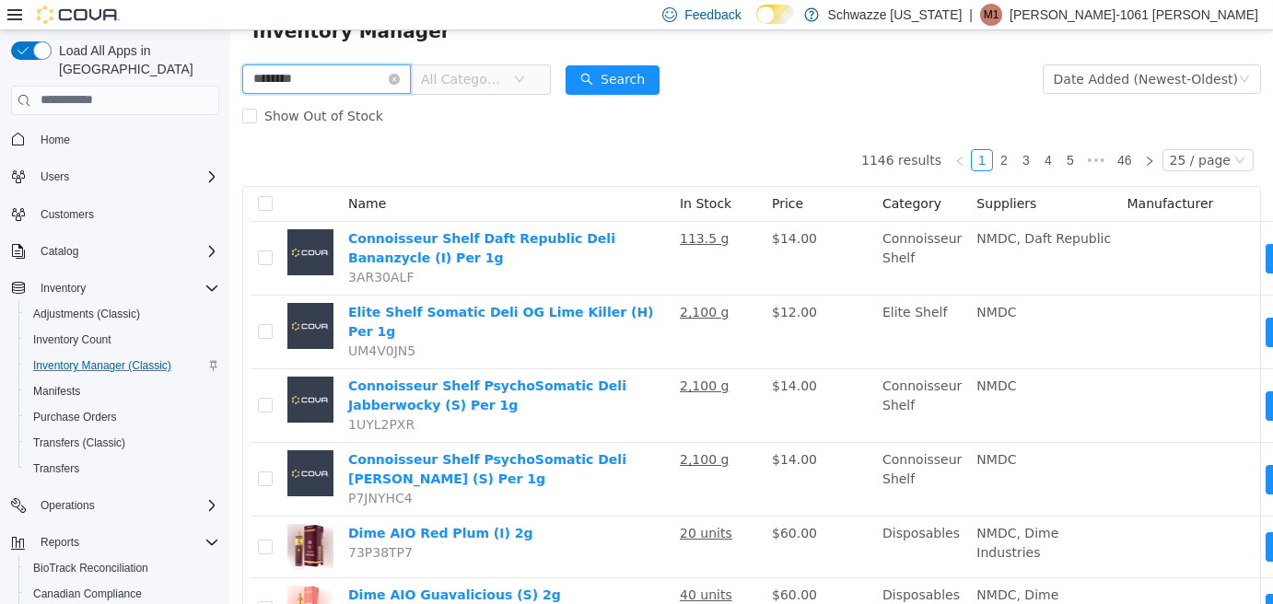
type input "********"
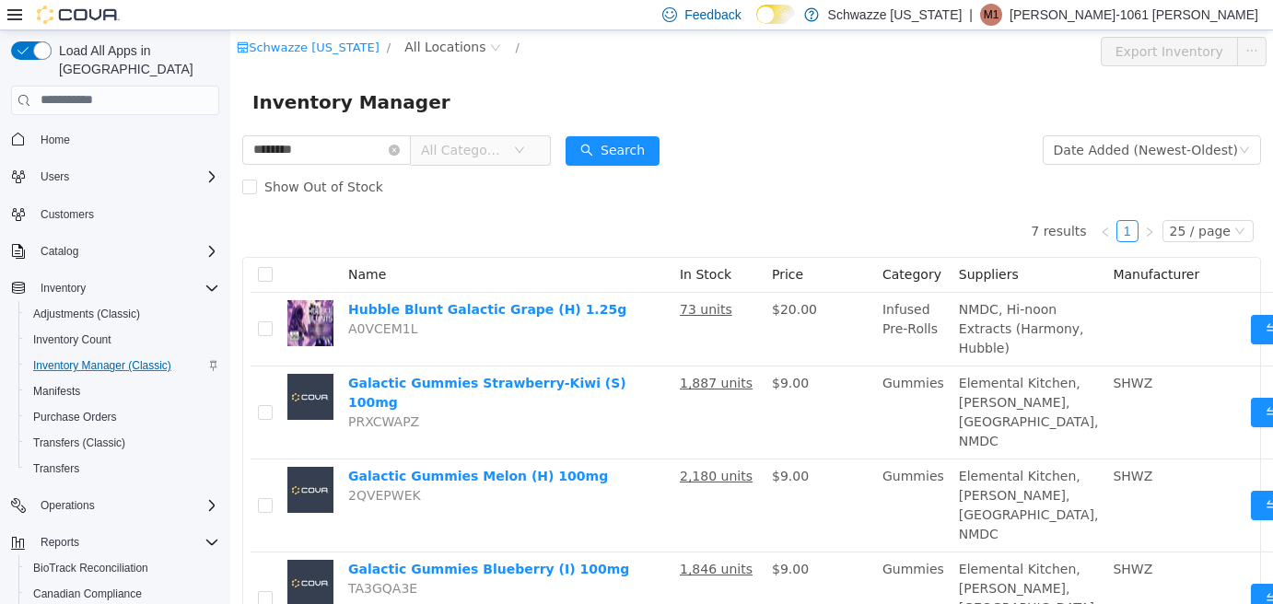
drag, startPoint x: 434, startPoint y: 52, endPoint x: 442, endPoint y: 61, distance: 12.4
click at [436, 53] on span "All Locations" at bounding box center [444, 46] width 81 height 20
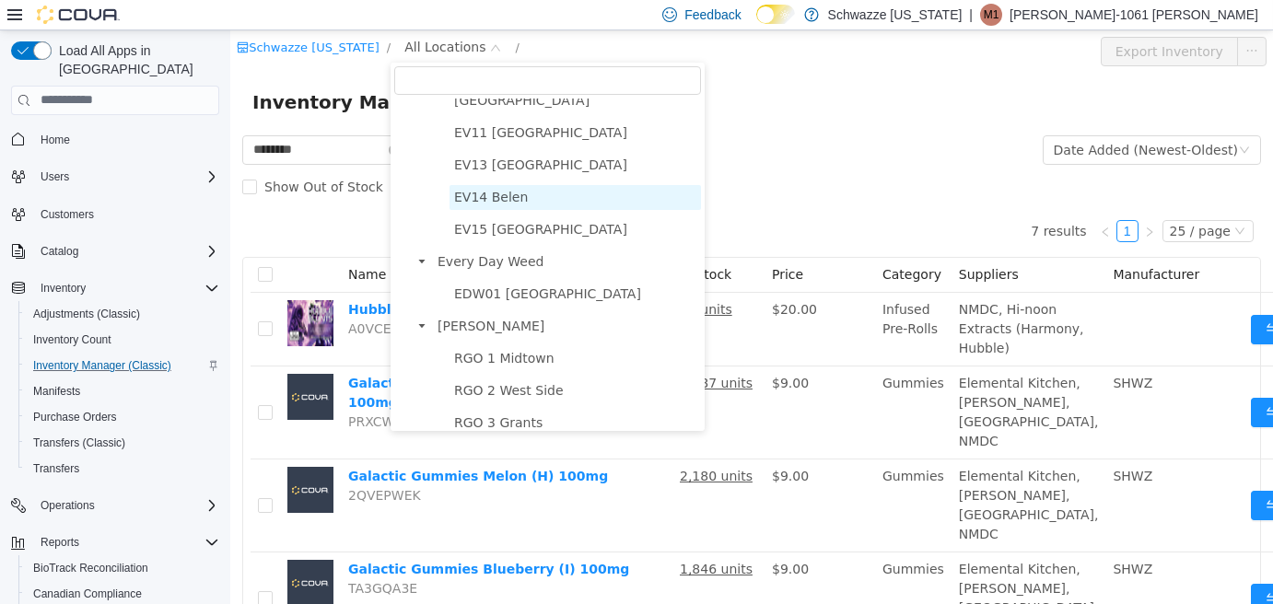
scroll to position [461, 0]
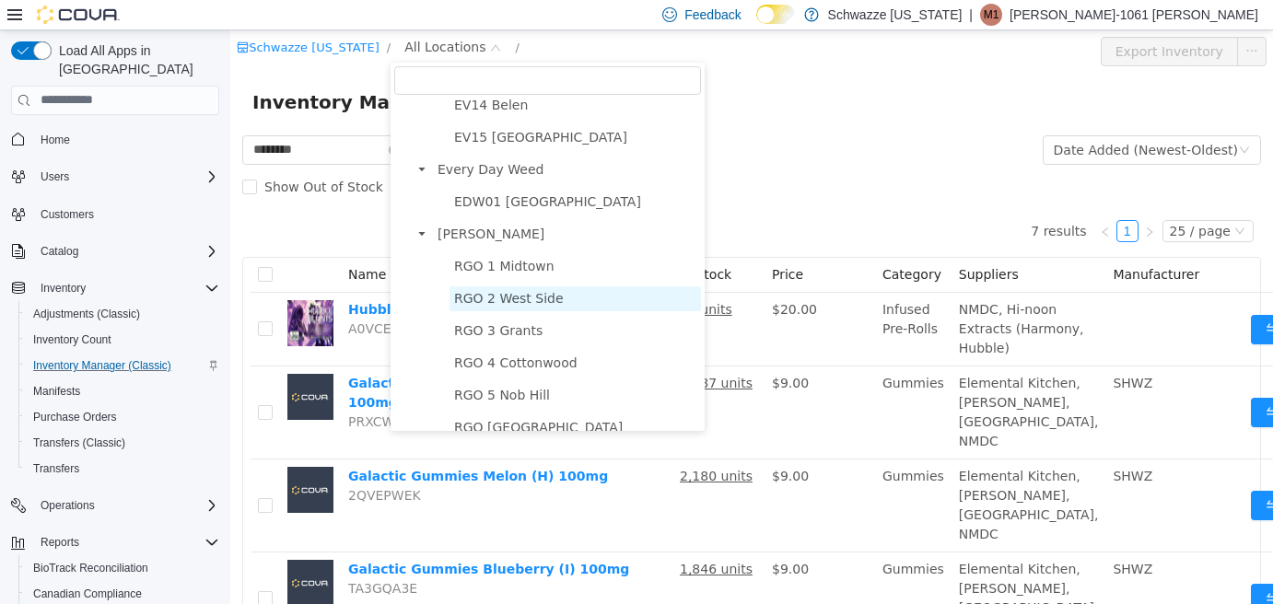
click at [521, 305] on span "RGO 2 West Side" at bounding box center [509, 297] width 110 height 15
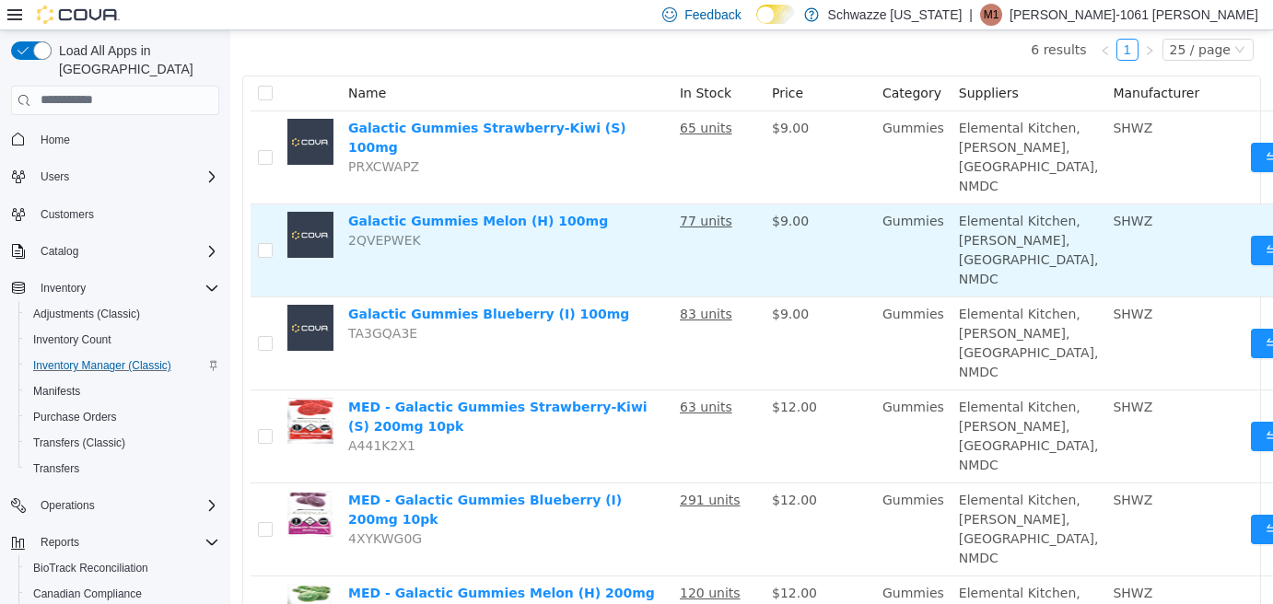
scroll to position [184, 0]
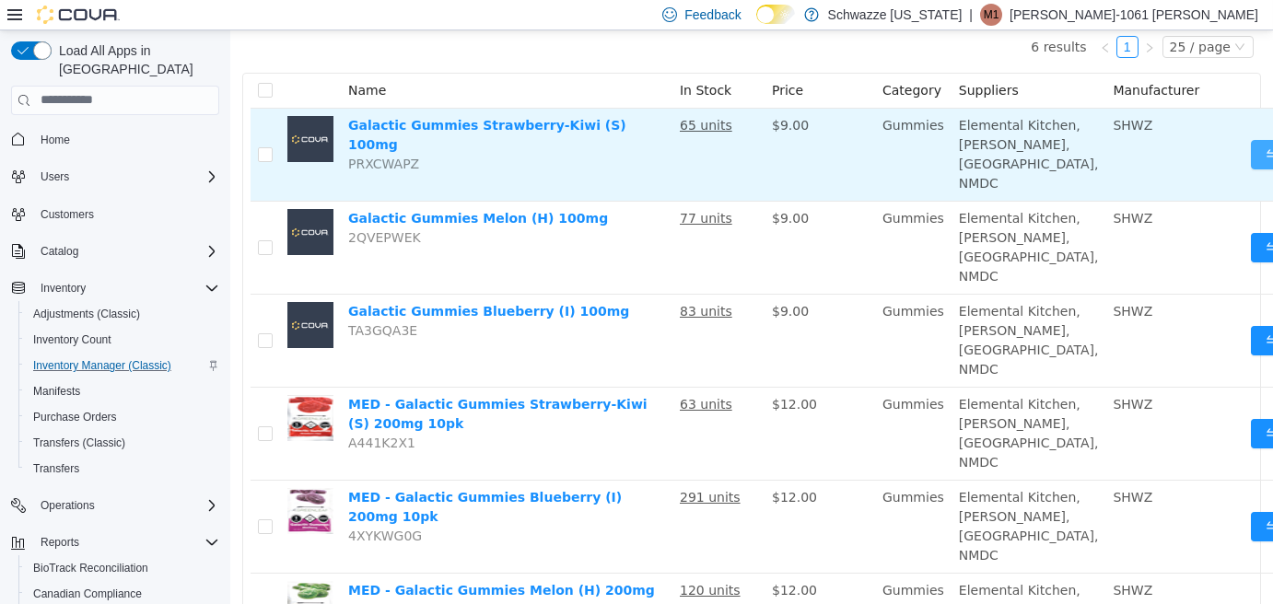
click at [1251, 169] on button "Move" at bounding box center [1293, 153] width 85 height 29
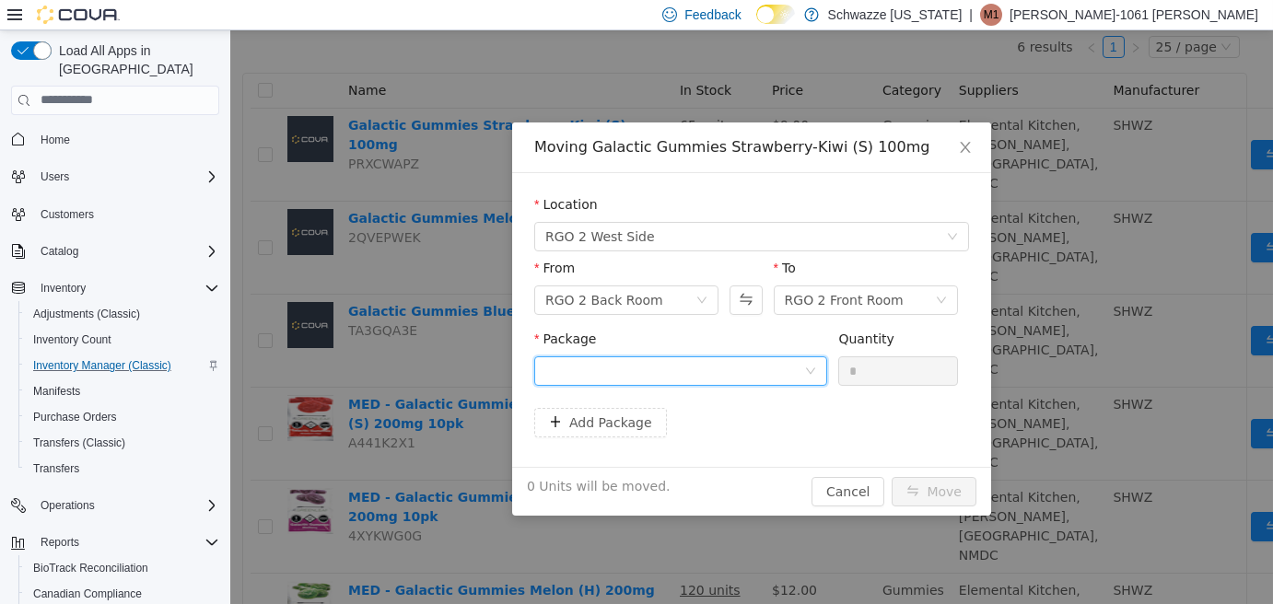
click at [758, 367] on div at bounding box center [674, 371] width 259 height 28
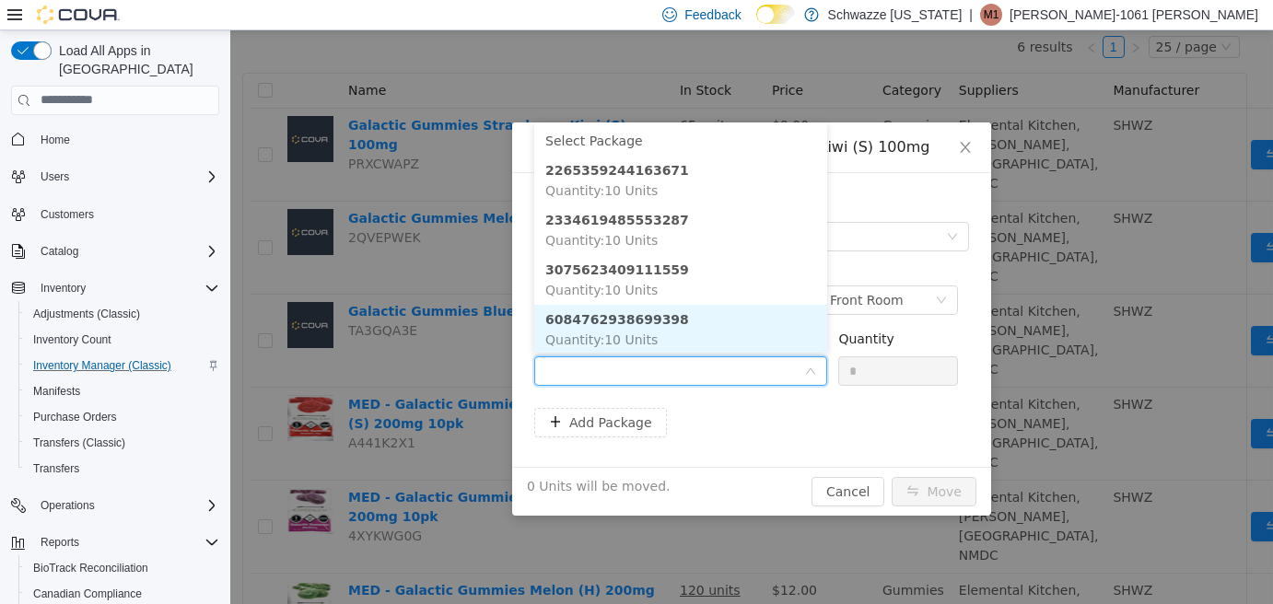
scroll to position [2, 0]
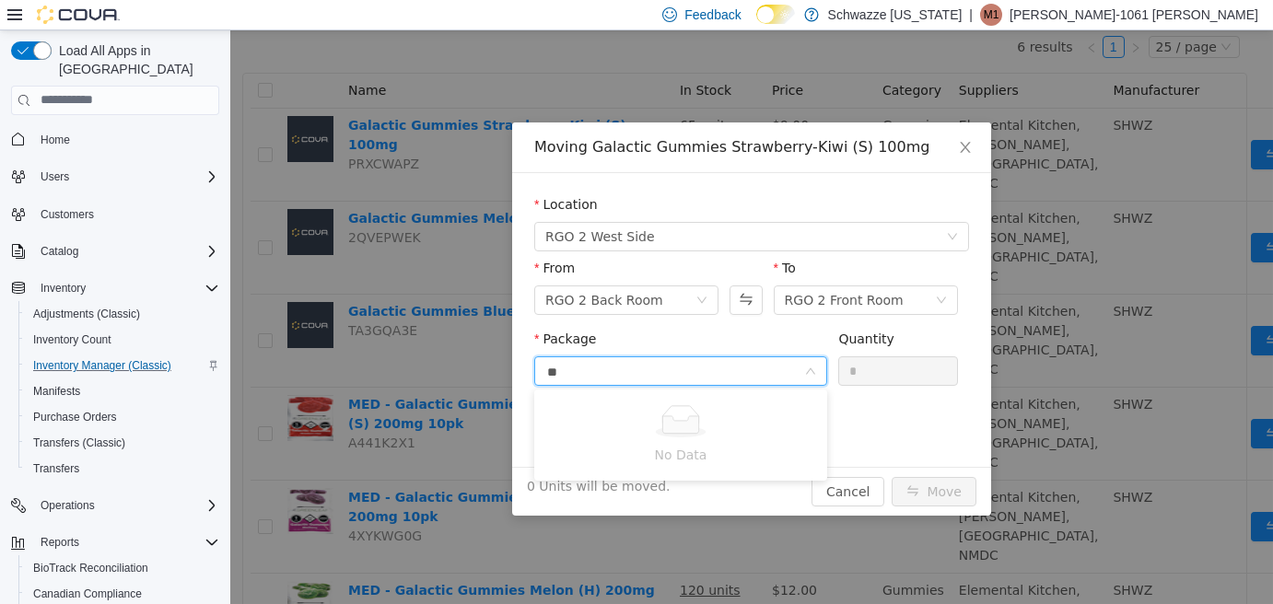
click at [732, 375] on input "**" at bounding box center [674, 372] width 259 height 28
type input "*"
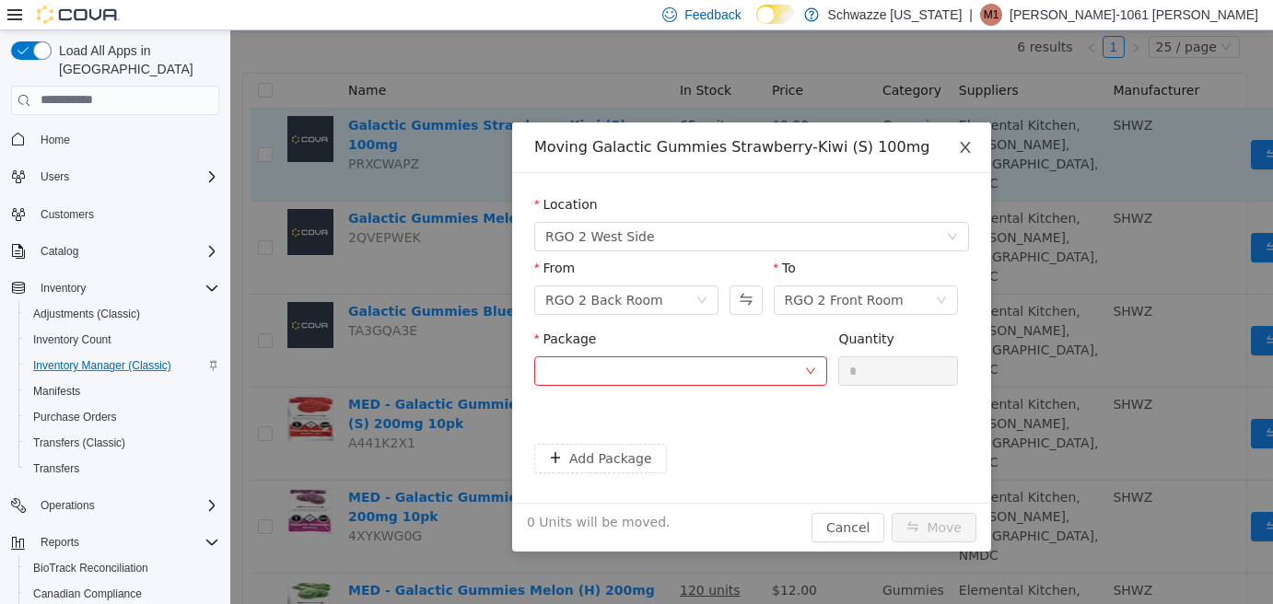
click at [964, 137] on span "Close" at bounding box center [966, 148] width 52 height 52
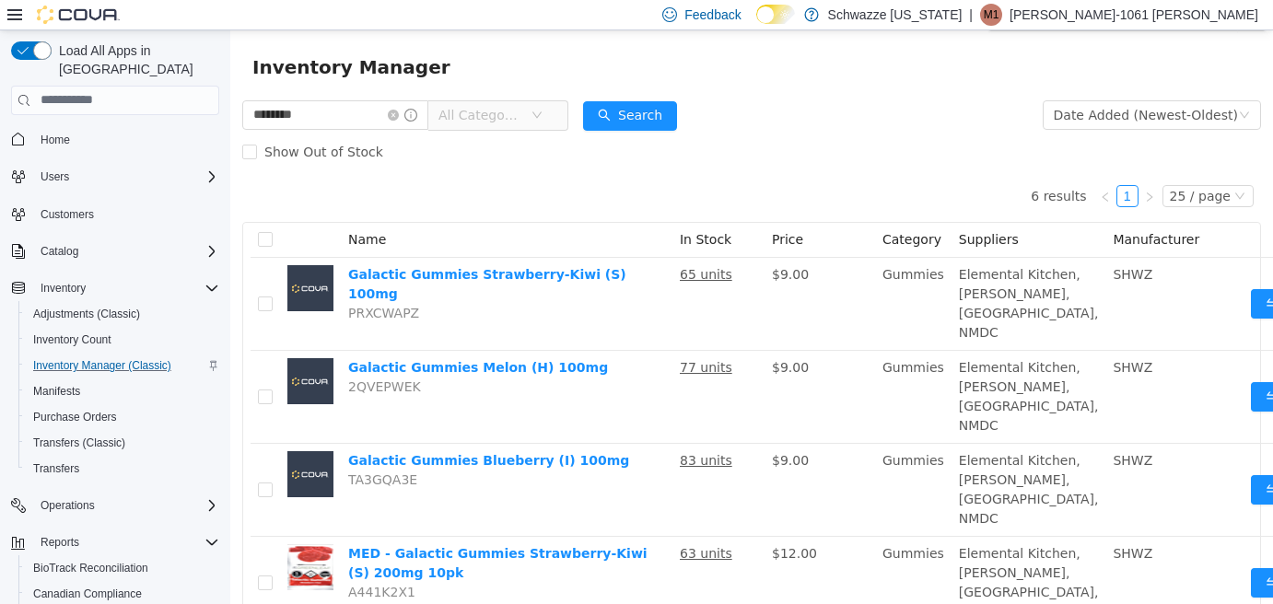
scroll to position [0, 0]
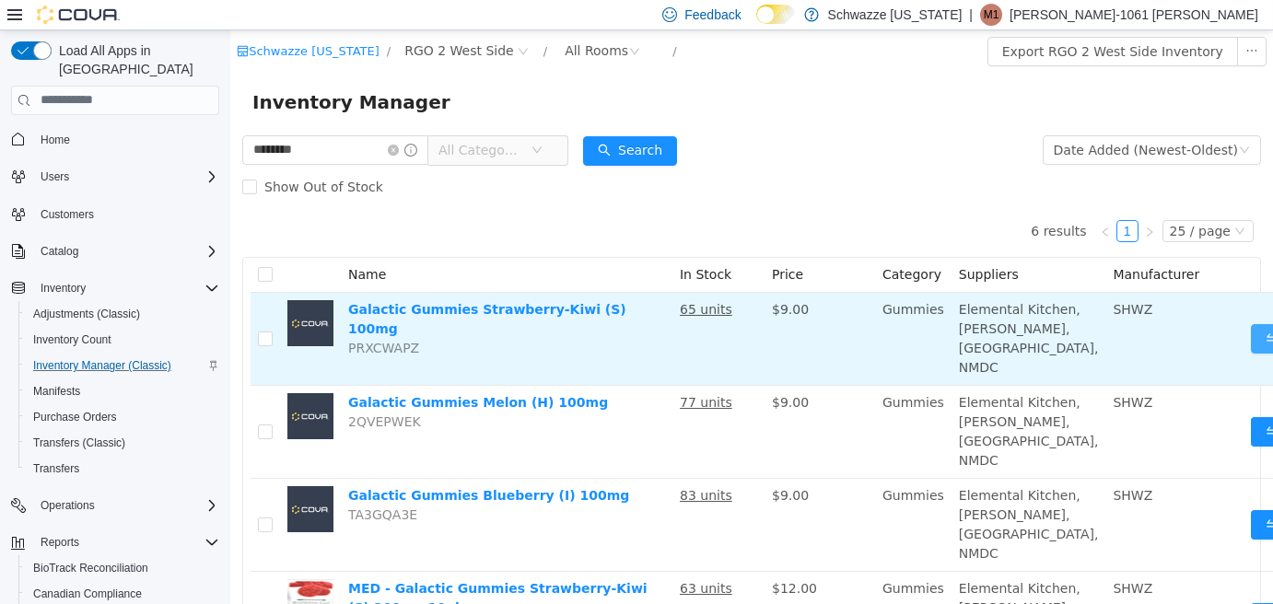
click at [1251, 351] on button "Move" at bounding box center [1293, 337] width 85 height 29
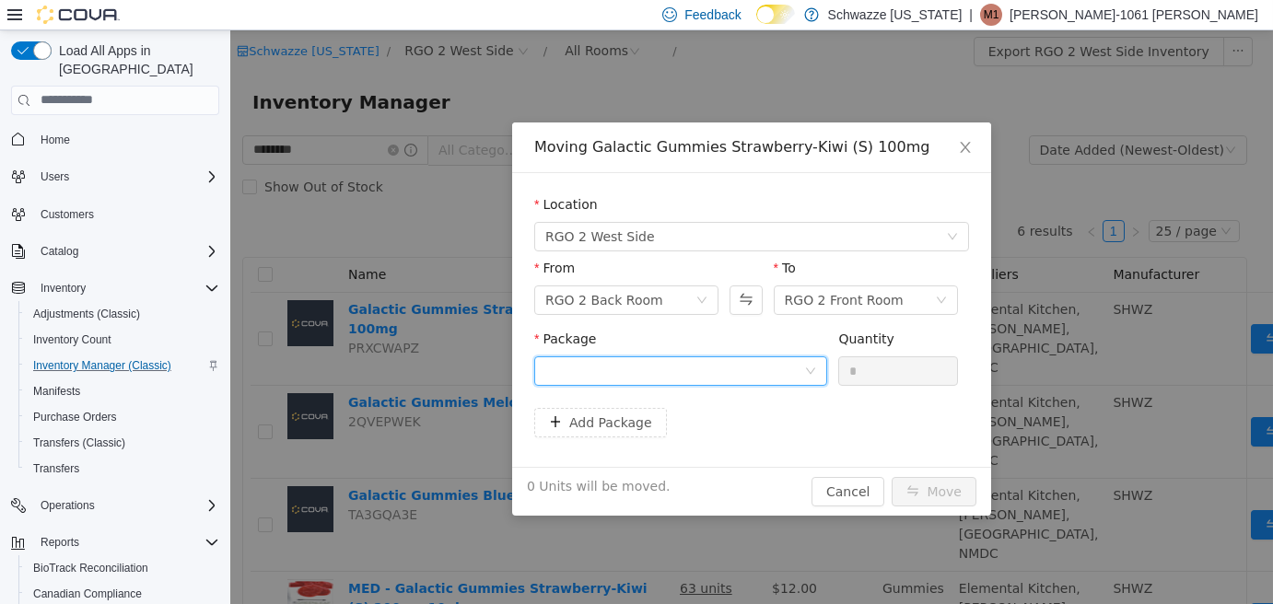
click at [673, 362] on div at bounding box center [674, 371] width 259 height 28
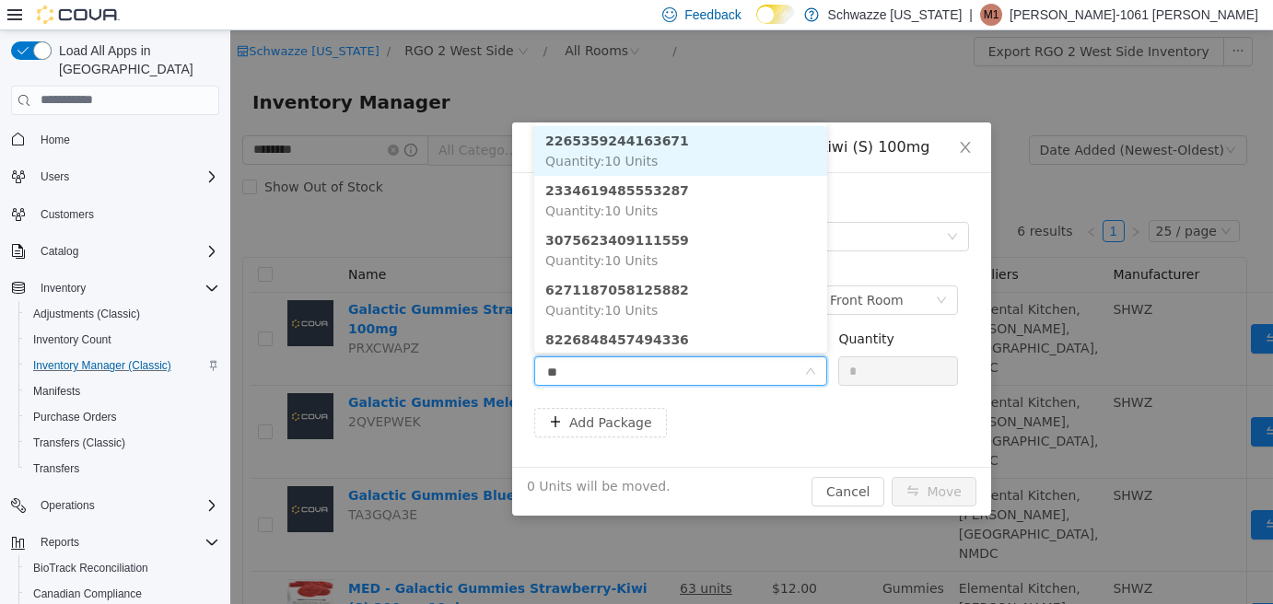
type input "***"
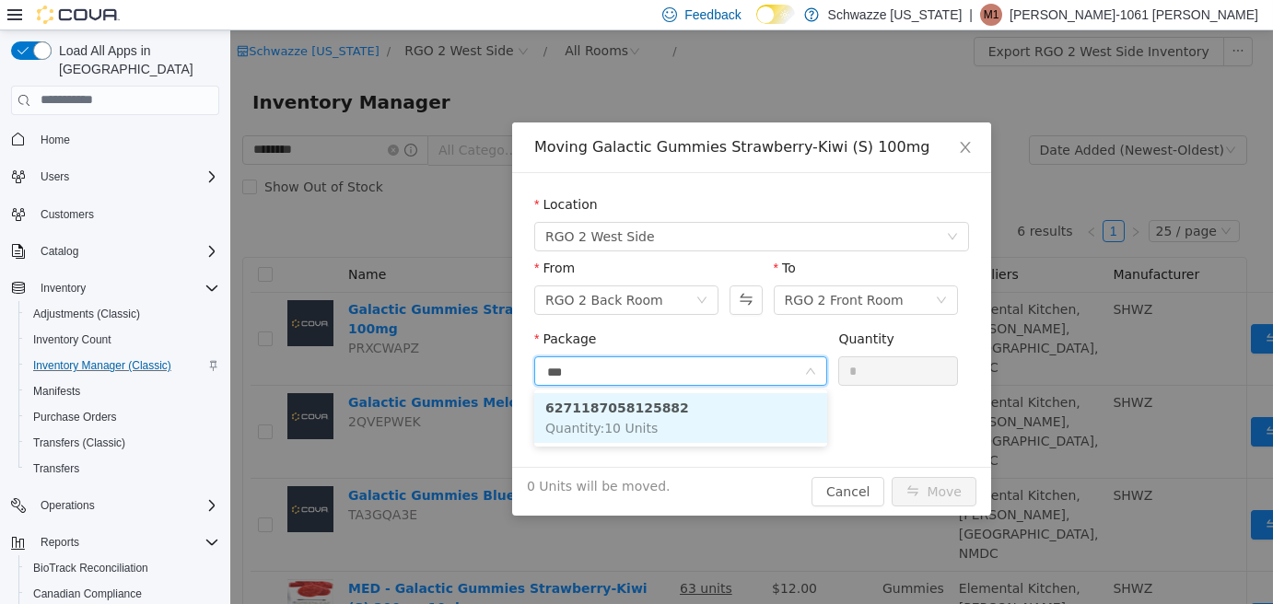
drag, startPoint x: 685, startPoint y: 426, endPoint x: 826, endPoint y: 405, distance: 142.4
click at [698, 423] on li "6271187058125882 Quantity : 10 Units" at bounding box center [680, 417] width 293 height 50
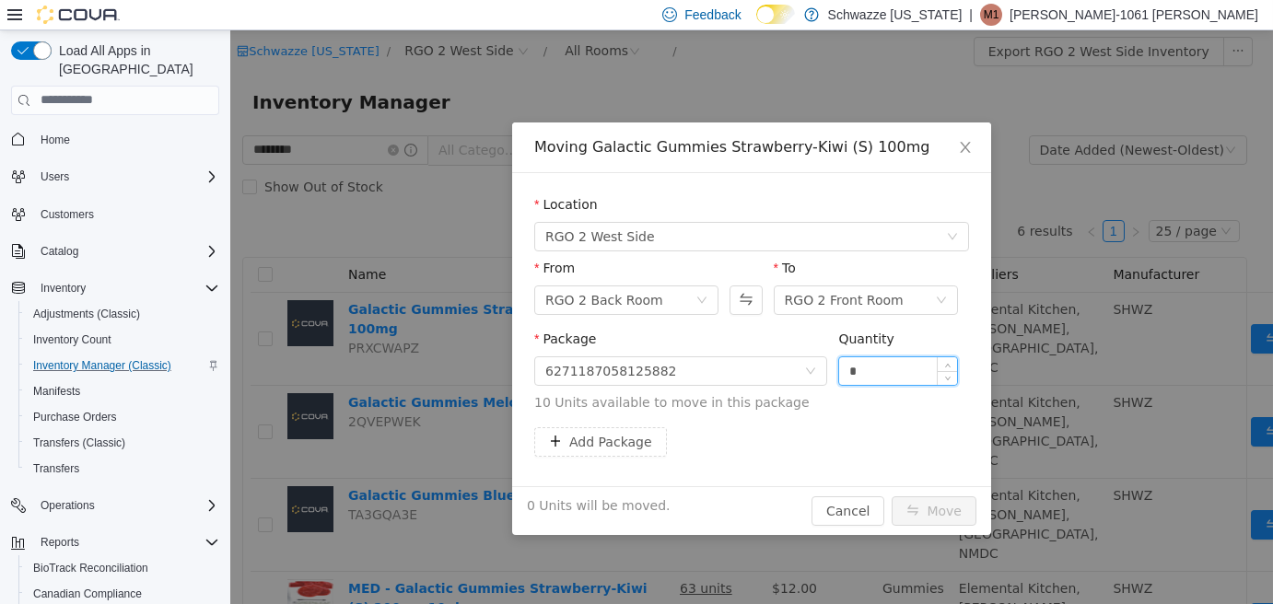
click at [874, 373] on input "*" at bounding box center [898, 371] width 118 height 28
type input "***"
click at [892, 496] on button "Move" at bounding box center [934, 510] width 85 height 29
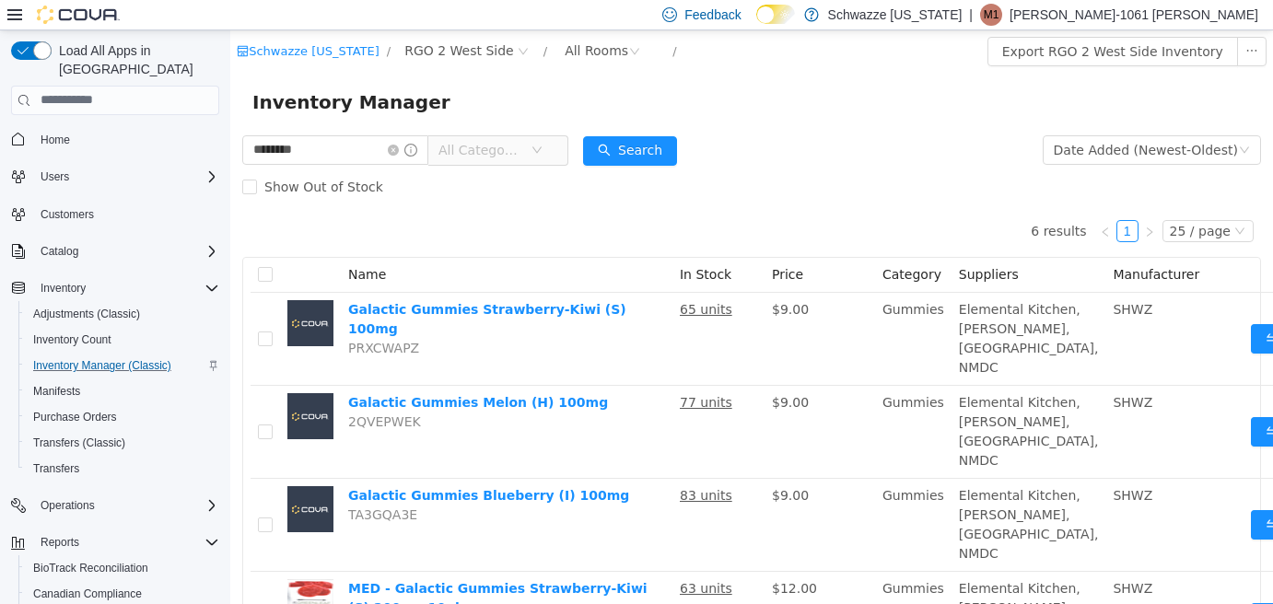
drag, startPoint x: 767, startPoint y: 233, endPoint x: 711, endPoint y: 183, distance: 75.1
click at [711, 183] on div "Show Out of Stock" at bounding box center [751, 186] width 1019 height 37
click at [814, 203] on div "Show Out of Stock" at bounding box center [751, 186] width 1019 height 37
